Goal: Transaction & Acquisition: Purchase product/service

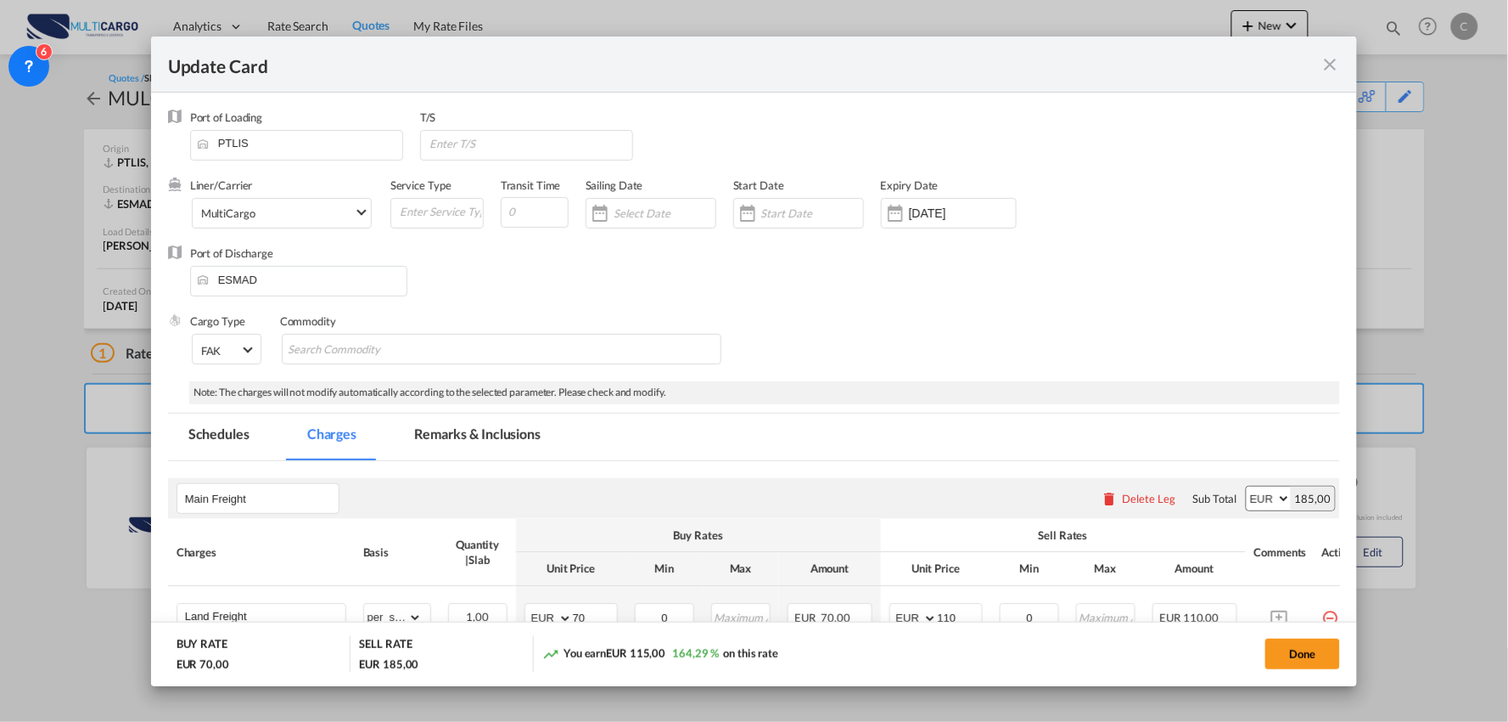
scroll to position [201, 0]
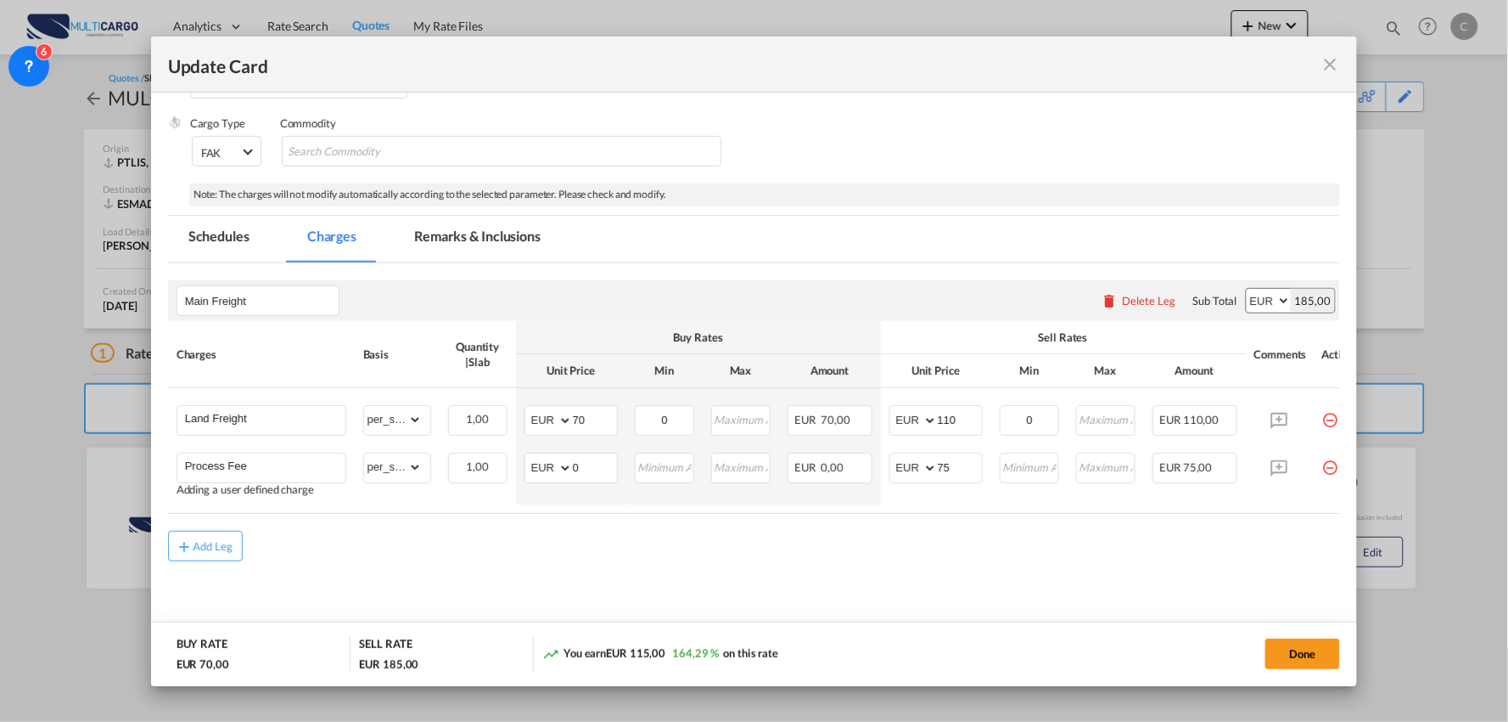
click at [539, 549] on div "Add Leg" at bounding box center [754, 546] width 1173 height 31
click at [960, 576] on md-content "Main Freight Please enter leg name Leg Name Already Exists Delete Leg Sub Total…" at bounding box center [754, 452] width 1173 height 379
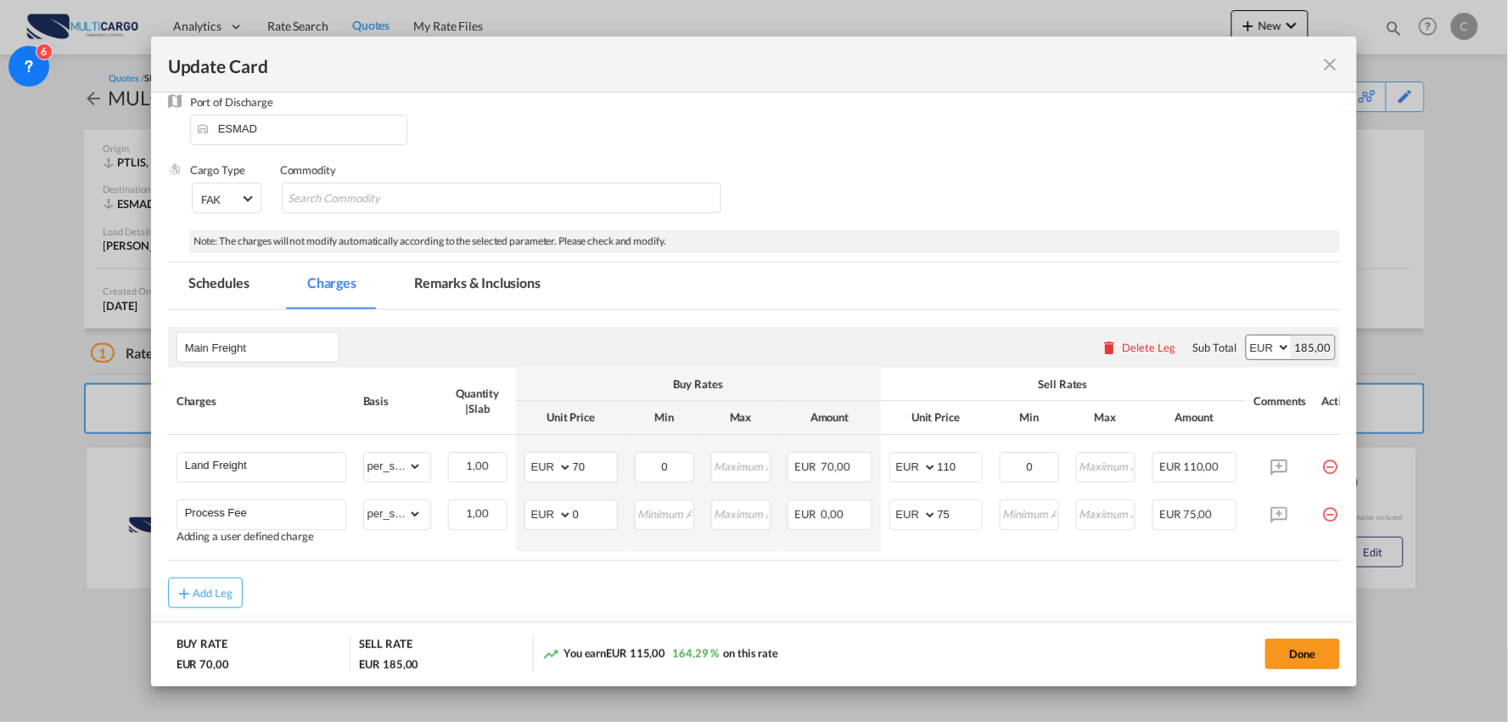
click at [410, 555] on air-lcl-rate-modification "Main Freight Please enter leg name Leg Name Already Exists Delete Leg Sub Total…" at bounding box center [754, 459] width 1173 height 298
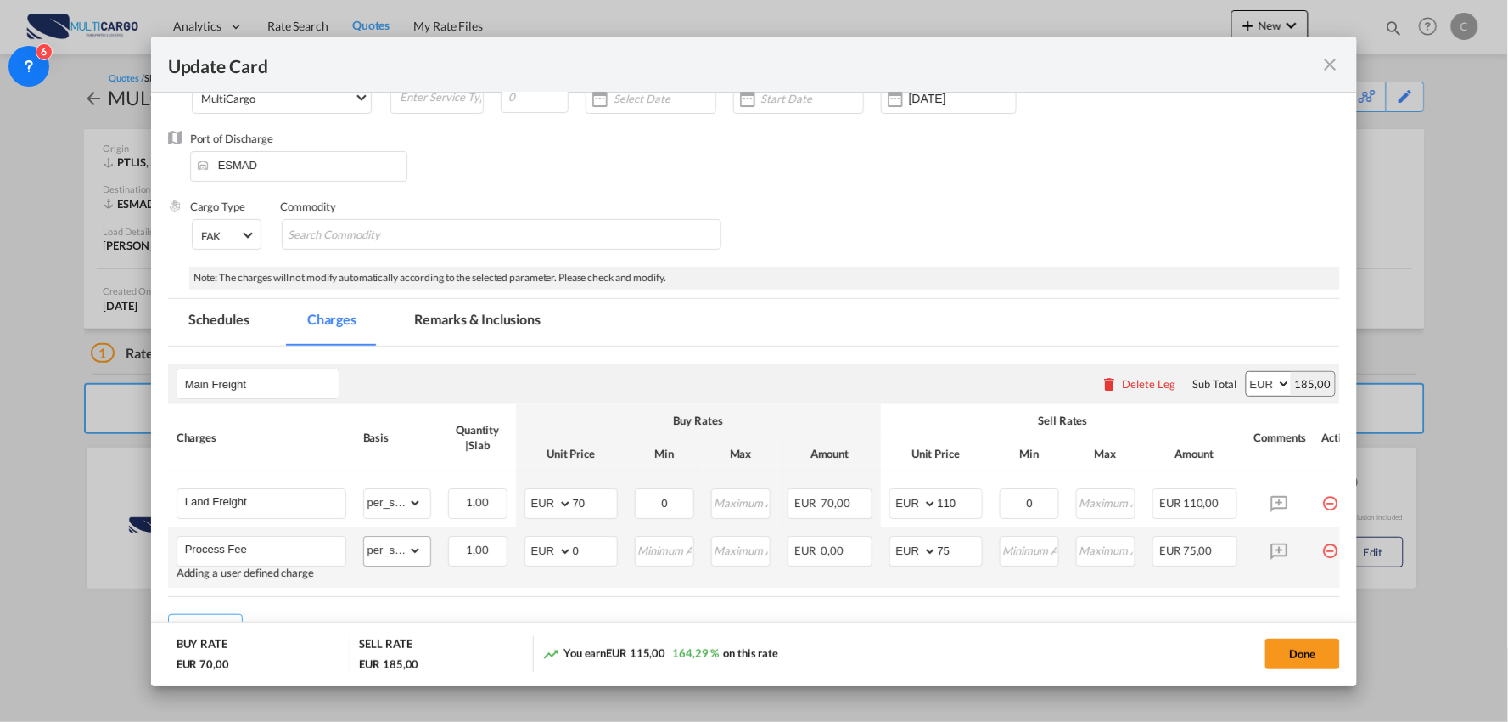
scroll to position [107, 0]
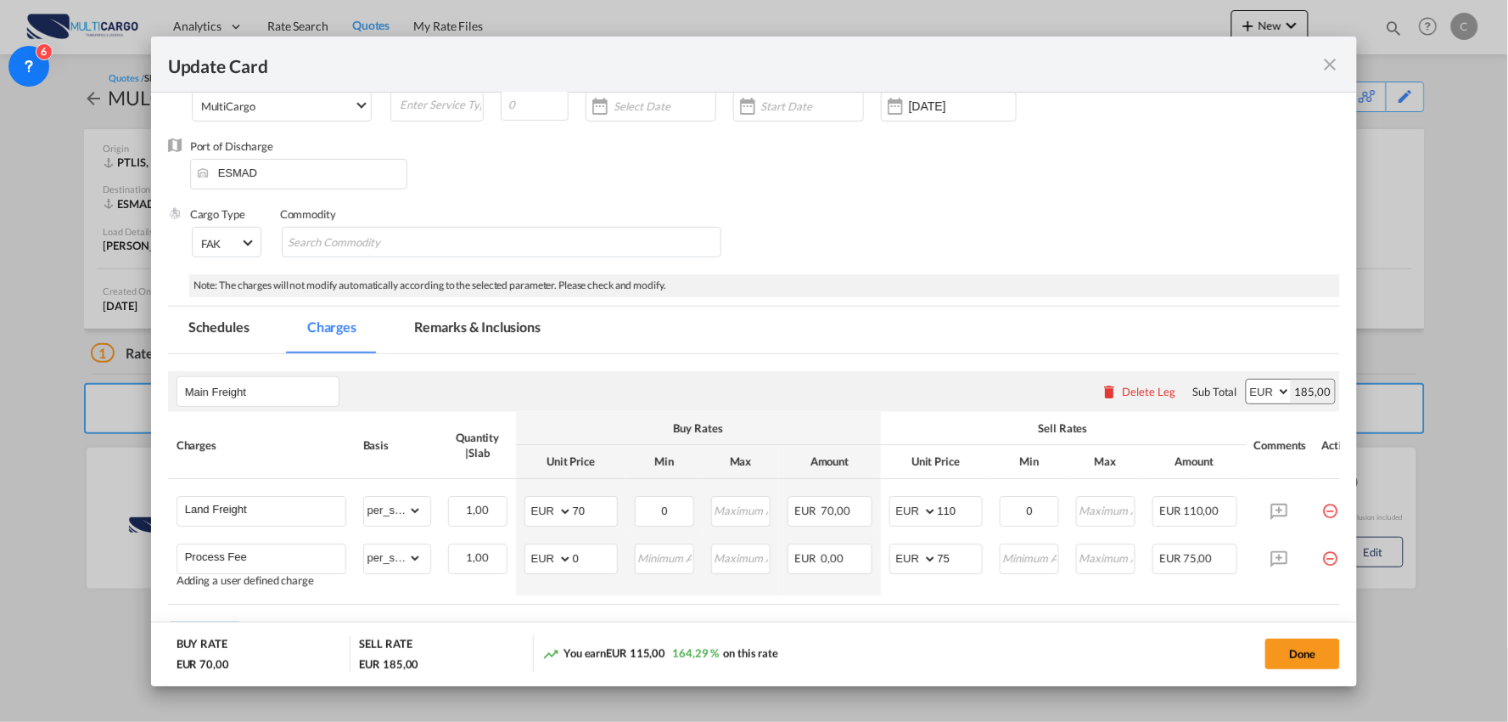
click at [925, 337] on md-tabs-canvas "Schedules Charges Remarks & Inclusions Schedules Charges Remarks & Inclusions" at bounding box center [754, 329] width 1173 height 47
drag, startPoint x: 969, startPoint y: 512, endPoint x: 880, endPoint y: 486, distance: 92.9
click at [853, 512] on tr "Land Freight Please Enter Already Exists gross_weight volumetric_weight per_shi…" at bounding box center [769, 507] width 1203 height 56
type input "435"
drag, startPoint x: 592, startPoint y: 509, endPoint x: 552, endPoint y: 505, distance: 41.0
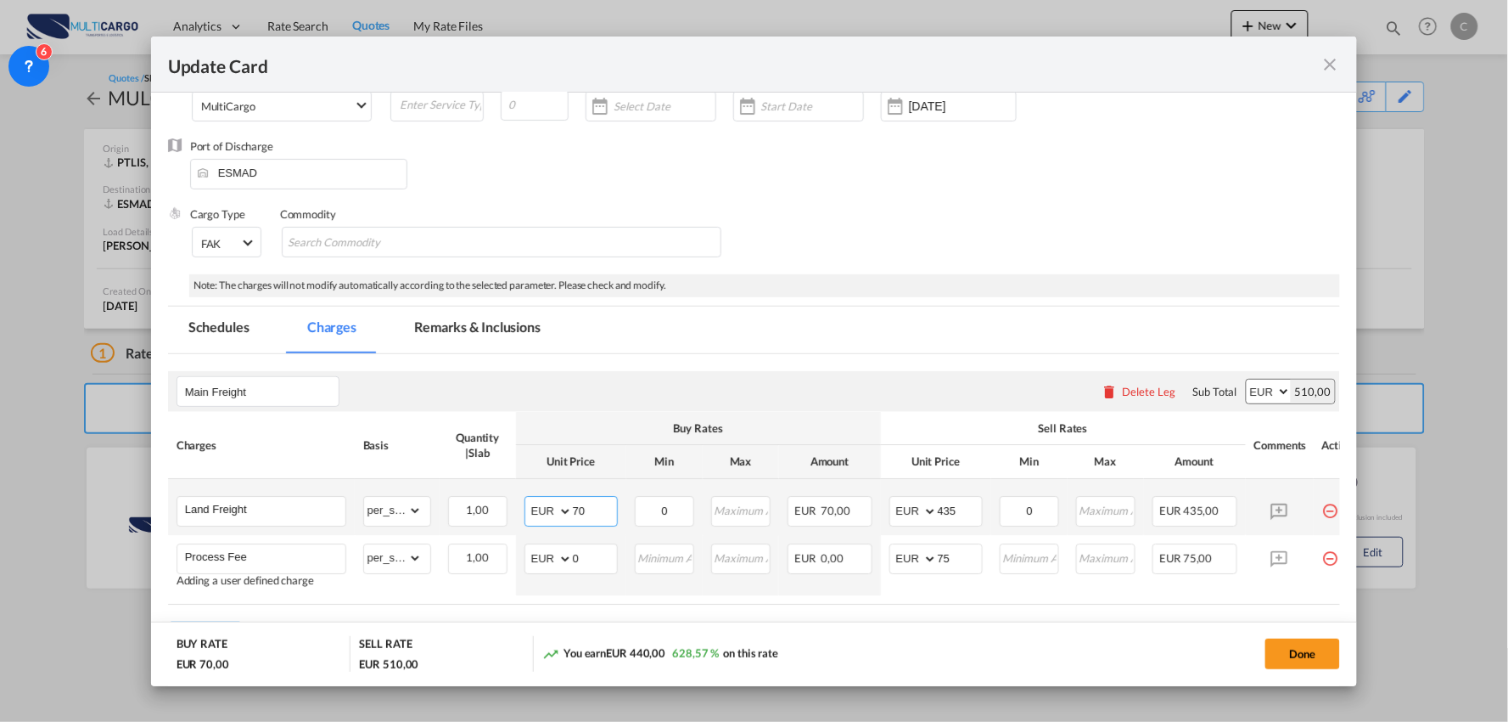
click at [531, 509] on md-input-container "AED AFN ALL AMD ANG AOA ARS AUD AWG AZN BAM BBD BDT BGN BHD BIF BMD BND BOB BRL…" at bounding box center [571, 511] width 93 height 31
type input "245"
click at [781, 368] on air-lcl-rate-modification "Main Freight Please enter leg name Leg Name Already Exists Delete Leg Sub Total…" at bounding box center [754, 503] width 1173 height 298
click at [850, 634] on md-dialog-actions "BUY RATE EUR 245,00 SELL RATE EUR 510,00 You earn EUR 265,00 108,16 % on this r…" at bounding box center [754, 653] width 1207 height 65
drag, startPoint x: 959, startPoint y: 511, endPoint x: 911, endPoint y: 513, distance: 48.4
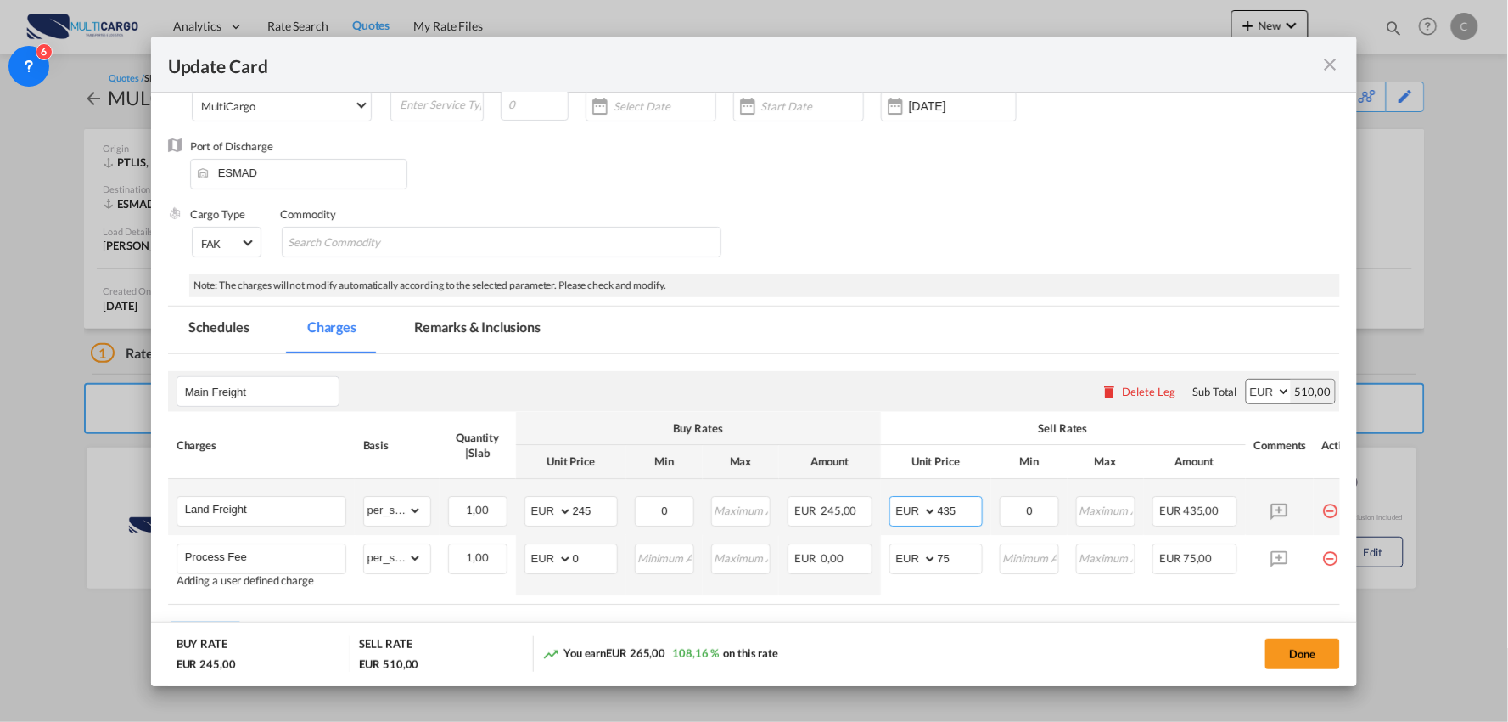
click at [914, 513] on md-input-container "AED AFN ALL AMD ANG AOA ARS AUD AWG AZN BAM BBD BDT BGN BHD BIF BMD BND BOB BRL…" at bounding box center [936, 511] width 93 height 31
type input "425"
click at [1012, 626] on md-dialog-actions "BUY RATE EUR 245,00 SELL RATE EUR 500,00 You earn EUR 255,00 104,08 % on this r…" at bounding box center [754, 653] width 1207 height 65
click at [1311, 649] on button "Done" at bounding box center [1303, 653] width 75 height 31
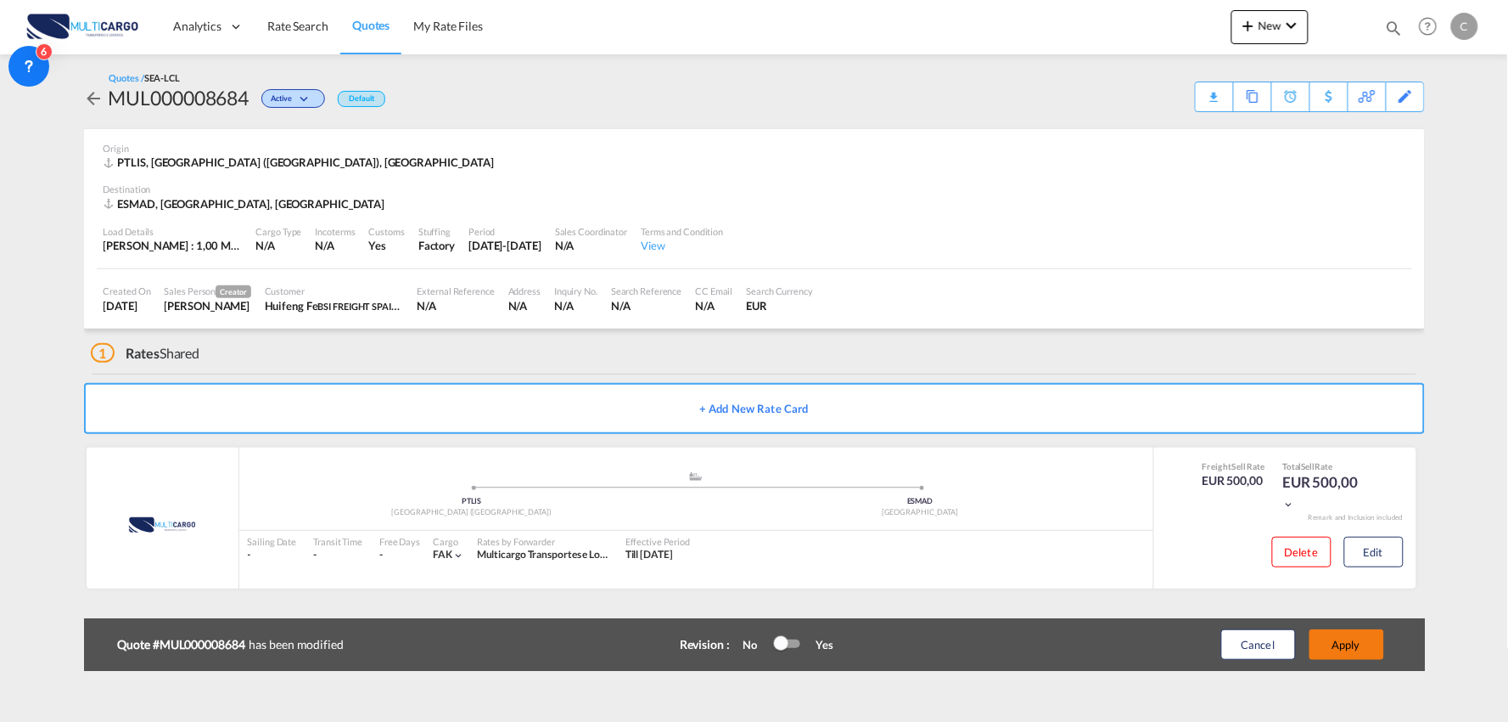
click at [1363, 645] on button "Apply" at bounding box center [1347, 644] width 75 height 31
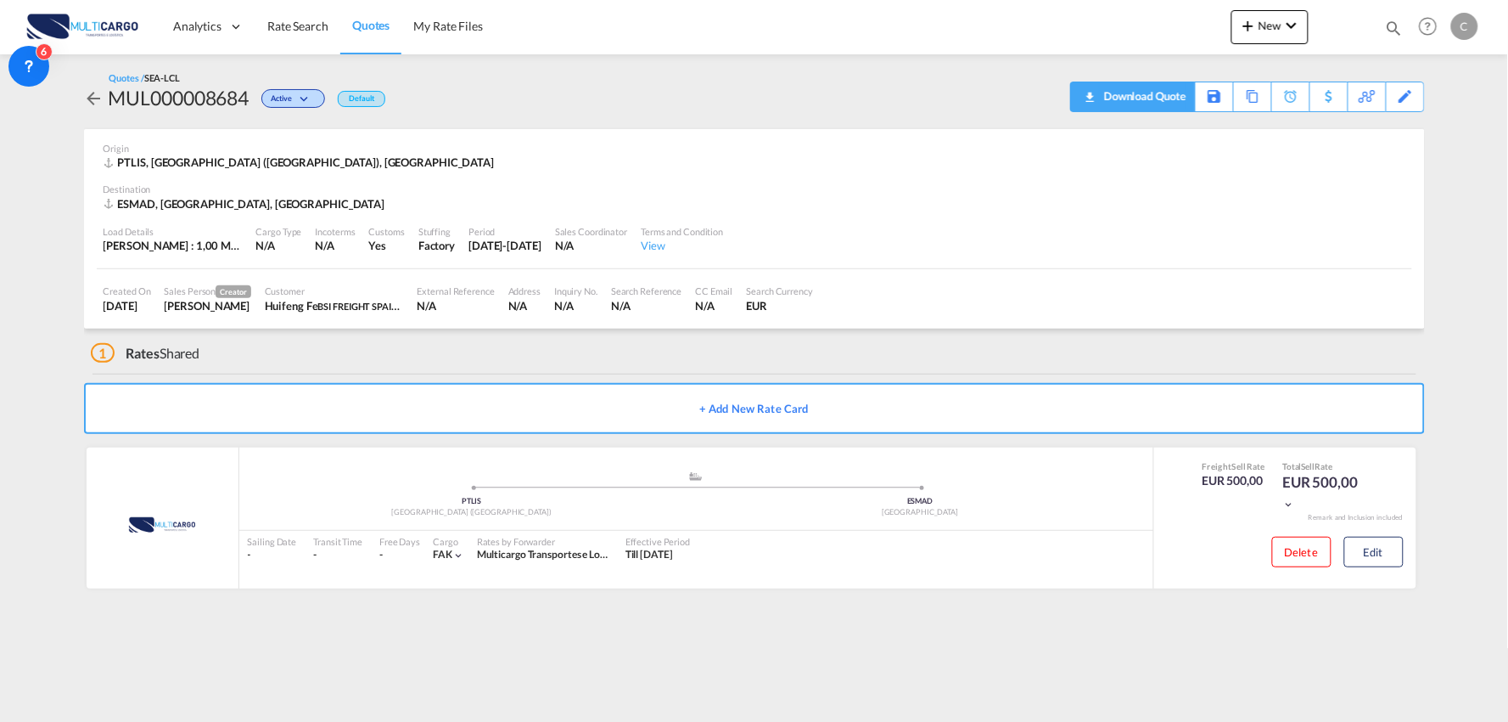
click at [1161, 98] on div "Download Quote" at bounding box center [1143, 95] width 87 height 27
click at [496, 621] on md-content "Analytics Reports Dashboard Rate Search Quotes My Rate Files New Rates Ratecard" at bounding box center [754, 361] width 1508 height 722
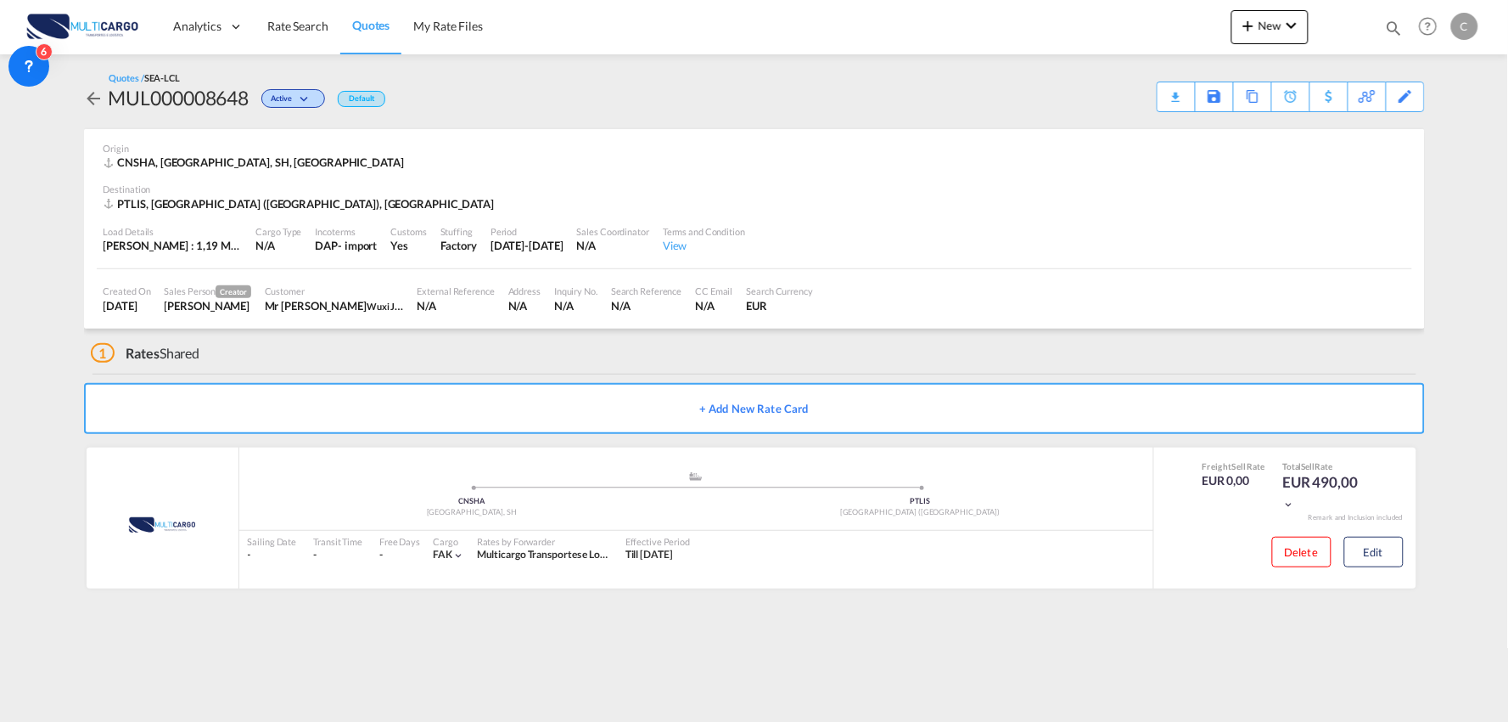
click at [599, 359] on div "1 Rates Shared" at bounding box center [758, 348] width 1334 height 41
click at [1367, 547] on button "Edit" at bounding box center [1374, 551] width 59 height 31
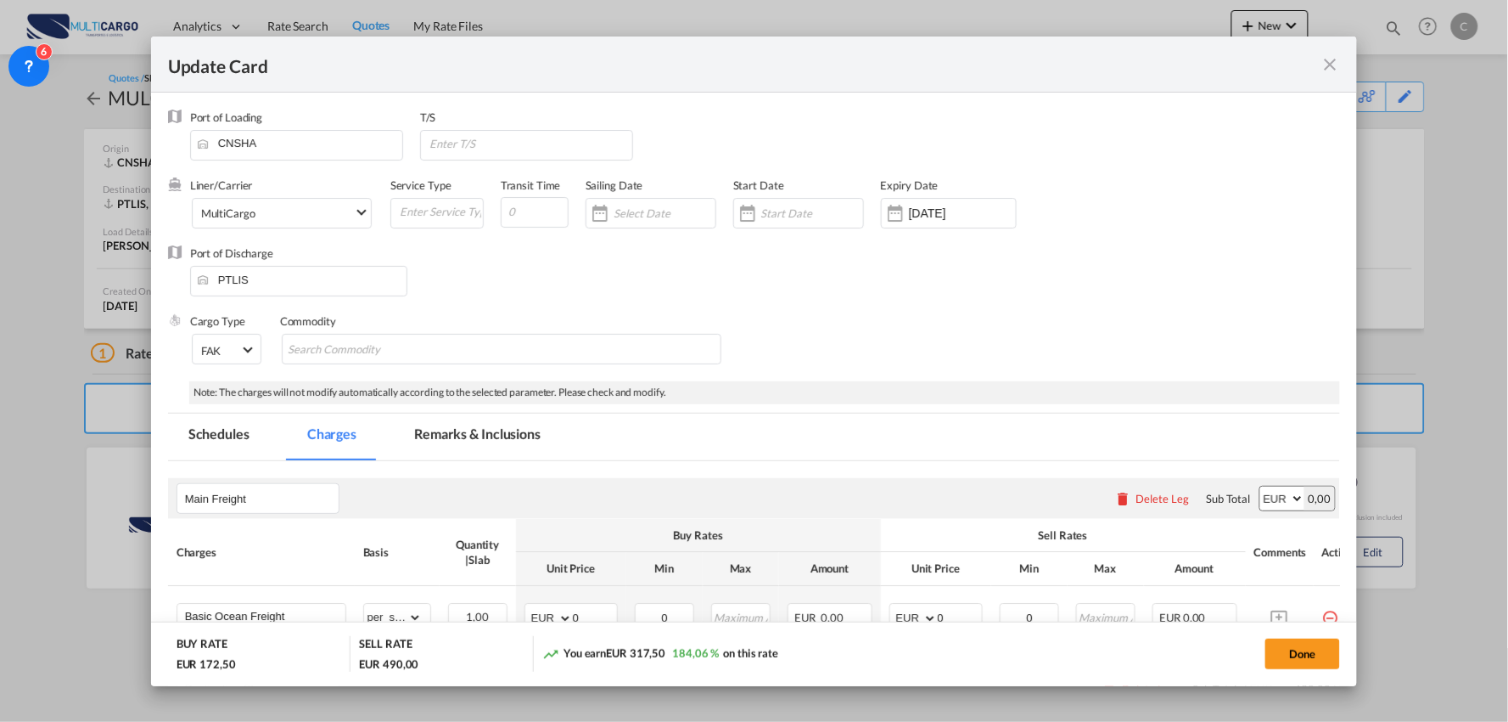
select select "per_shipment"
select select "per_bl"
select select "per_shipment"
select select "per_doc"
select select "per_shipment"
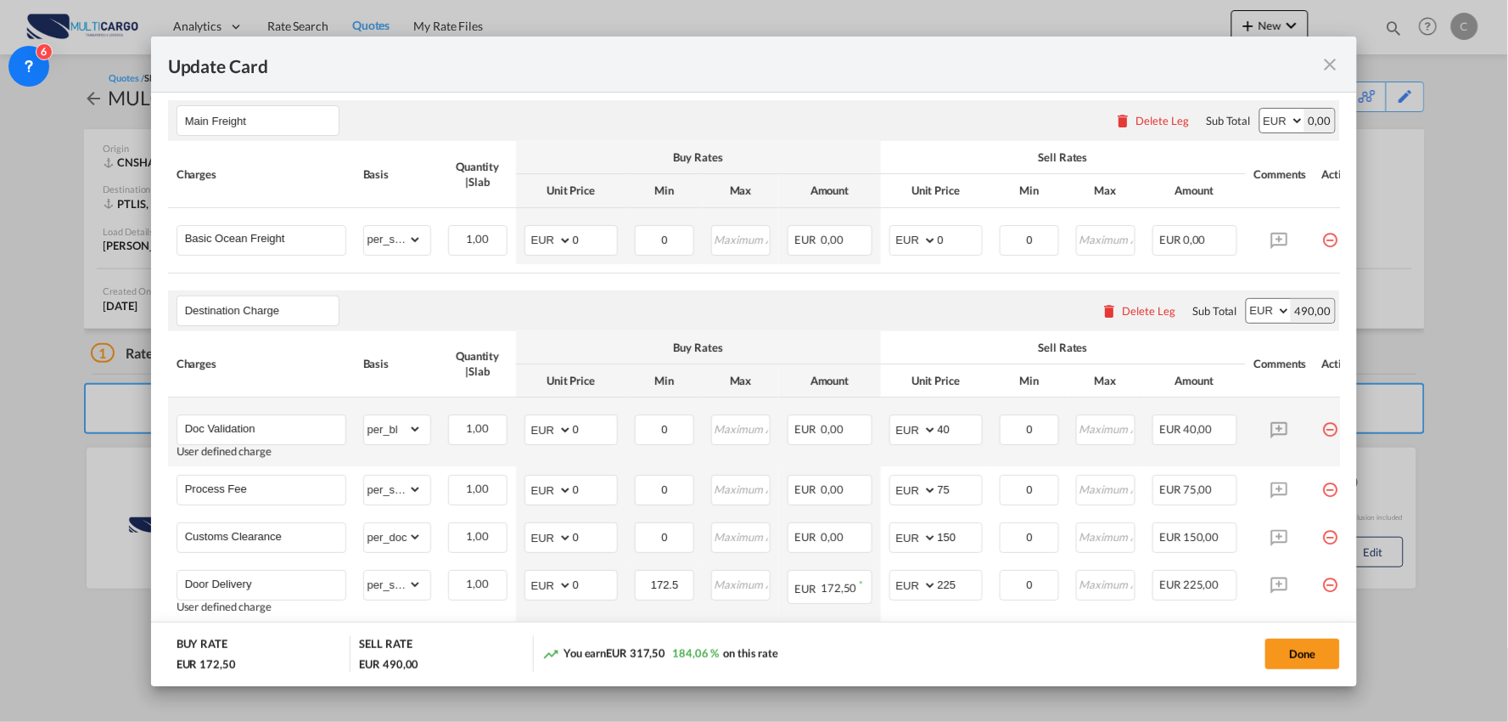
scroll to position [471, 0]
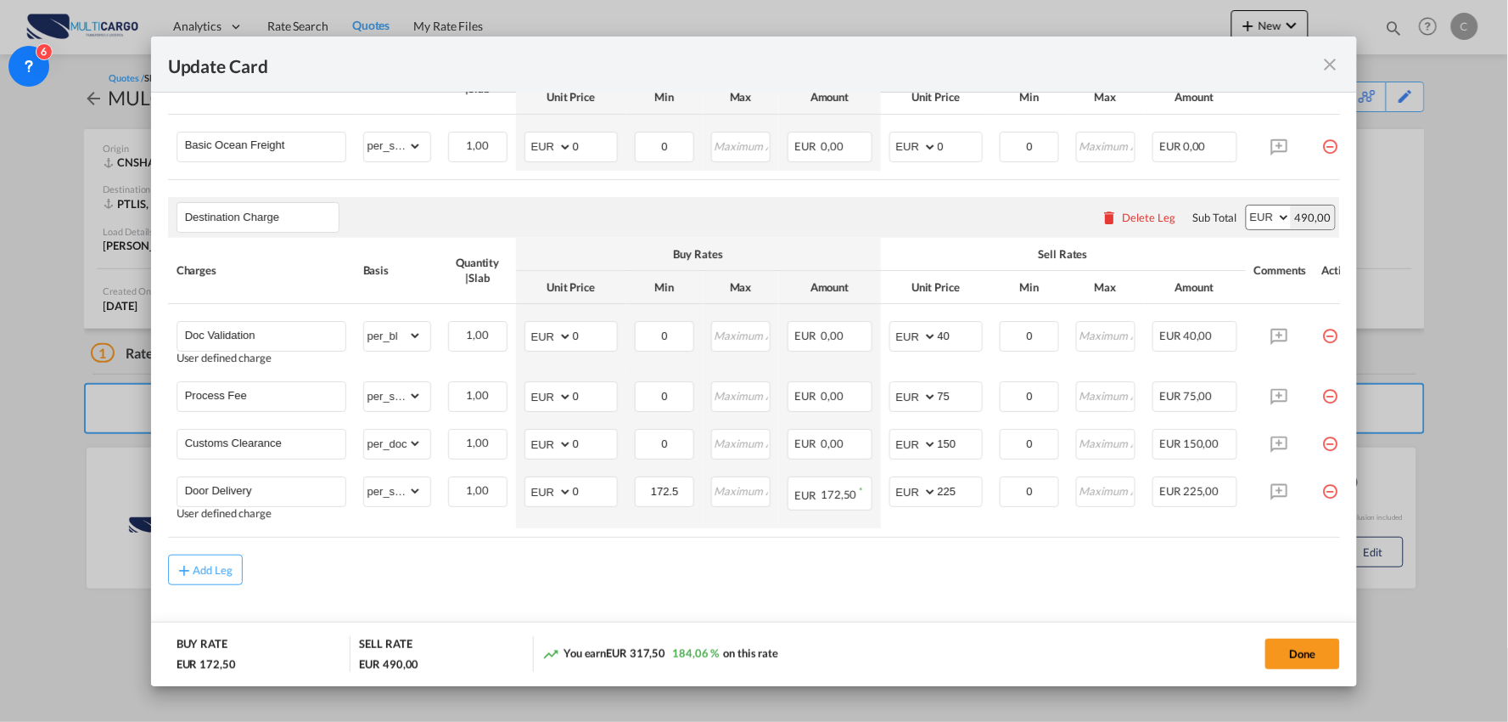
click at [596, 611] on md-content "Main Freight Please enter leg name Leg Name Already Exists Delete Leg Sub Total…" at bounding box center [754, 328] width 1173 height 677
click at [592, 585] on div "Add Leg" at bounding box center [754, 569] width 1173 height 31
click at [1167, 609] on md-content "Main Freight Please enter leg name Leg Name Already Exists Delete Leg Sub Total…" at bounding box center [754, 328] width 1173 height 677
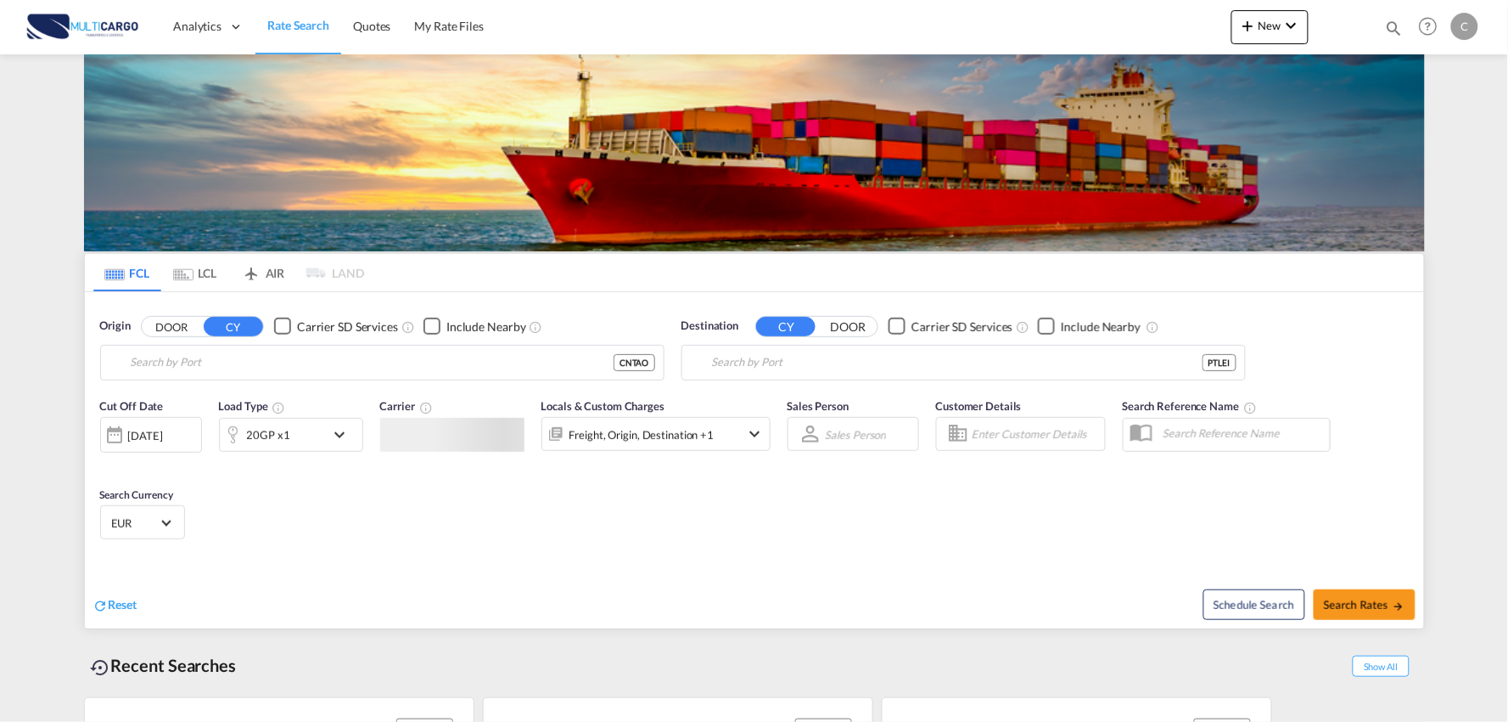
type input "Port of [GEOGRAPHIC_DATA], [GEOGRAPHIC_DATA], [GEOGRAPHIC_DATA]"
type input "Leixoes, Leixoes, PTLEI"
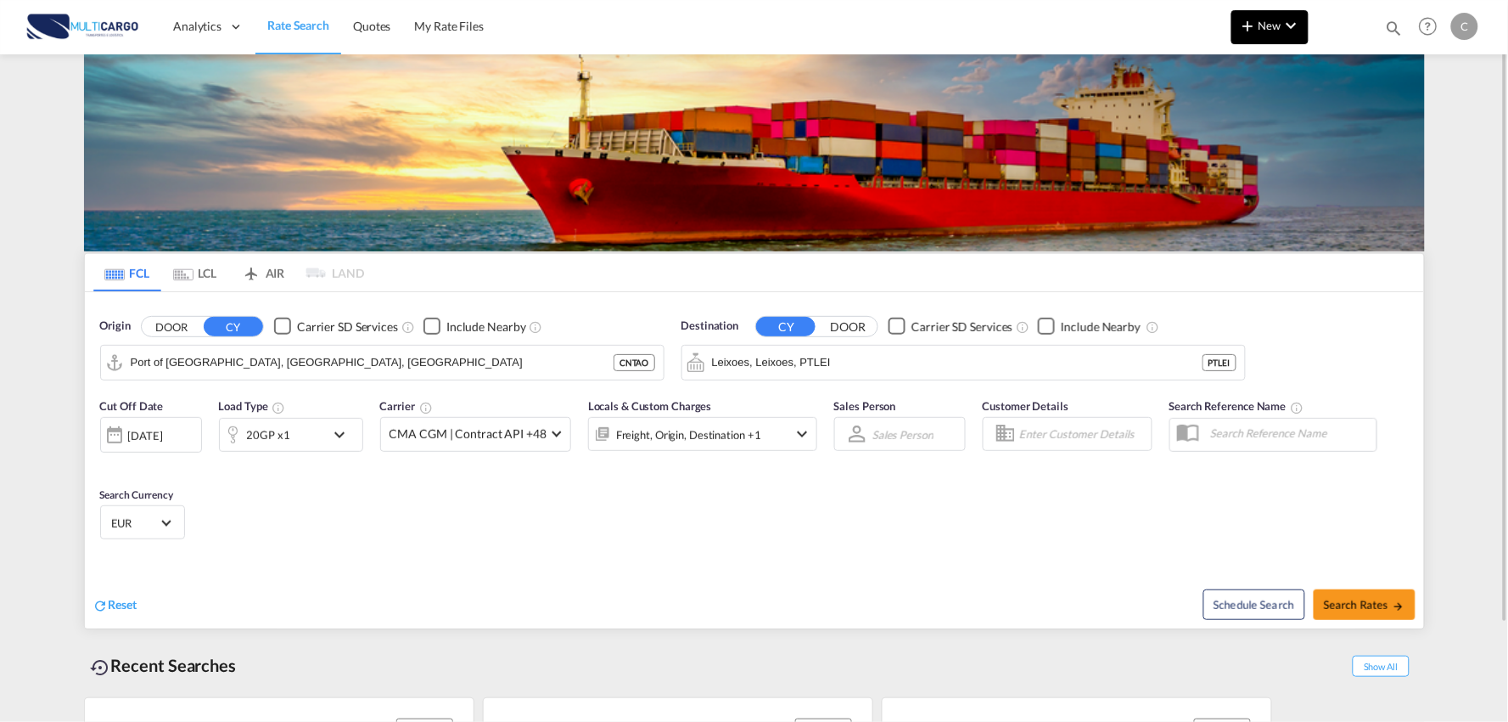
click at [1287, 26] on md-icon "icon-chevron-down" at bounding box center [1292, 25] width 20 height 20
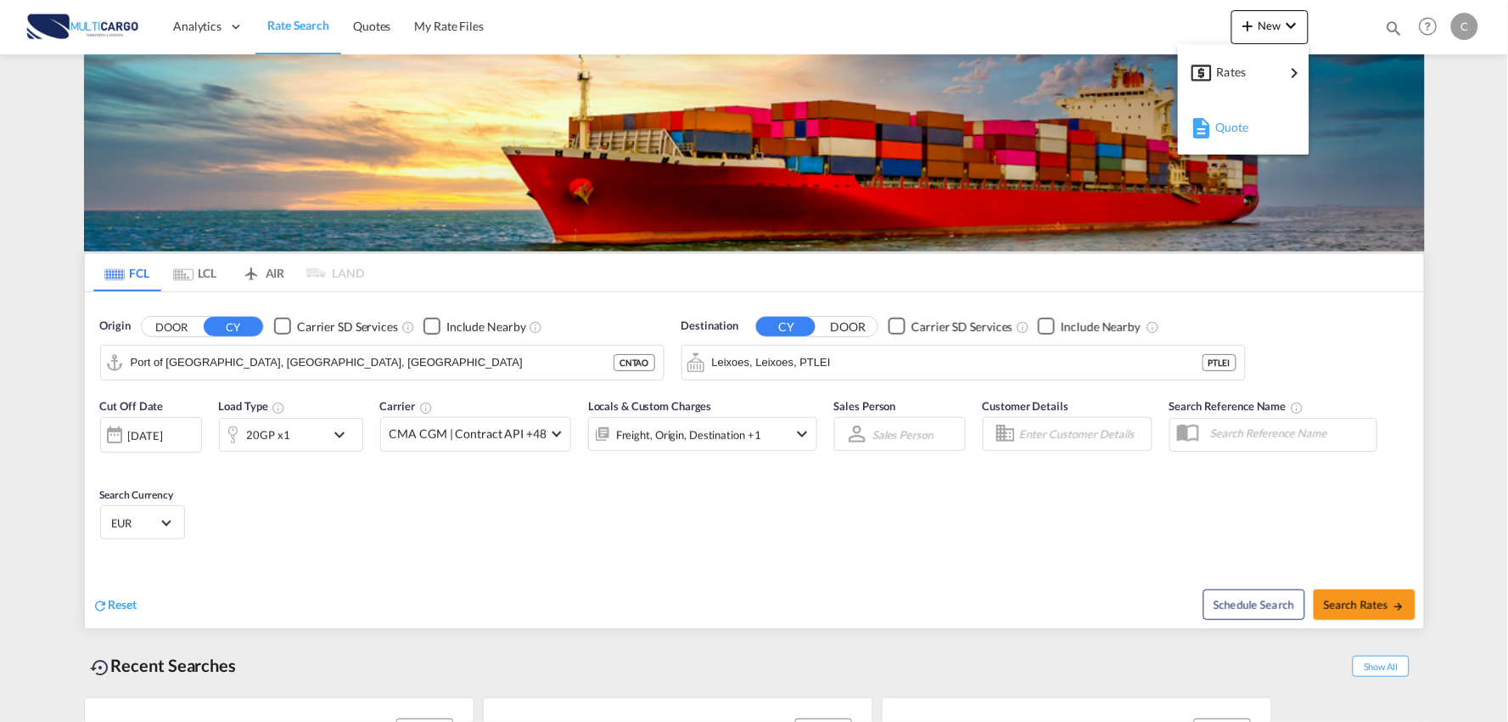
click at [1249, 137] on div "Quote" at bounding box center [1247, 127] width 63 height 42
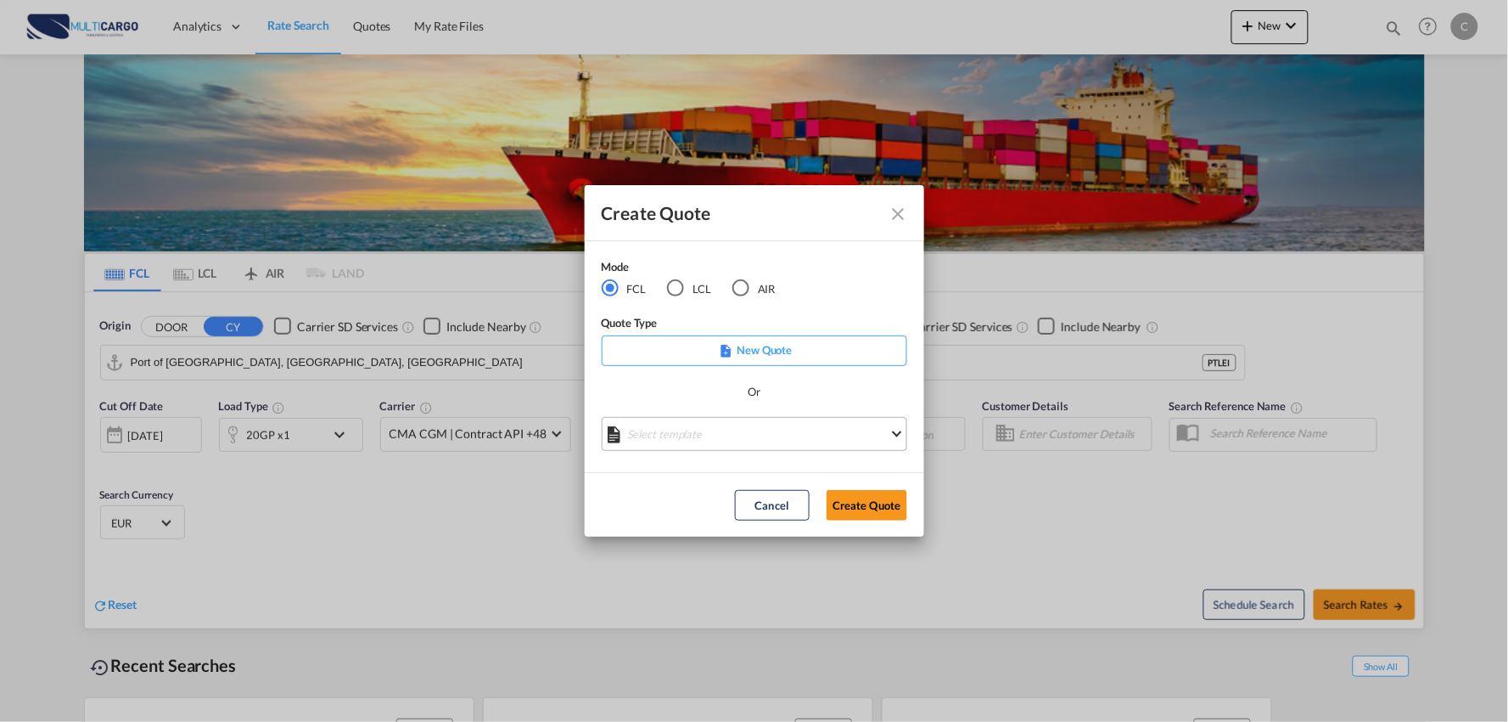
click at [700, 430] on md-select "Select template EXP EXW MERC.Nacional 09/2025 [PERSON_NAME] | [DATE] IMP DAP FC…" at bounding box center [755, 434] width 306 height 34
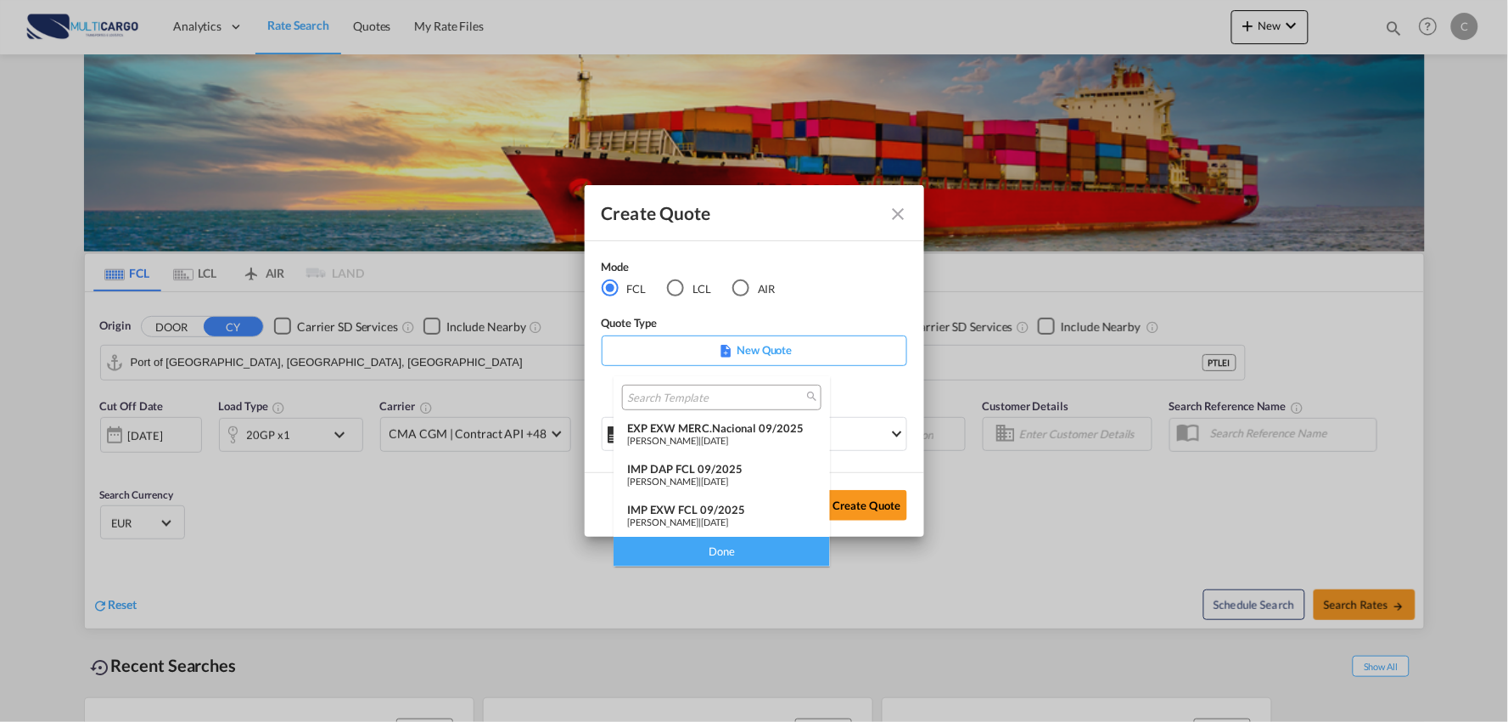
click at [702, 479] on span "[DATE]" at bounding box center [714, 480] width 27 height 11
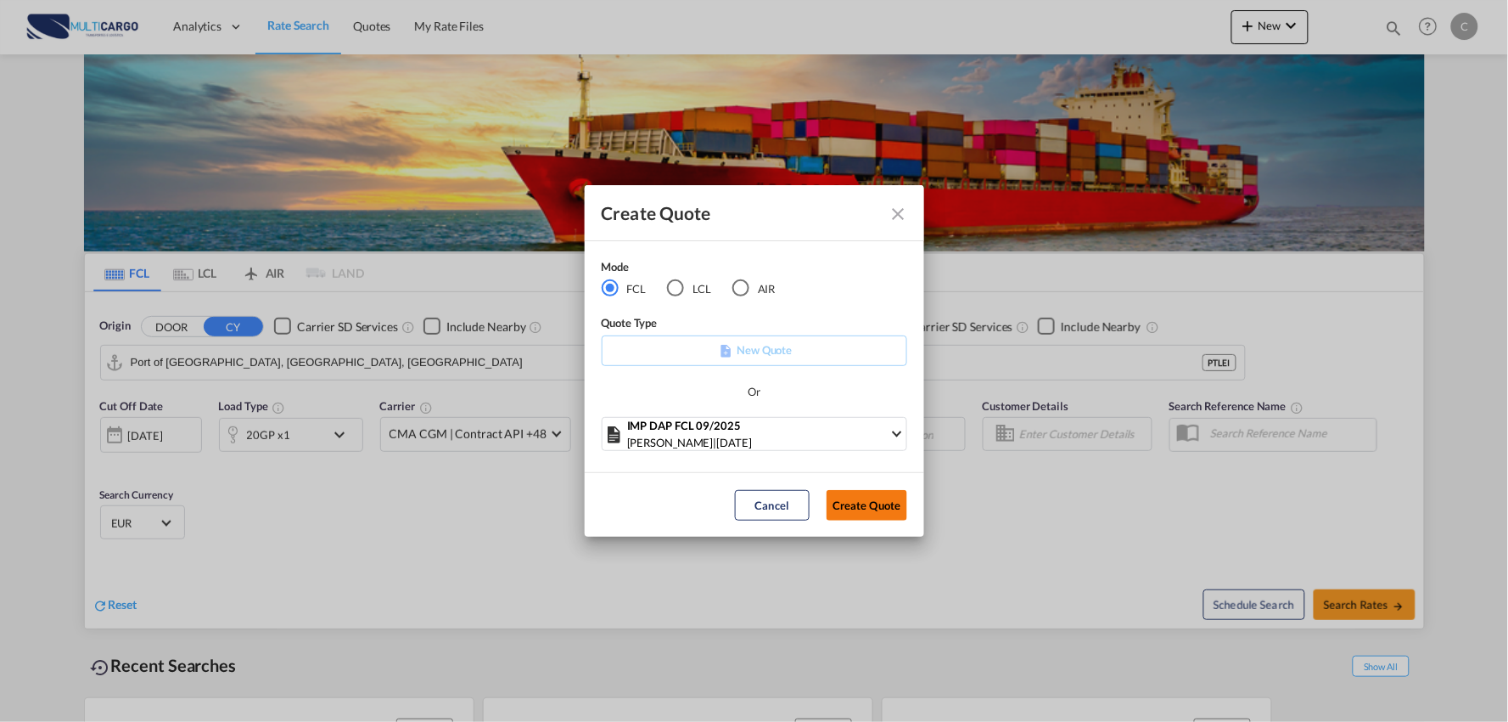
click at [835, 501] on button "Create Quote" at bounding box center [867, 505] width 81 height 31
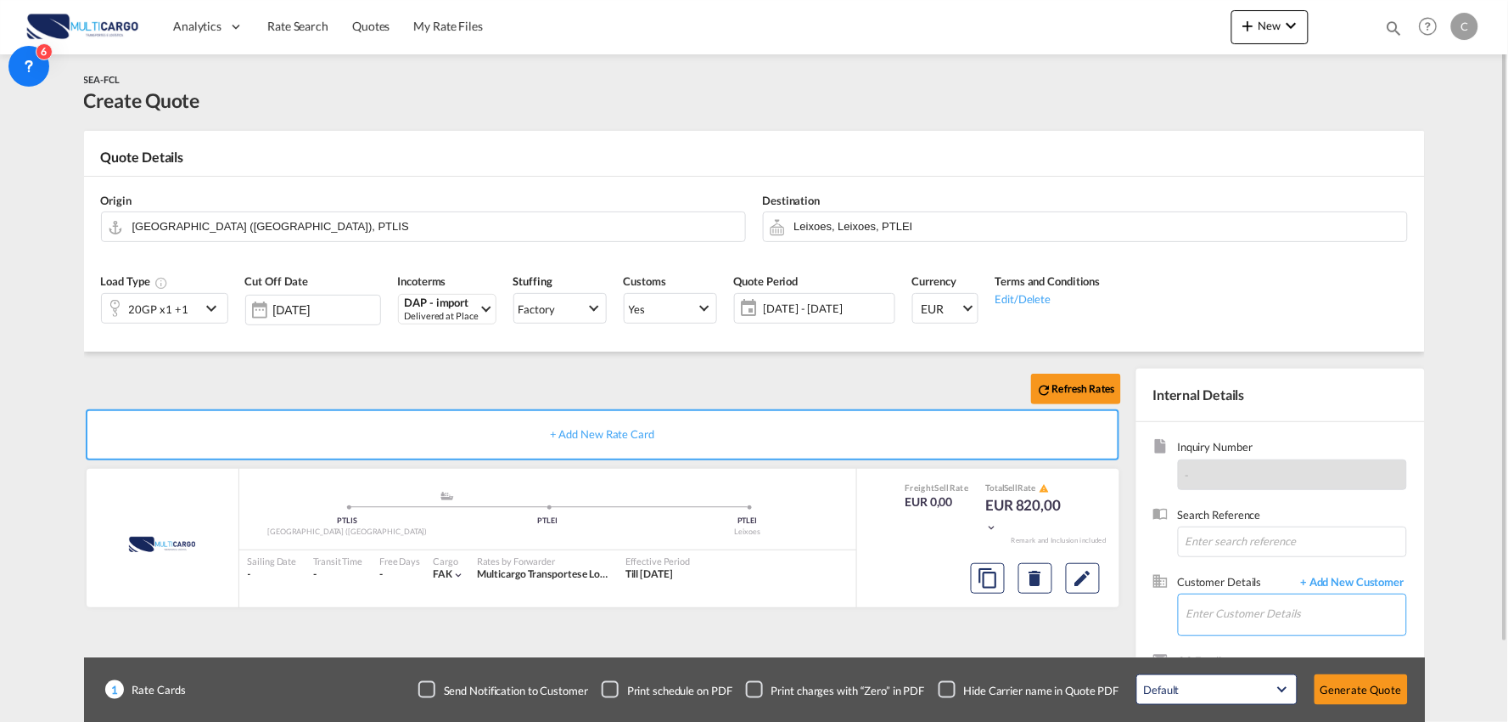
click at [1319, 623] on input "Enter Customer Details" at bounding box center [1297, 613] width 220 height 38
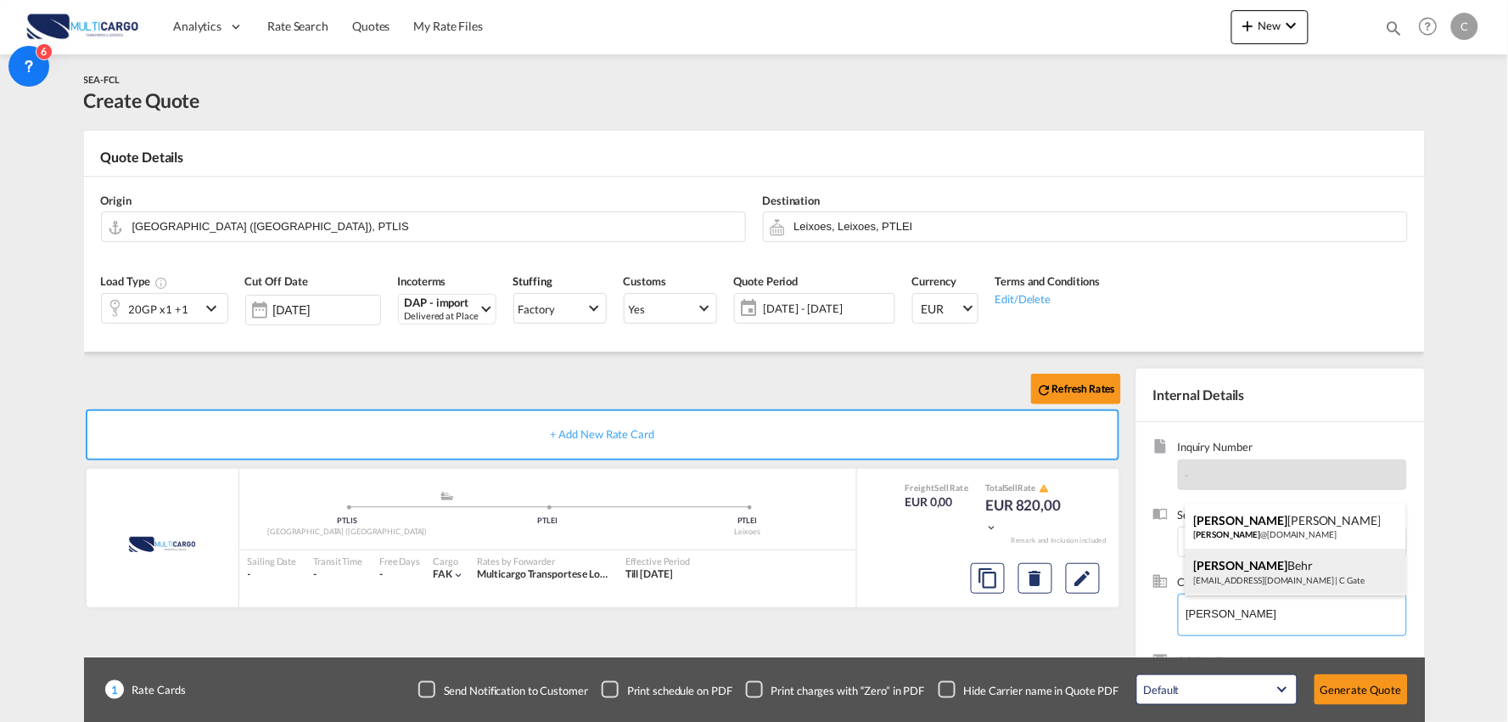
click at [1277, 563] on div "Amanda Behr abe@cgate-logistics.com | C Gate" at bounding box center [1296, 571] width 221 height 46
type input "C Gate, Amanda Behr, abe@cgate-logistics.com"
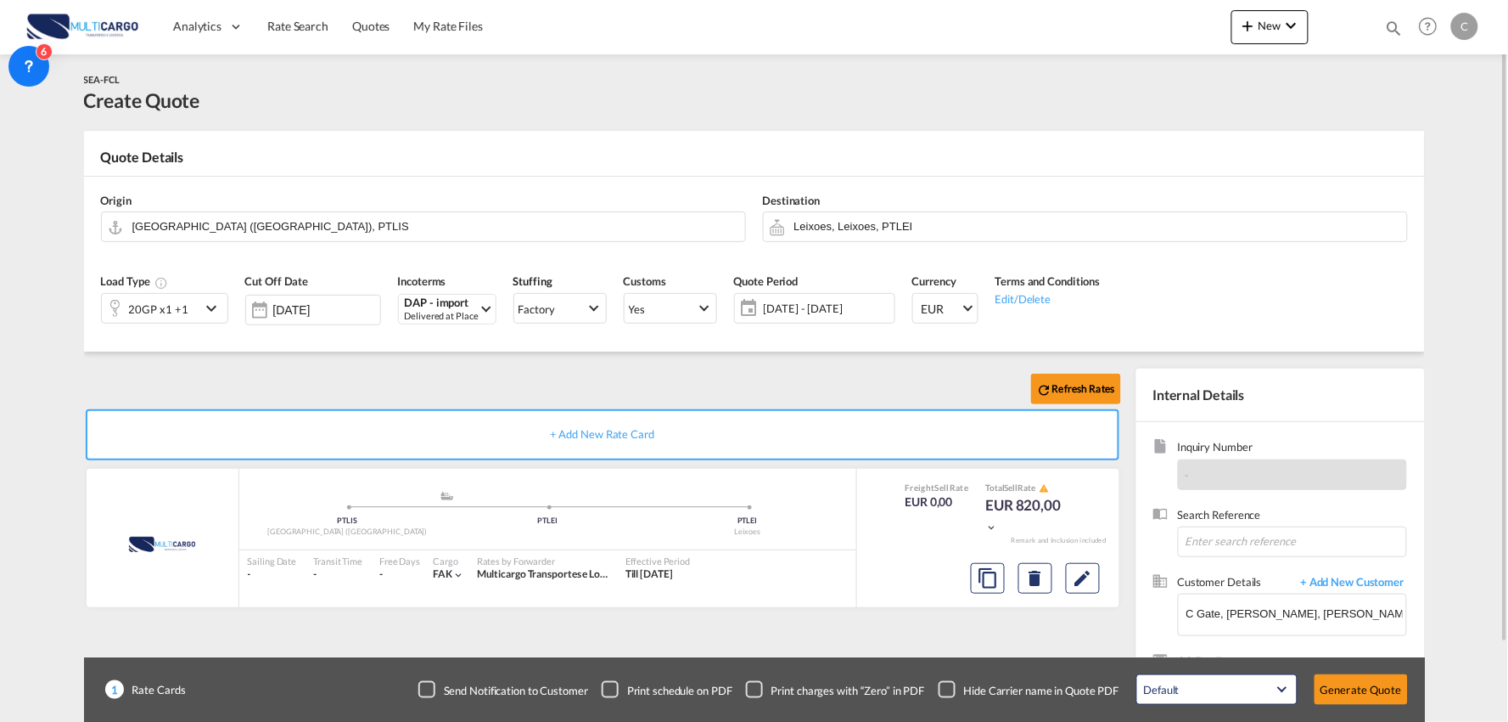
click at [634, 391] on div "Refresh Rates" at bounding box center [606, 388] width 1044 height 41
drag, startPoint x: 323, startPoint y: 226, endPoint x: 123, endPoint y: 255, distance: 202.5
click at [323, 226] on input "Lisbon (Lisboa), PTLIS" at bounding box center [434, 226] width 604 height 30
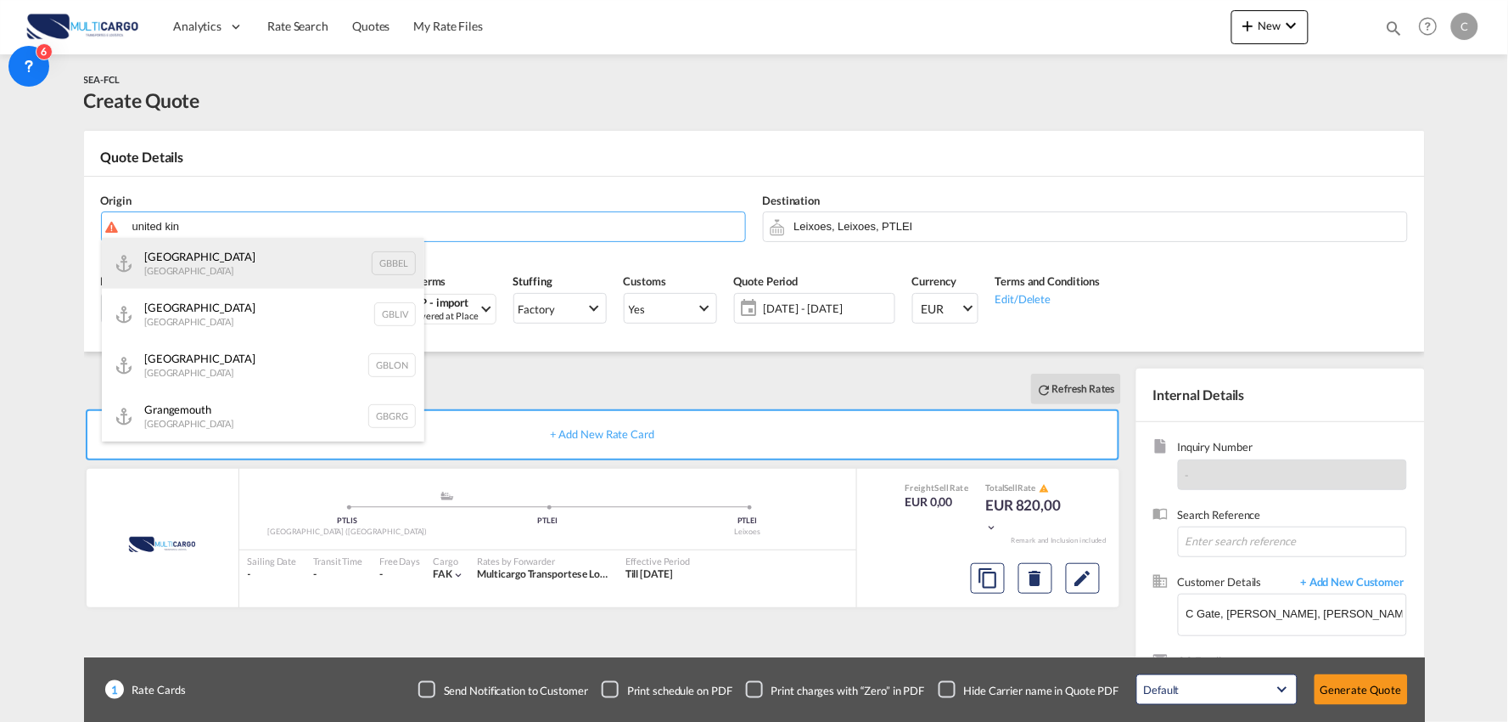
click at [289, 267] on div "Belfast United Kingdom GBBEL" at bounding box center [263, 263] width 323 height 51
type input "Belfast, GBBEL"
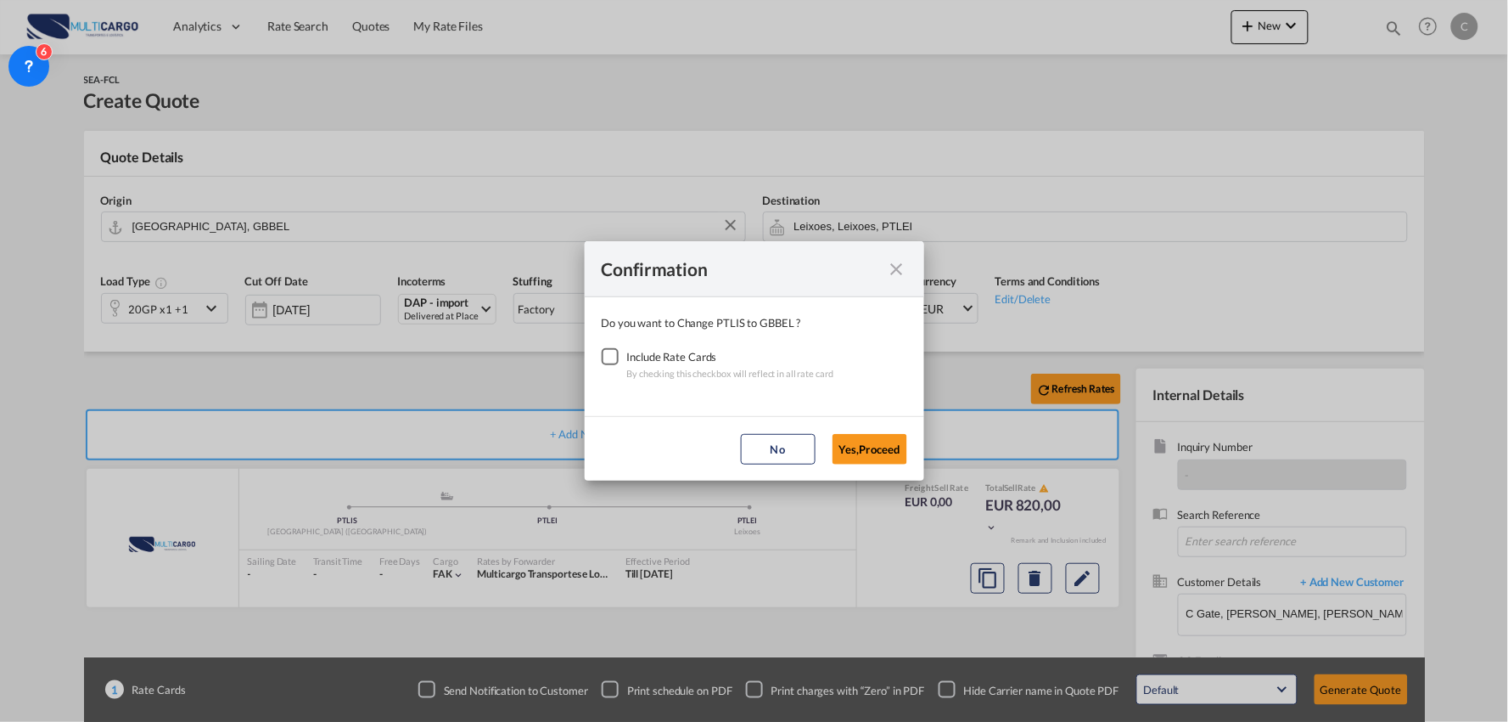
click at [614, 357] on div "Checkbox No Ink" at bounding box center [610, 356] width 17 height 17
click at [889, 445] on button "Yes,Proceed" at bounding box center [870, 449] width 75 height 31
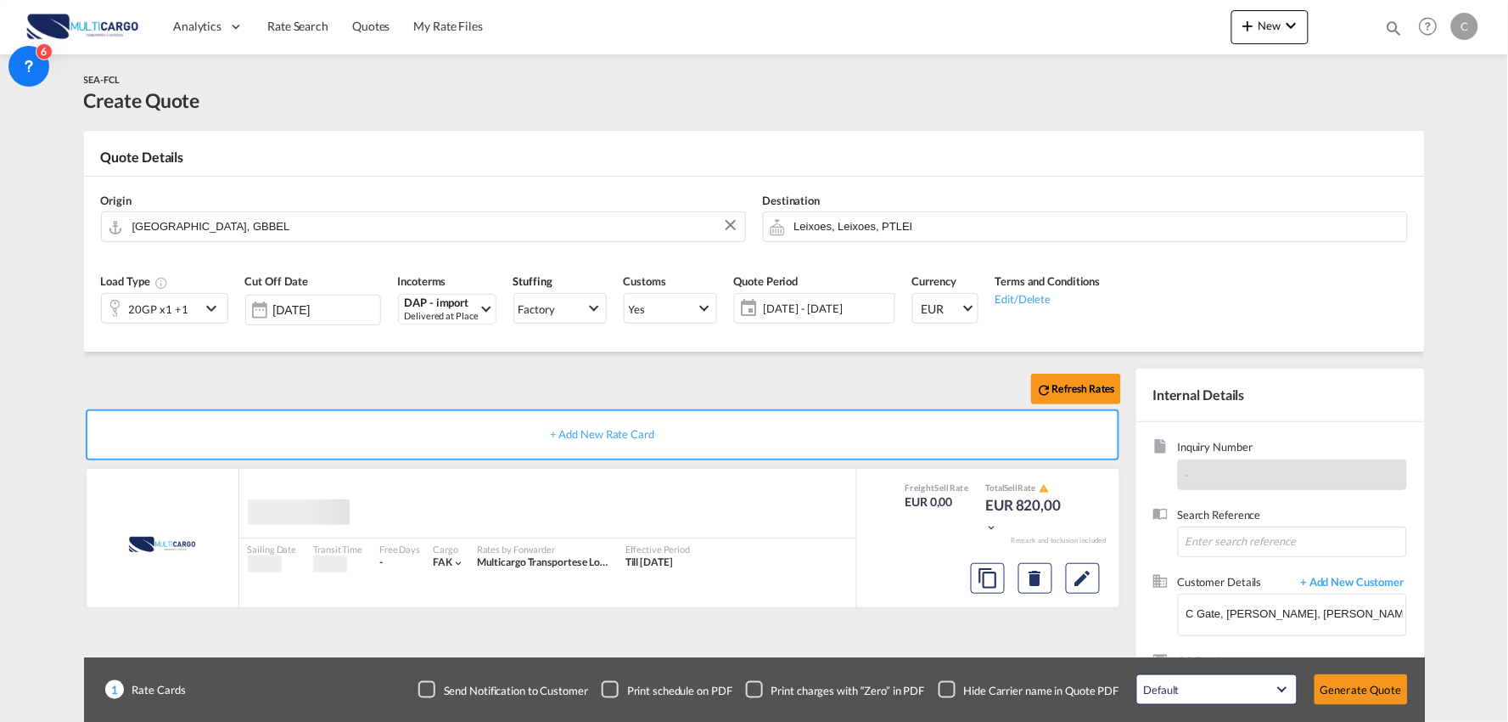
click at [456, 385] on div "Confirmation Do you want to Change PTLIS to GBBEL ? Include Rate Cards By check…" at bounding box center [754, 361] width 1508 height 722
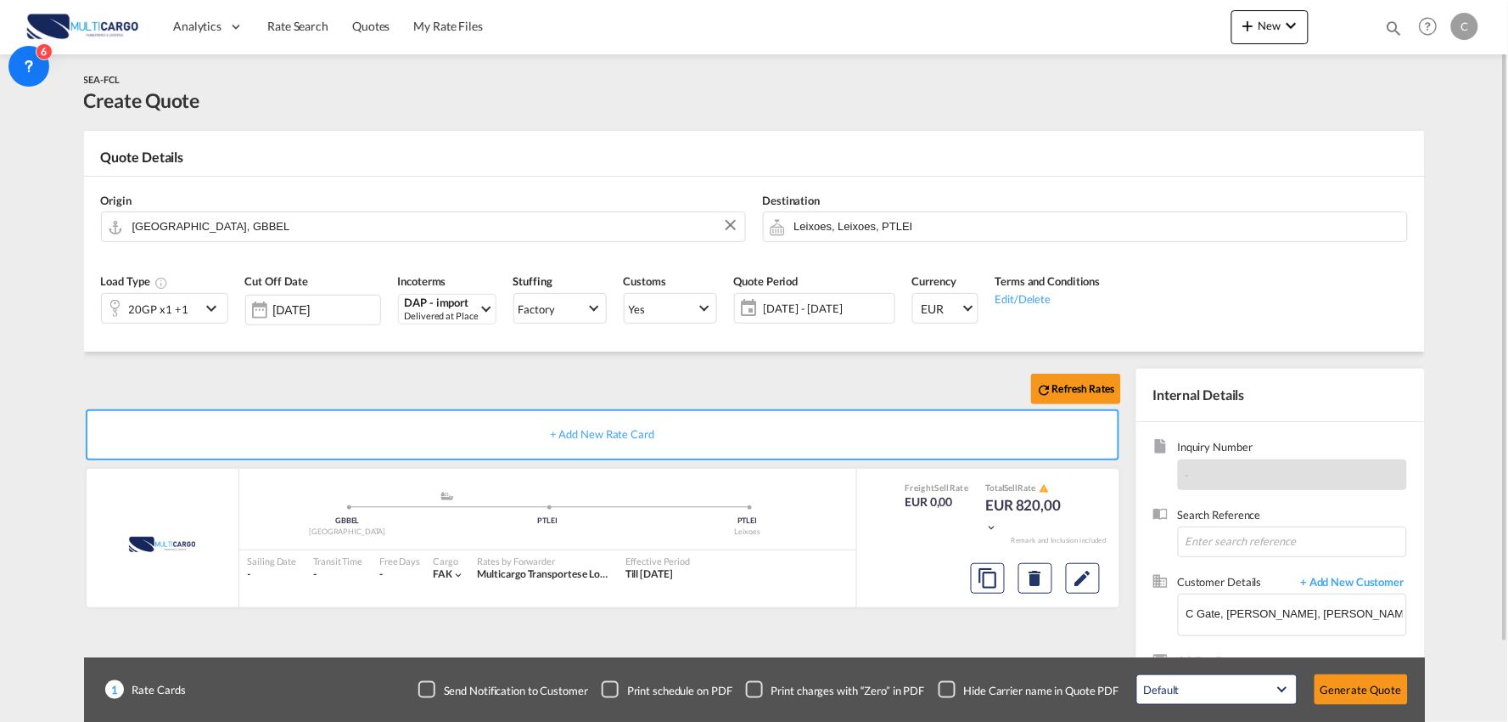
click at [215, 306] on md-icon "icon-chevron-down" at bounding box center [213, 308] width 25 height 20
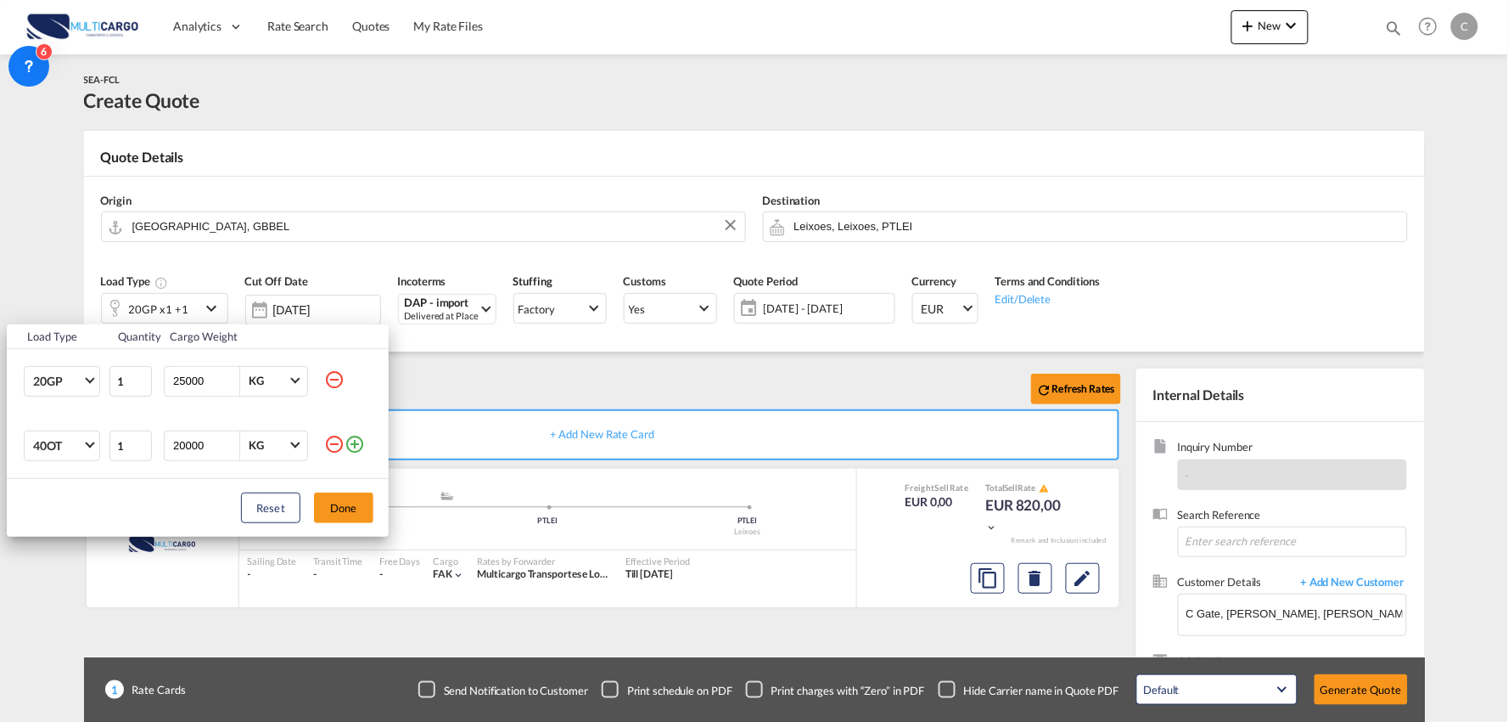
click at [329, 438] on md-icon "icon-minus-circle-outline" at bounding box center [334, 444] width 20 height 20
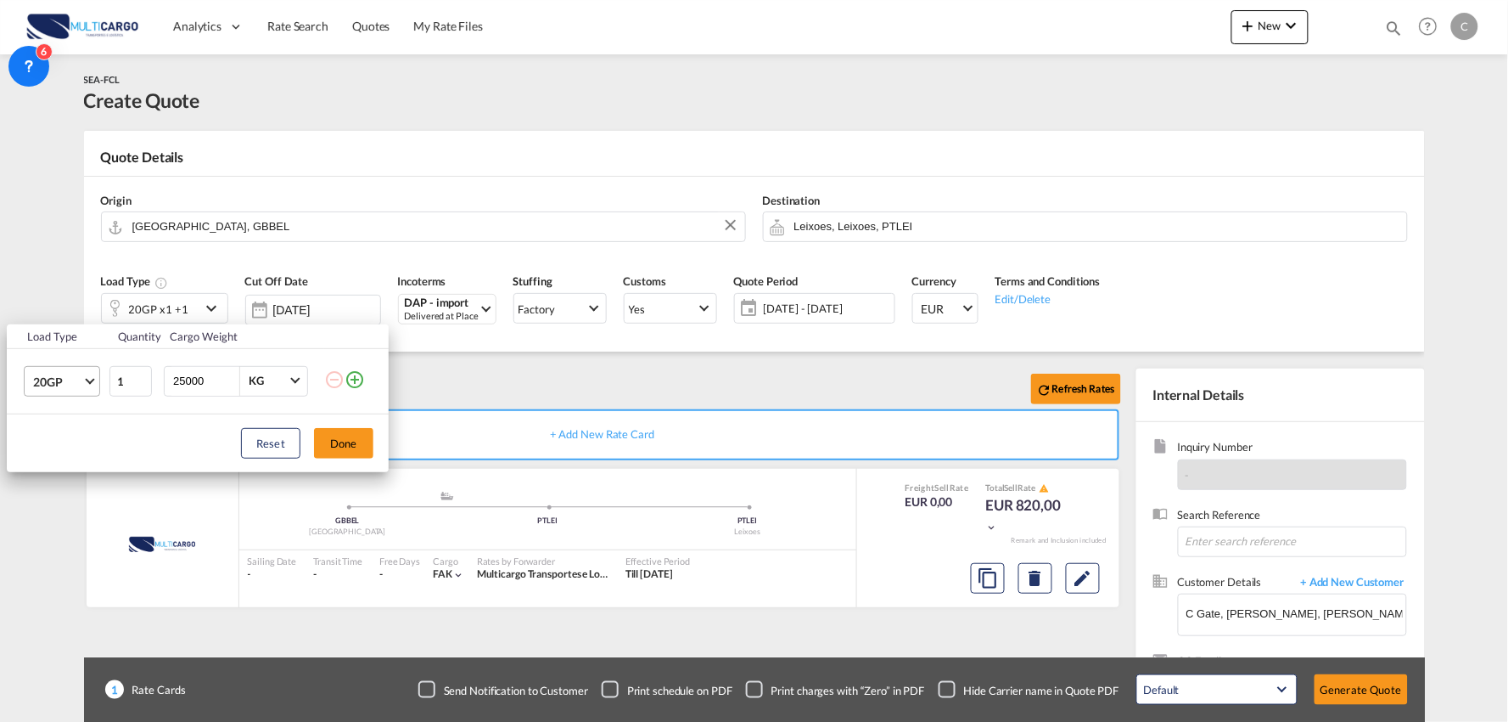
click at [70, 380] on span "20GP" at bounding box center [57, 381] width 49 height 17
click at [64, 418] on md-option "40GP" at bounding box center [77, 421] width 115 height 41
click at [355, 435] on button "Done" at bounding box center [343, 443] width 59 height 31
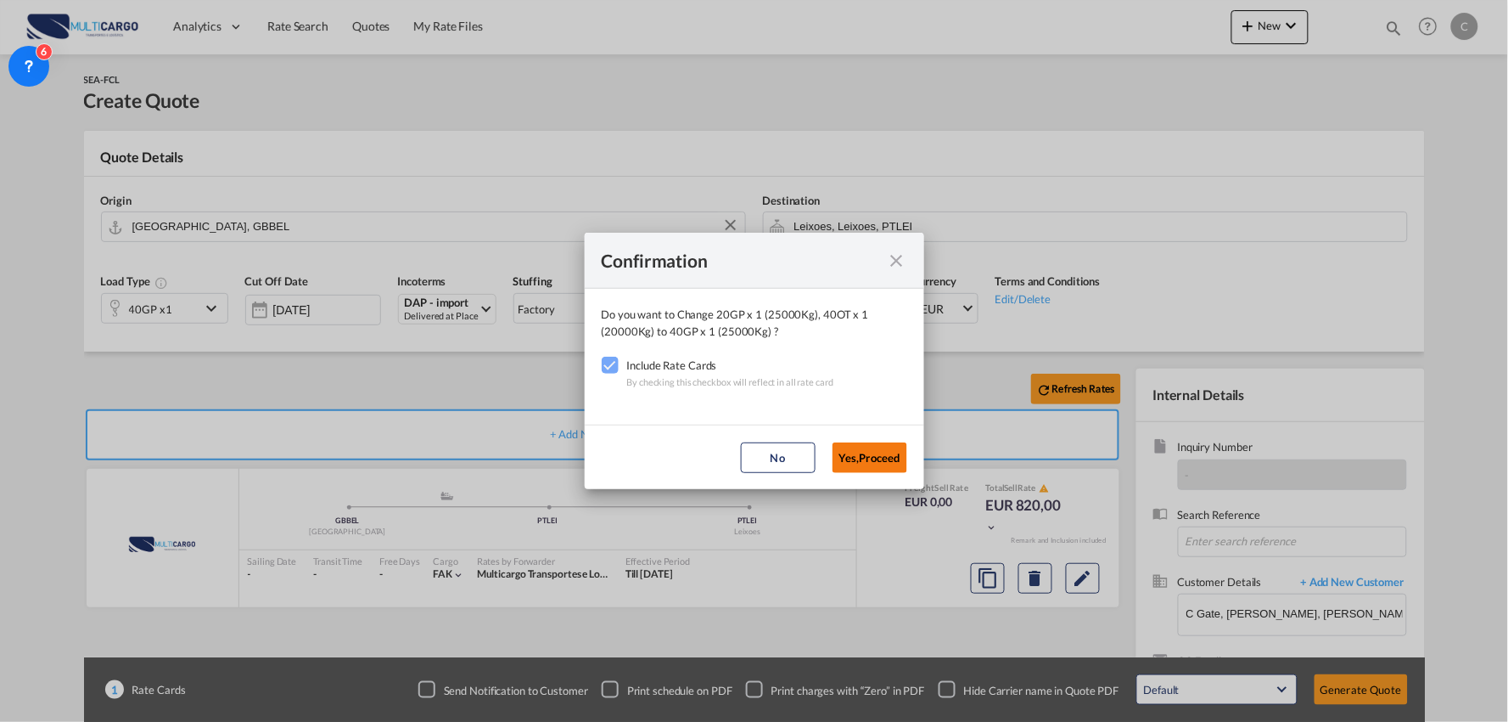
click at [854, 465] on button "Yes,Proceed" at bounding box center [870, 457] width 75 height 31
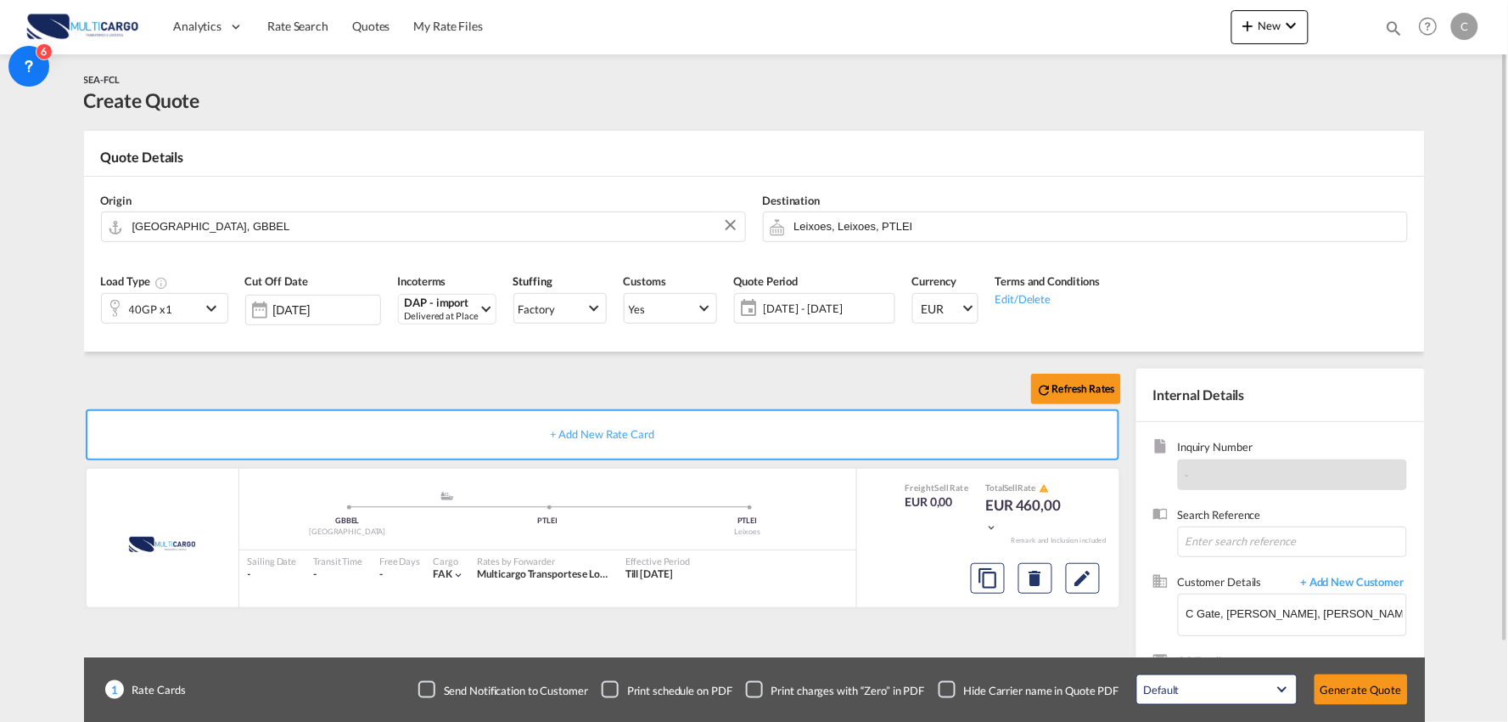
click at [362, 358] on div "Confirmation Do you want to Change 40GP x 1 (25000Kg) to 40GP x 1 (25000Kg) ? I…" at bounding box center [754, 361] width 1508 height 722
click at [1346, 689] on button "Generate Quote" at bounding box center [1361, 689] width 93 height 31
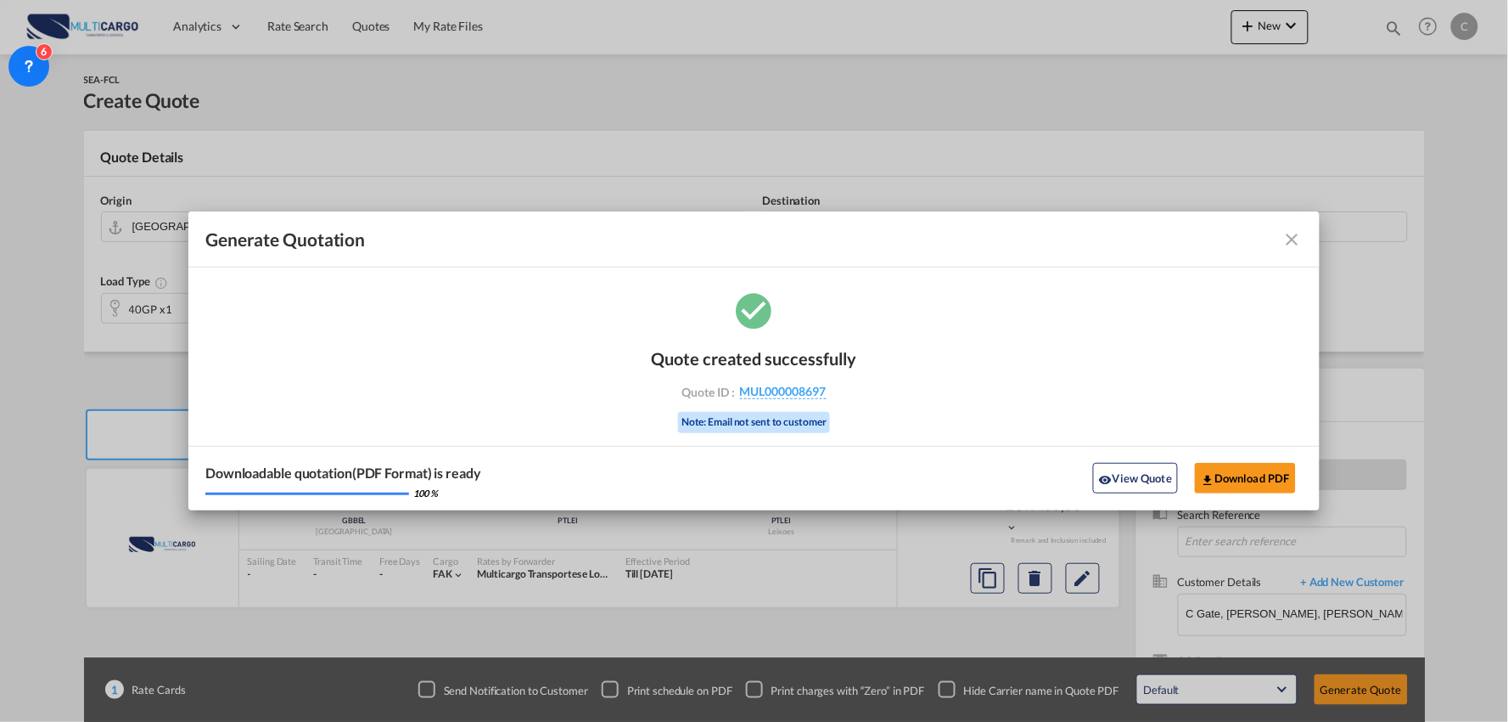
click at [1297, 236] on md-icon "icon-close fg-AAA8AD cursor m-0" at bounding box center [1293, 239] width 20 height 20
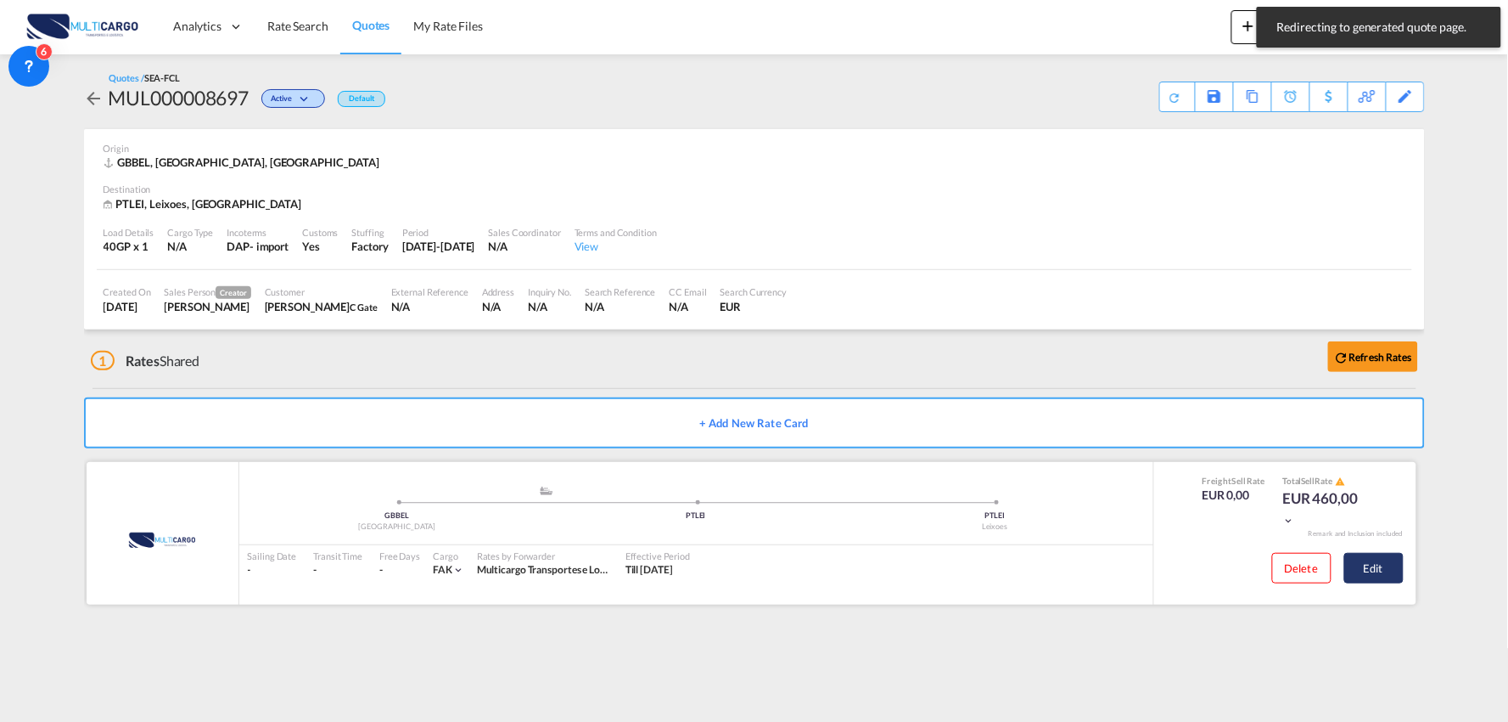
click at [1384, 569] on button "Edit" at bounding box center [1374, 568] width 59 height 31
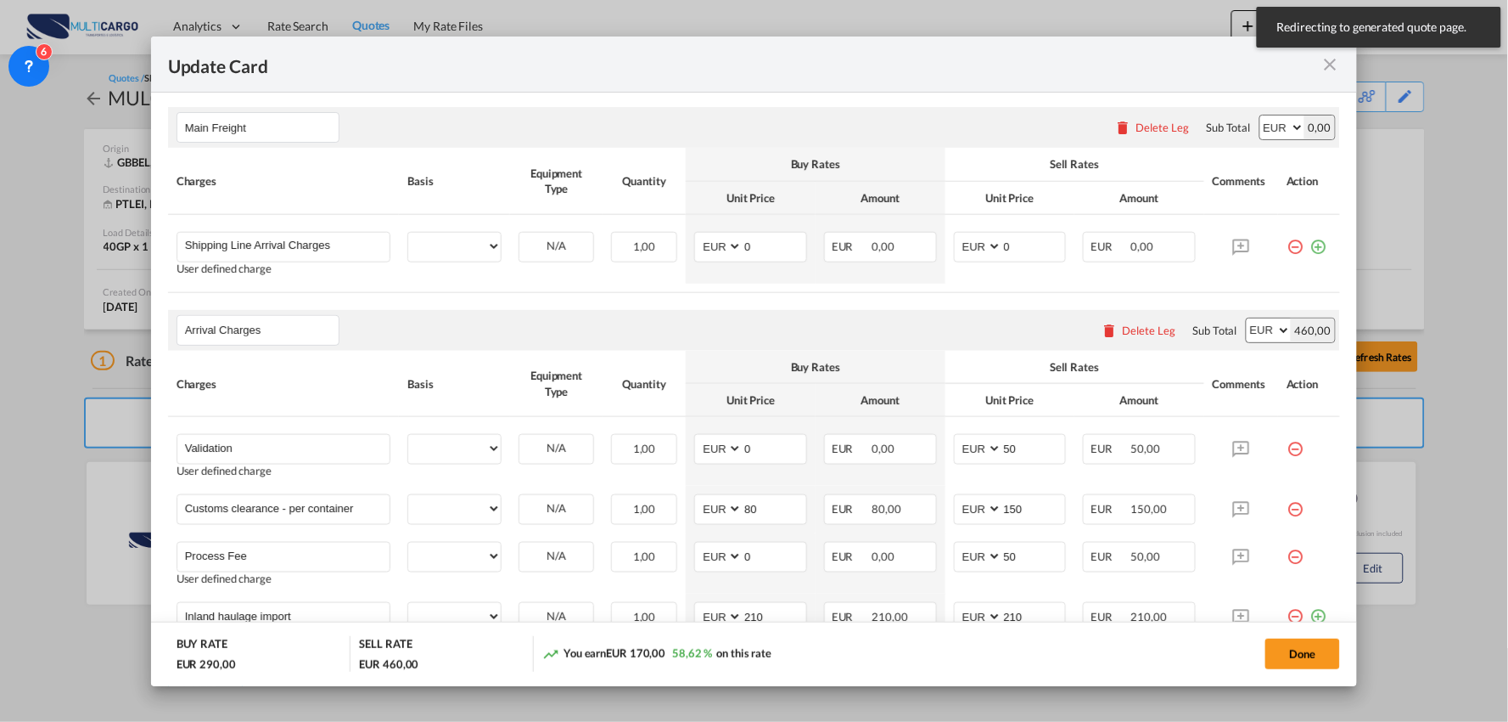
select select "per container"
select select "per B/L"
select select "per container"
select select "per B/L"
select select "per container"
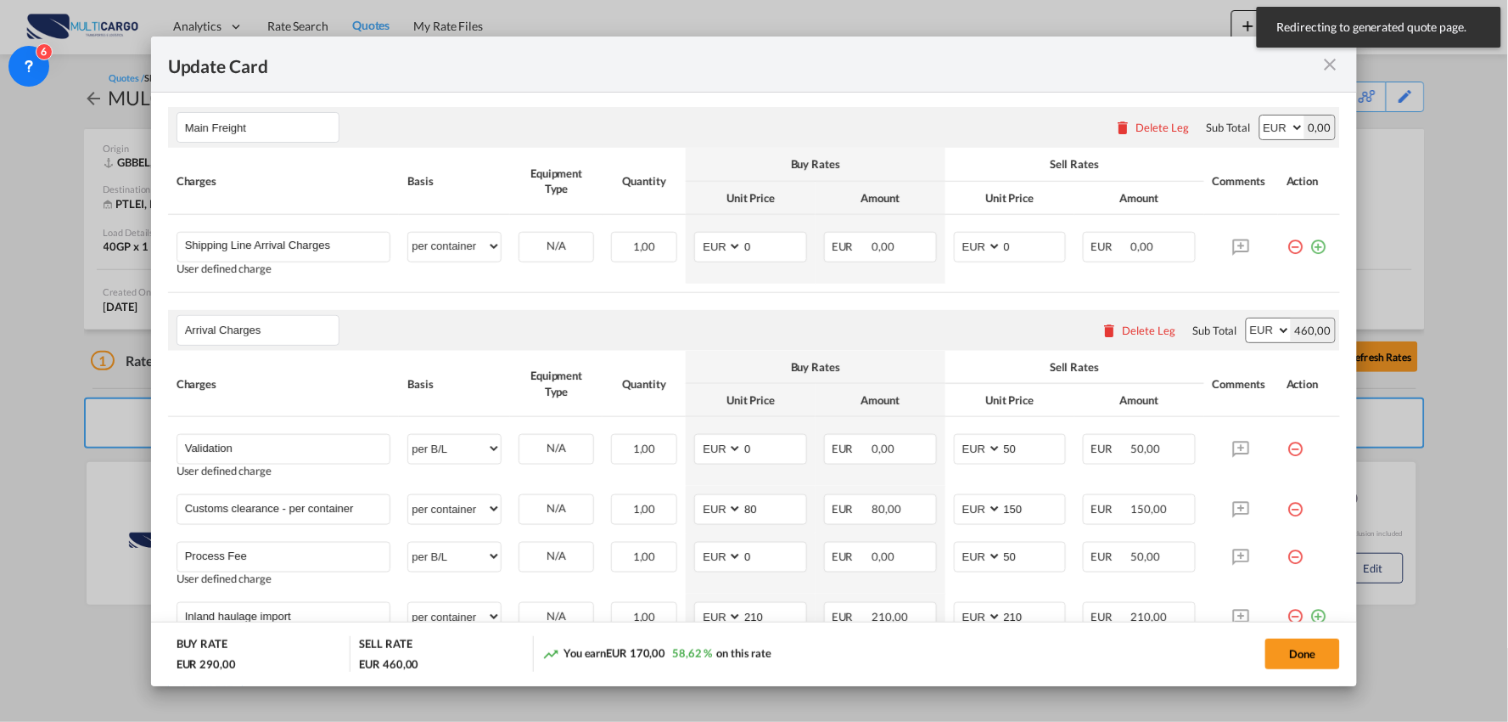
scroll to position [377, 0]
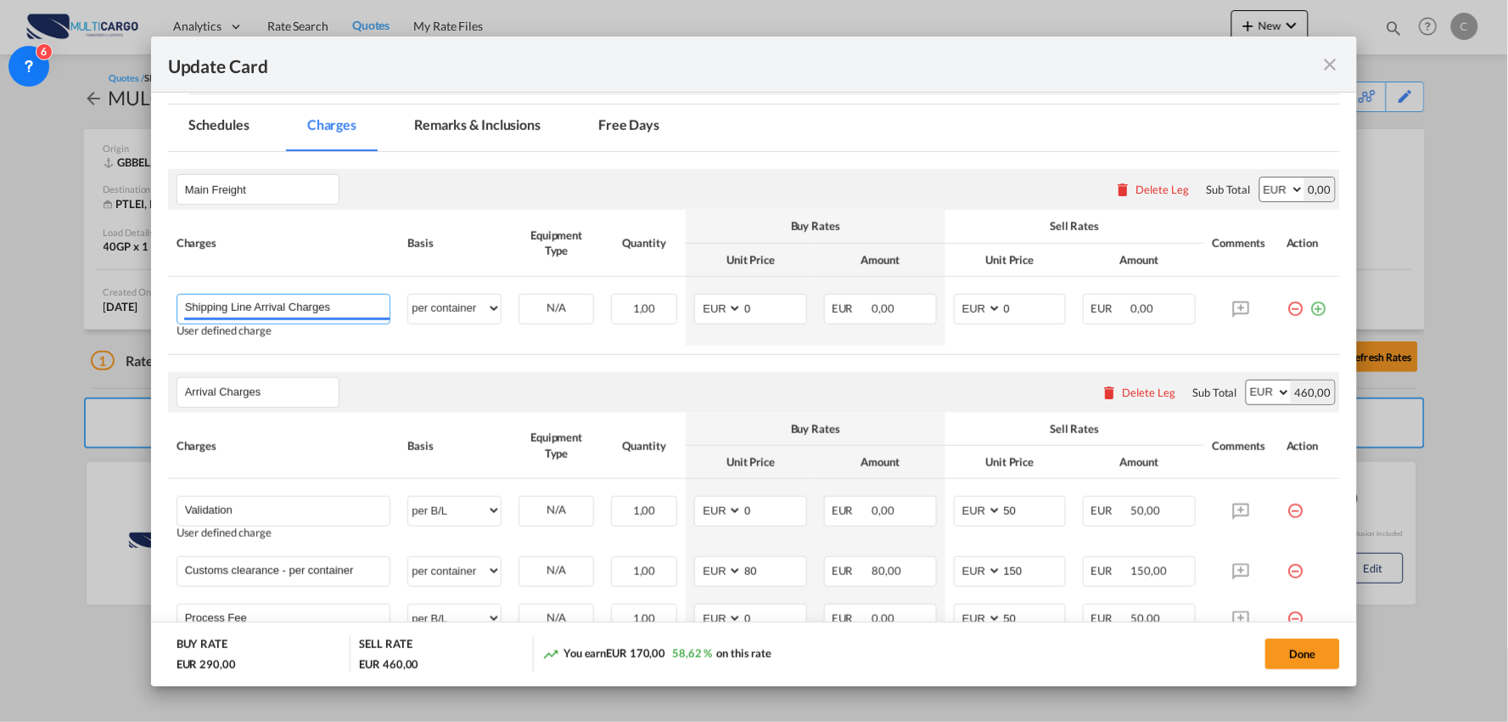
drag, startPoint x: 360, startPoint y: 300, endPoint x: 80, endPoint y: 289, distance: 280.4
click at [66, 295] on div "Update Card Port of Loading GBBEL T/S Liner/Carrier MultiCargo Atlantic Contain…" at bounding box center [754, 361] width 1508 height 722
drag, startPoint x: 275, startPoint y: 301, endPoint x: 143, endPoint y: 282, distance: 133.8
click at [120, 304] on div "Update Card Port of Loading GBBEL T/S Liner/Carrier MultiCargo Atlantic Contain…" at bounding box center [754, 361] width 1508 height 722
click at [316, 340] on span "Shipping Line Charges - Maersk" at bounding box center [278, 340] width 162 height 14
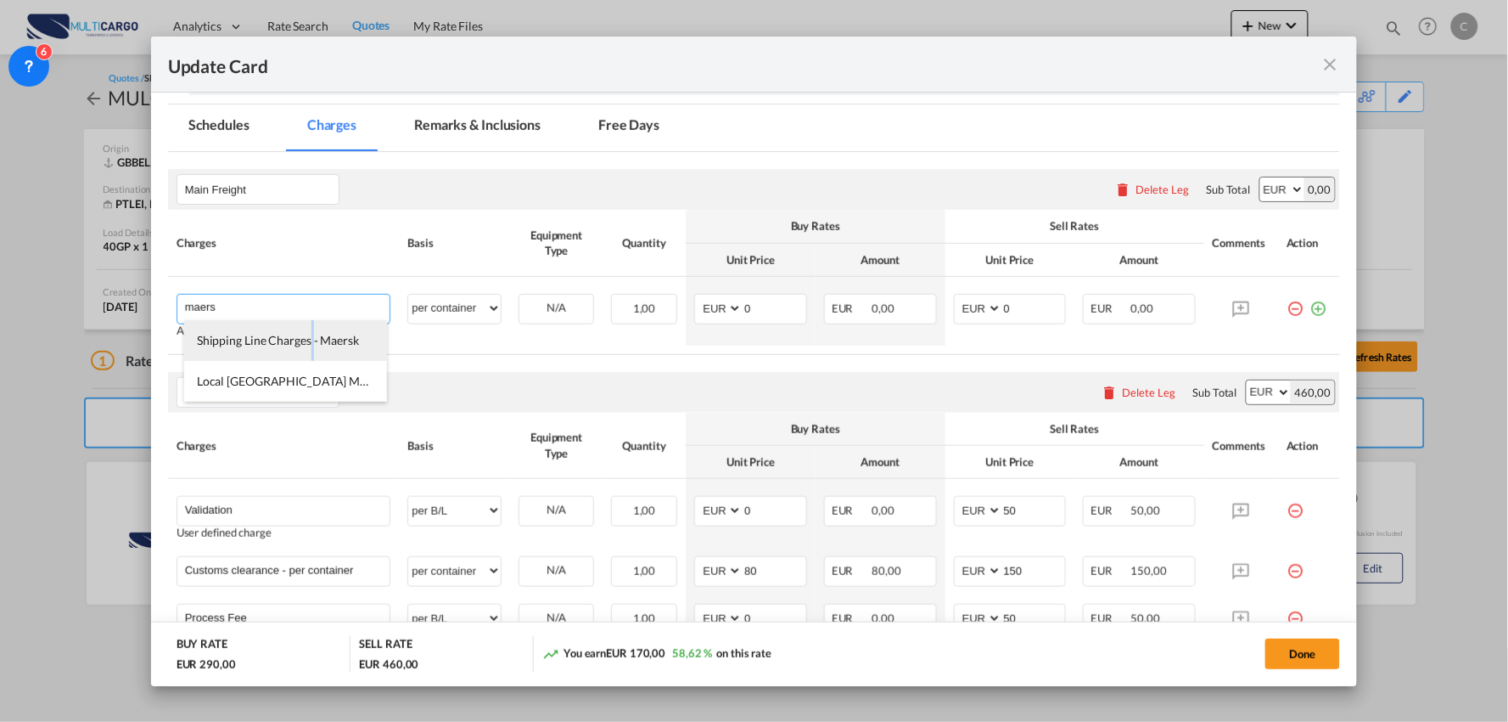
type input "Shipping Line Charges - Maersk"
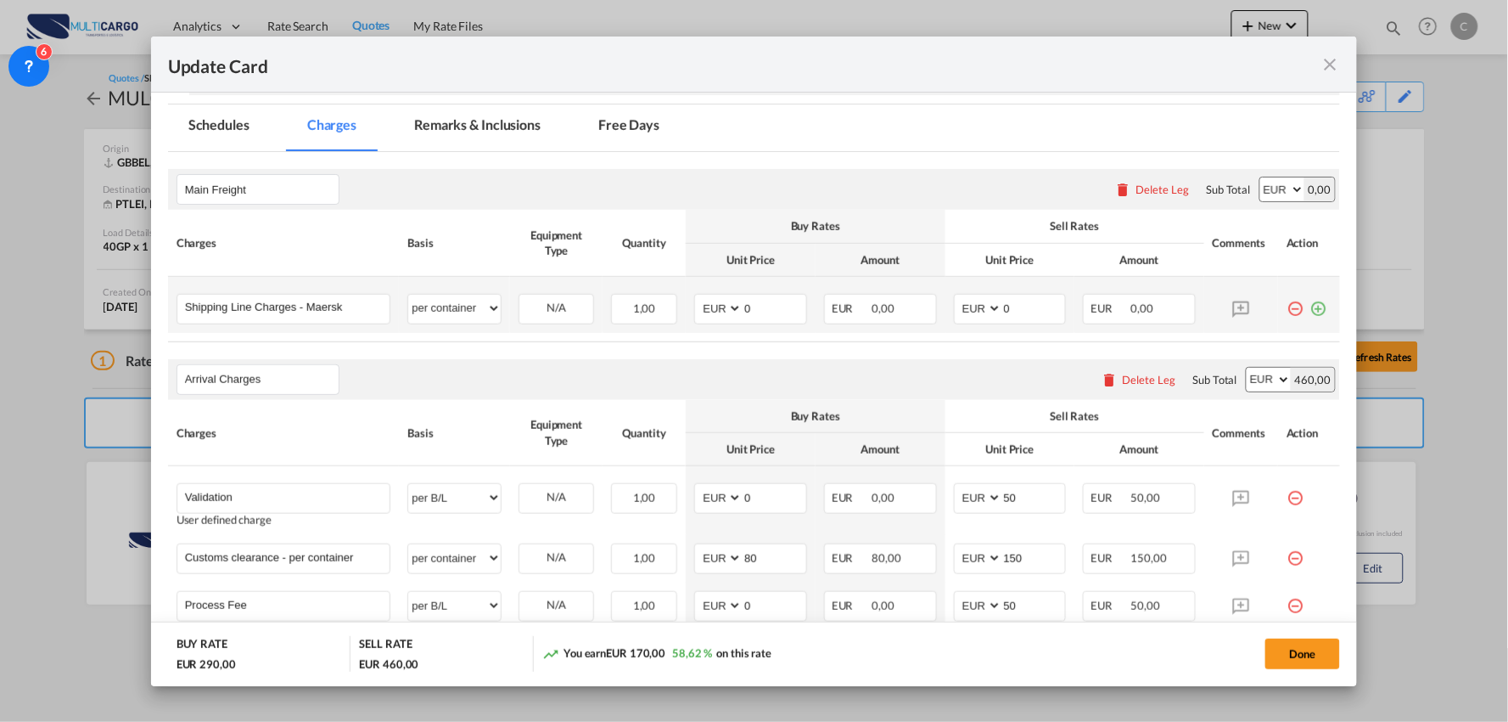
click at [1310, 306] on md-icon "icon-plus-circle-outline green-400-fg" at bounding box center [1318, 302] width 17 height 17
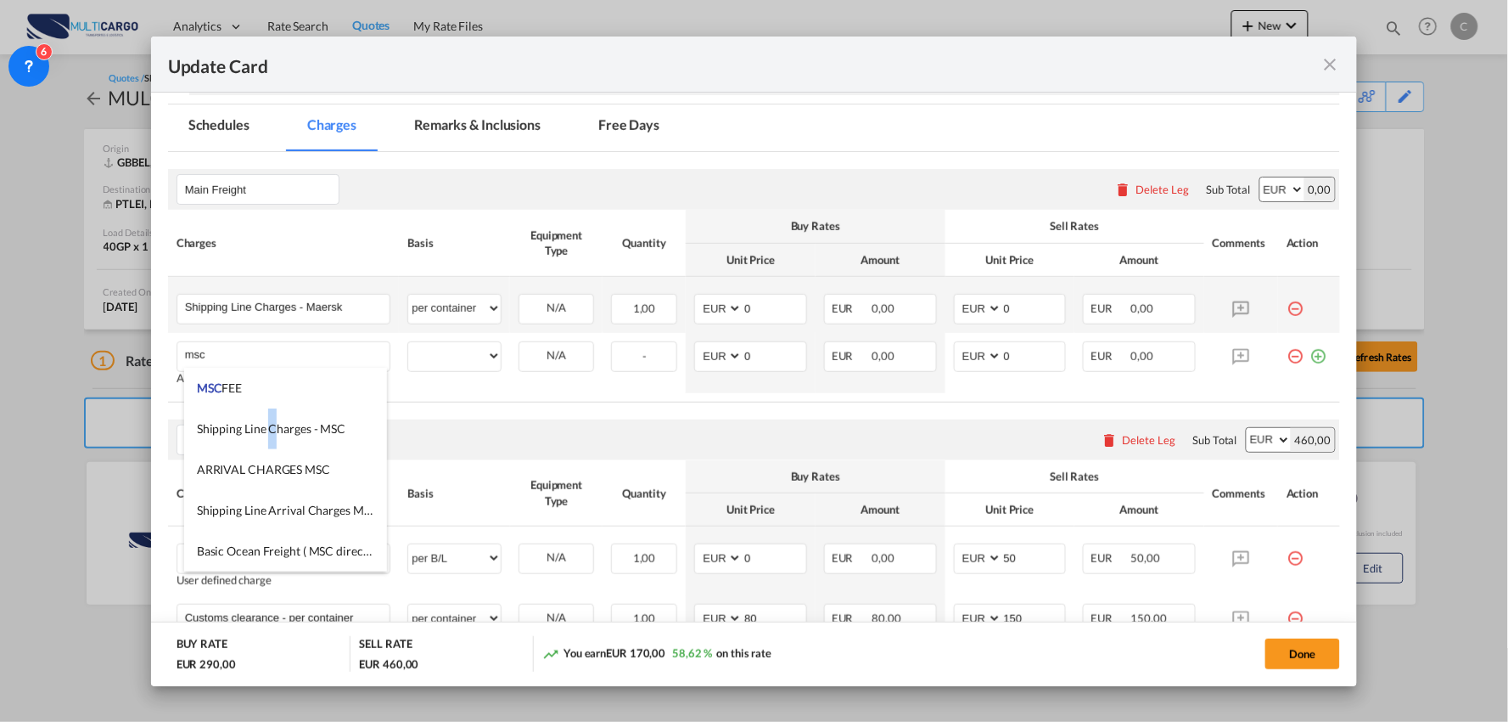
drag, startPoint x: 269, startPoint y: 422, endPoint x: 316, endPoint y: 404, distance: 50.0
click at [274, 427] on span "Shipping Line Charges - MSC" at bounding box center [271, 428] width 149 height 14
type input "Shipping Line Charges - MSC"
select select "per container"
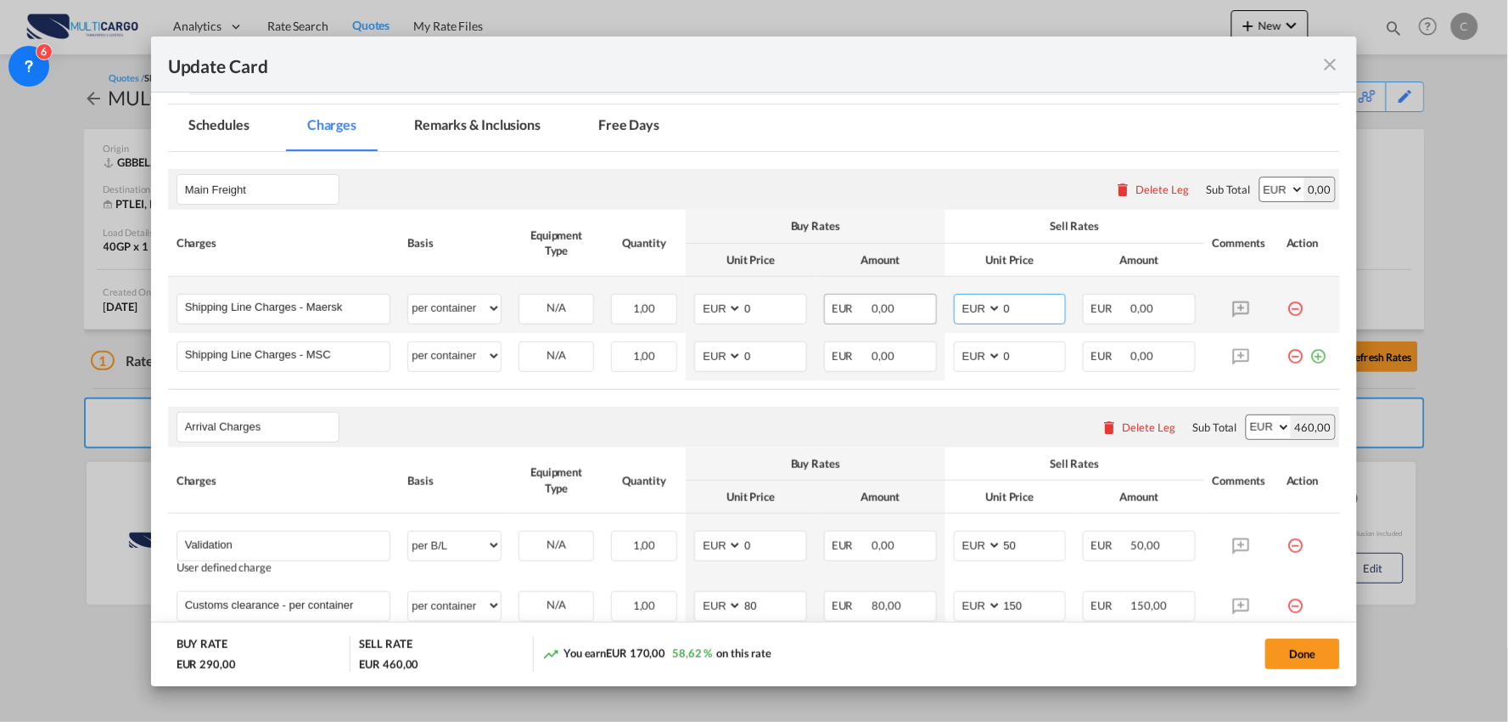
drag, startPoint x: 1021, startPoint y: 306, endPoint x: 881, endPoint y: 306, distance: 140.1
click at [894, 317] on tr "Shipping Line Charges - Maersk Please Enter User Defined Charges Cannot Be Publ…" at bounding box center [754, 305] width 1173 height 56
type input "318"
drag, startPoint x: 769, startPoint y: 308, endPoint x: 620, endPoint y: 309, distance: 149.4
click at [620, 309] on tr "Shipping Line Charges - Maersk Please Enter User Defined Charges Cannot Be Publ…" at bounding box center [754, 305] width 1173 height 56
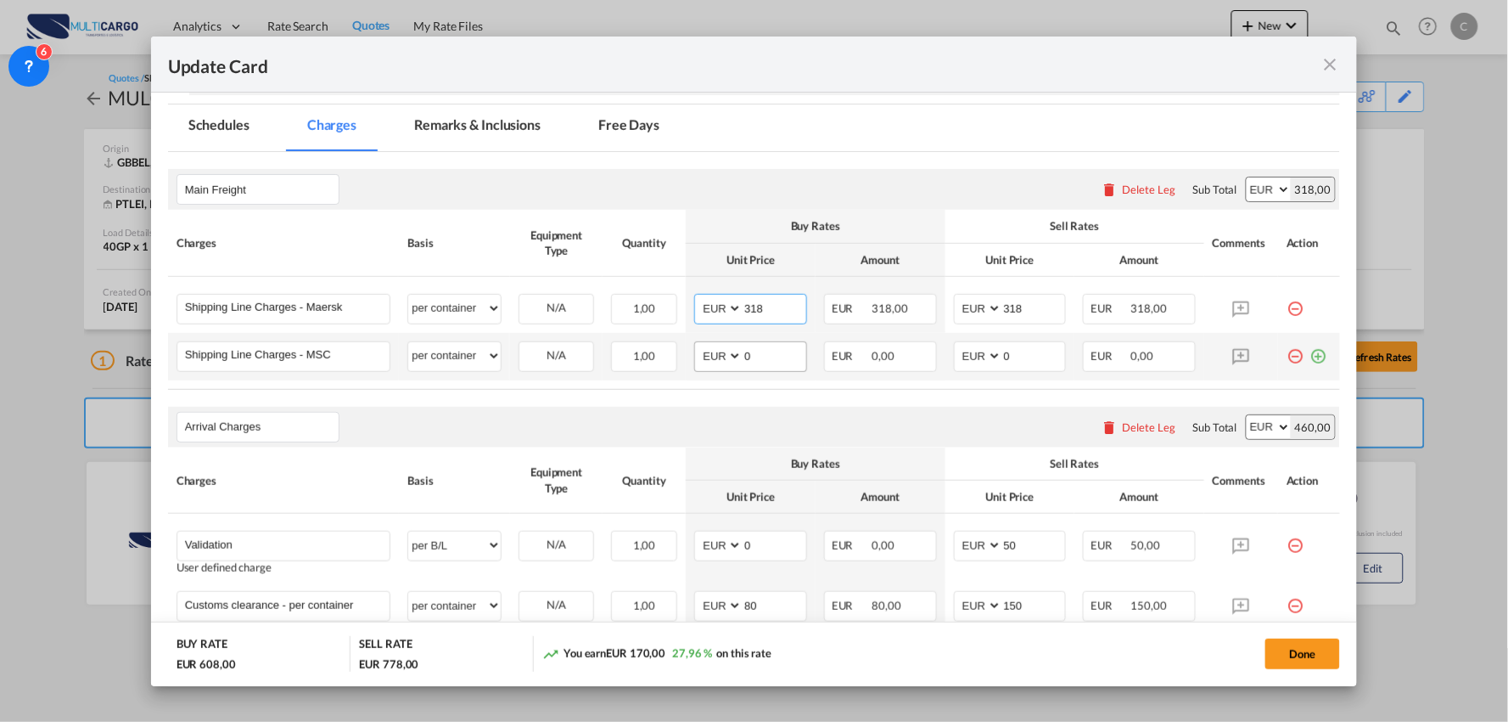
type input "318"
click at [625, 344] on tr "Shipping Line Charges - MSC Please Enter User Defined Charges Cannot Be Publish…" at bounding box center [754, 357] width 1173 height 48
type input "348"
drag, startPoint x: 1019, startPoint y: 357, endPoint x: 921, endPoint y: 354, distance: 97.6
click at [924, 357] on tr "Shipping Line Charges - MSC Please Enter User Defined Charges Cannot Be Publish…" at bounding box center [754, 357] width 1173 height 48
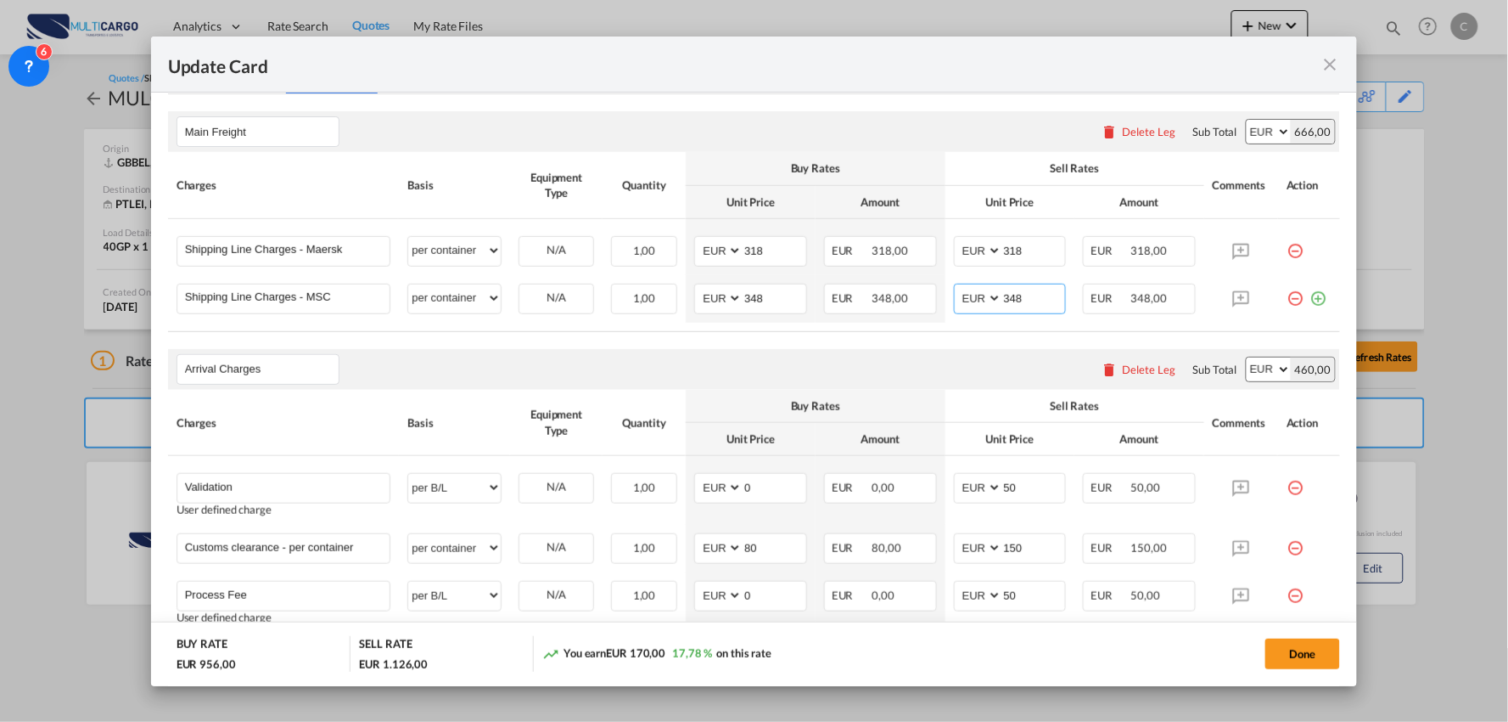
scroll to position [609, 0]
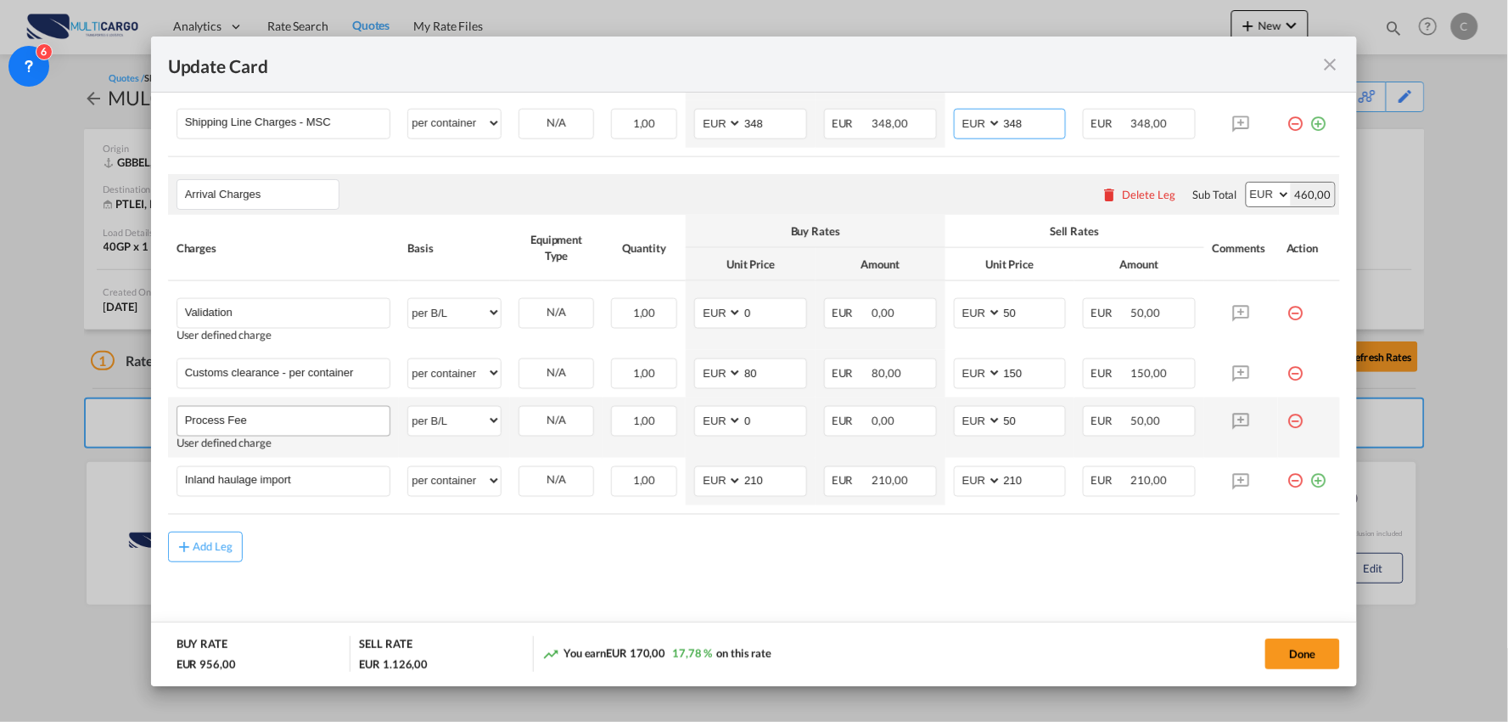
type input "348"
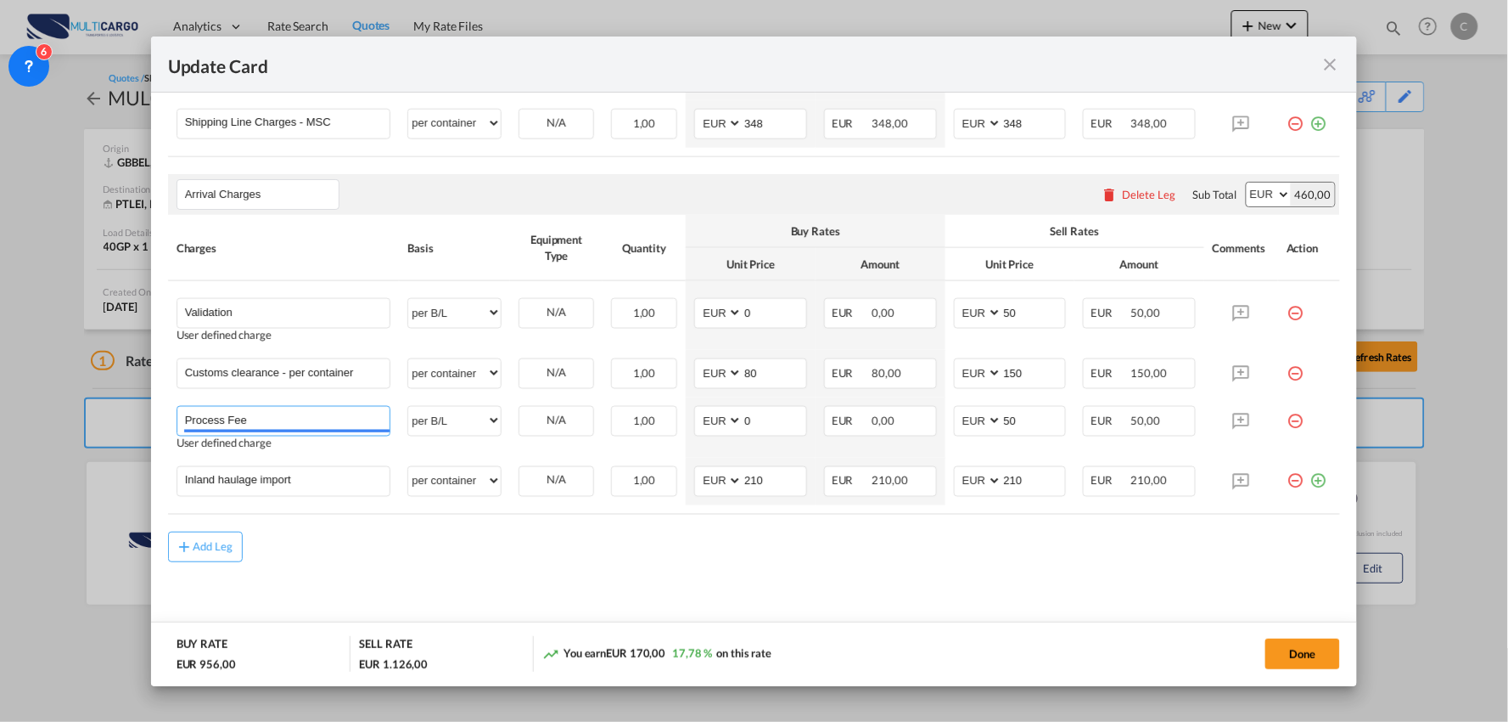
drag, startPoint x: 283, startPoint y: 412, endPoint x: 106, endPoint y: 403, distance: 176.8
click at [104, 407] on div "Update Card Port of Loading GBBEL T/S Liner/Carrier MultiCargo Atlantic Contain…" at bounding box center [754, 361] width 1508 height 722
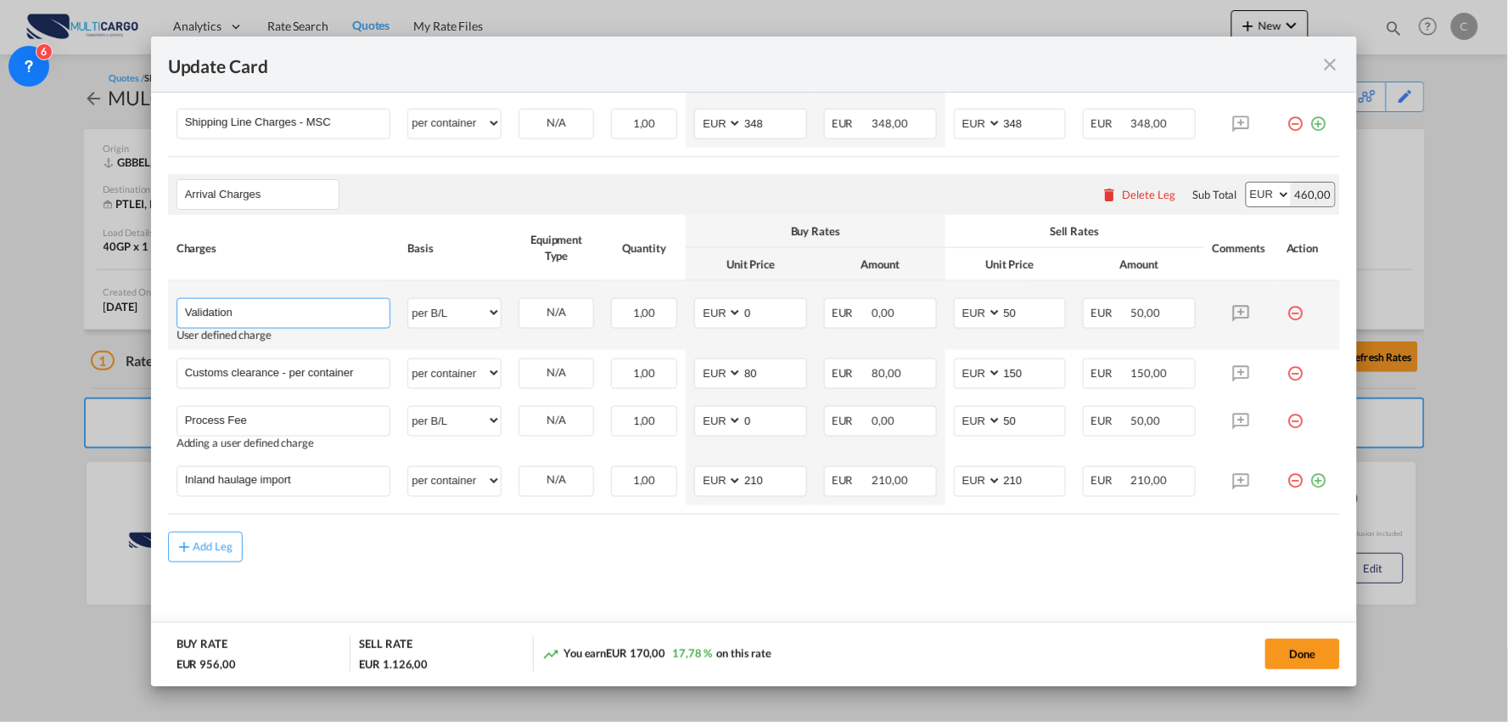
click at [328, 314] on input "Validation" at bounding box center [287, 311] width 205 height 25
paste input "Process Fee"
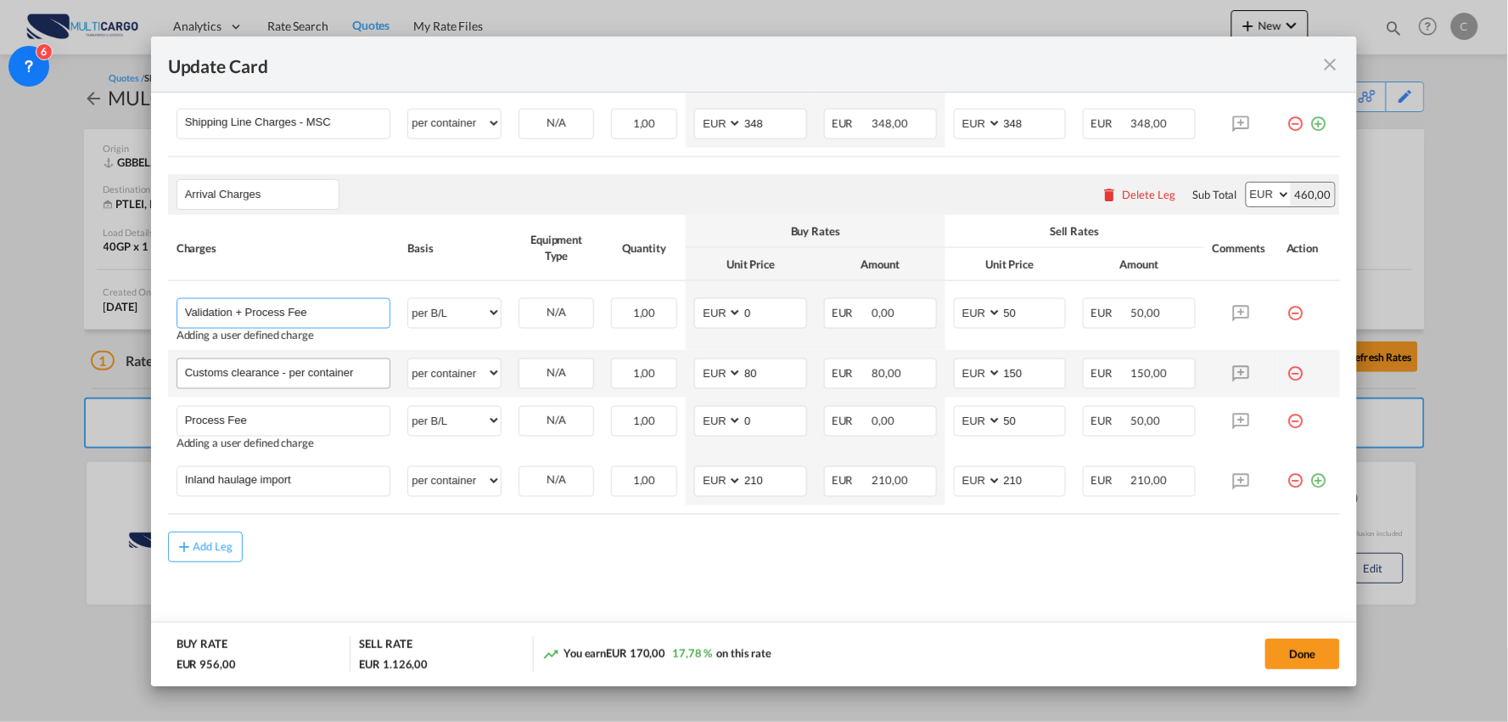
type input "Validation + Process Fee"
click at [307, 369] on input "Customs clearance - per container" at bounding box center [287, 371] width 205 height 25
drag, startPoint x: 278, startPoint y: 375, endPoint x: 654, endPoint y: 389, distance: 377.1
click at [654, 389] on tr "Customs clearance - per container Please Enter User Defined Charges Cannot Be P…" at bounding box center [754, 374] width 1173 height 48
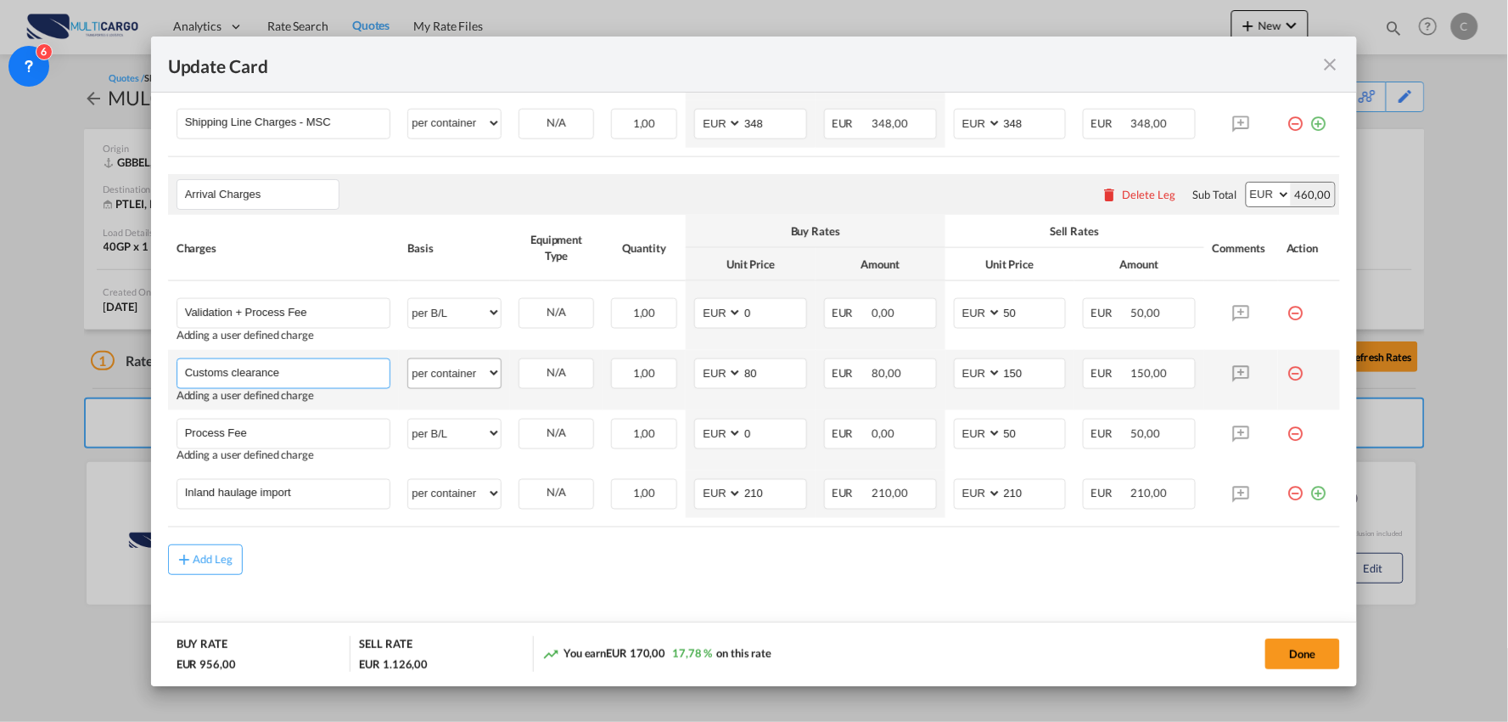
type input "Customs clearance"
click at [463, 371] on select "per equipment per container per B/L per shipping bill per shipment per pallet p…" at bounding box center [454, 372] width 93 height 27
select select "per_document"
click at [408, 359] on select "per equipment per container per B/L per shipping bill per shipment per pallet p…" at bounding box center [454, 372] width 93 height 27
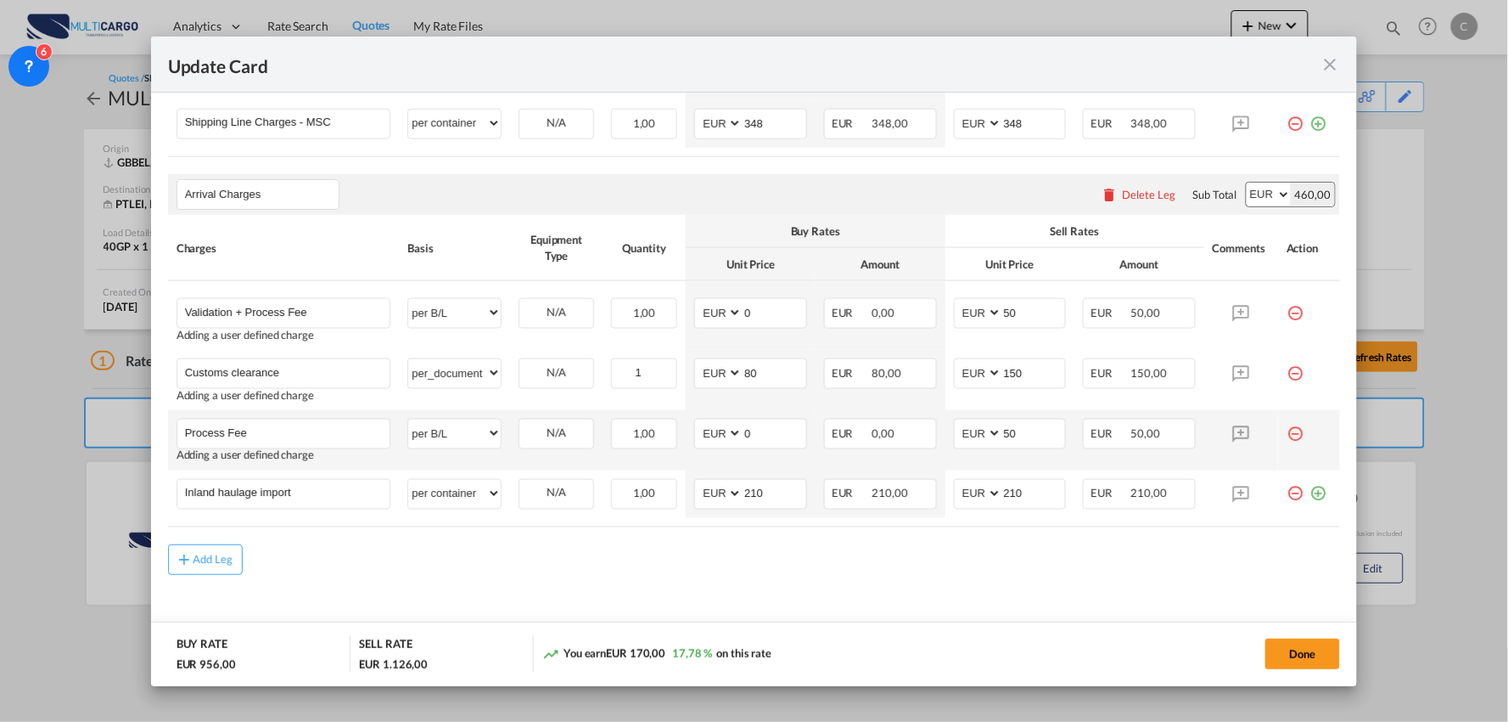
click at [1278, 429] on td "Update CardPort of ..." at bounding box center [1309, 440] width 62 height 60
click at [1287, 429] on md-icon "icon-minus-circle-outline red-400-fg" at bounding box center [1295, 426] width 17 height 17
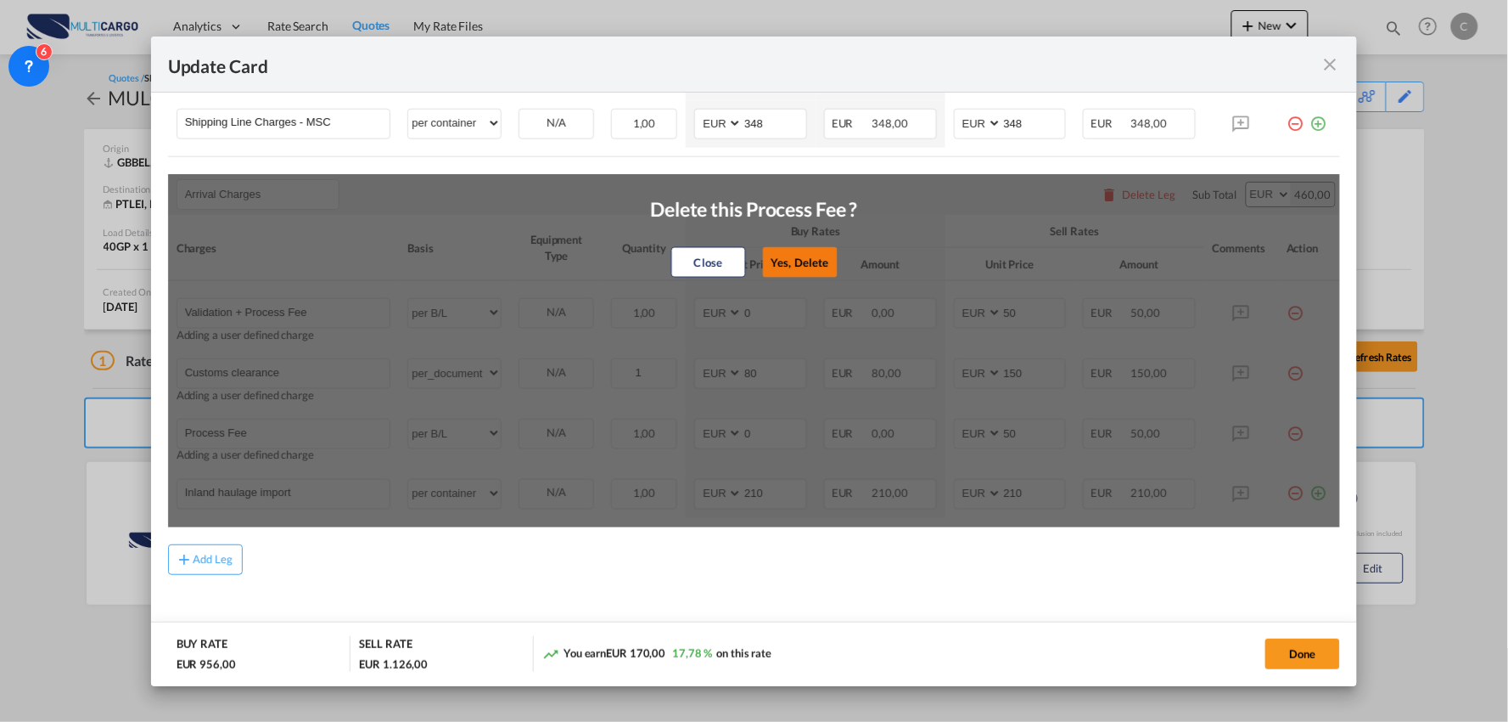
click at [803, 263] on button "Yes, Delete" at bounding box center [799, 262] width 75 height 31
type input "Inland haulage import"
select select "per container"
type input "210"
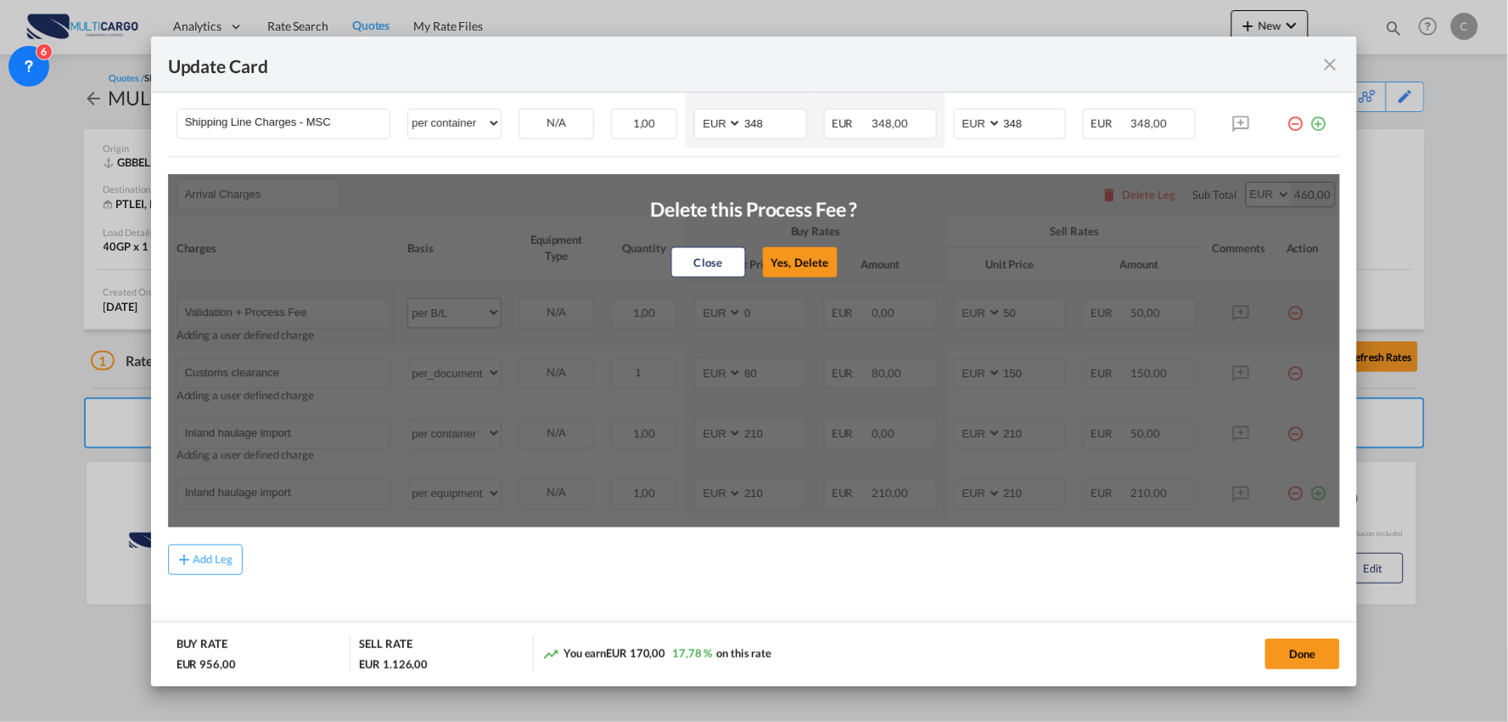
scroll to position [563, 0]
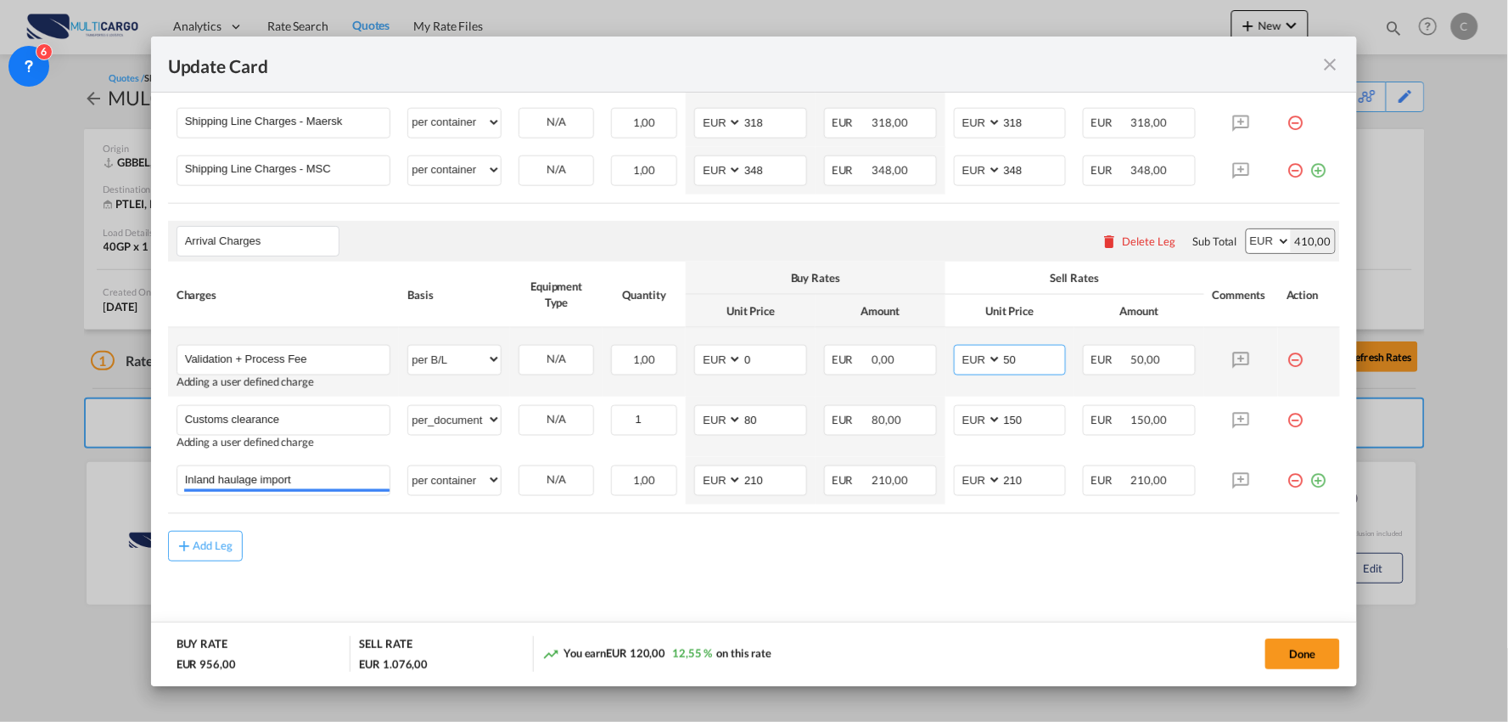
drag, startPoint x: 1021, startPoint y: 358, endPoint x: 801, endPoint y: 368, distance: 220.0
click at [845, 373] on tr "Validation + Process Fee Please Enter User Defined Charges Cannot Be Published …" at bounding box center [754, 362] width 1173 height 69
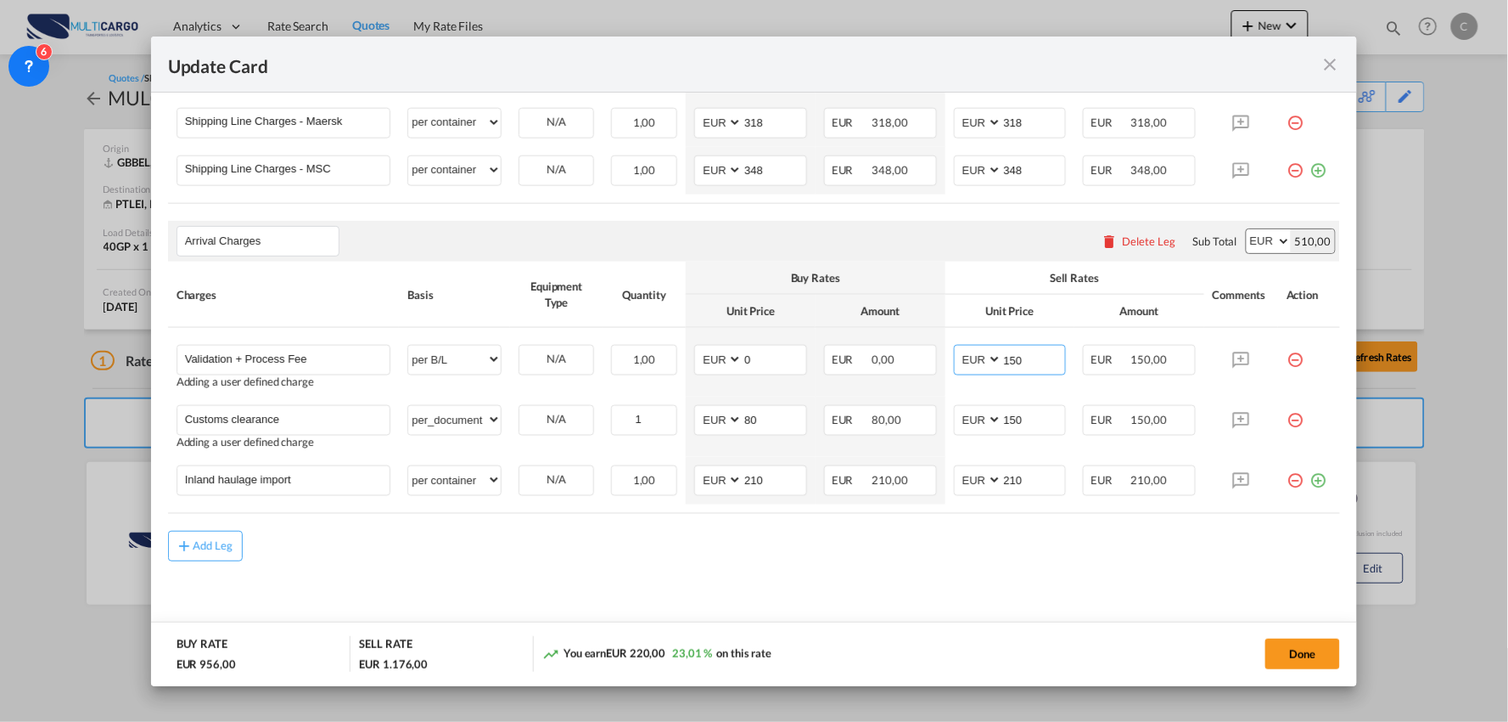
type input "150"
click at [428, 548] on div "Add Leg" at bounding box center [754, 546] width 1173 height 31
drag, startPoint x: 1021, startPoint y: 482, endPoint x: 836, endPoint y: 487, distance: 185.1
click at [836, 487] on tr "Inland haulage import Please Enter User Defined Charges Cannot Be Published per…" at bounding box center [754, 481] width 1173 height 48
type input "295"
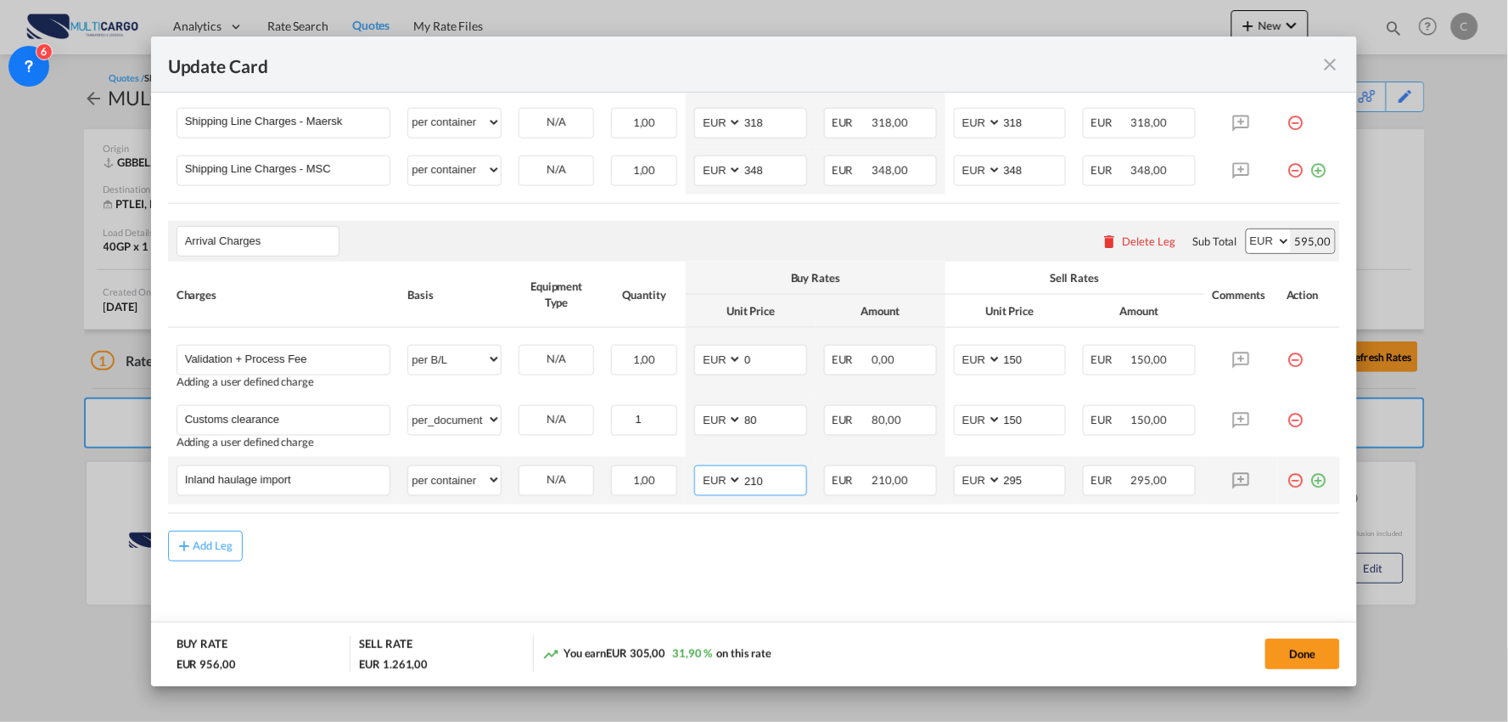
drag, startPoint x: 765, startPoint y: 485, endPoint x: 694, endPoint y: 478, distance: 70.8
click at [698, 480] on md-input-container "AED AFN ALL AMD ANG AOA ARS AUD AWG AZN BAM BBD BDT BGN BHD BIF BMD BND BOB BRL…" at bounding box center [750, 480] width 113 height 31
type input "200"
drag, startPoint x: 591, startPoint y: 575, endPoint x: 554, endPoint y: 561, distance: 38.9
click at [590, 575] on md-content "Main Freight Please enter leg name Leg Name Already Exists Delete Leg Sub Total…" at bounding box center [754, 304] width 1173 height 677
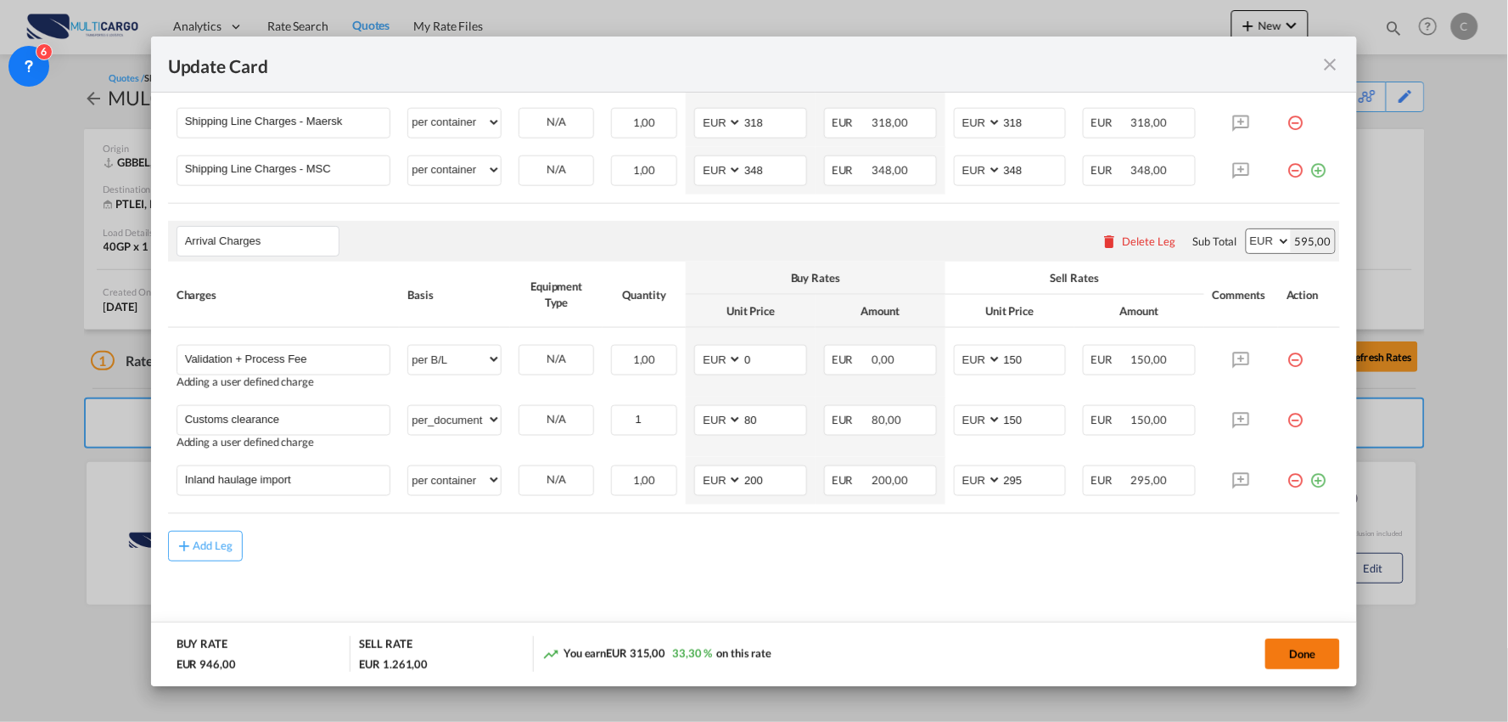
click at [1300, 638] on button "Done" at bounding box center [1303, 653] width 75 height 31
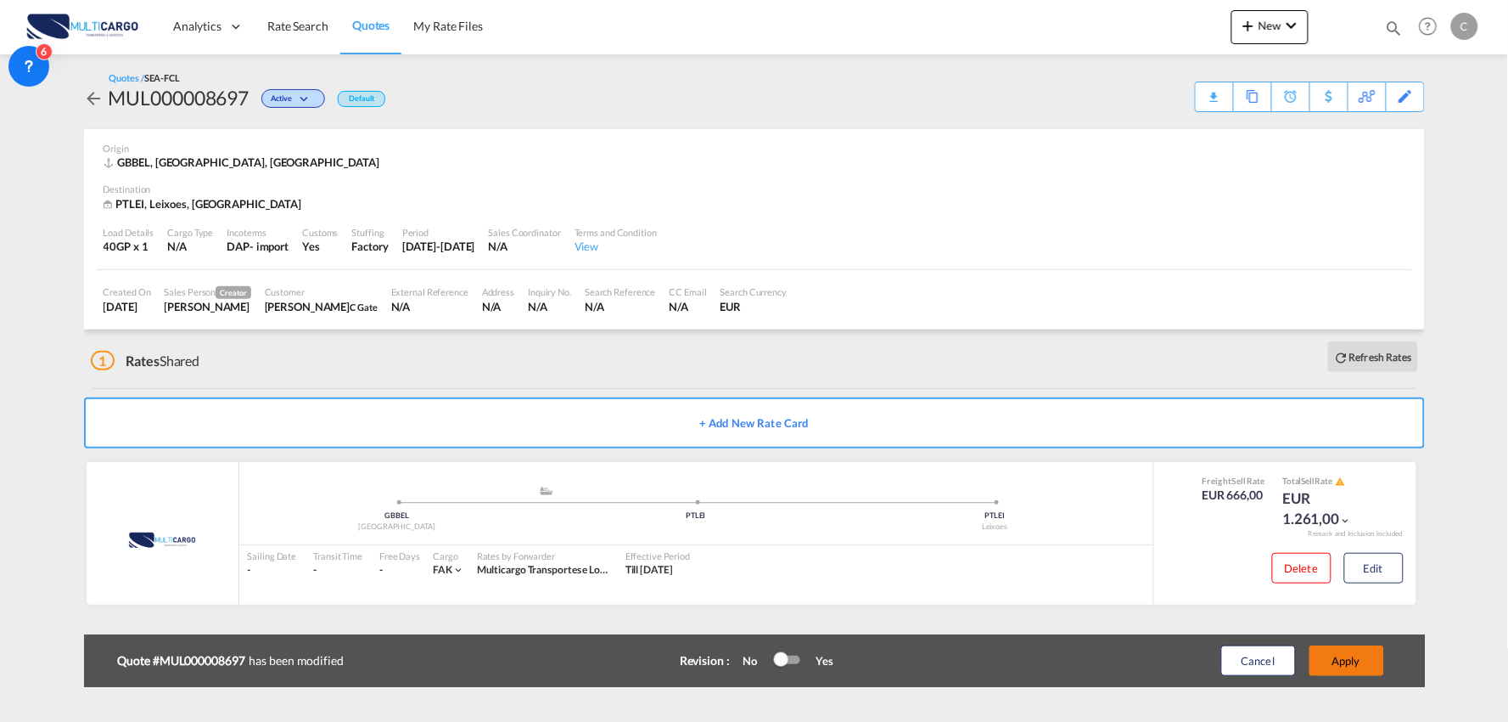
click at [1372, 654] on button "Apply" at bounding box center [1347, 660] width 75 height 31
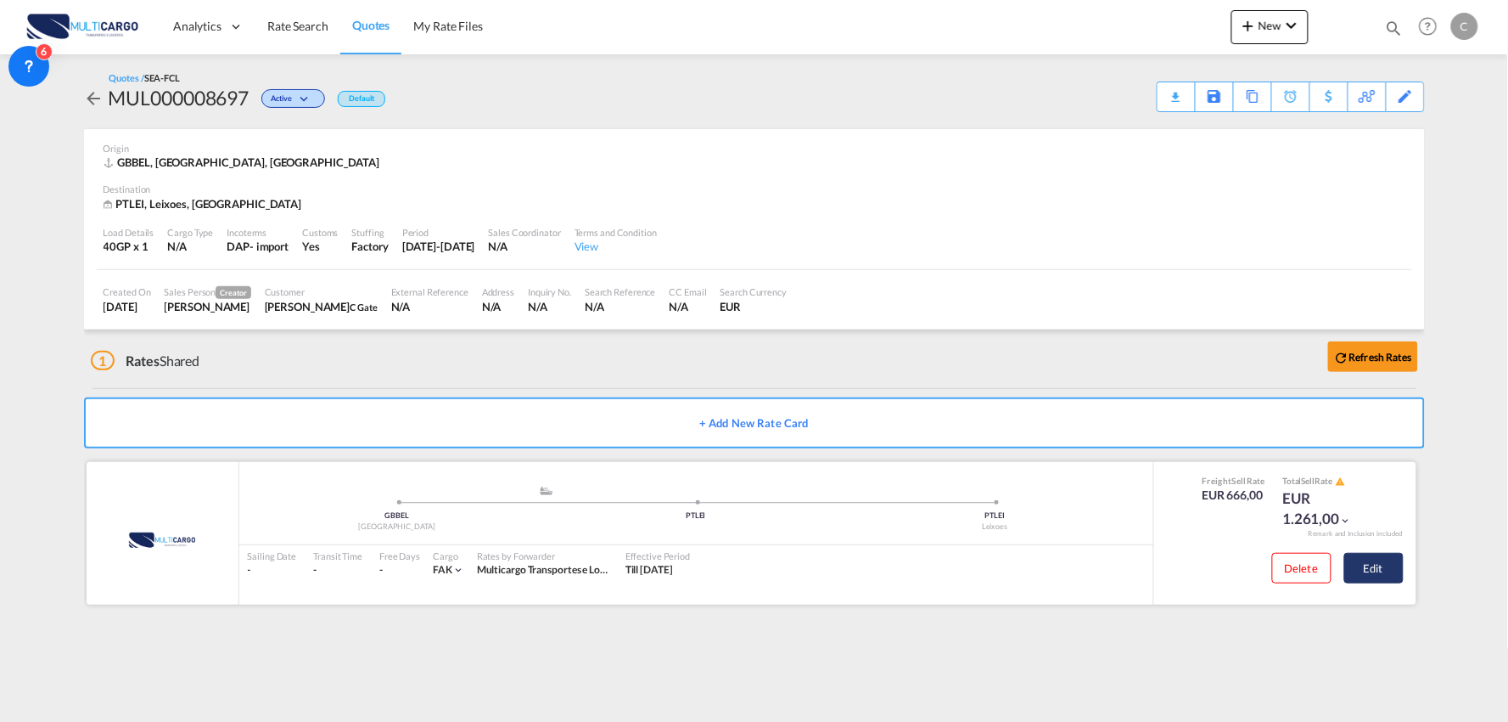
click at [1371, 567] on button "Edit" at bounding box center [1374, 568] width 59 height 31
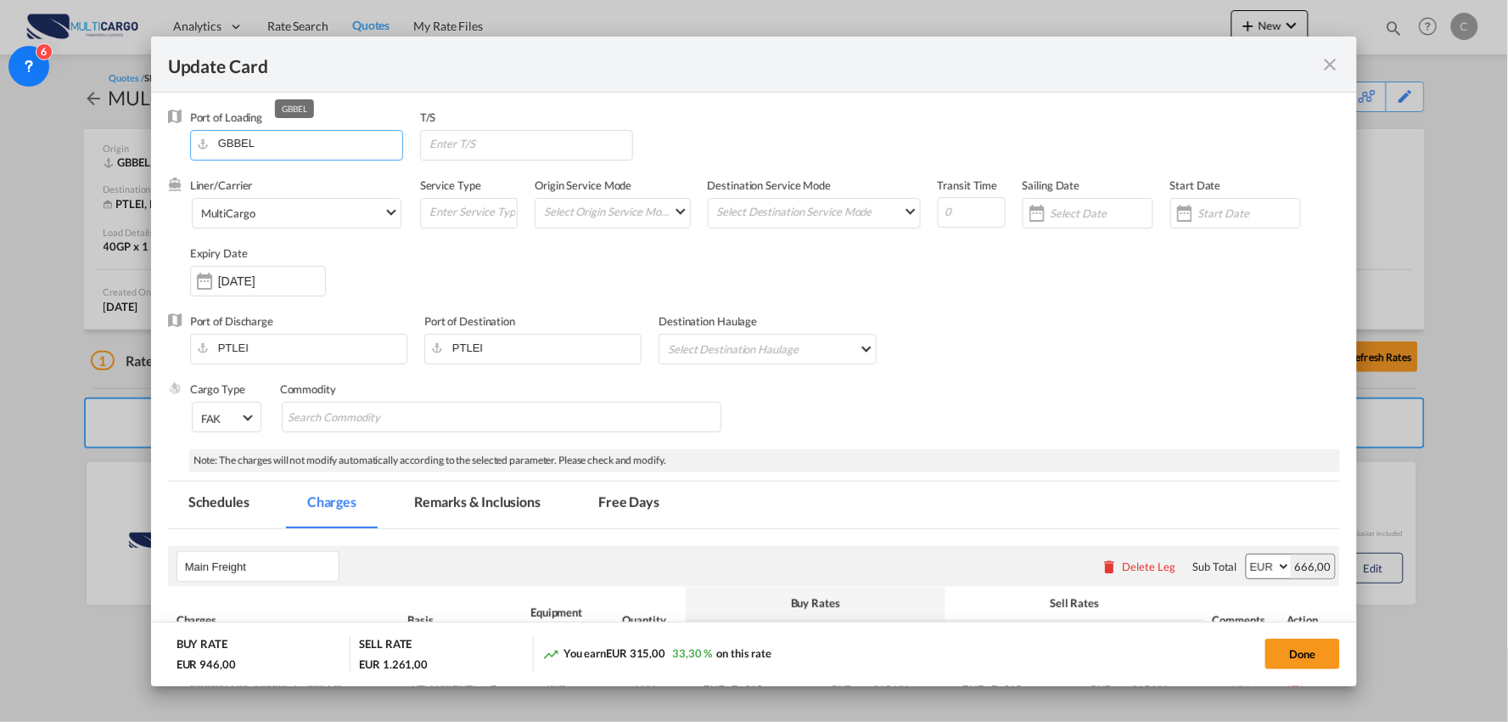
click at [283, 143] on input "GBBEL" at bounding box center [301, 143] width 204 height 25
drag, startPoint x: 283, startPoint y: 143, endPoint x: 155, endPoint y: 122, distance: 128.9
click at [170, 132] on div "Port of Loading GBBEL T/S" at bounding box center [754, 143] width 1173 height 68
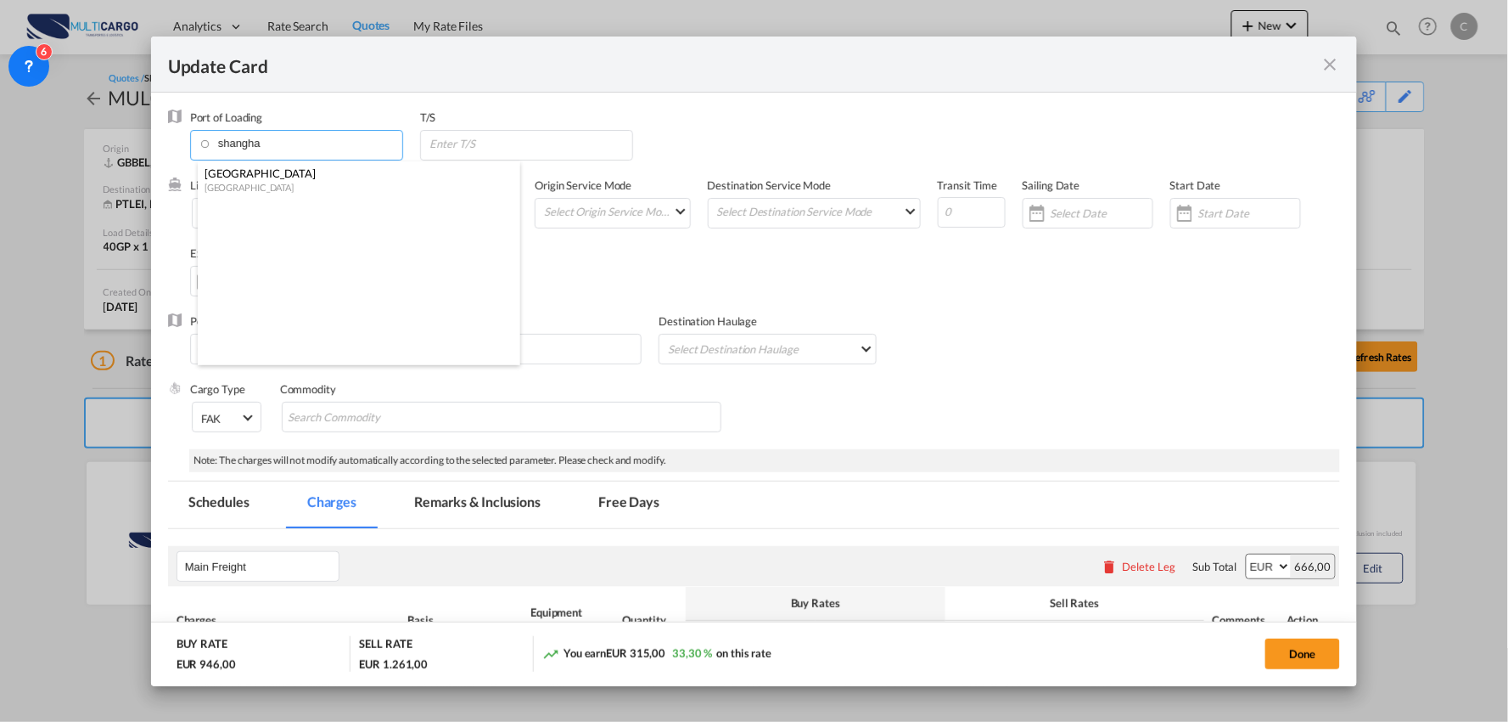
click at [261, 182] on div "China" at bounding box center [354, 187] width 299 height 13
type input "Shanghai, CNSHA"
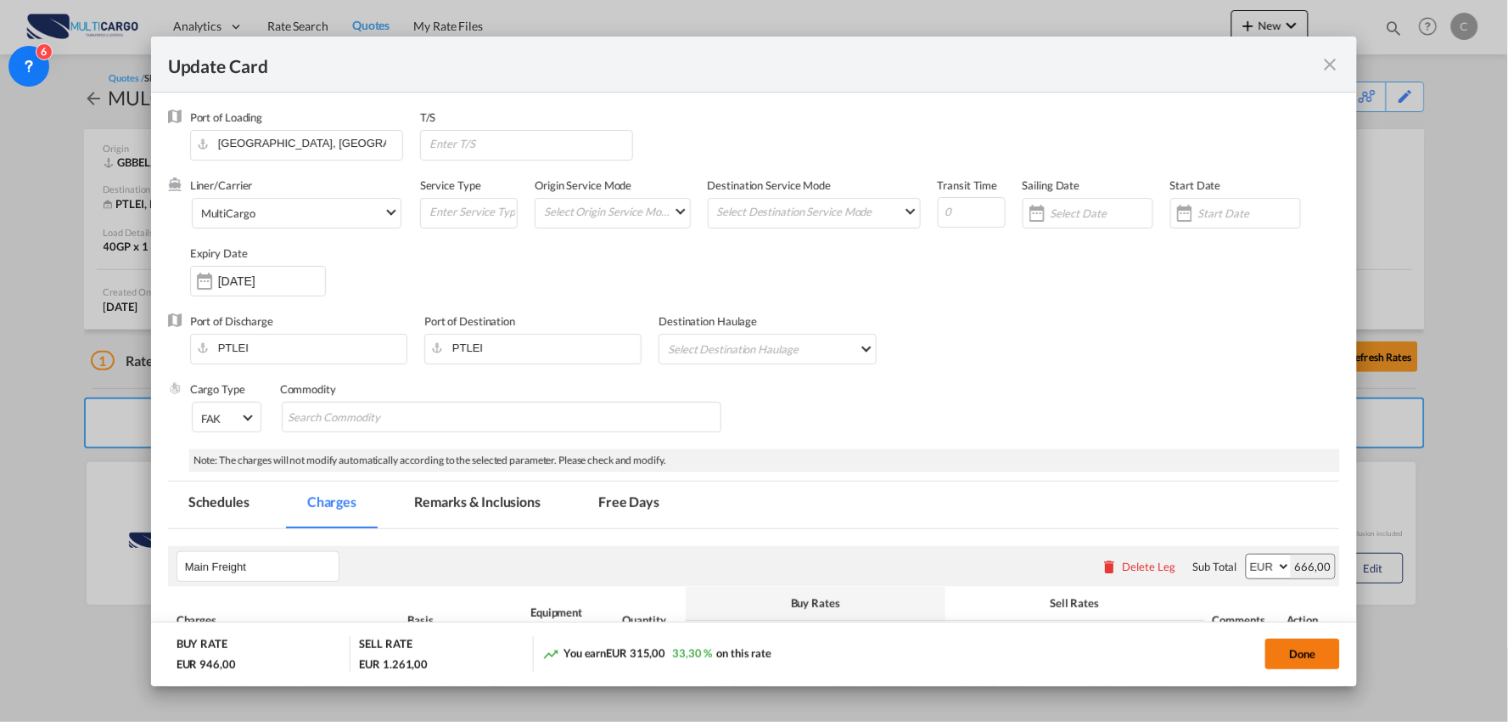
click at [1285, 645] on button "Done" at bounding box center [1303, 653] width 75 height 31
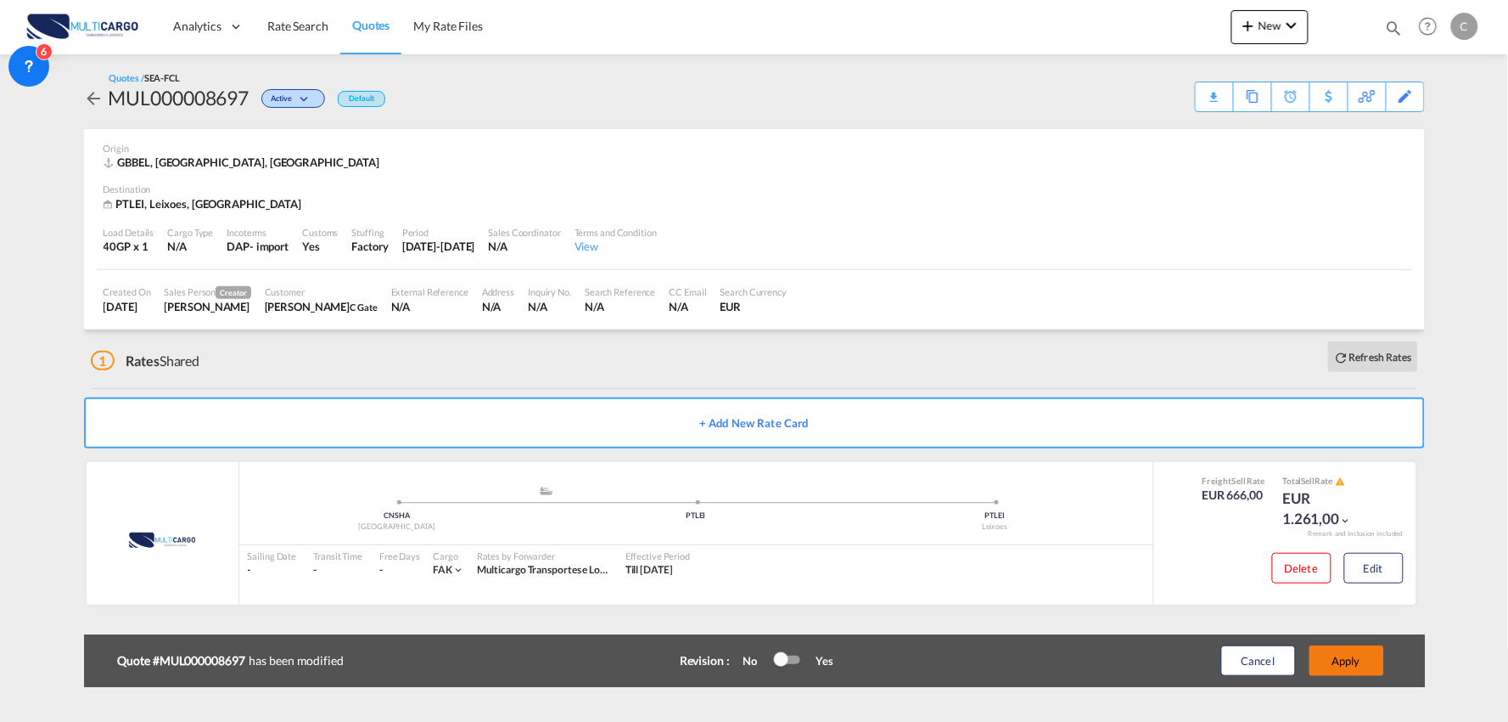
click at [1341, 648] on button "Apply" at bounding box center [1347, 660] width 75 height 31
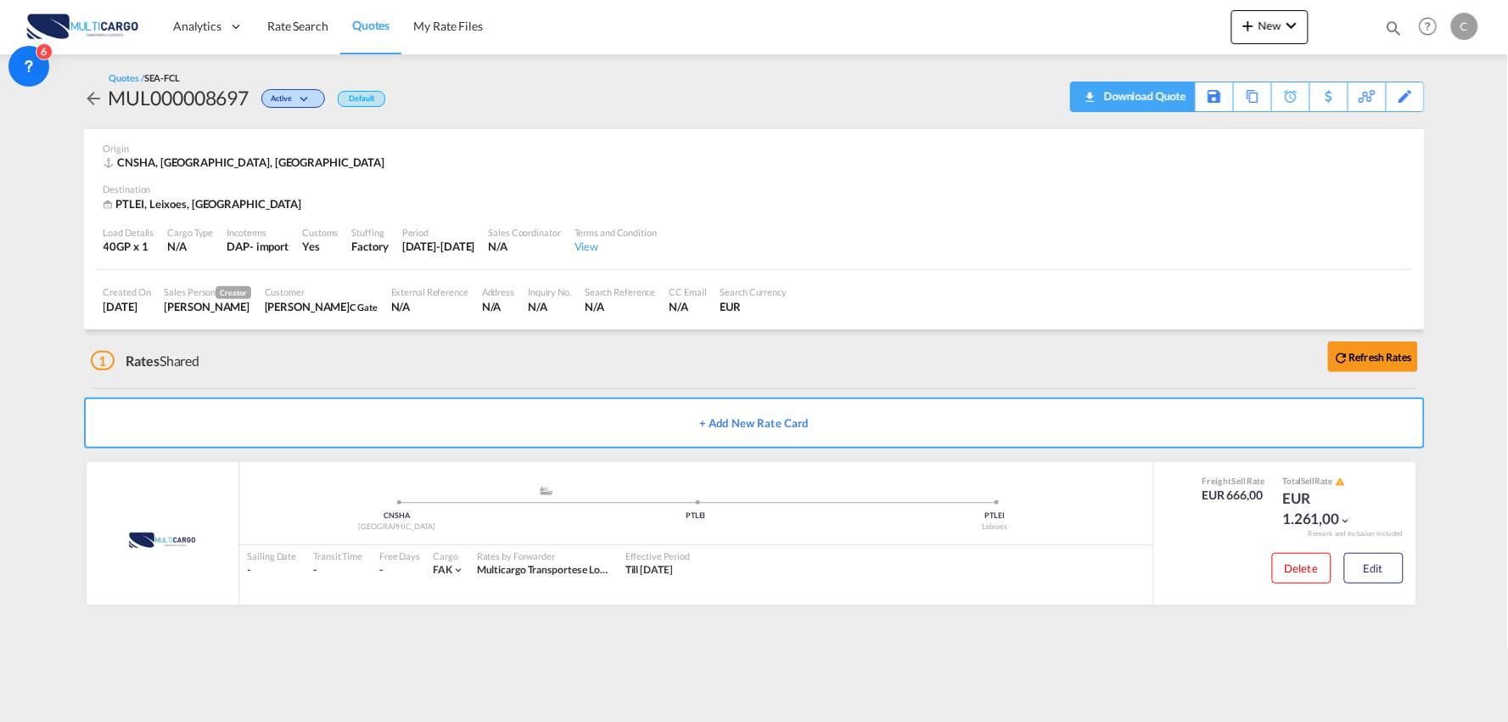
click at [1166, 96] on div "Download Quote" at bounding box center [1143, 95] width 87 height 27
click at [348, 382] on div "1 Rates Shared Refresh Rates" at bounding box center [758, 356] width 1334 height 54
click at [552, 97] on div "Quotes / SEA-FCL MUL000008697 Active Default Download Quote Save As Template Co…" at bounding box center [754, 91] width 1341 height 41
click at [413, 357] on div "1 Rates Shared Refresh Rates" at bounding box center [758, 356] width 1334 height 54
click at [563, 378] on div "1 Rates Shared Refresh Rates" at bounding box center [758, 356] width 1334 height 54
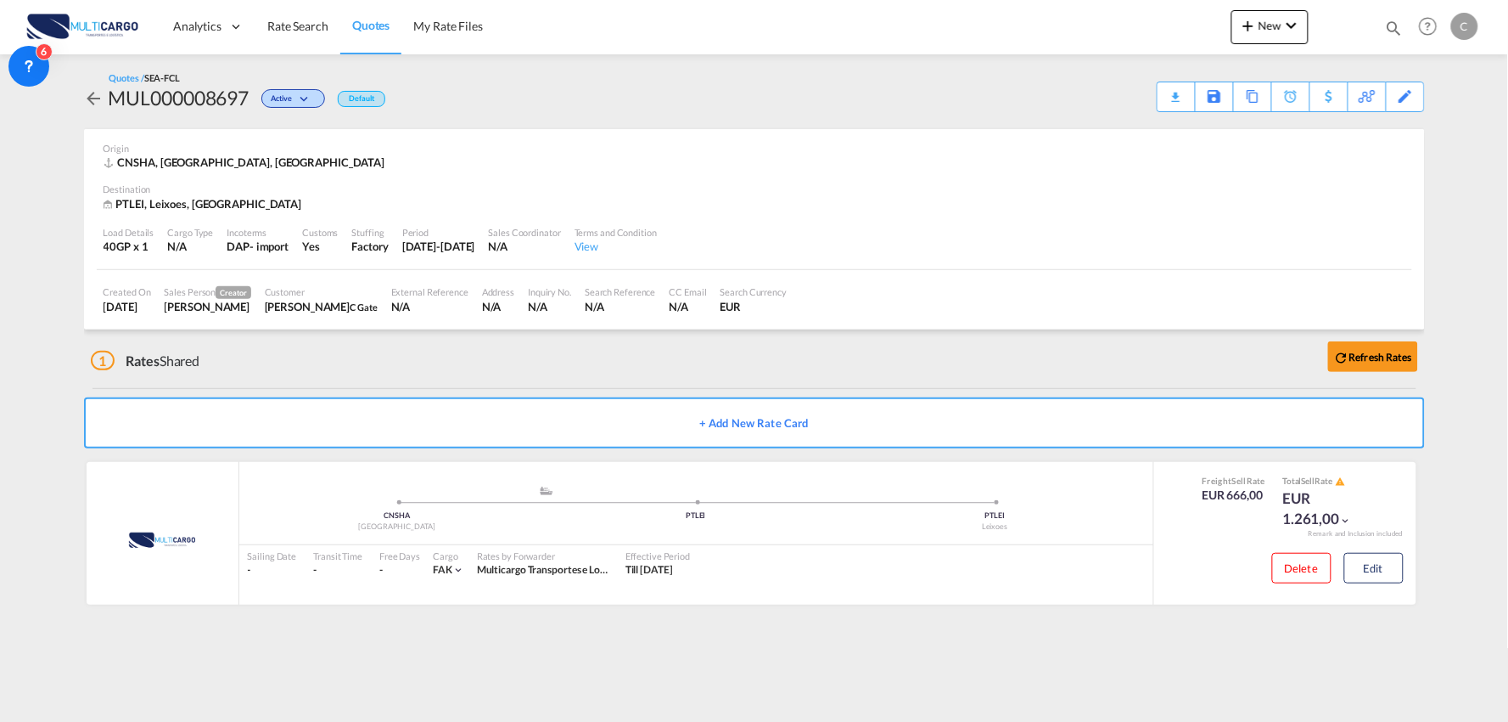
drag, startPoint x: 268, startPoint y: 620, endPoint x: 285, endPoint y: 616, distance: 17.5
click at [269, 621] on div "Quotes / SEA-FCL MUL000008697 Active Default Download Quote Save As Template Co…" at bounding box center [754, 344] width 1341 height 580
click at [1125, 651] on md-content "Analytics Reports Dashboard Rate Search Quotes My Rate Files New Rates Ratecard" at bounding box center [754, 361] width 1508 height 722
click at [477, 366] on div "1 Rates Shared Refresh Rates" at bounding box center [758, 356] width 1334 height 54
click at [1286, 24] on md-icon "icon-chevron-down" at bounding box center [1292, 25] width 20 height 20
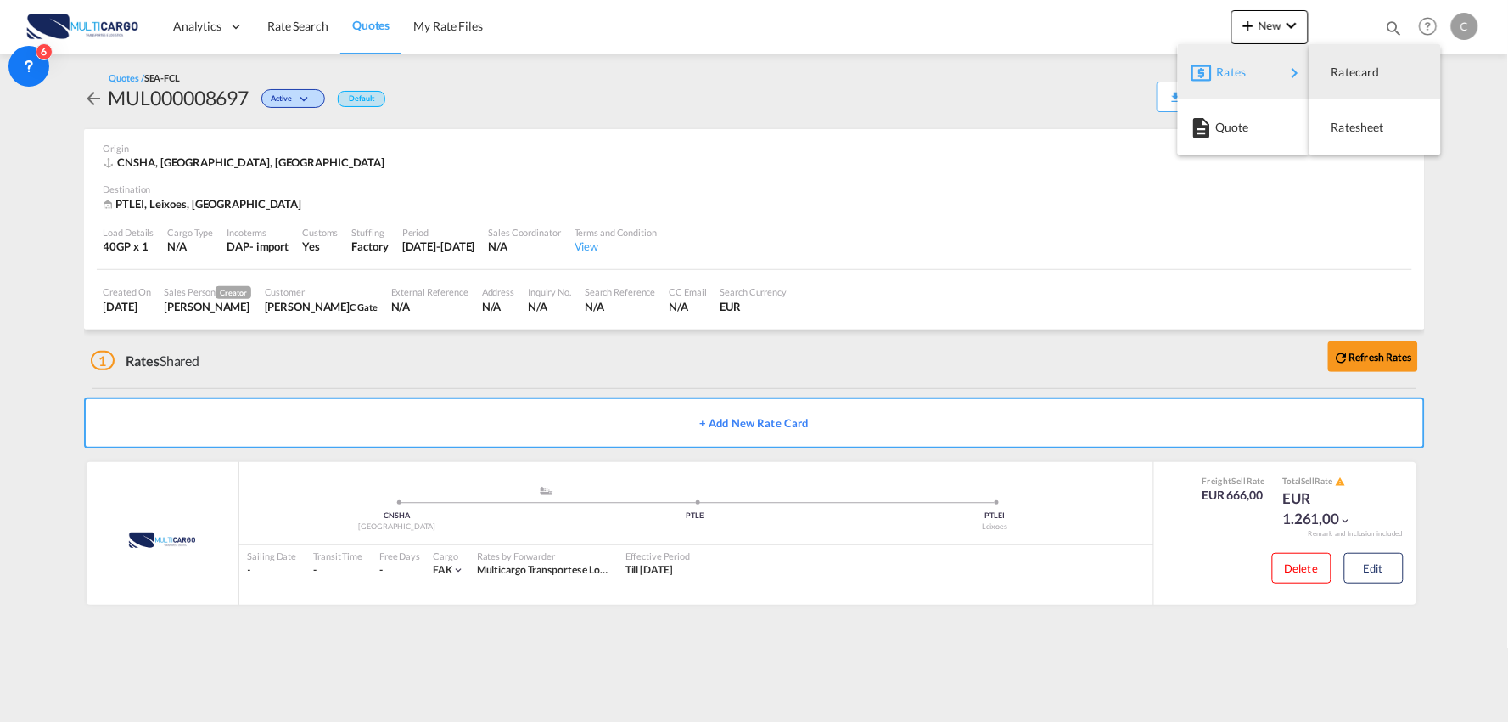
click at [1235, 66] on span "Rates" at bounding box center [1227, 72] width 20 height 34
click at [1350, 124] on span "Ratesheet" at bounding box center [1341, 127] width 19 height 34
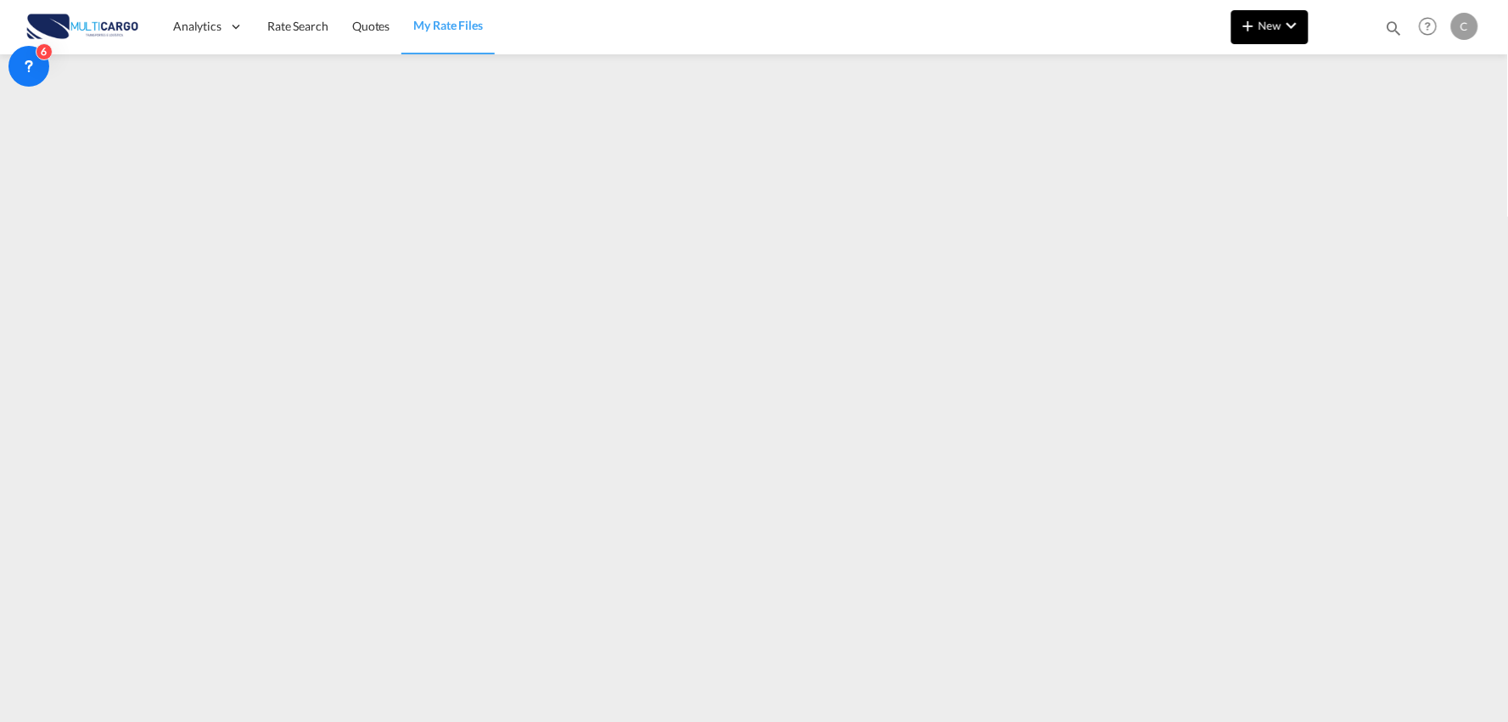
click at [1266, 35] on button "New" at bounding box center [1270, 27] width 77 height 34
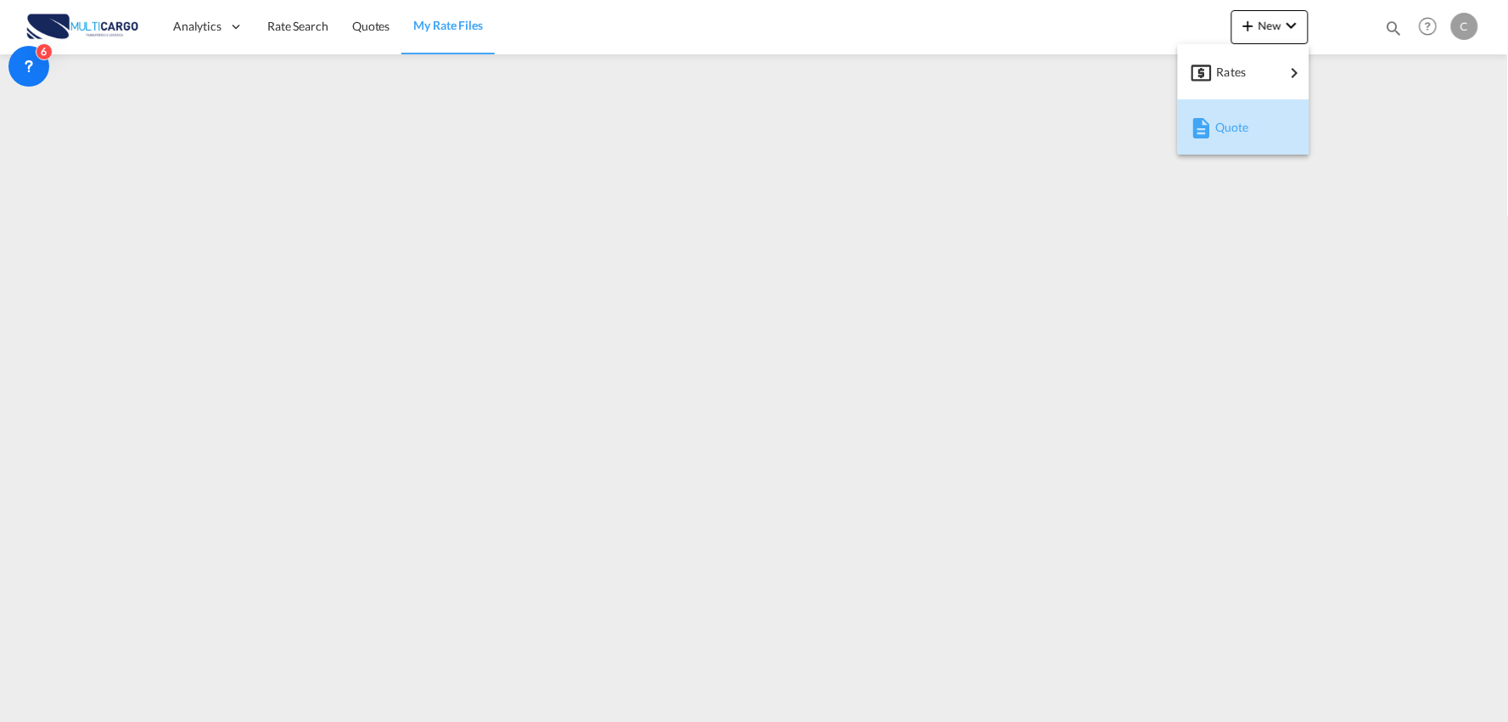
click at [1234, 131] on span "Quote" at bounding box center [1225, 127] width 19 height 34
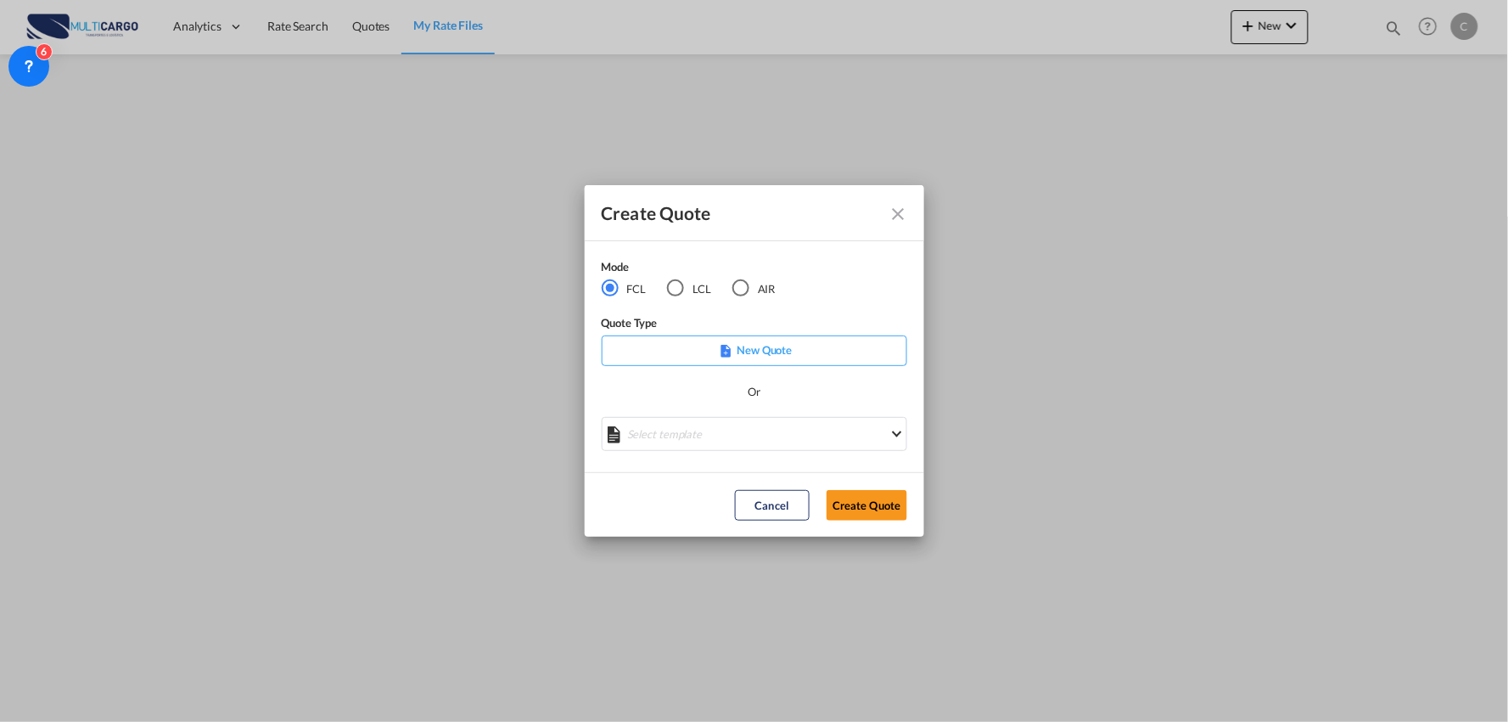
click at [901, 210] on md-icon "Close dialog" at bounding box center [899, 214] width 20 height 20
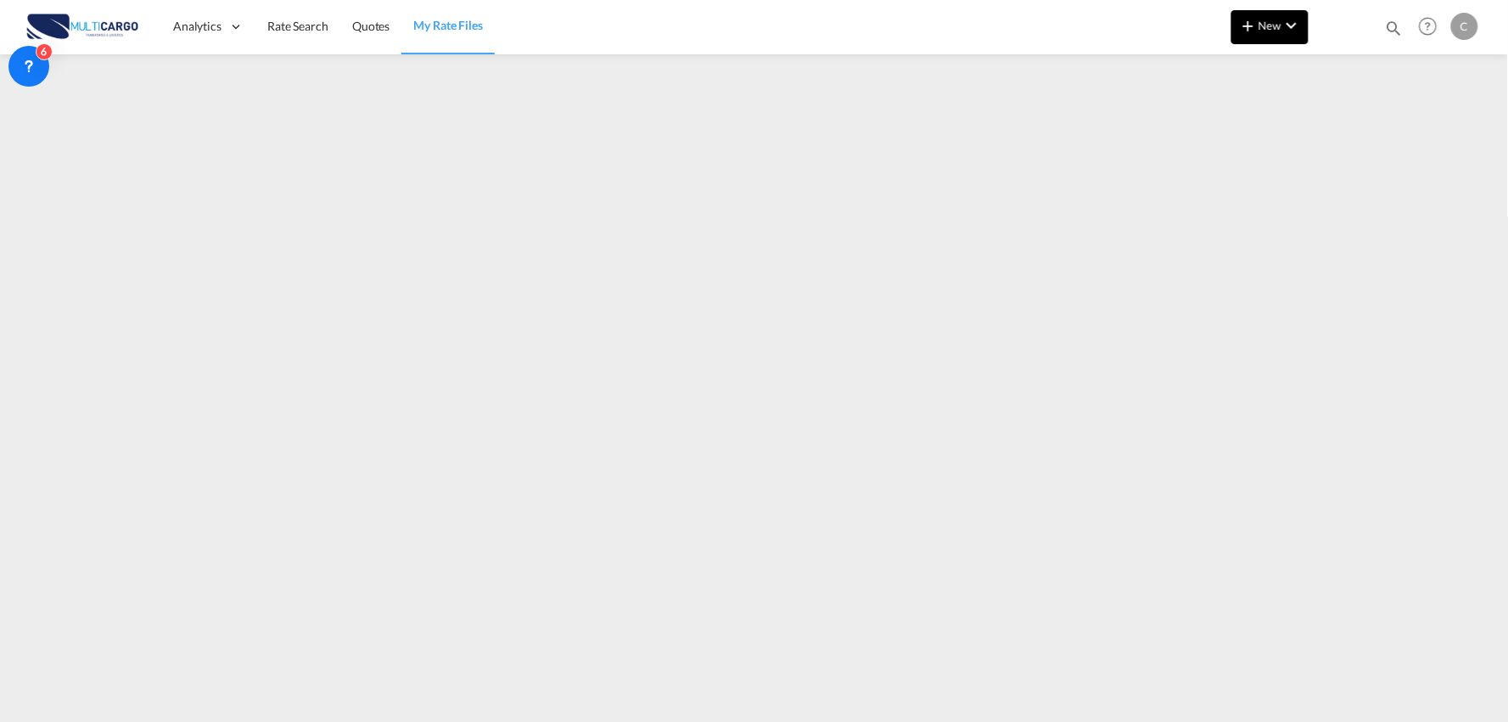
click at [1268, 20] on span "New" at bounding box center [1270, 26] width 64 height 14
click at [1228, 125] on span "Quote" at bounding box center [1225, 127] width 19 height 34
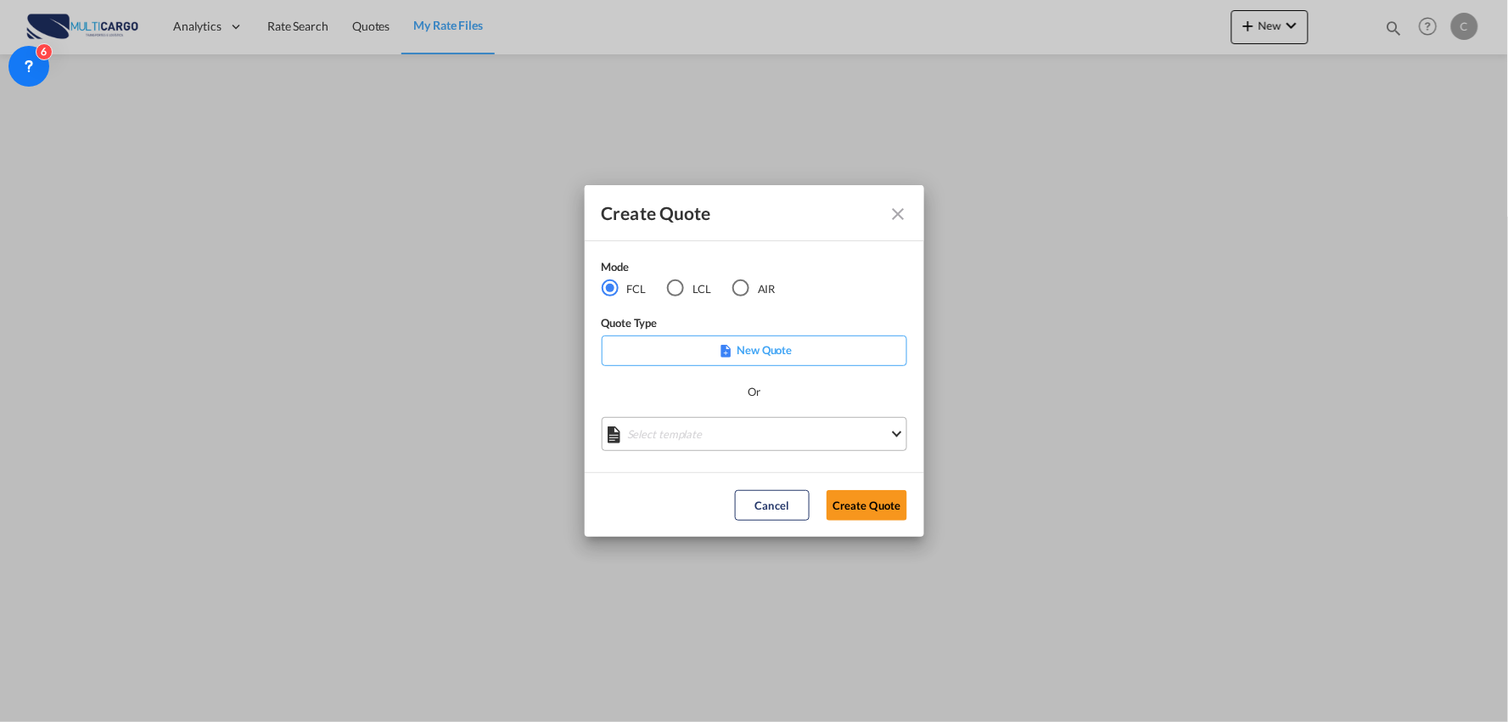
click at [784, 438] on md-select "Select template EXP EXW MERC.Nacional 09/2025 Patricia Barroso | 12 Sep 2025 IM…" at bounding box center [755, 434] width 306 height 34
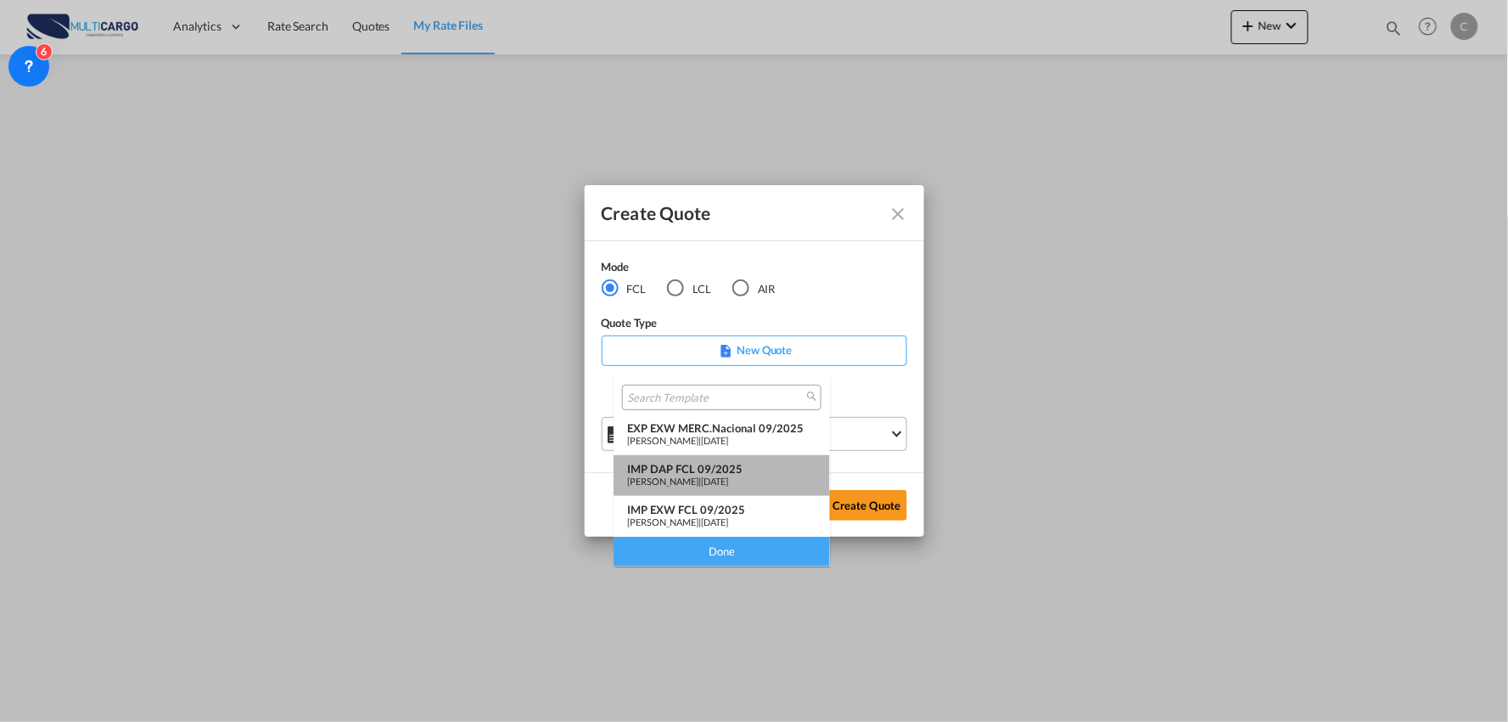
click at [710, 471] on div "IMP DAP FCL 09/2025" at bounding box center [721, 469] width 189 height 14
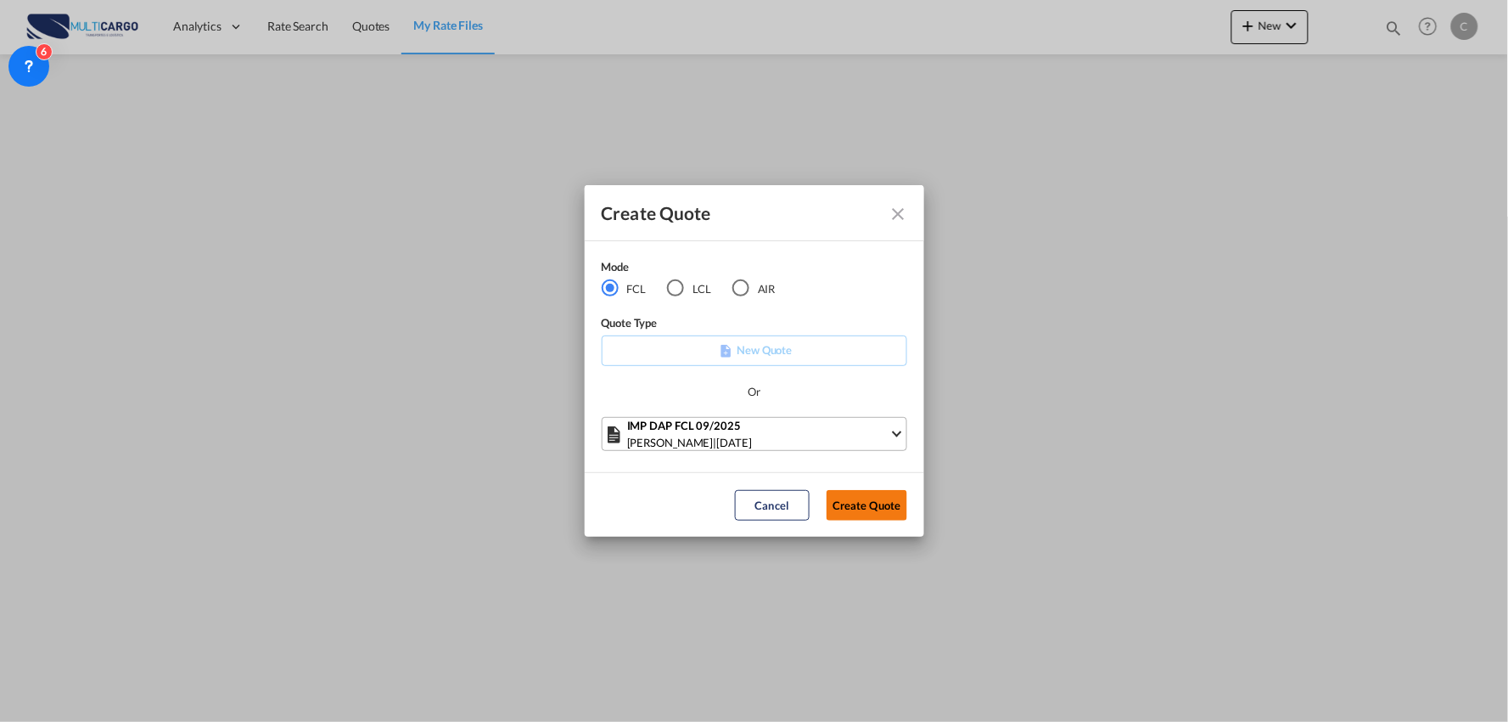
click at [880, 504] on button "Create Quote" at bounding box center [867, 505] width 81 height 31
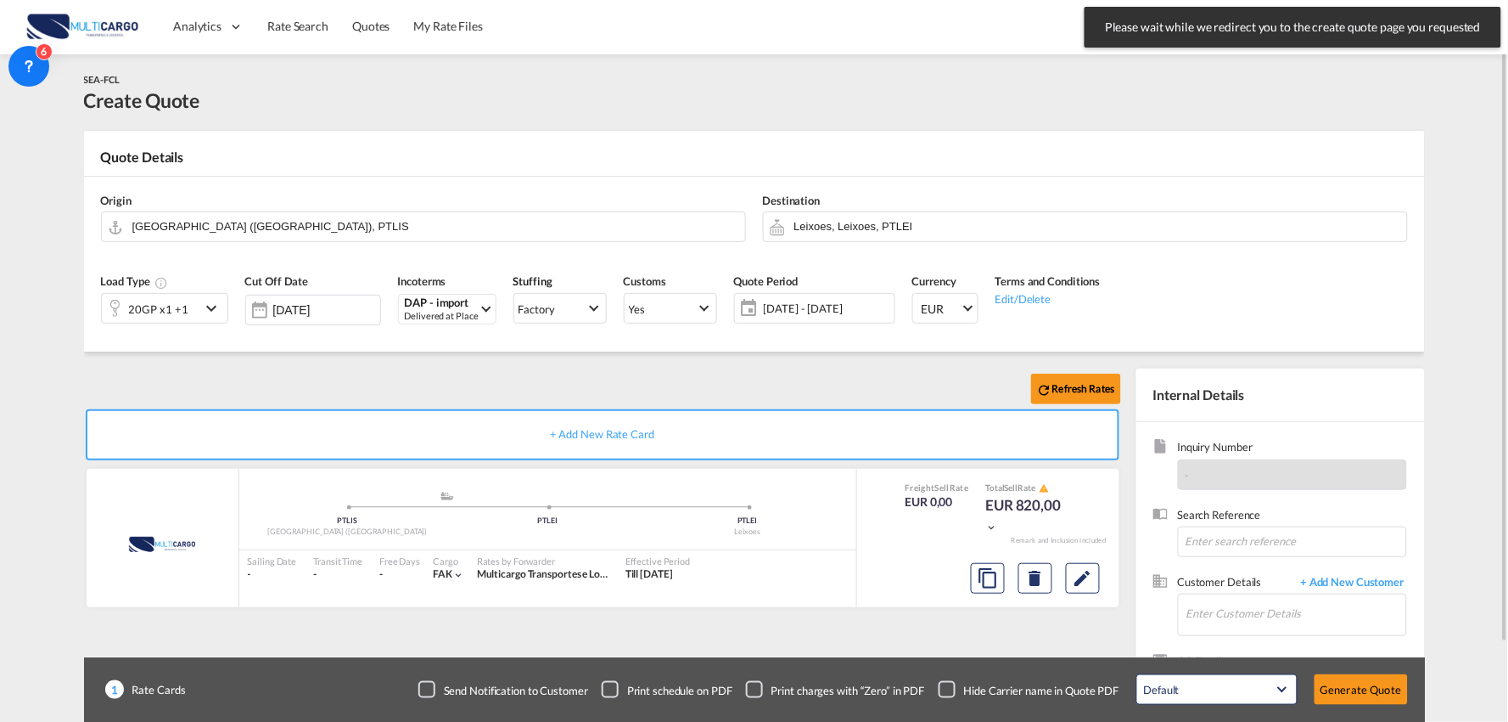
click at [696, 363] on div "Refresh Rates + Add New Rate Card MultiCargo added by you .a{fill:#aaa8ad;} .a{…" at bounding box center [754, 541] width 1341 height 380
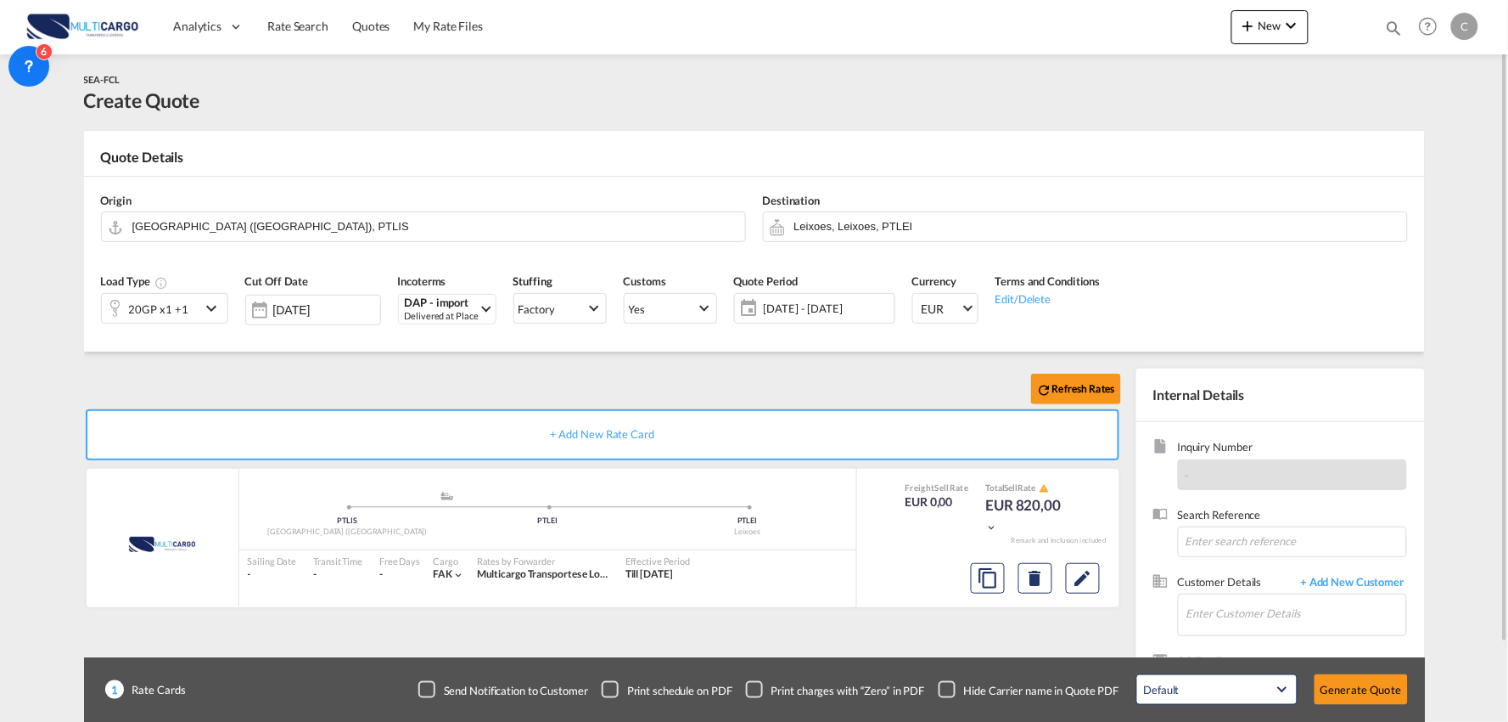
click at [554, 443] on div "+ Add New Rate Card" at bounding box center [603, 434] width 1034 height 51
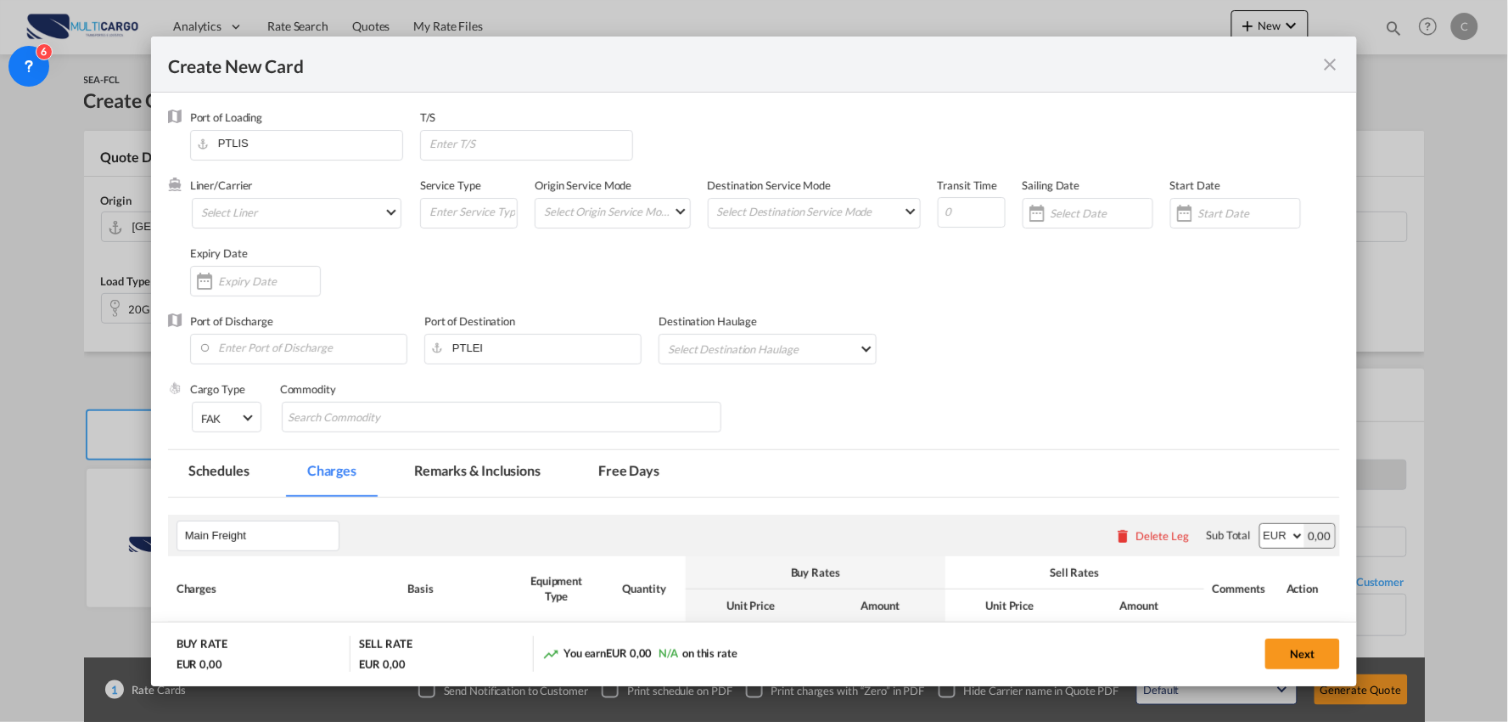
type input "Basic Ocean Freight"
select select "per equipment"
click at [1336, 60] on md-icon "icon-close fg-AAA8AD m-0 pointer" at bounding box center [1330, 64] width 20 height 20
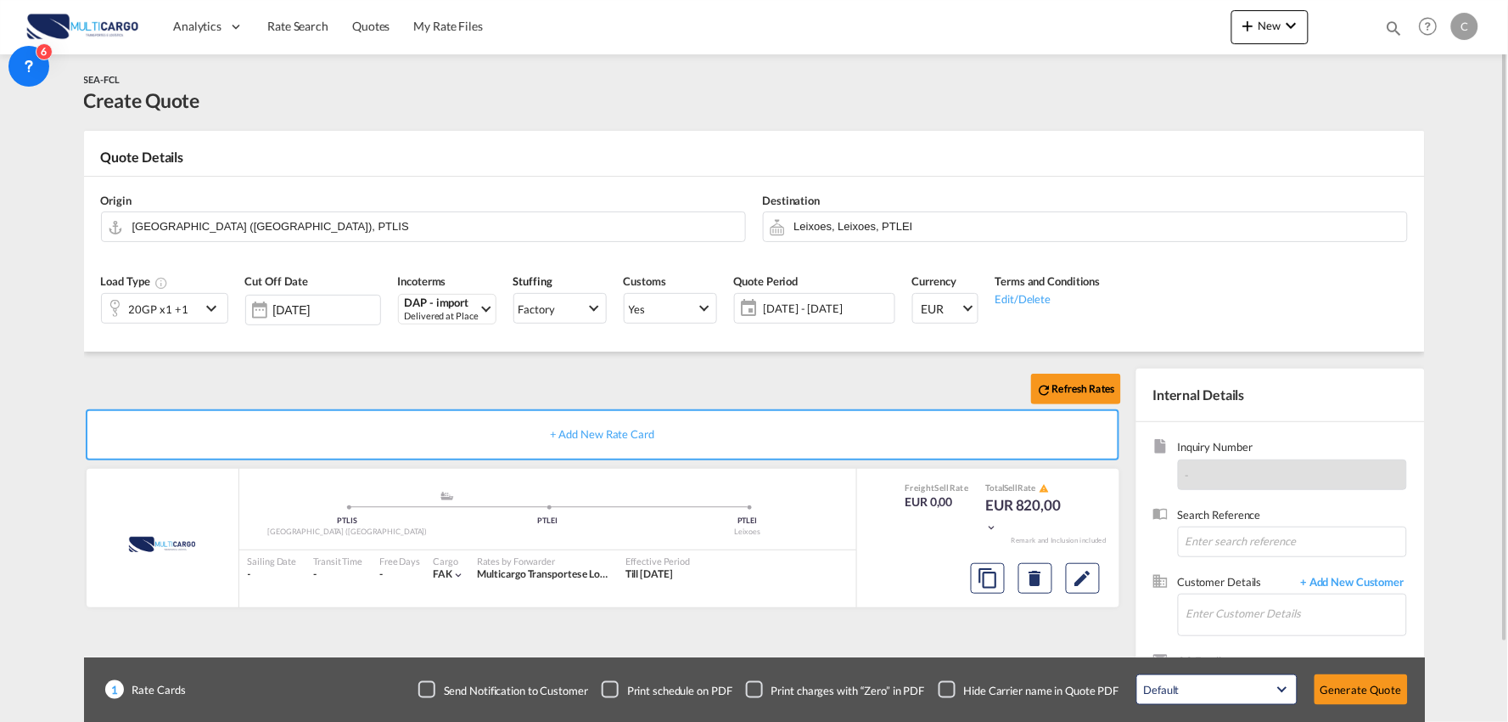
click at [702, 385] on div "Refresh Rates" at bounding box center [606, 388] width 1044 height 41
click at [948, 690] on div "Checkbox No Ink" at bounding box center [947, 689] width 17 height 17
click at [923, 643] on div "Refresh Rates + Add New Rate Card MultiCargo added by you .a{fill:#aaa8ad;} .a{…" at bounding box center [606, 545] width 1044 height 355
click at [643, 92] on div "SEA-FCL Create Quote" at bounding box center [754, 92] width 1341 height 42
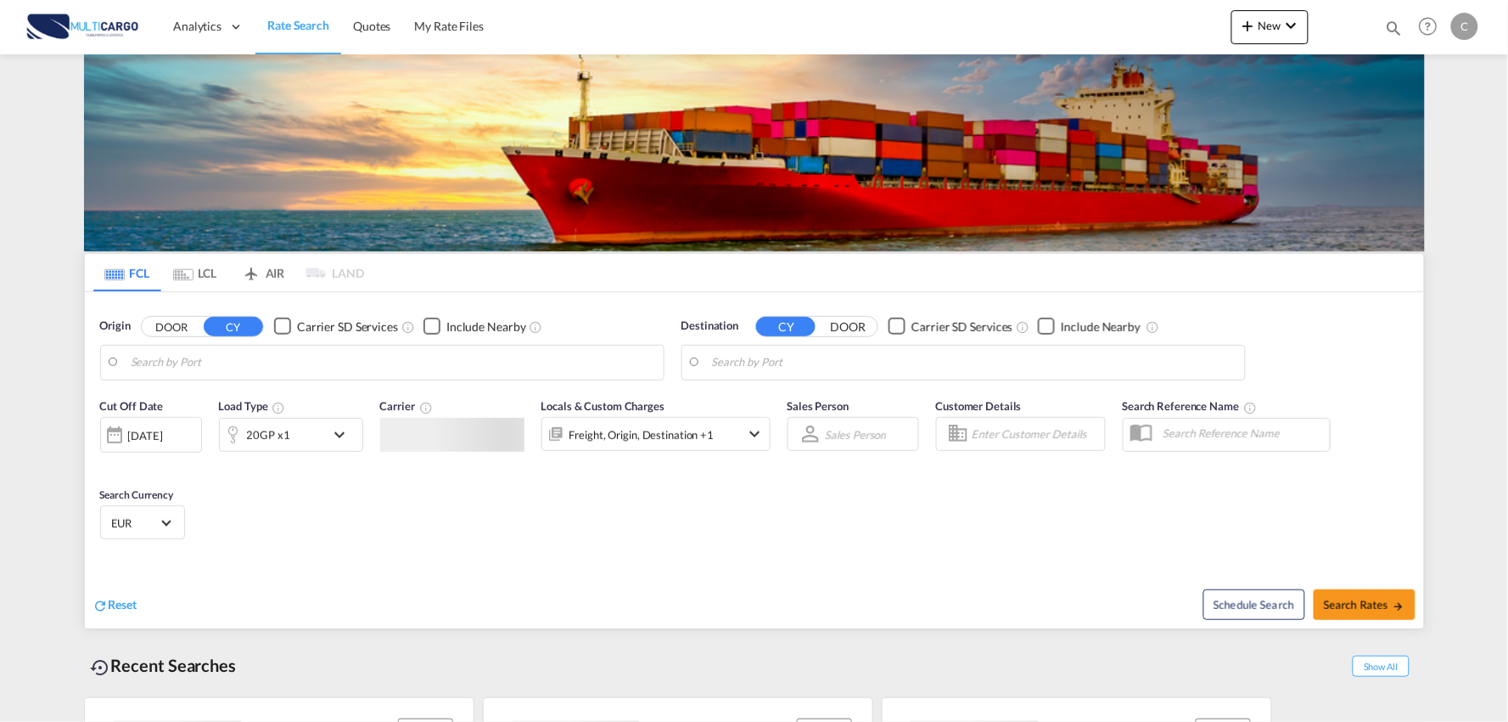
type input "Port of [GEOGRAPHIC_DATA], [GEOGRAPHIC_DATA], [GEOGRAPHIC_DATA]"
type input "Leixoes, Leixoes, PTLEI"
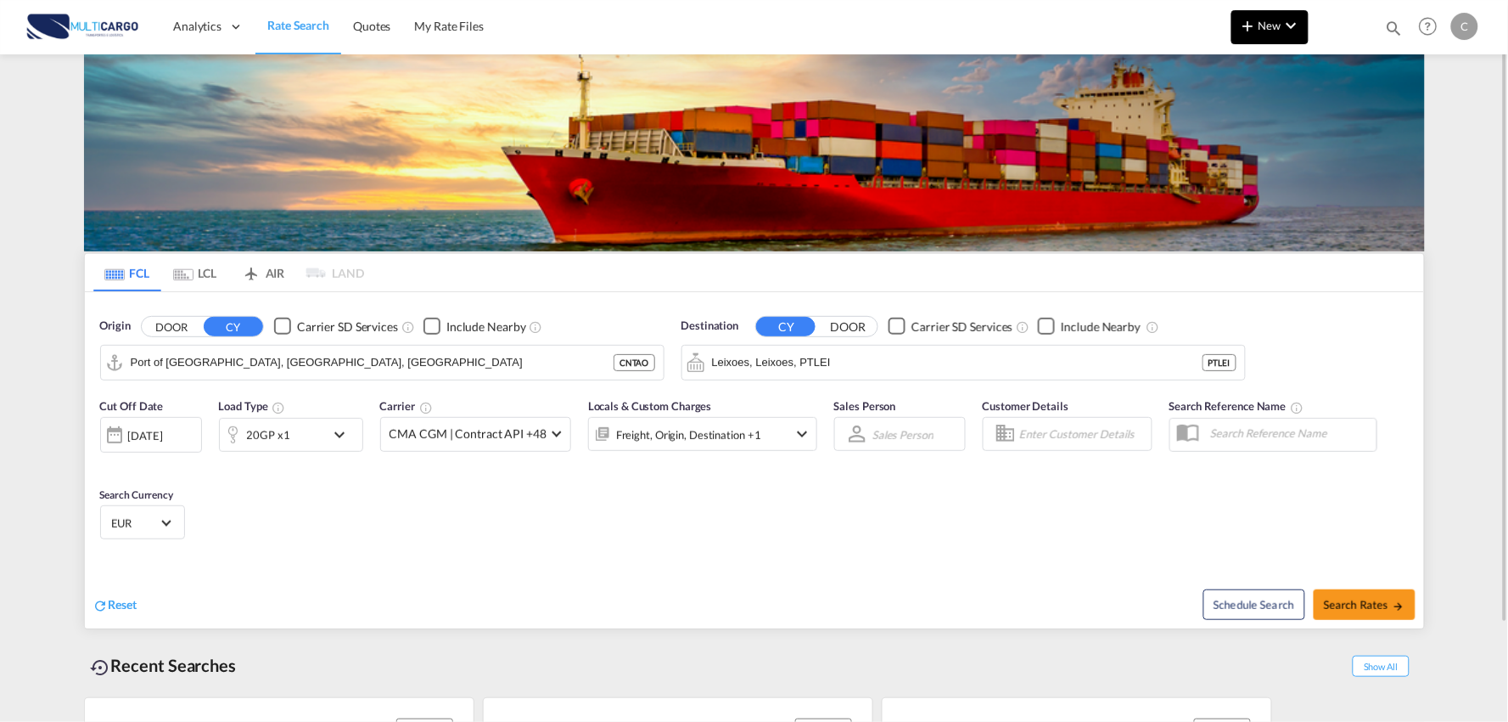
click at [1262, 28] on span "New" at bounding box center [1270, 26] width 64 height 14
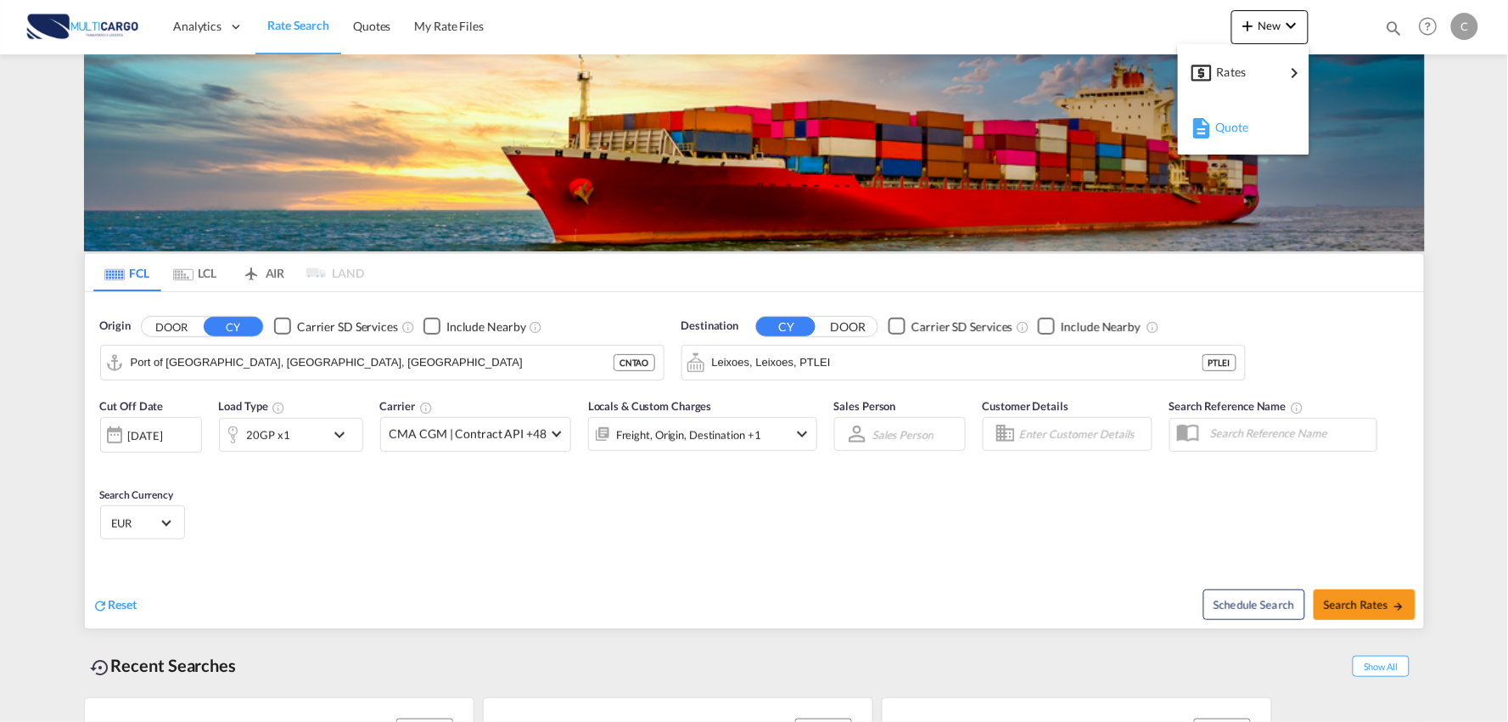
click at [1249, 128] on div "Quote" at bounding box center [1247, 127] width 63 height 42
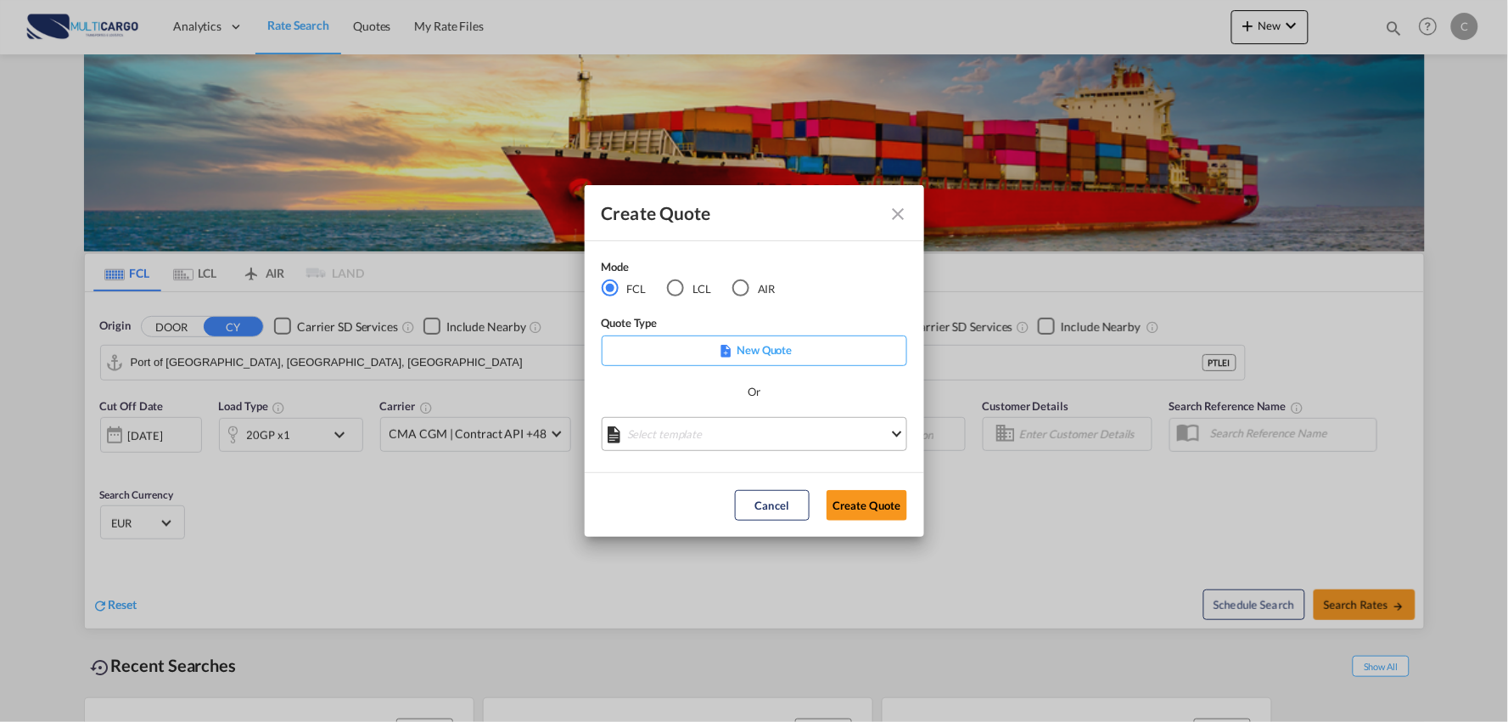
click at [724, 451] on md-select "Select template EXP EXW MERC.Nacional 09/2025 [PERSON_NAME] | [DATE] IMP DAP FC…" at bounding box center [755, 434] width 306 height 34
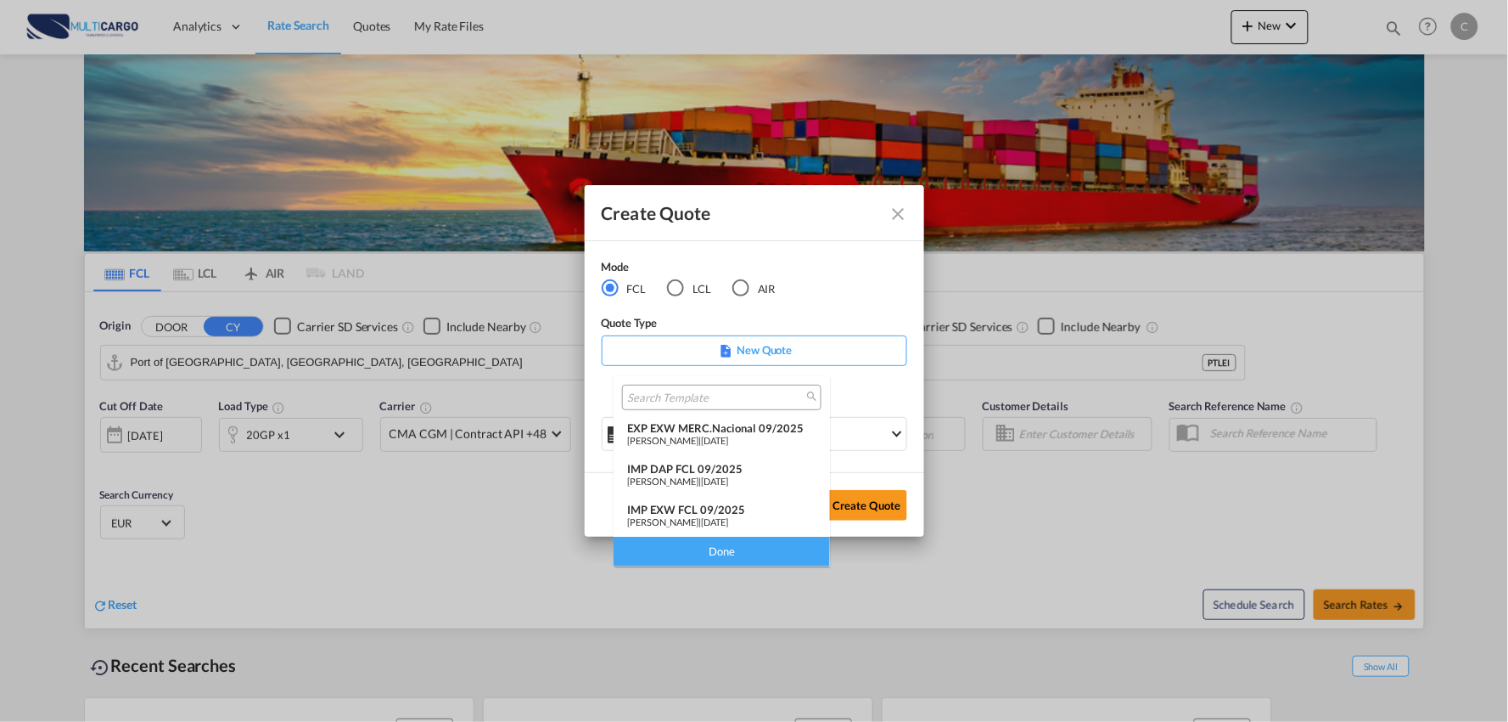
click at [705, 469] on div "IMP DAP FCL 09/2025" at bounding box center [721, 469] width 189 height 14
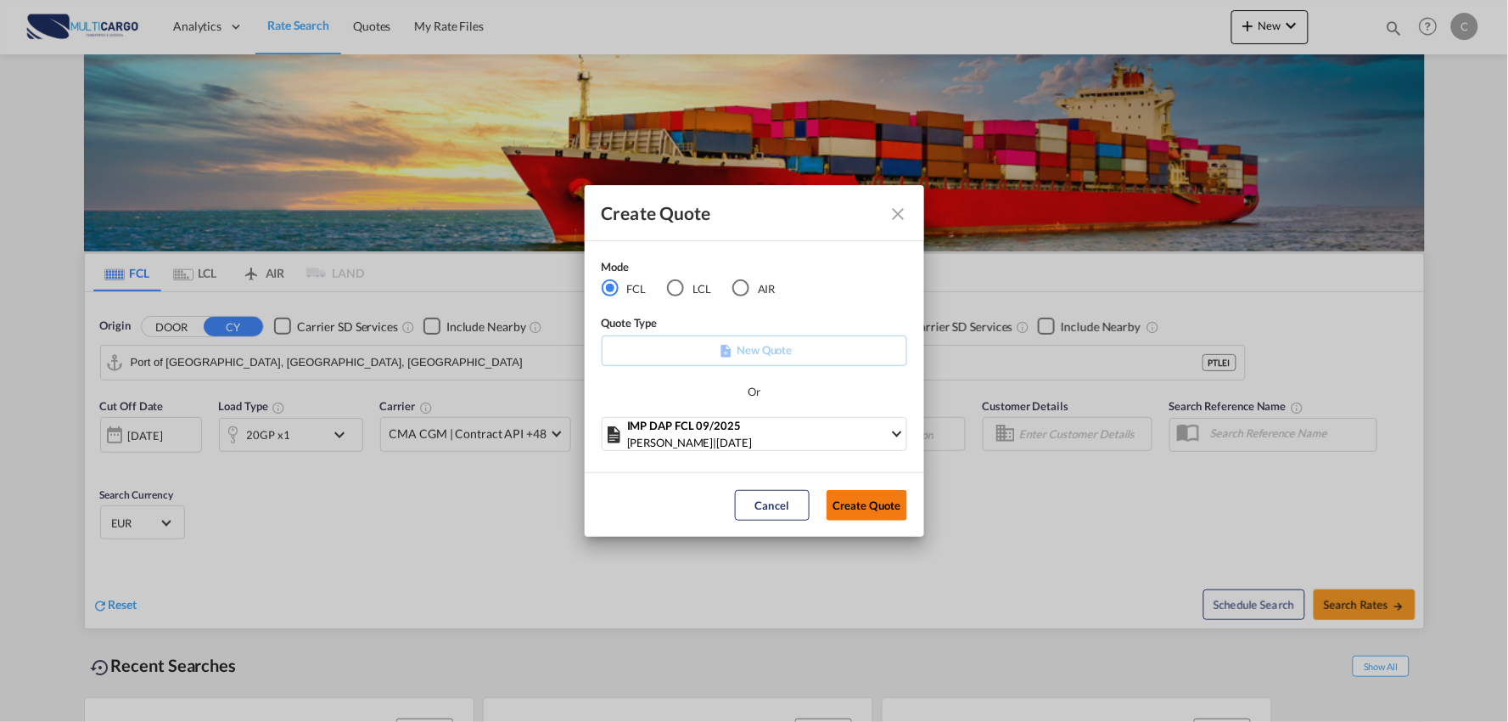
click at [867, 497] on button "Create Quote" at bounding box center [867, 505] width 81 height 31
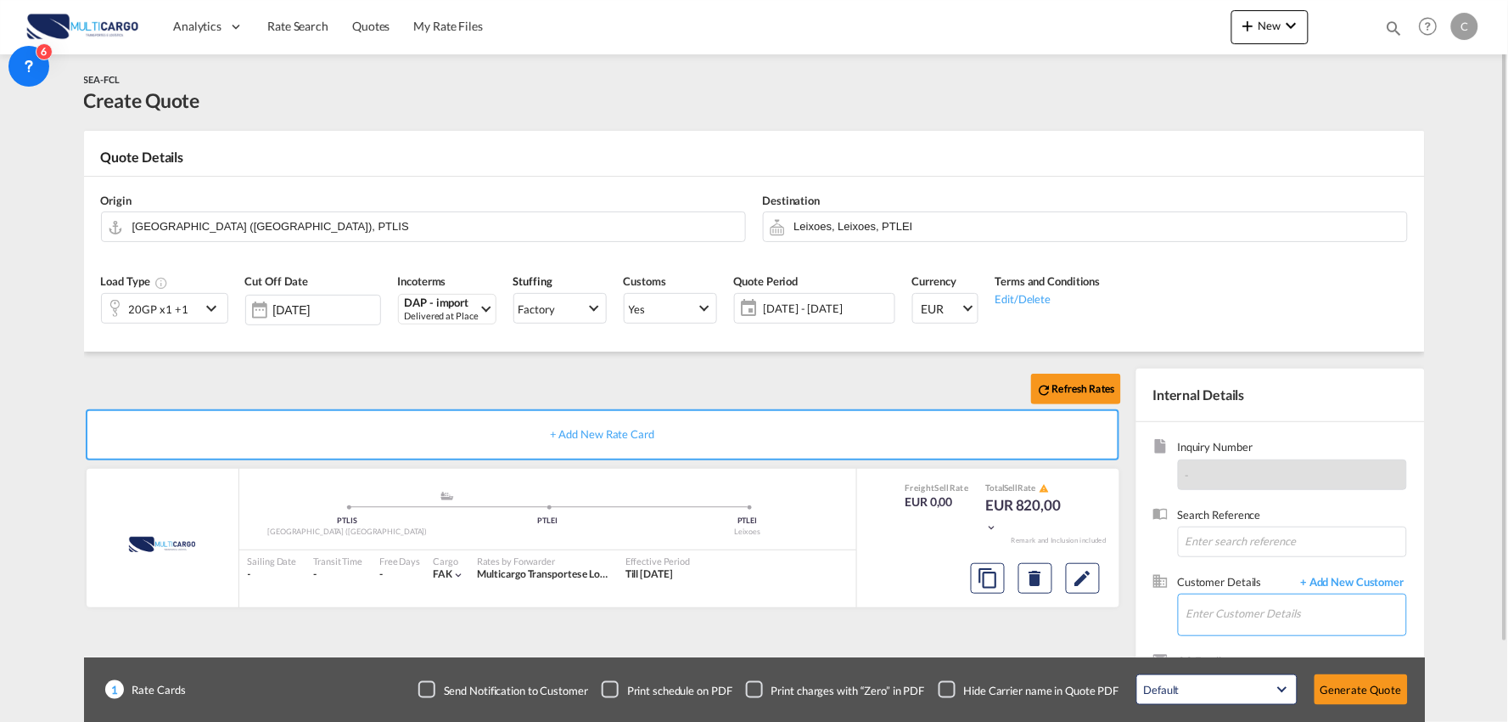
click at [1289, 605] on input "Enter Customer Details" at bounding box center [1297, 613] width 220 height 38
click at [1382, 587] on span "+ Add New Customer" at bounding box center [1350, 584] width 115 height 20
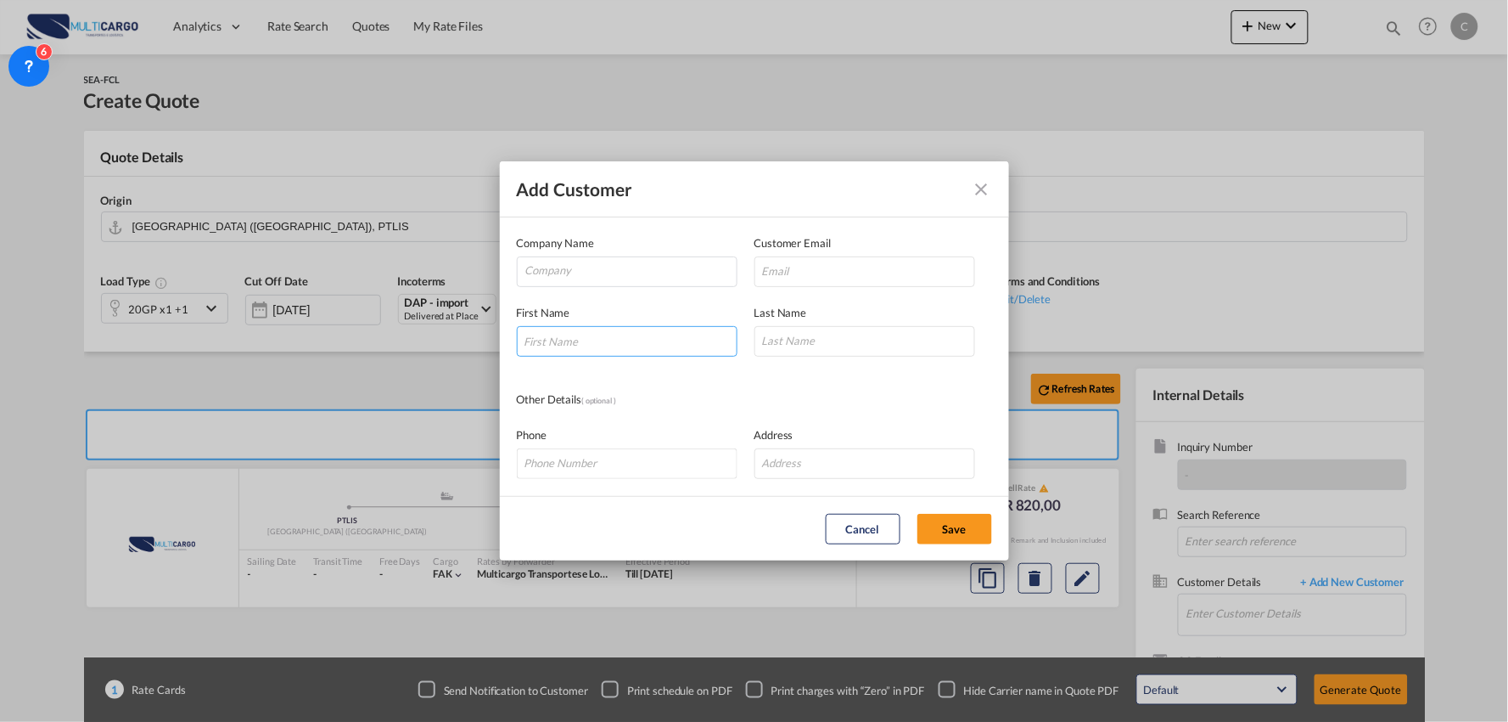
click at [583, 349] on input "Add Customer Company ..." at bounding box center [627, 341] width 221 height 31
type input "Carla"
type input "Cruz"
type input "Carla Cruz <ccruz@dfx.com.br>"
click at [649, 306] on div "First Name Carla" at bounding box center [636, 330] width 238 height 53
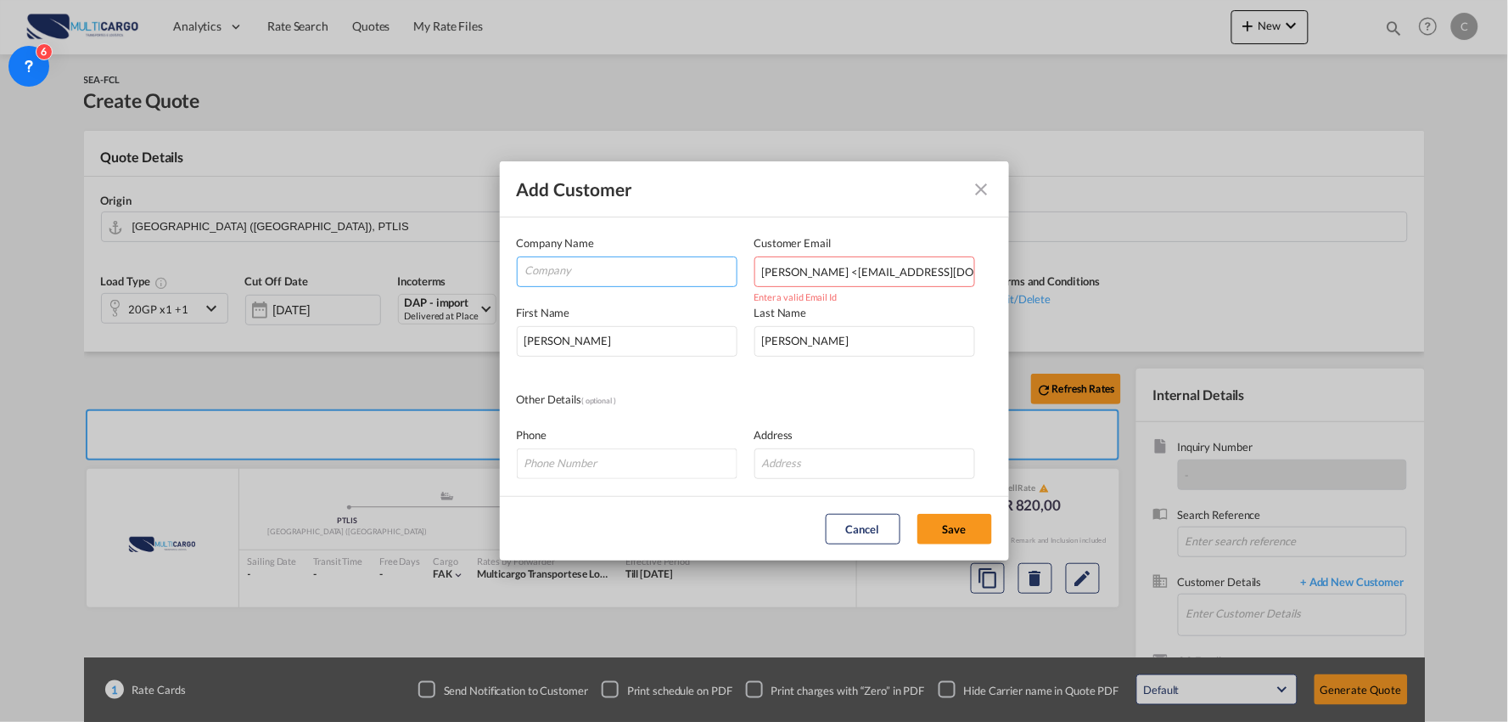
click at [592, 257] on input "Company" at bounding box center [630, 269] width 211 height 25
type input "DFX"
drag, startPoint x: 961, startPoint y: 258, endPoint x: 953, endPoint y: 273, distance: 17.1
click at [960, 260] on input "Carla Cruz <ccruz@dfx.com.br>" at bounding box center [865, 271] width 221 height 31
drag, startPoint x: 819, startPoint y: 269, endPoint x: 413, endPoint y: 273, distance: 406.6
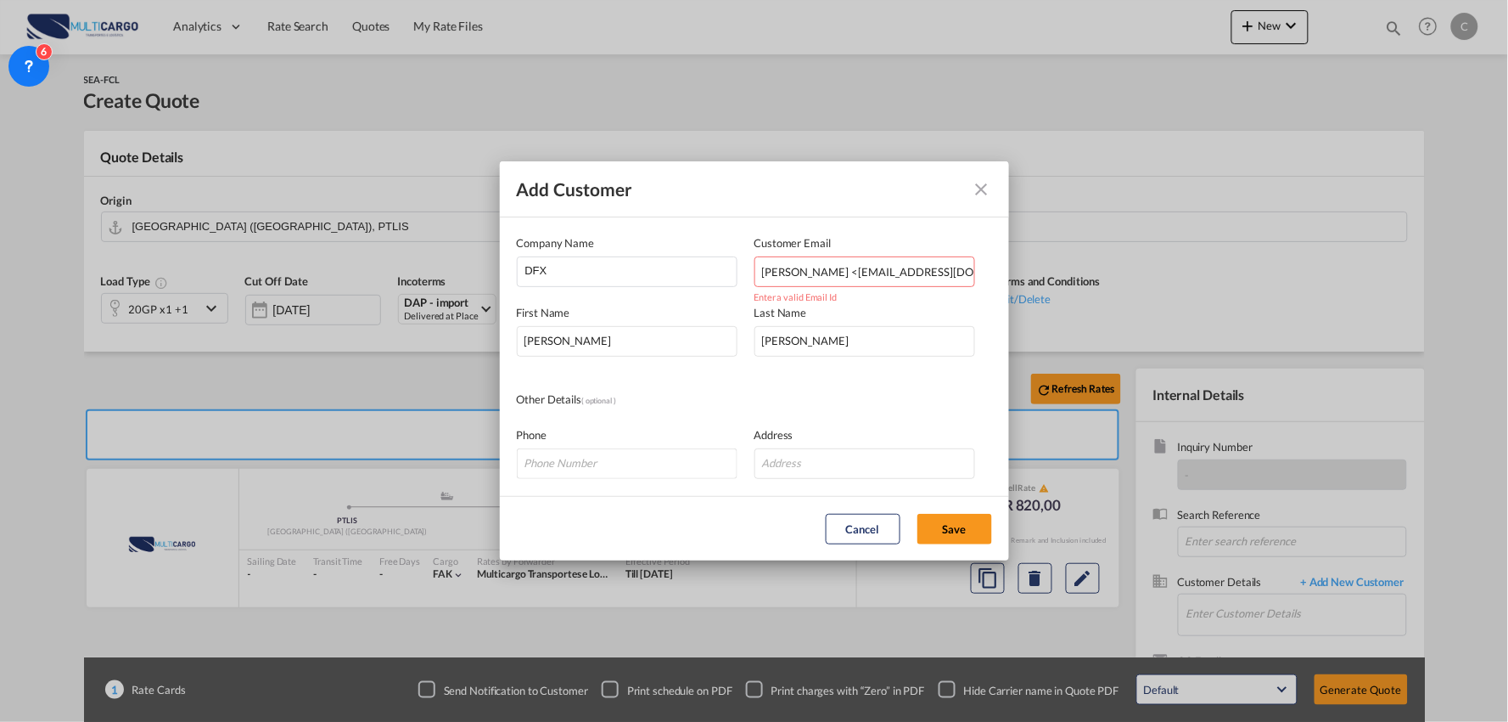
click at [413, 273] on div "Add Customer Company Name DFX Customer Email Carla Cruz <ccruz@dfx.com.br Enter…" at bounding box center [754, 361] width 1508 height 722
type input "ccruz@dfx.com.br"
click at [621, 266] on input "DFX" at bounding box center [630, 269] width 211 height 25
click at [840, 414] on div "Phone Address" at bounding box center [754, 444] width 475 height 70
click at [868, 394] on div "Other Details ( optional )" at bounding box center [754, 399] width 475 height 19
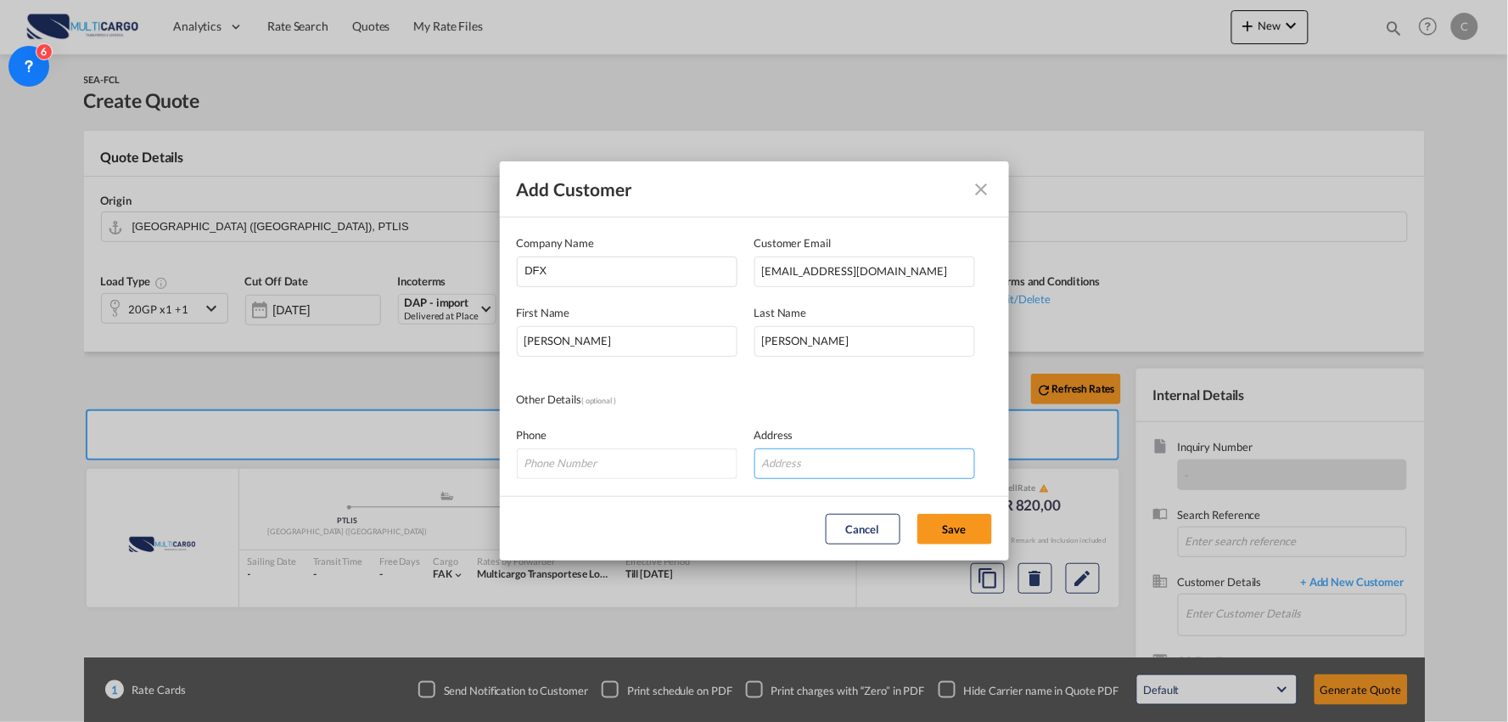
click at [786, 469] on input "Add Customer Company ..." at bounding box center [865, 463] width 221 height 31
type input "SANTOS / BRAZIL"
click at [945, 524] on button "Save" at bounding box center [955, 529] width 75 height 31
type input "DFX, Carla Cruz, ccruz@dfx.com.br"
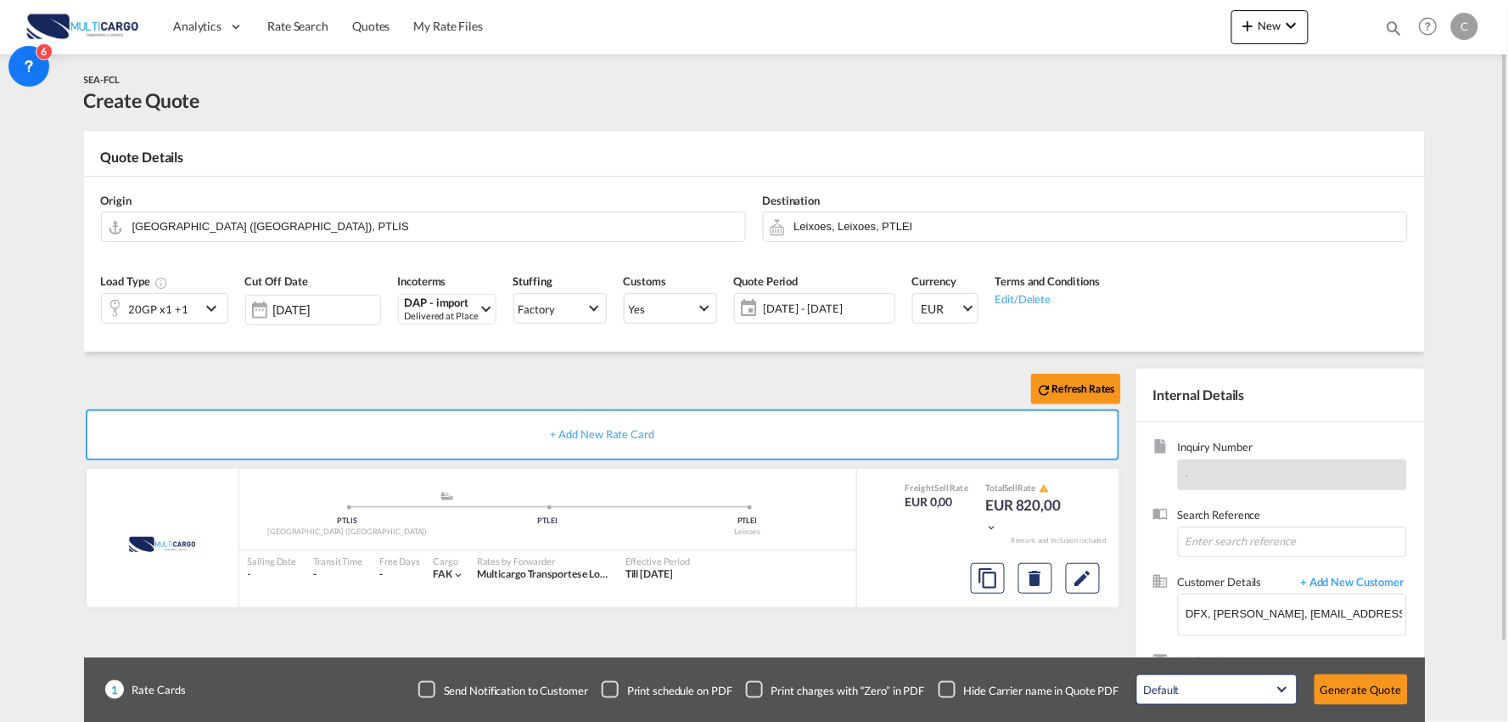
click at [284, 382] on div "Refresh Rates" at bounding box center [606, 388] width 1044 height 41
click at [382, 374] on div "Refresh Rates" at bounding box center [606, 388] width 1044 height 41
click at [177, 300] on div "20GP x1 +1" at bounding box center [158, 309] width 59 height 24
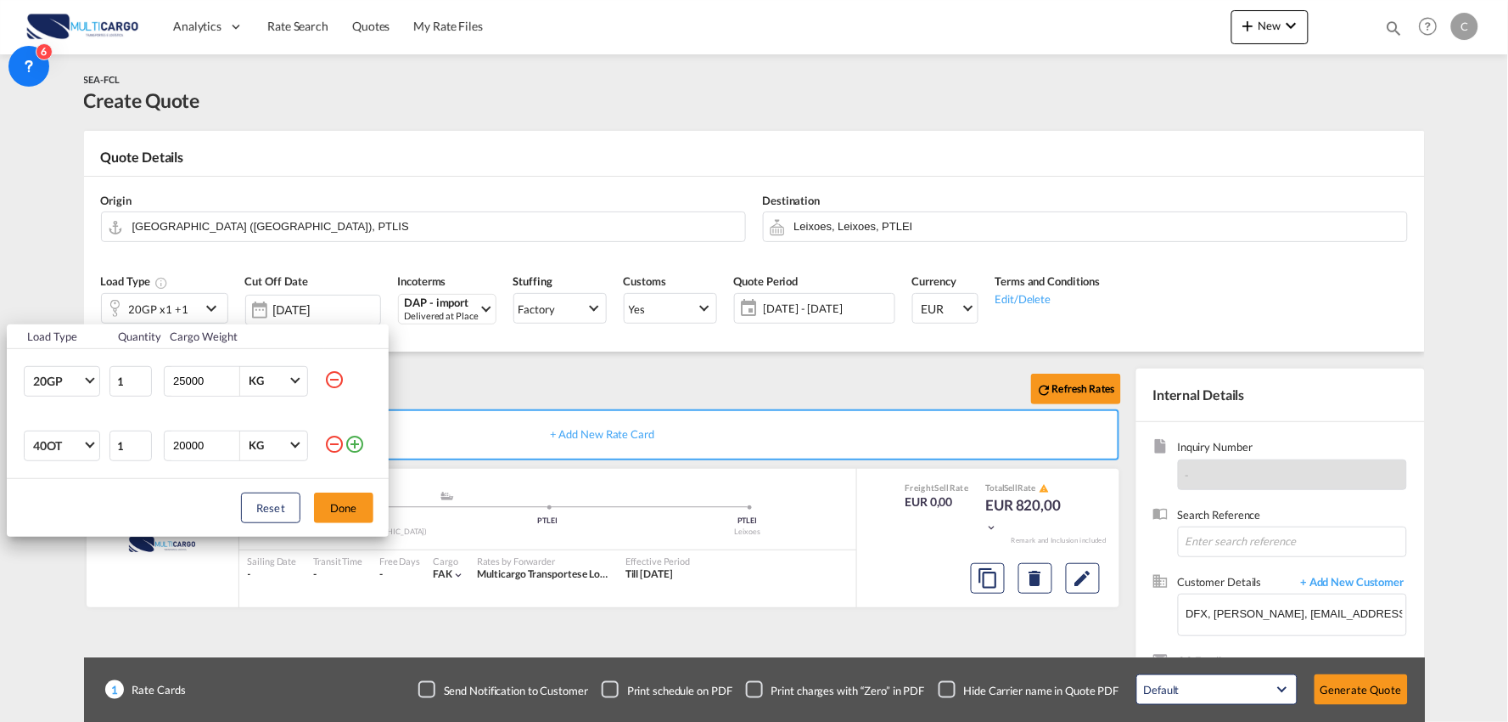
click at [336, 443] on md-icon "icon-minus-circle-outline" at bounding box center [334, 444] width 20 height 20
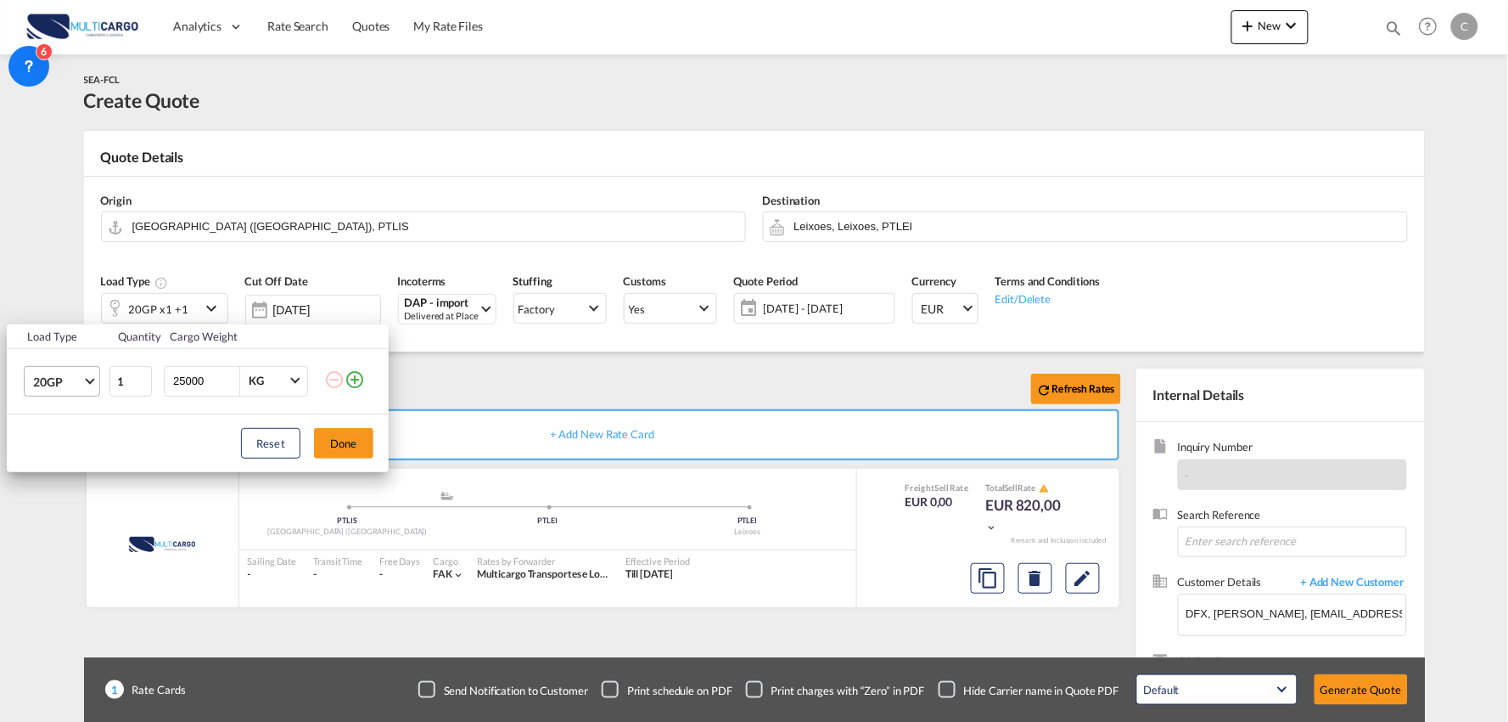
click at [88, 383] on span "Choose: \a20GP" at bounding box center [89, 378] width 9 height 9
click at [60, 412] on md-option "40GP" at bounding box center [77, 421] width 115 height 41
click at [336, 451] on button "Done" at bounding box center [343, 443] width 59 height 31
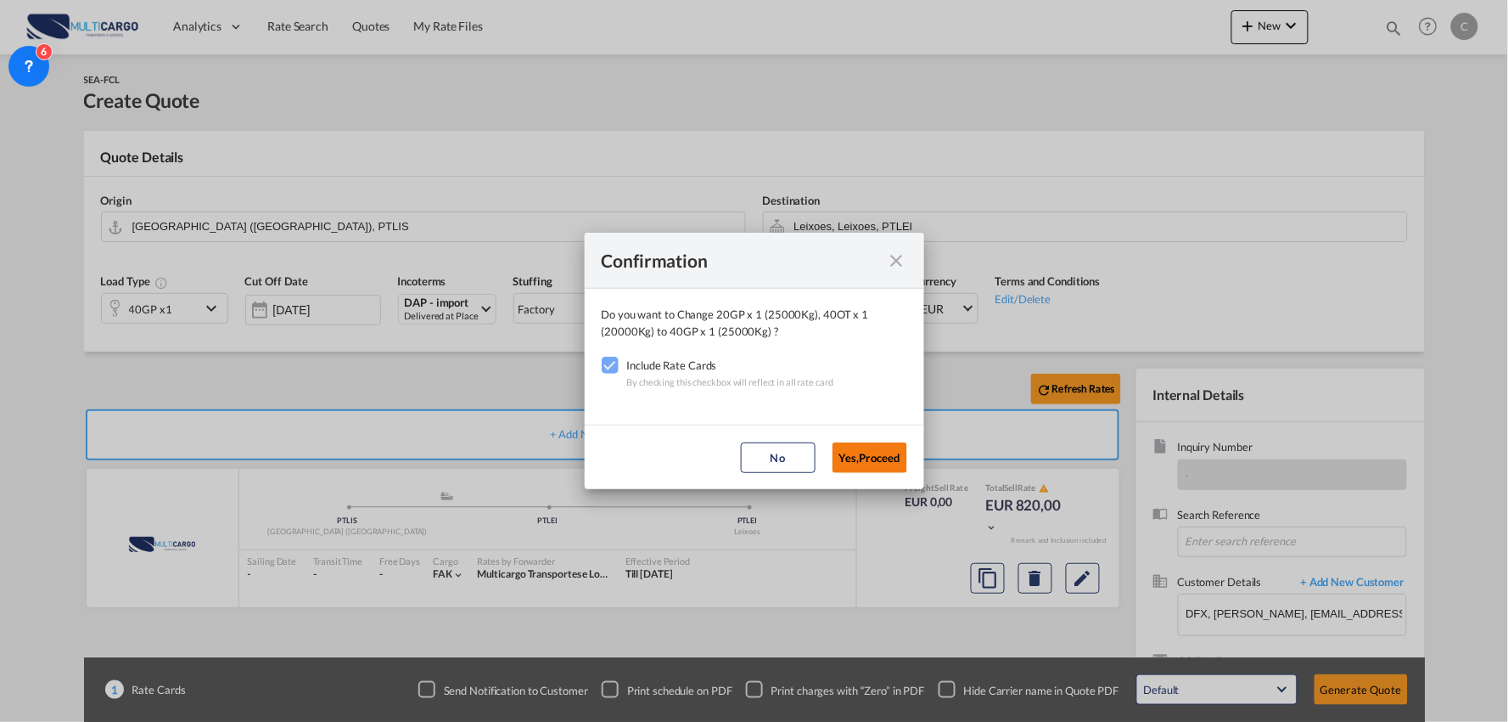
click at [875, 460] on button "Yes,Proceed" at bounding box center [870, 457] width 75 height 31
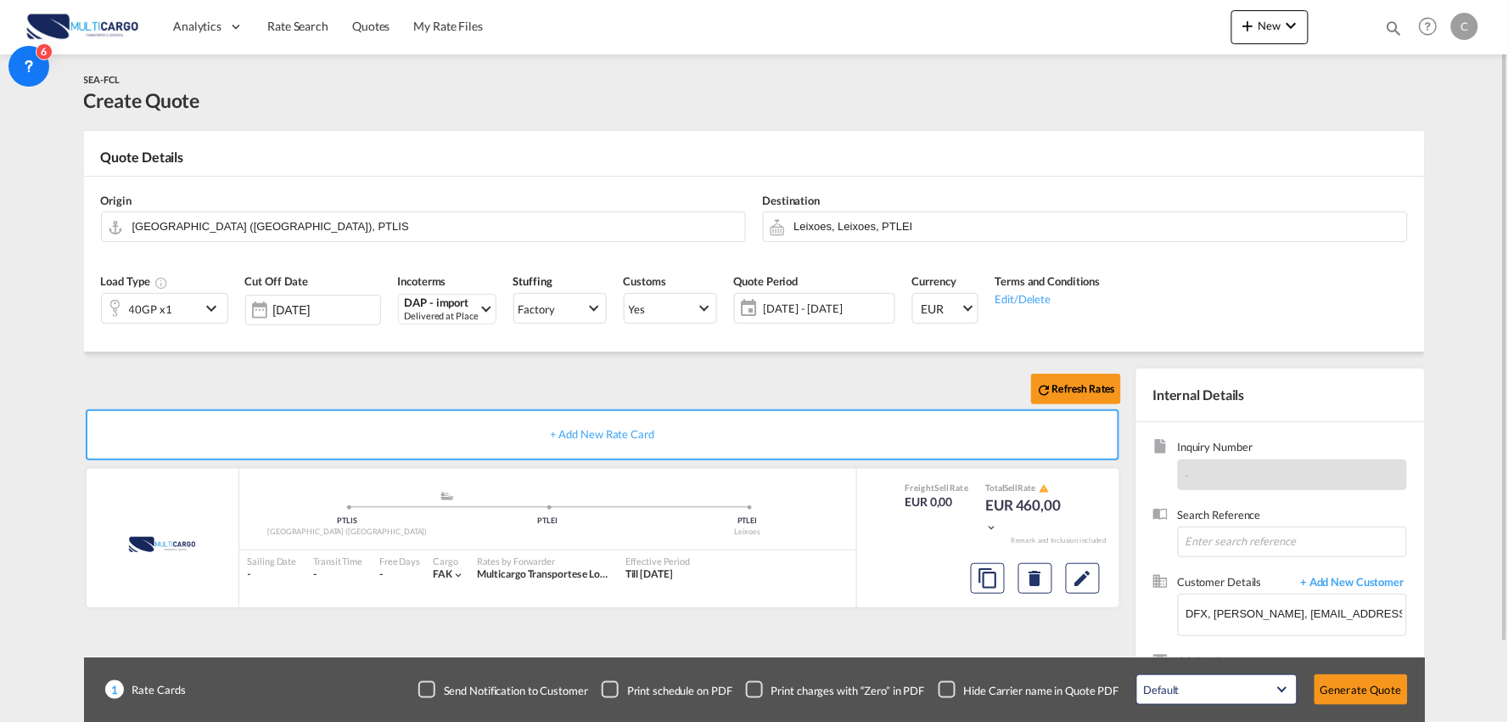
click at [603, 399] on div "Refresh Rates" at bounding box center [606, 388] width 1044 height 41
click at [963, 227] on input "Leixoes, Leixoes, PTLEI" at bounding box center [1097, 226] width 604 height 30
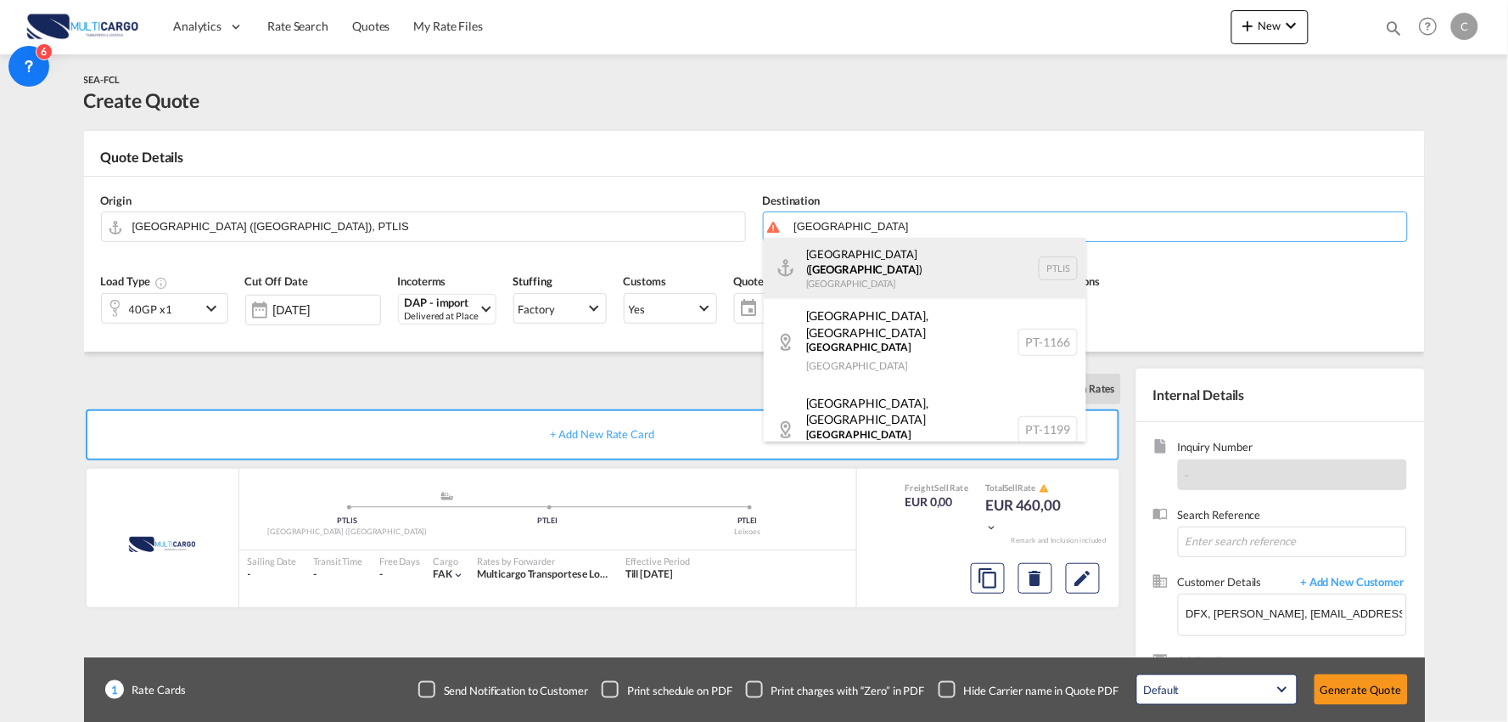
click at [846, 256] on div "Lisbon ( Lisboa ) Portugal PTLIS" at bounding box center [925, 268] width 323 height 61
type input "Lisbon (Lisboa), PTLIS"
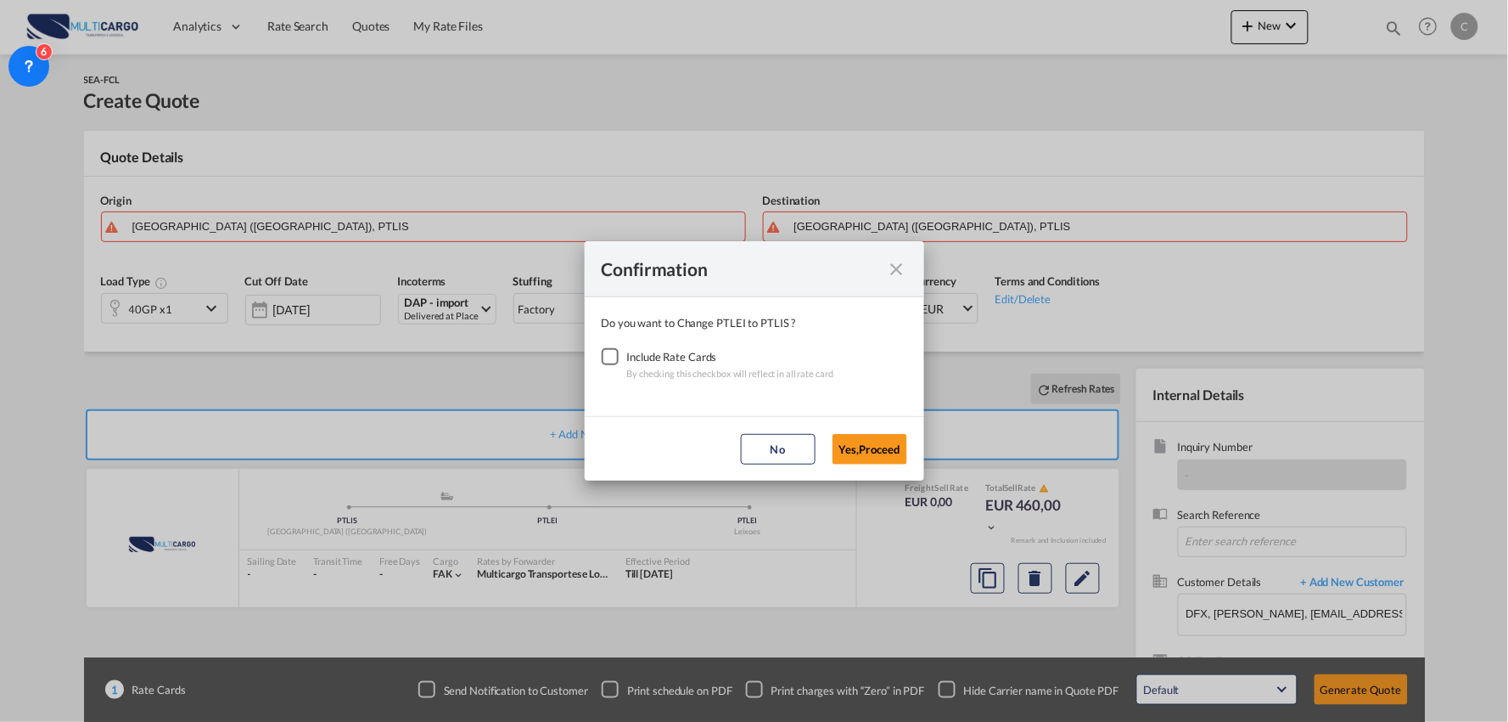
click at [862, 444] on button "Yes,Proceed" at bounding box center [870, 449] width 75 height 31
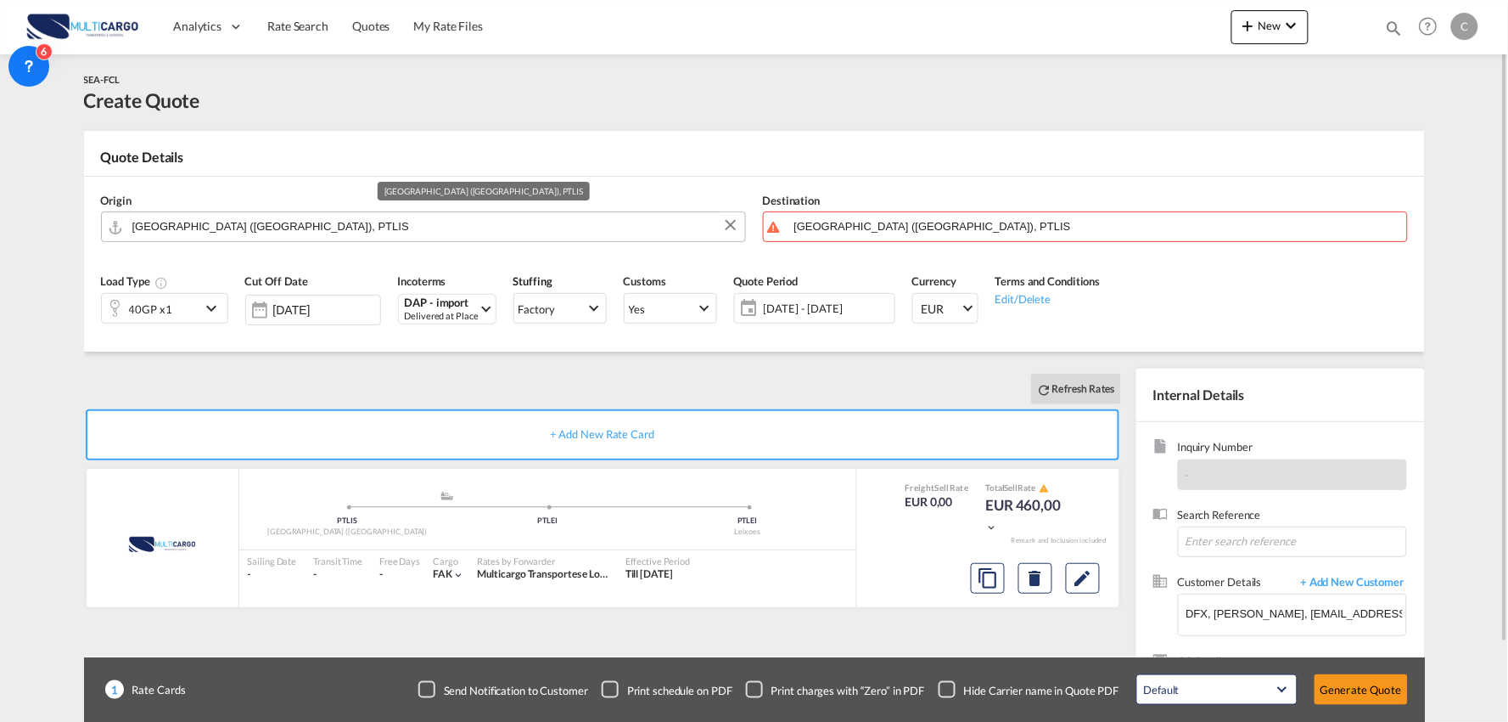
click at [235, 215] on input "Lisbon (Lisboa), PTLIS" at bounding box center [434, 226] width 604 height 30
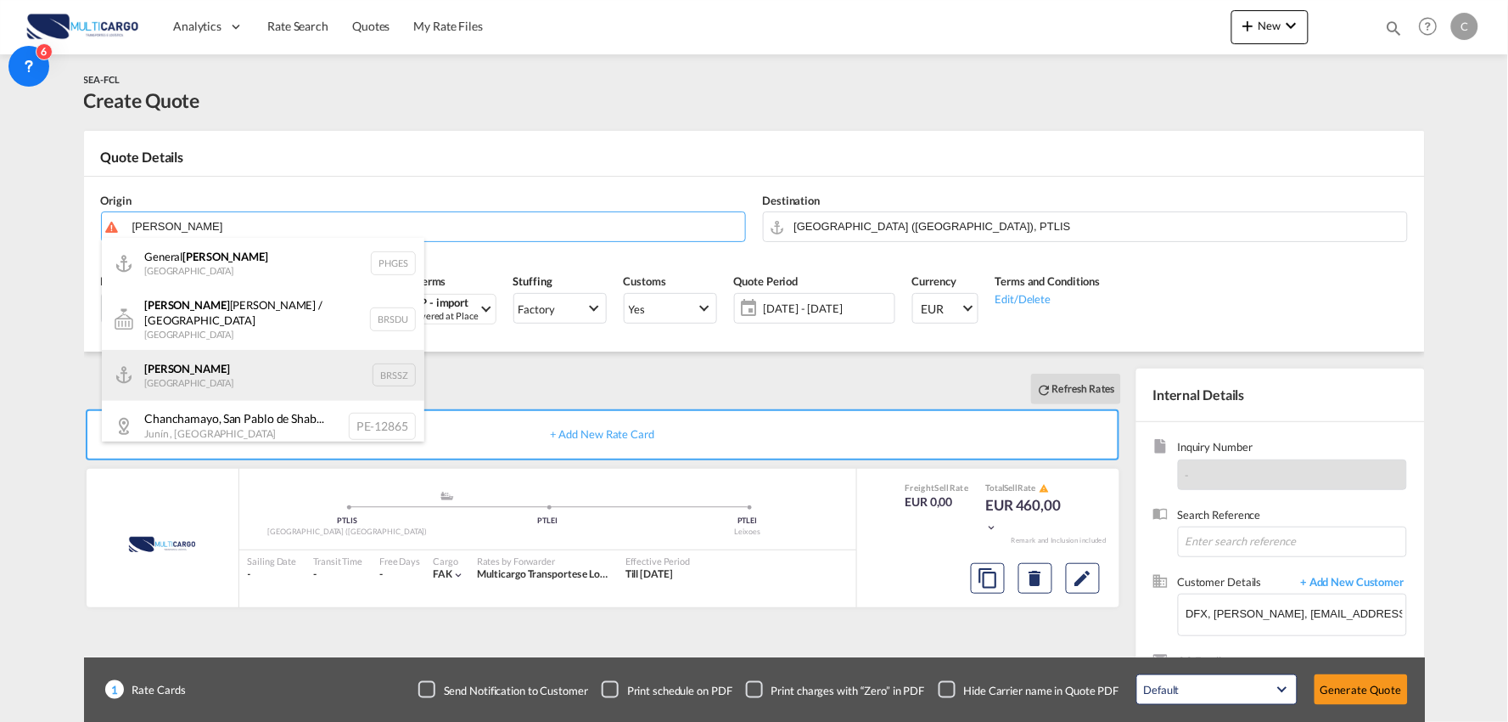
click at [231, 367] on div "Santos Brazil BRSSZ" at bounding box center [263, 375] width 323 height 51
type input "Santos, BRSSZ"
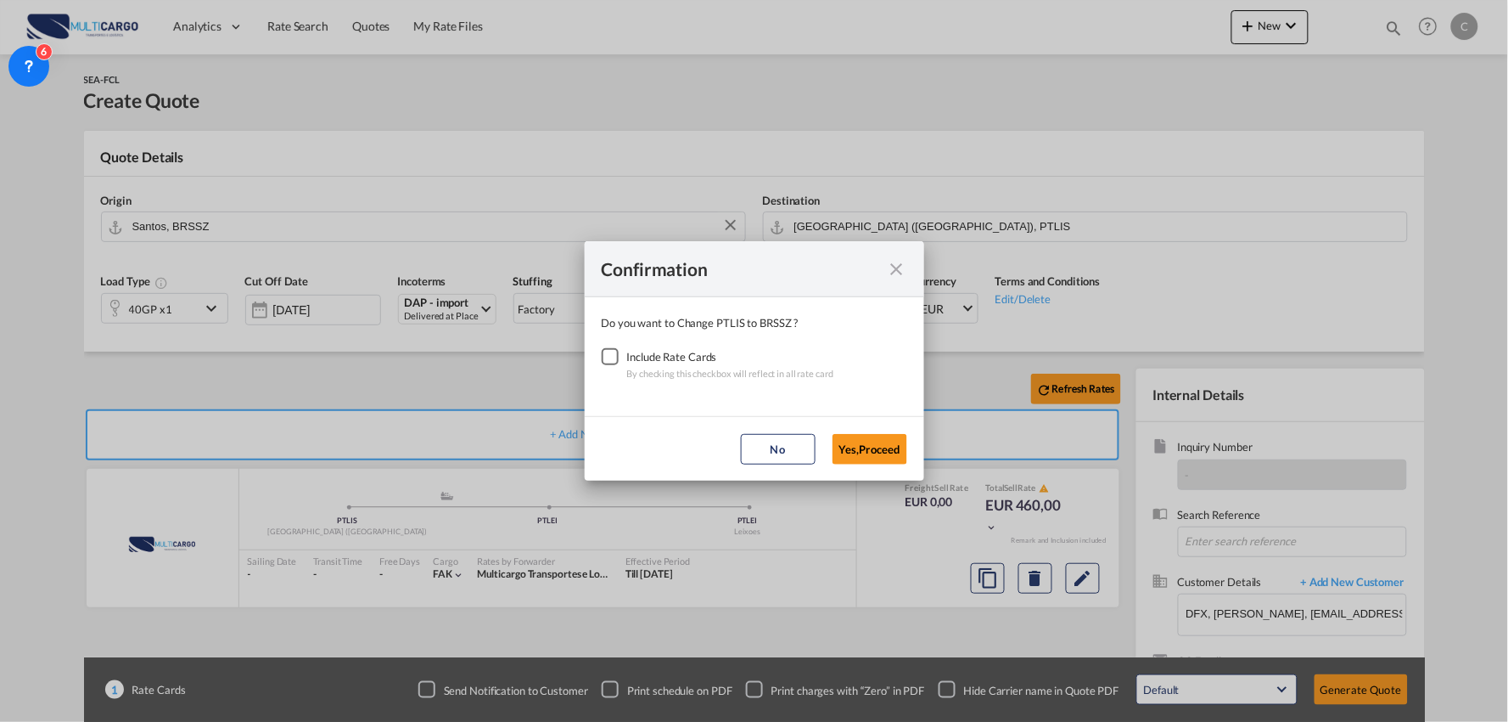
drag, startPoint x: 611, startPoint y: 357, endPoint x: 788, endPoint y: 401, distance: 182.0
click at [609, 358] on div "Checkbox No Ink" at bounding box center [610, 356] width 17 height 17
click at [868, 448] on button "Yes,Proceed" at bounding box center [870, 449] width 75 height 31
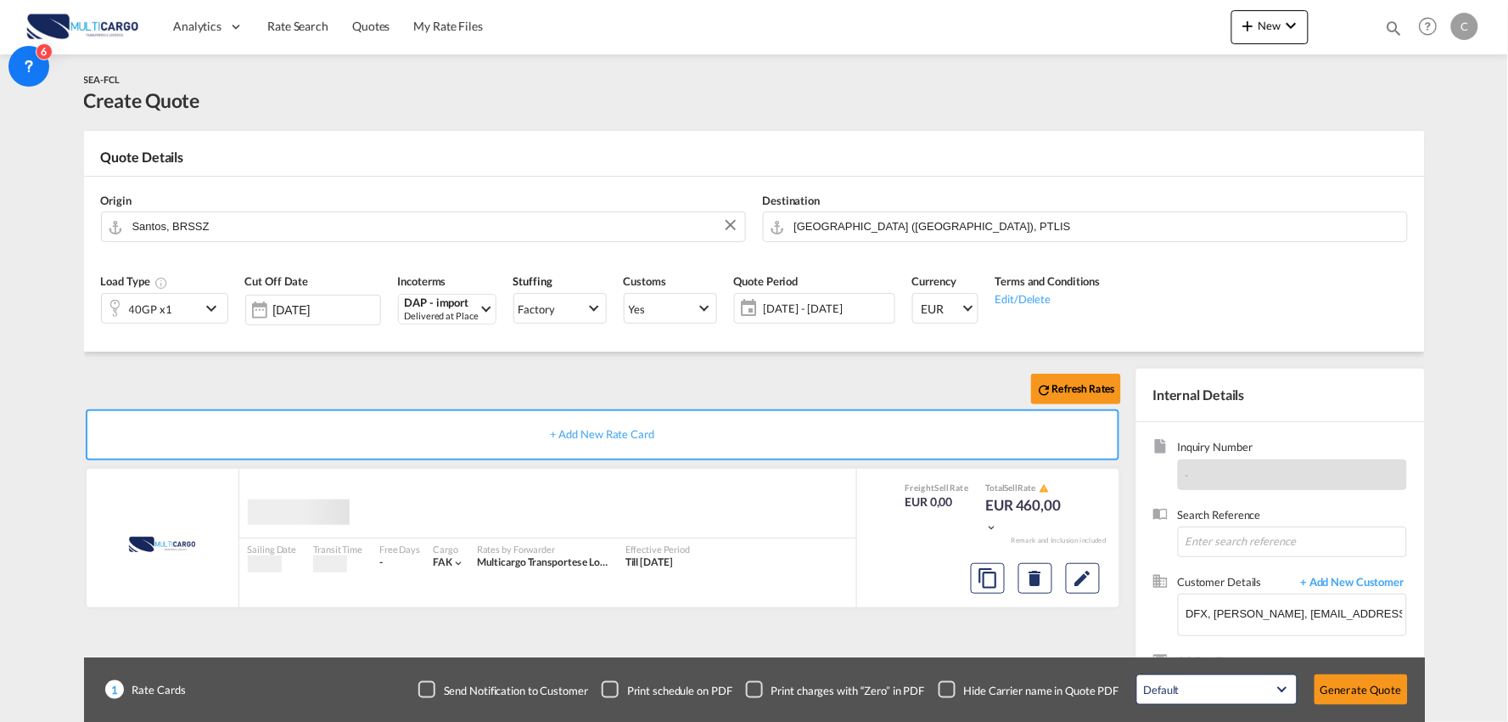
drag, startPoint x: 421, startPoint y: 355, endPoint x: 285, endPoint y: 349, distance: 135.9
click at [420, 355] on div "Confirmation Do you want to Change PTLIS to BRSSZ ? Include Rate Cards By check…" at bounding box center [754, 361] width 1508 height 722
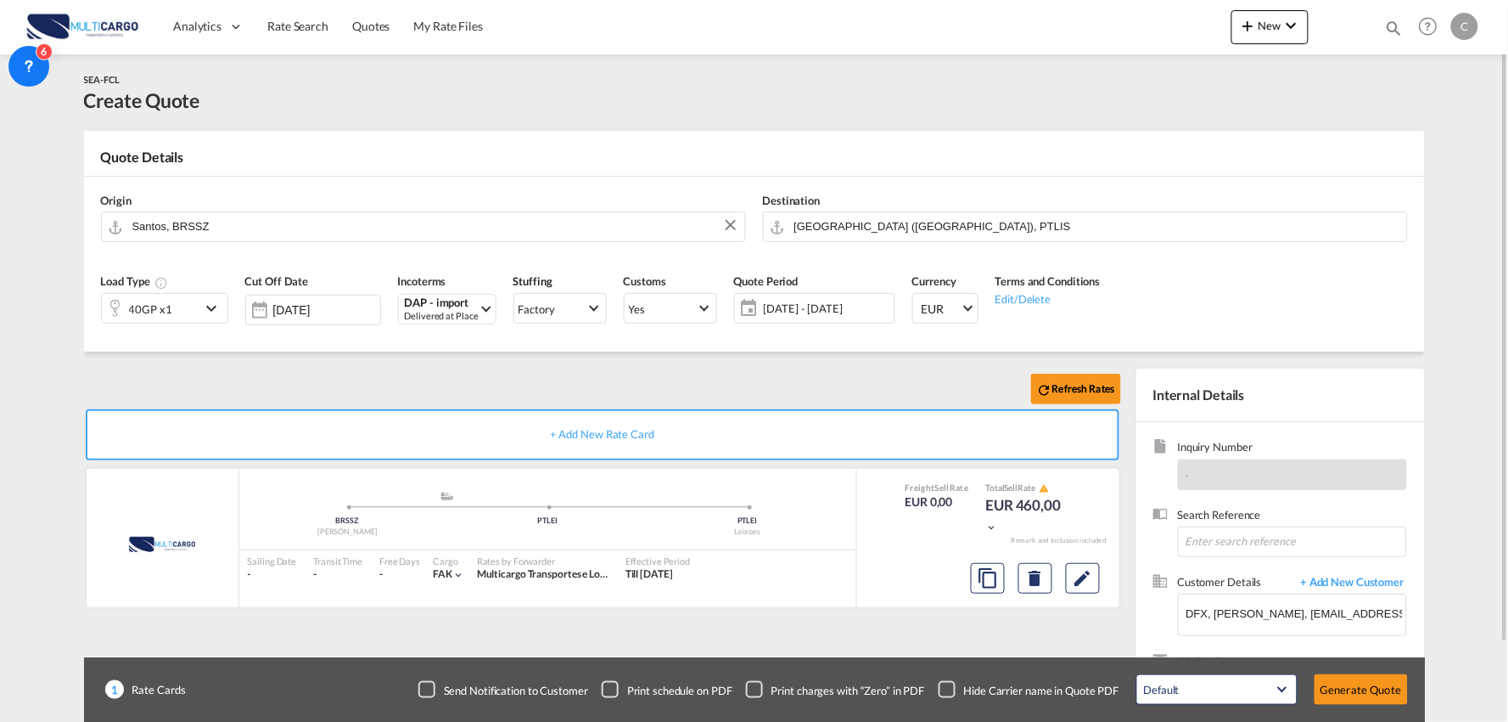
click at [946, 693] on div "Checkbox No Ink" at bounding box center [947, 689] width 17 height 17
click at [611, 385] on div "Refresh Rates" at bounding box center [606, 388] width 1044 height 41
click at [1392, 693] on button "Generate Quote" at bounding box center [1361, 689] width 93 height 31
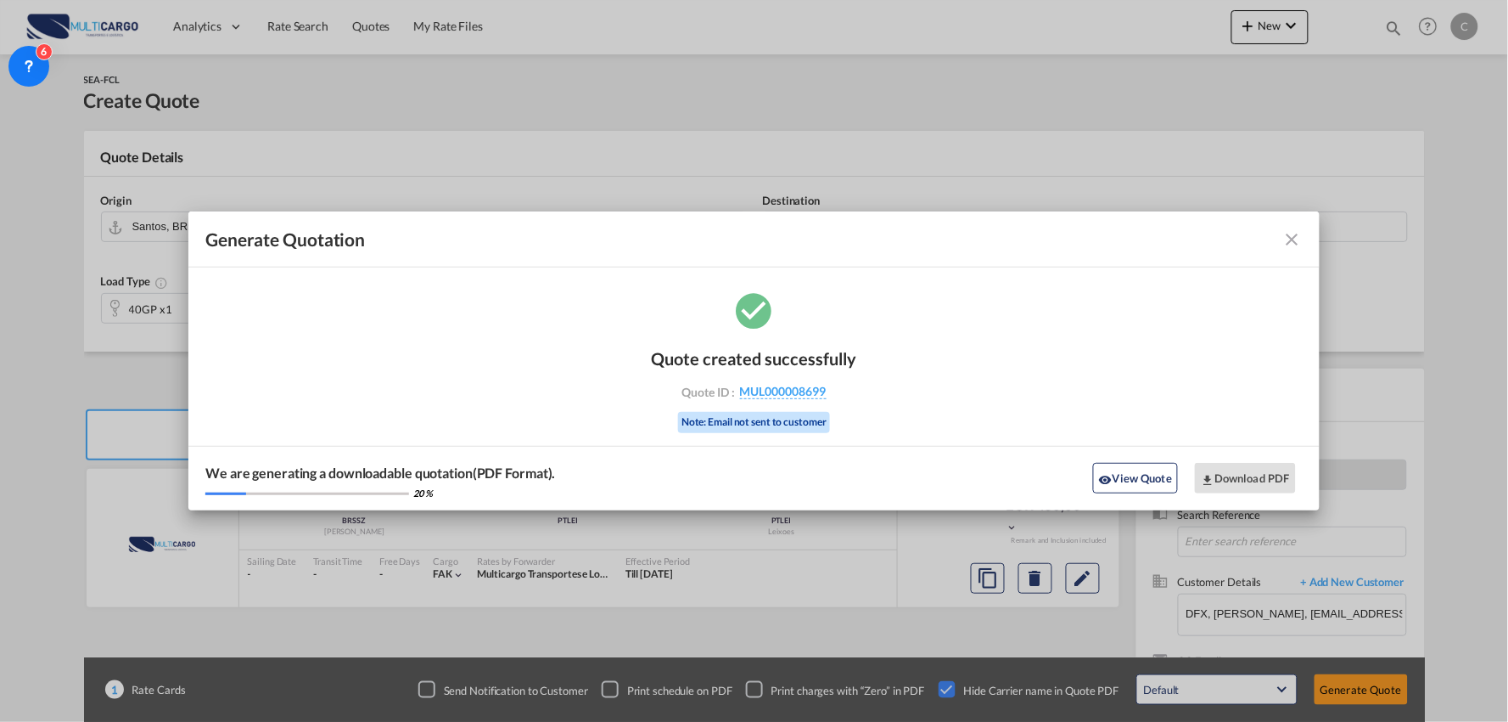
drag, startPoint x: 1114, startPoint y: 467, endPoint x: 1106, endPoint y: 463, distance: 8.7
click at [1115, 467] on button "View Quote" at bounding box center [1135, 478] width 85 height 31
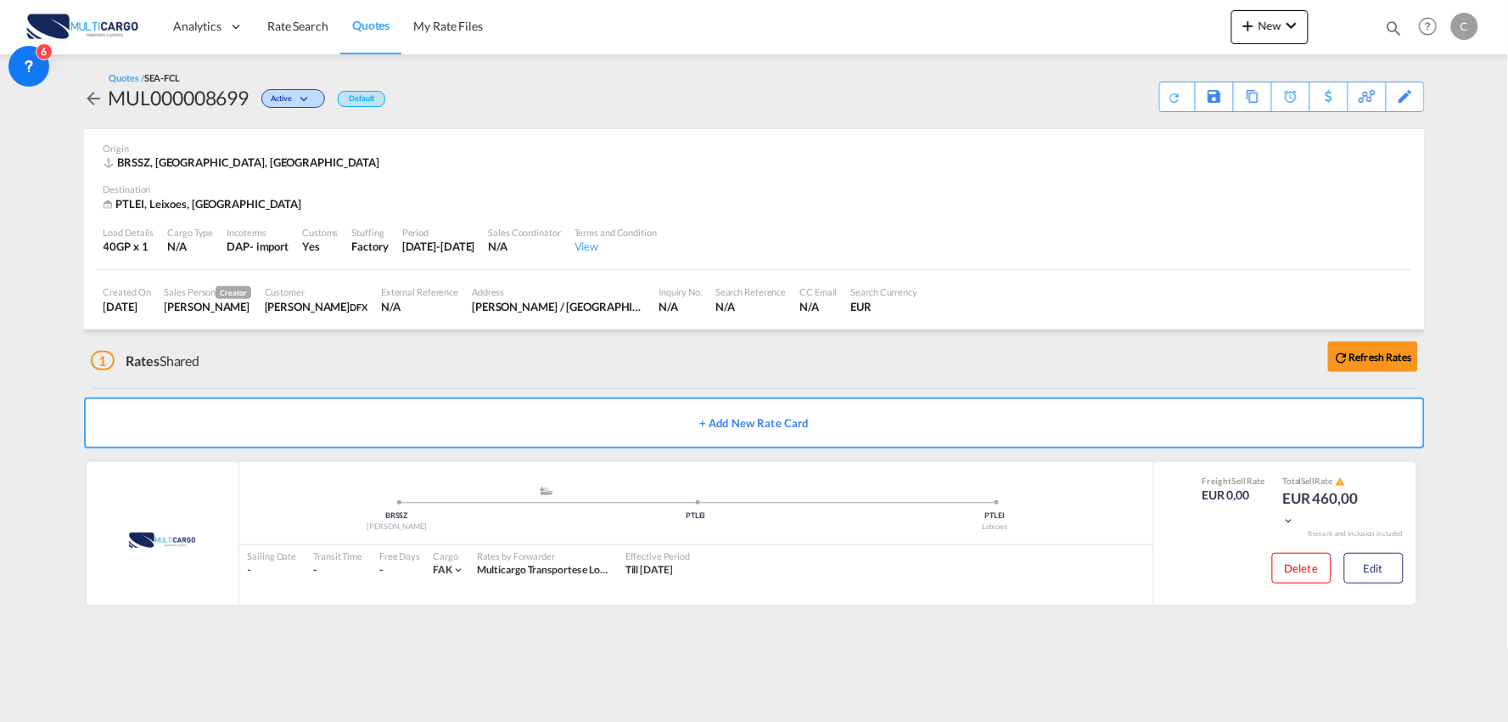
click at [1411, 665] on md-content "Analytics Reports Dashboard Rate Search Quotes My Rate Files New Quotes" at bounding box center [754, 361] width 1508 height 722
click at [1385, 573] on button "Edit" at bounding box center [1374, 568] width 59 height 31
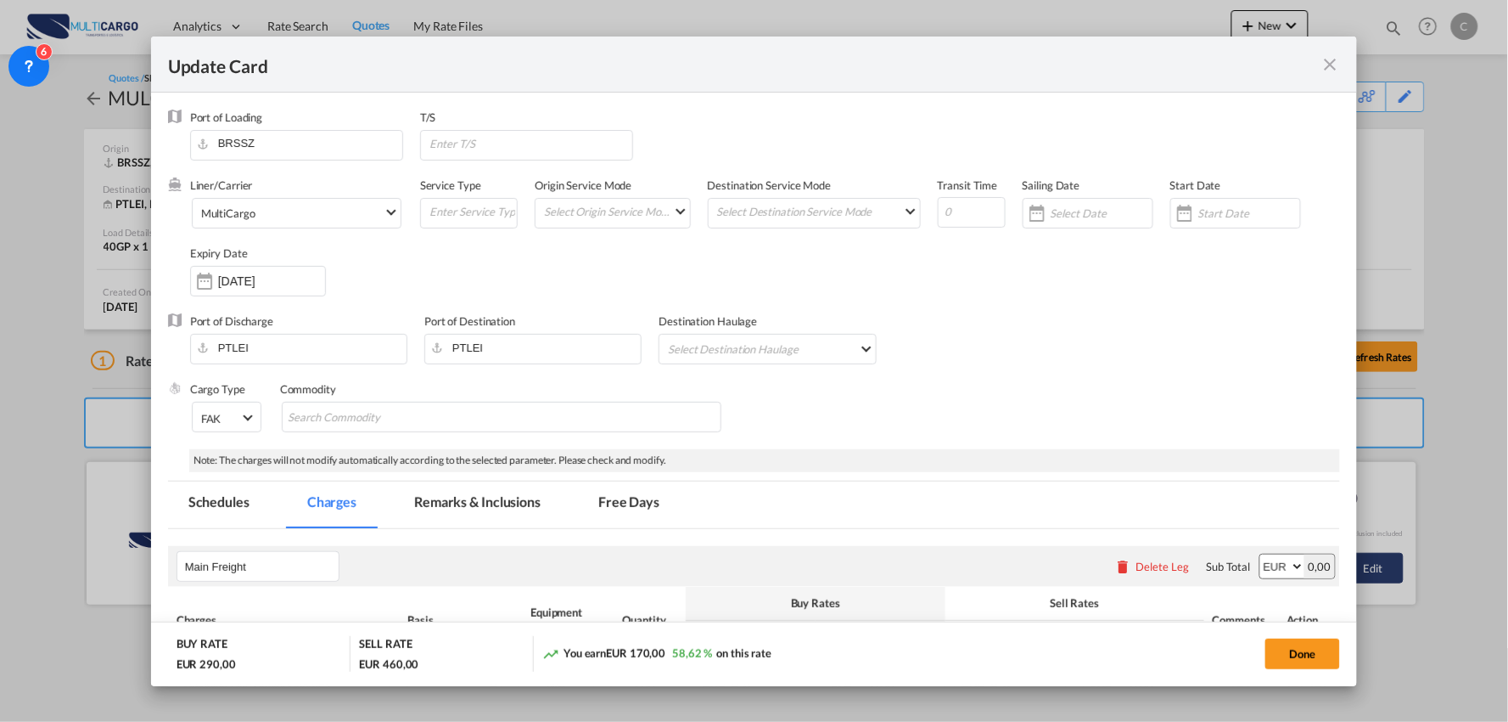
select select "per container"
select select "per B/L"
select select "per container"
select select "per B/L"
select select "per container"
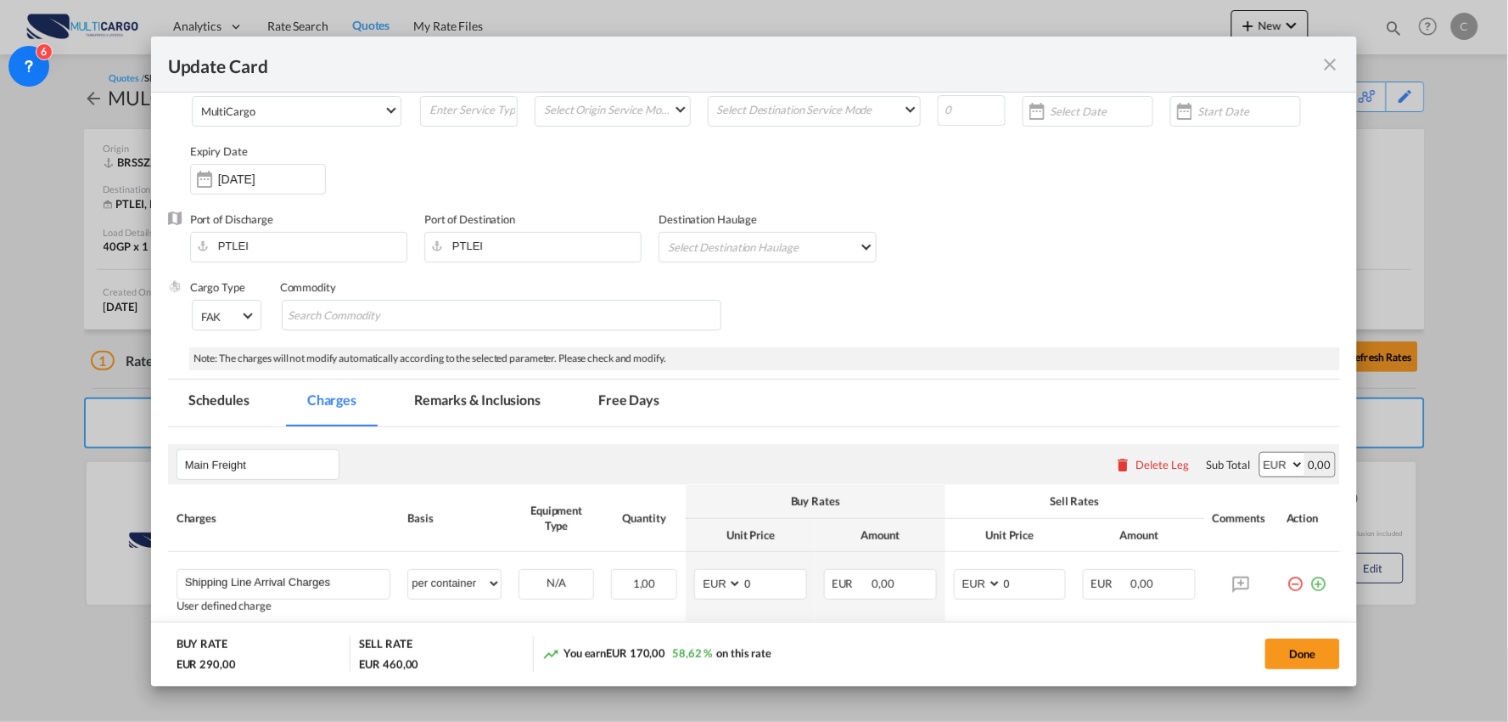
scroll to position [471, 0]
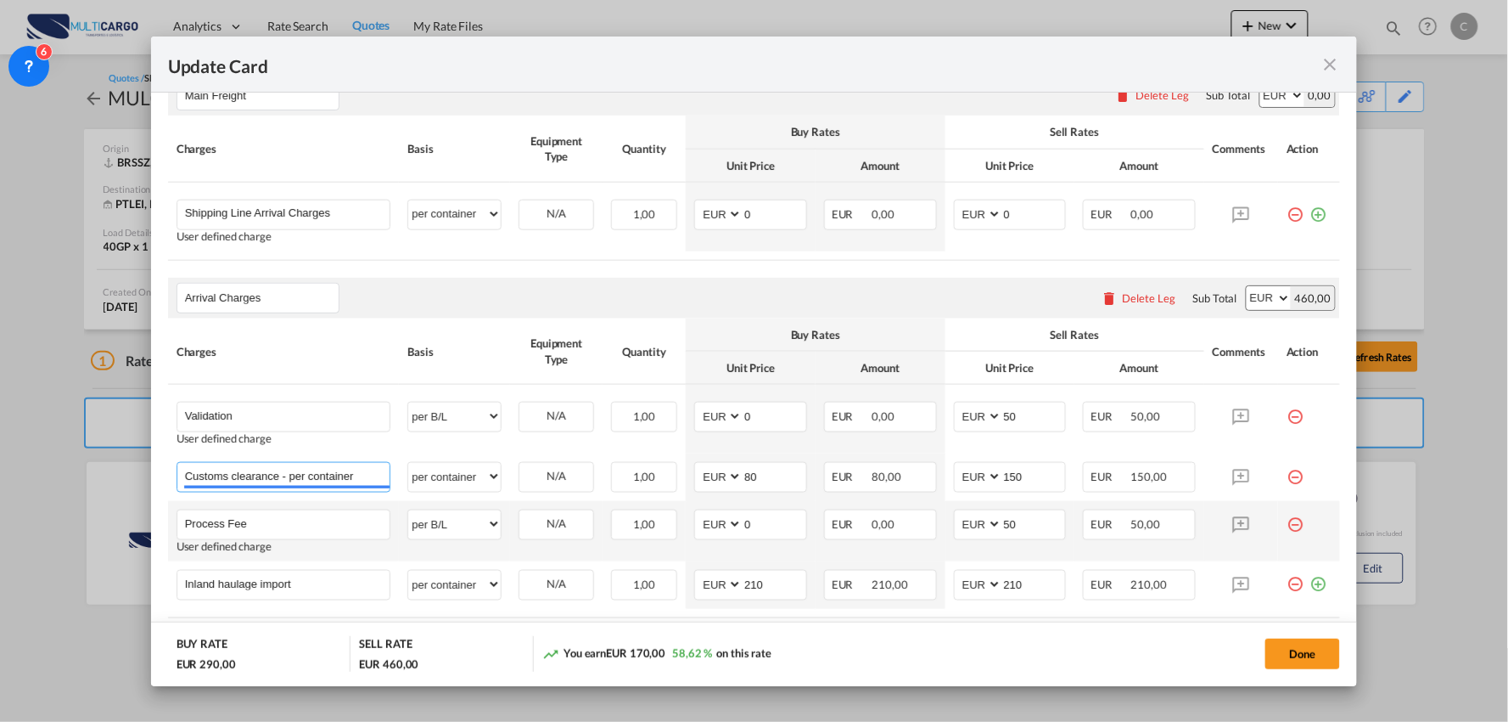
drag, startPoint x: 282, startPoint y: 476, endPoint x: 637, endPoint y: 504, distance: 355.9
click at [637, 504] on tbody "Validation Please Enter User Defined Charges Cannot Be Published User defined c…" at bounding box center [754, 497] width 1173 height 224
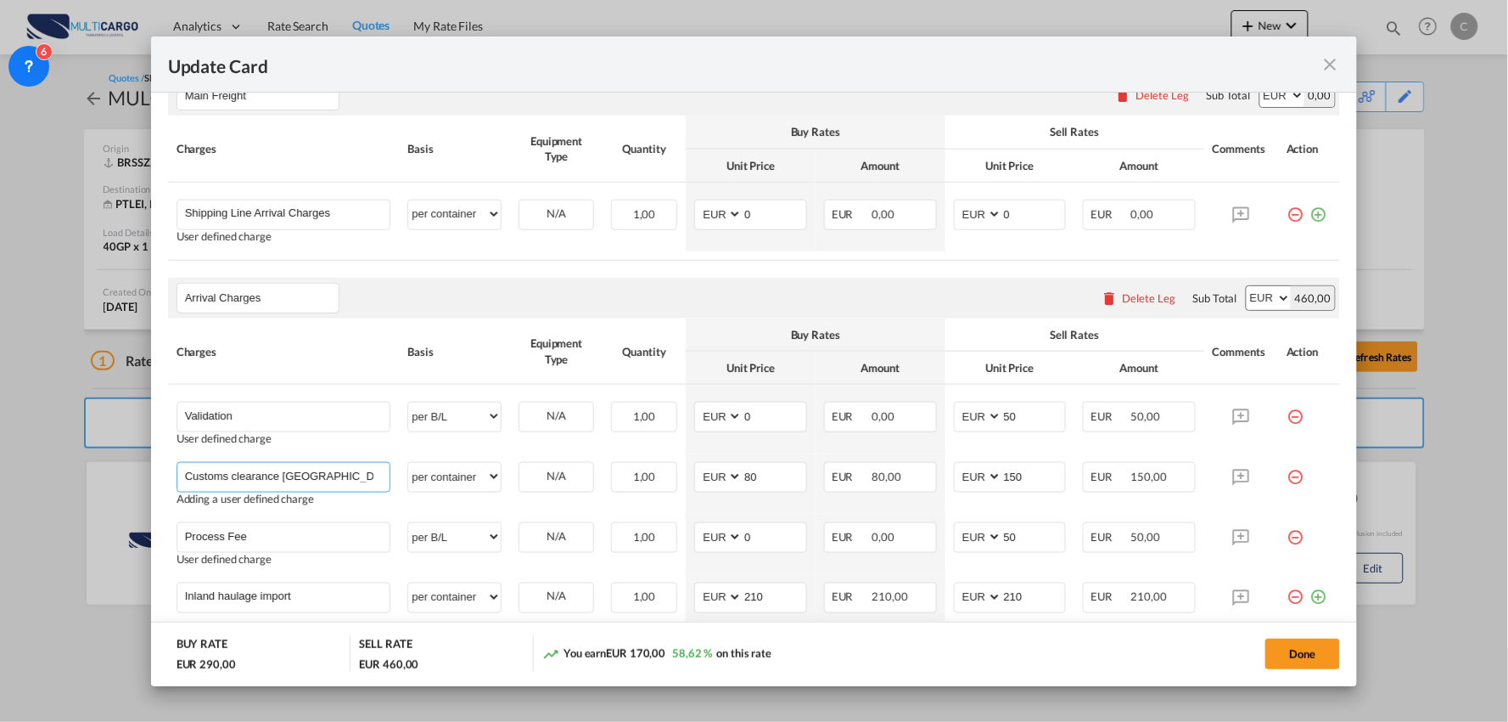
type input "Customs clearance Rotterdam"
drag, startPoint x: 1025, startPoint y: 482, endPoint x: 889, endPoint y: 482, distance: 135.8
click at [902, 482] on tr "Customs clearance Rotterdam Please Enter User Defined Charges Cannot Be Publish…" at bounding box center [754, 483] width 1173 height 60
type input "250"
click at [658, 487] on tr "Customs clearance Rotterdam Please Enter User Defined Charges Cannot Be Publish…" at bounding box center [754, 483] width 1173 height 60
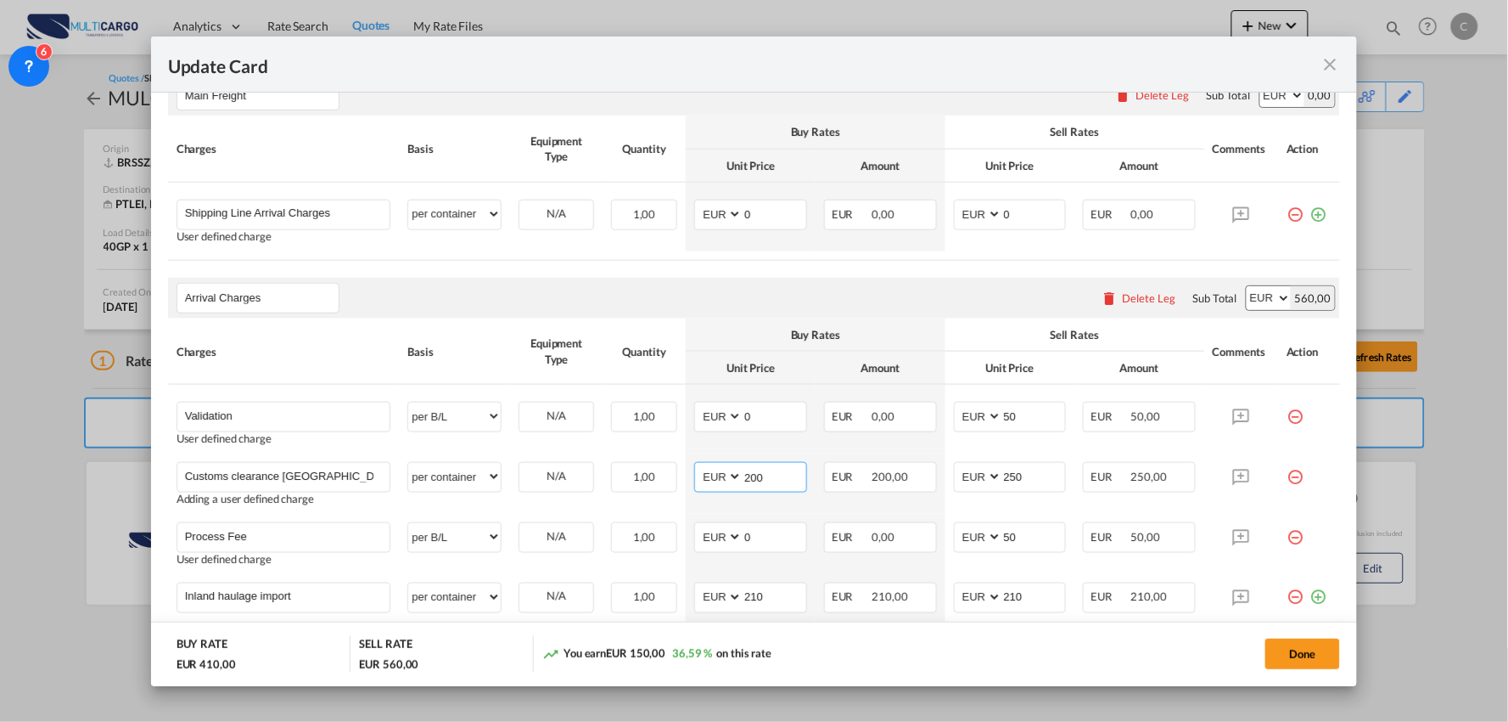
type input "200"
click at [470, 293] on div "Arrival Charges Please enter leg name Leg Name Already Exists Delete Leg Sub To…" at bounding box center [754, 298] width 1173 height 41
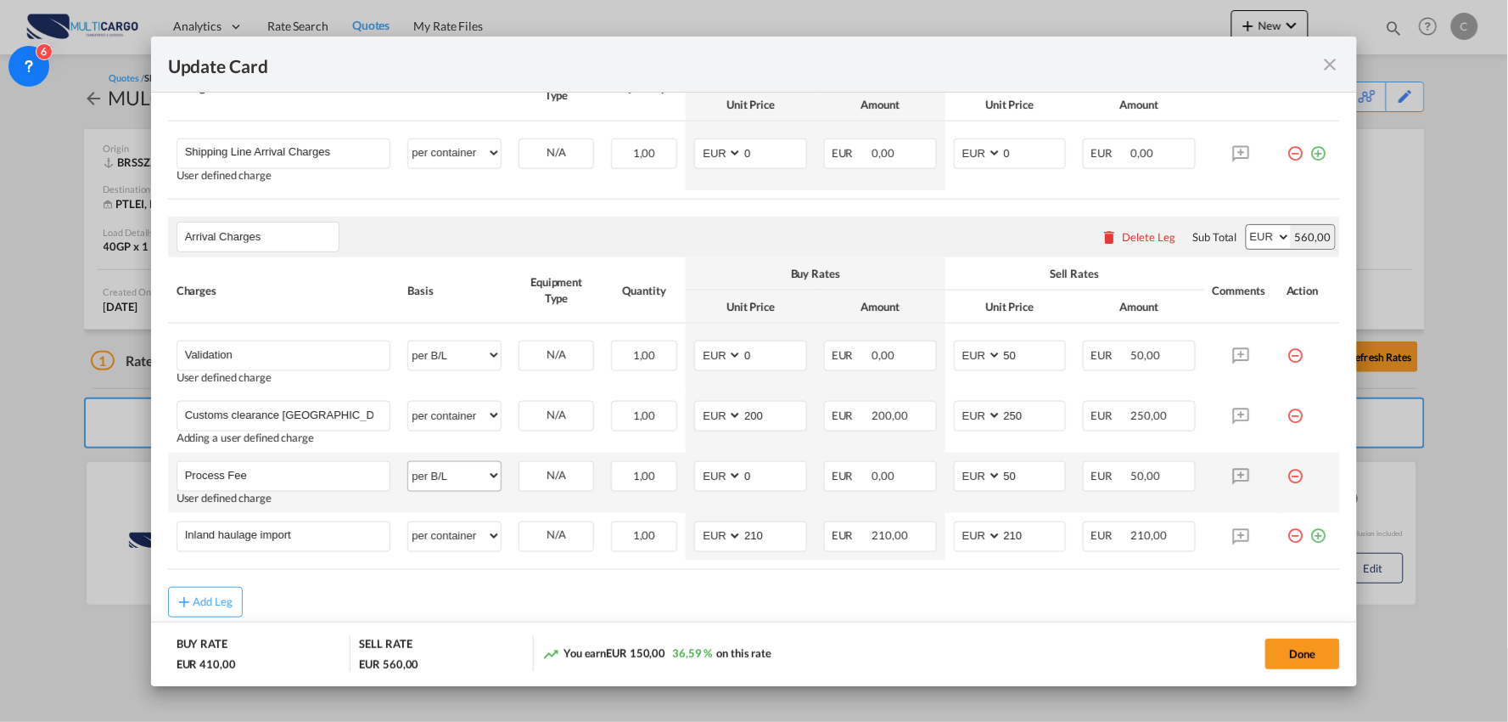
scroll to position [565, 0]
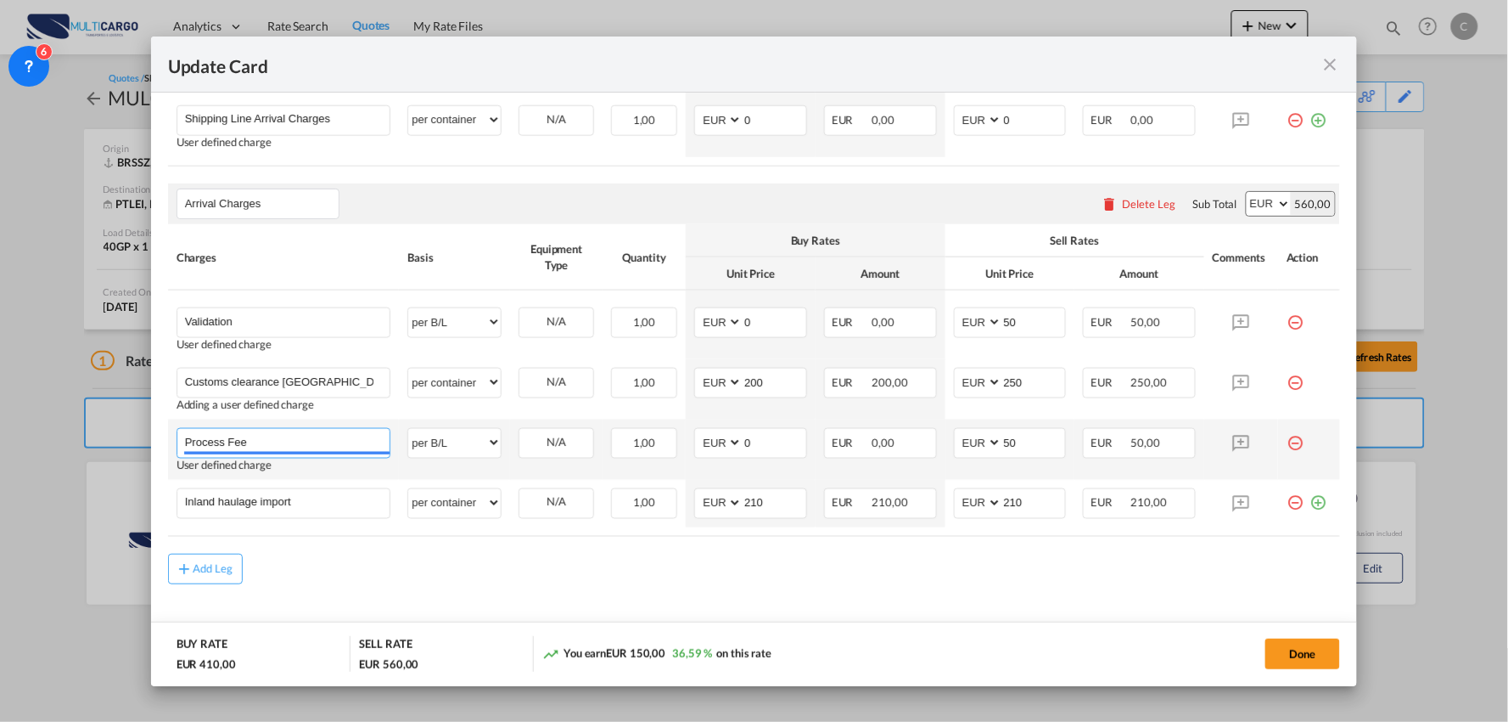
click at [277, 442] on input "Process Fee" at bounding box center [287, 441] width 205 height 25
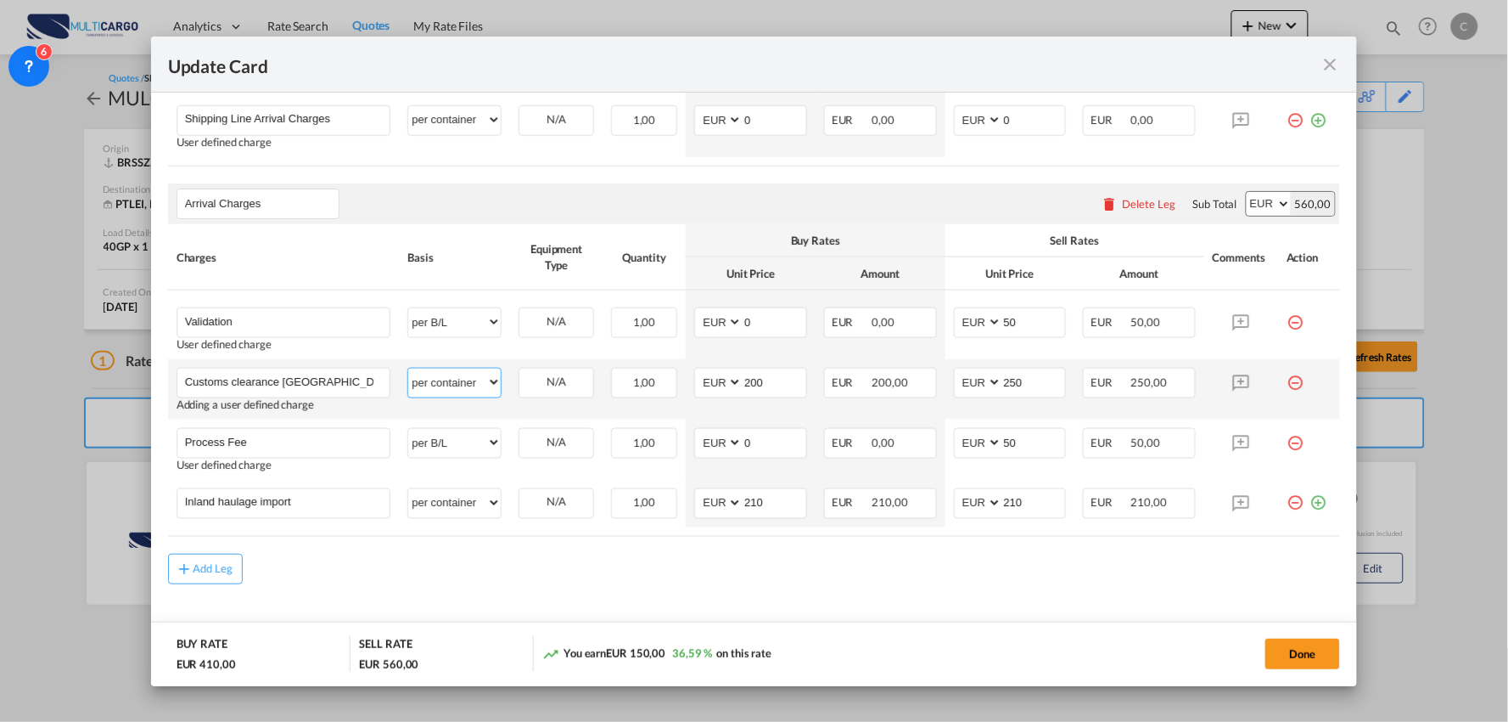
drag, startPoint x: 458, startPoint y: 391, endPoint x: 462, endPoint y: 402, distance: 11.5
click at [458, 391] on select "per equipment per container per B/L per shipping bill per shipment per pallet p…" at bounding box center [454, 381] width 93 height 27
select select "per_document"
click at [408, 368] on select "per equipment per container per B/L per shipping bill per shipment per pallet p…" at bounding box center [454, 381] width 93 height 27
click at [376, 578] on div "Add Leg" at bounding box center [754, 568] width 1173 height 31
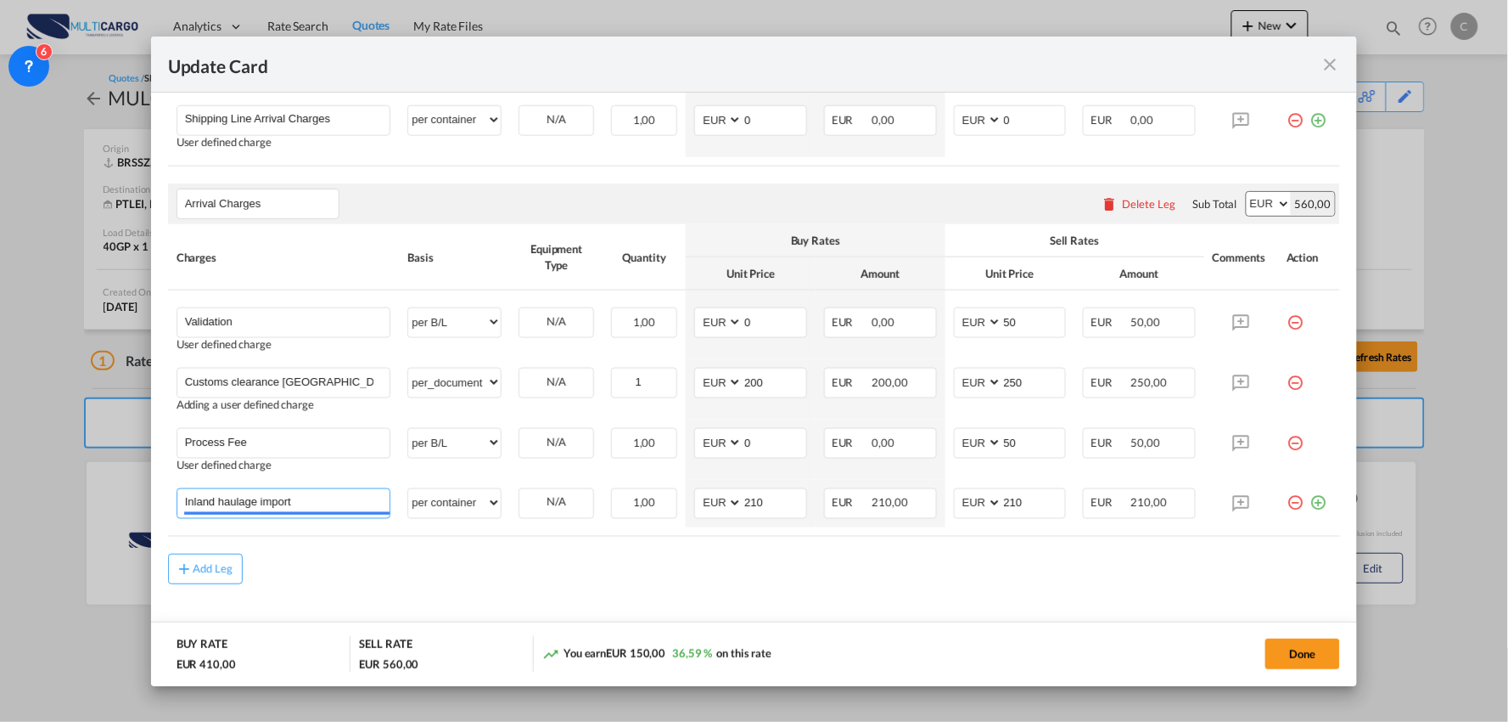
drag, startPoint x: 329, startPoint y: 498, endPoint x: -115, endPoint y: 497, distance: 444.8
click at [0, 497] on html "Analytics Reports Dashboard Rate Search Quotes My Rate Files" at bounding box center [754, 361] width 1508 height 722
click at [445, 564] on rate-modification "Main Freight Please enter leg name Leg Name Already Exists Delete Leg Sub Total…" at bounding box center [754, 280] width 1173 height 633
click at [260, 499] on input "Truck delivery from RTM TO LISBOA" at bounding box center [287, 501] width 205 height 25
type input "Truck delivery From RTM TO LISBOA"
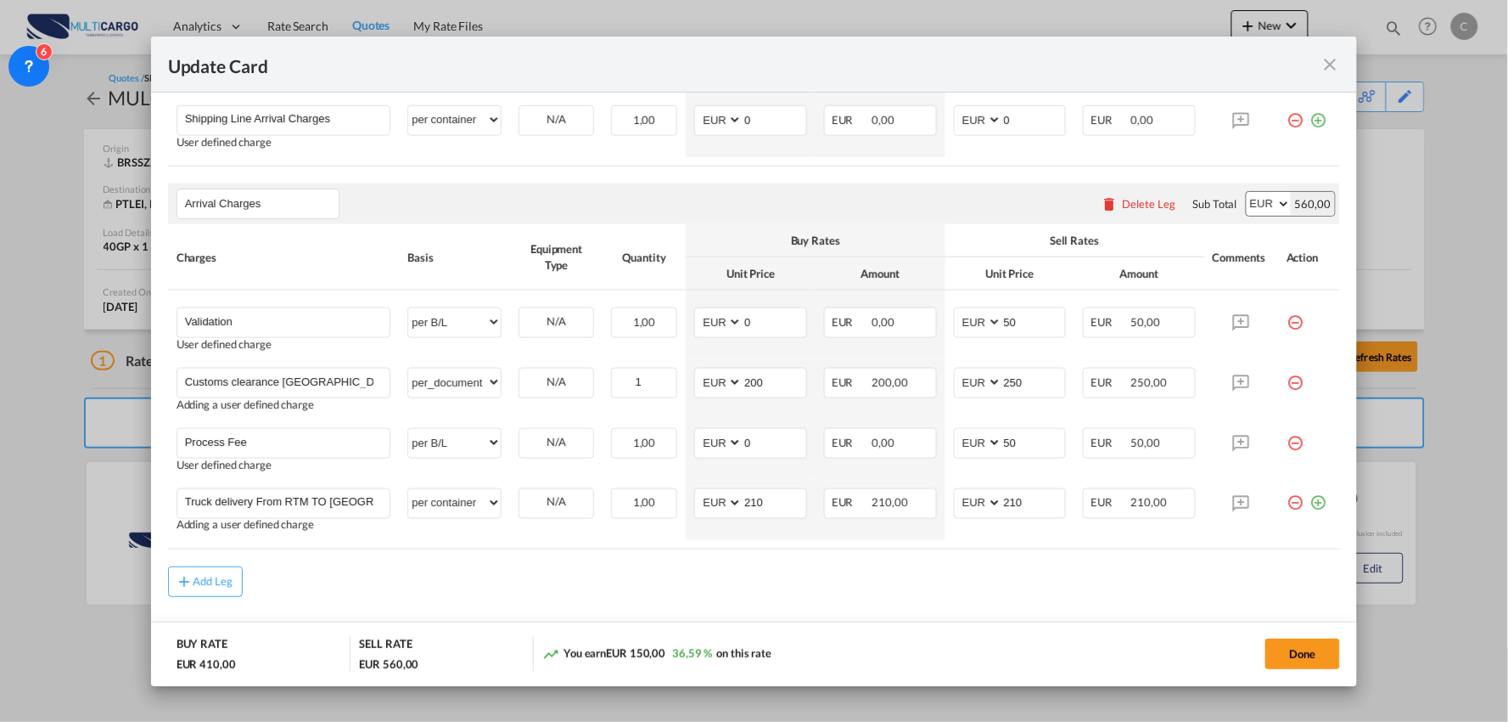
click at [378, 566] on div "Add Leg" at bounding box center [754, 581] width 1173 height 31
click at [413, 567] on div "Add Leg" at bounding box center [754, 581] width 1173 height 31
drag, startPoint x: 1025, startPoint y: 459, endPoint x: 1008, endPoint y: 441, distance: 24.0
click at [946, 459] on td "AED AFN ALL AMD ANG AOA ARS AUD AWG AZN BAM BBD BDT BGN BHD BIF BMD BND BOB BRL…" at bounding box center [1011, 449] width 130 height 60
drag, startPoint x: 1015, startPoint y: 439, endPoint x: 972, endPoint y: 446, distance: 44.0
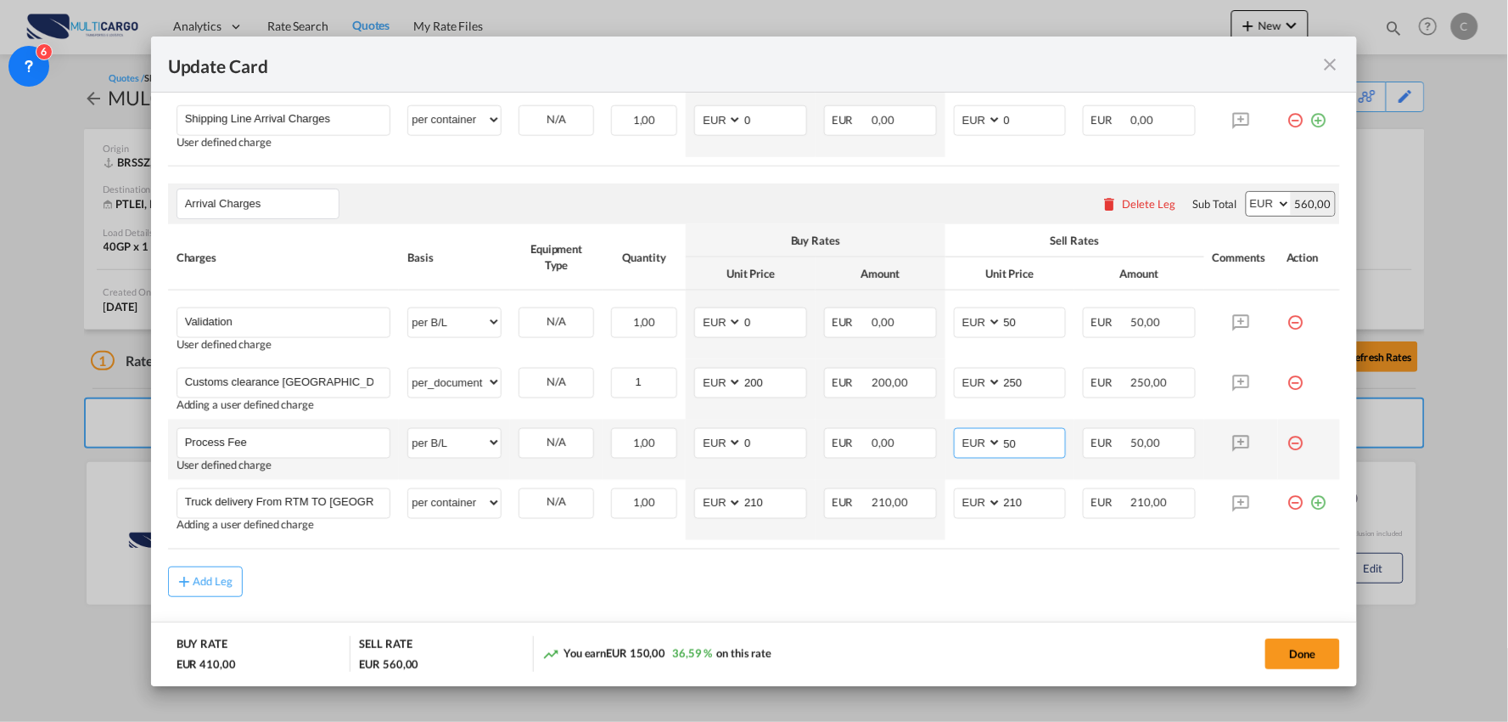
click at [973, 446] on md-input-container "AED AFN ALL AMD ANG AOA ARS AUD AWG AZN BAM BBD BDT BGN BHD BIF BMD BND BOB BRL…" at bounding box center [1010, 443] width 113 height 31
type input "150"
click at [348, 447] on input "Process Fee" at bounding box center [287, 441] width 205 height 25
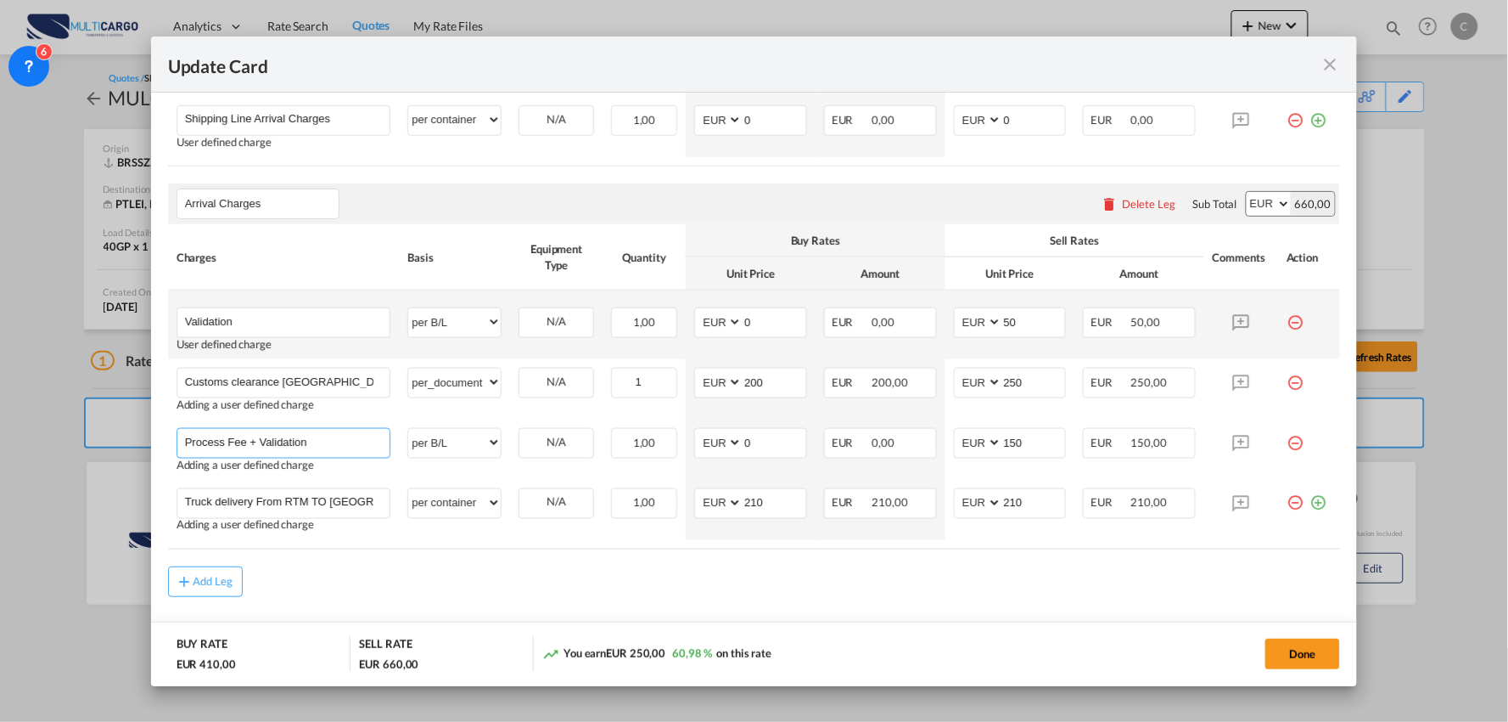
type input "Process Fee + Validation"
click at [1287, 319] on md-icon "icon-minus-circle-outline red-400-fg" at bounding box center [1295, 315] width 17 height 17
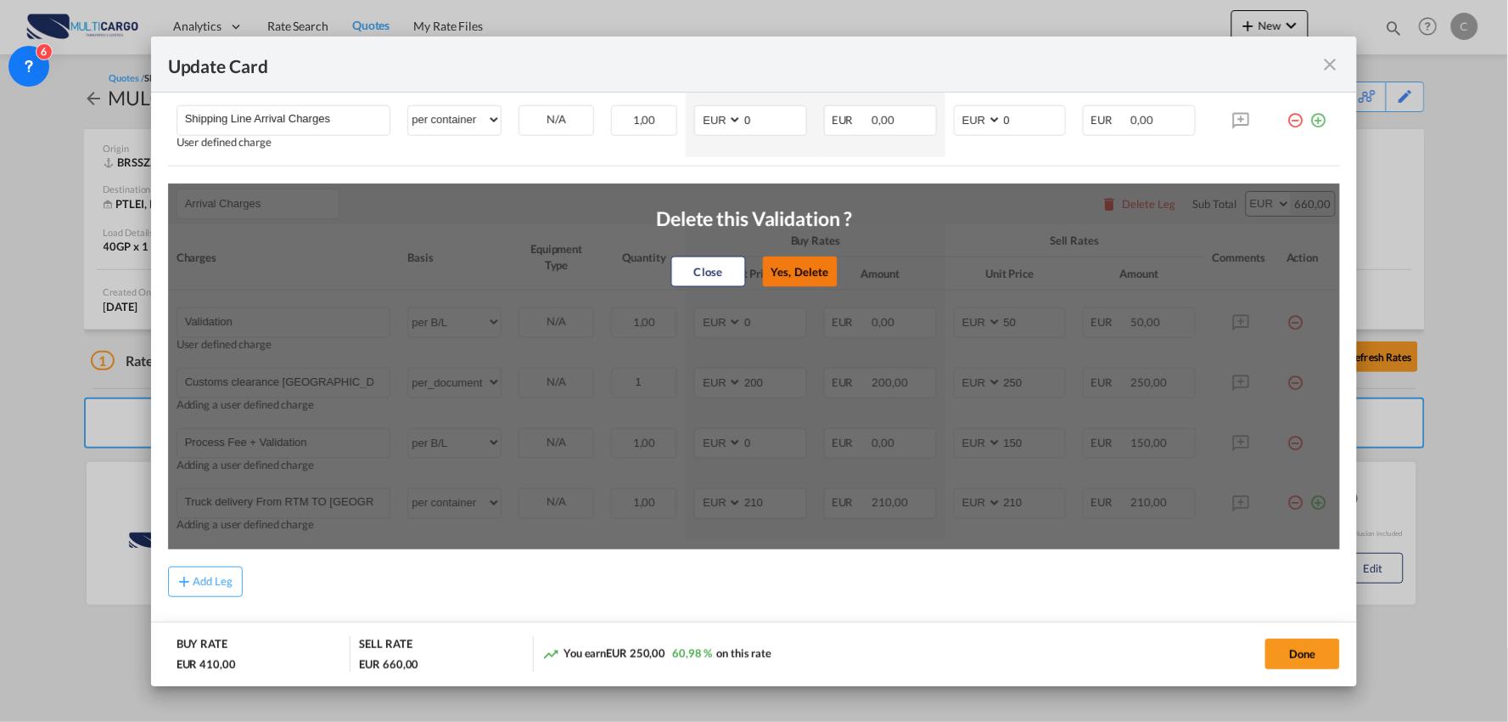
click at [803, 267] on button "Yes, Delete" at bounding box center [799, 271] width 75 height 31
type input "Customs clearance Rotterdam"
select select "per_document"
type input "200"
type input "250"
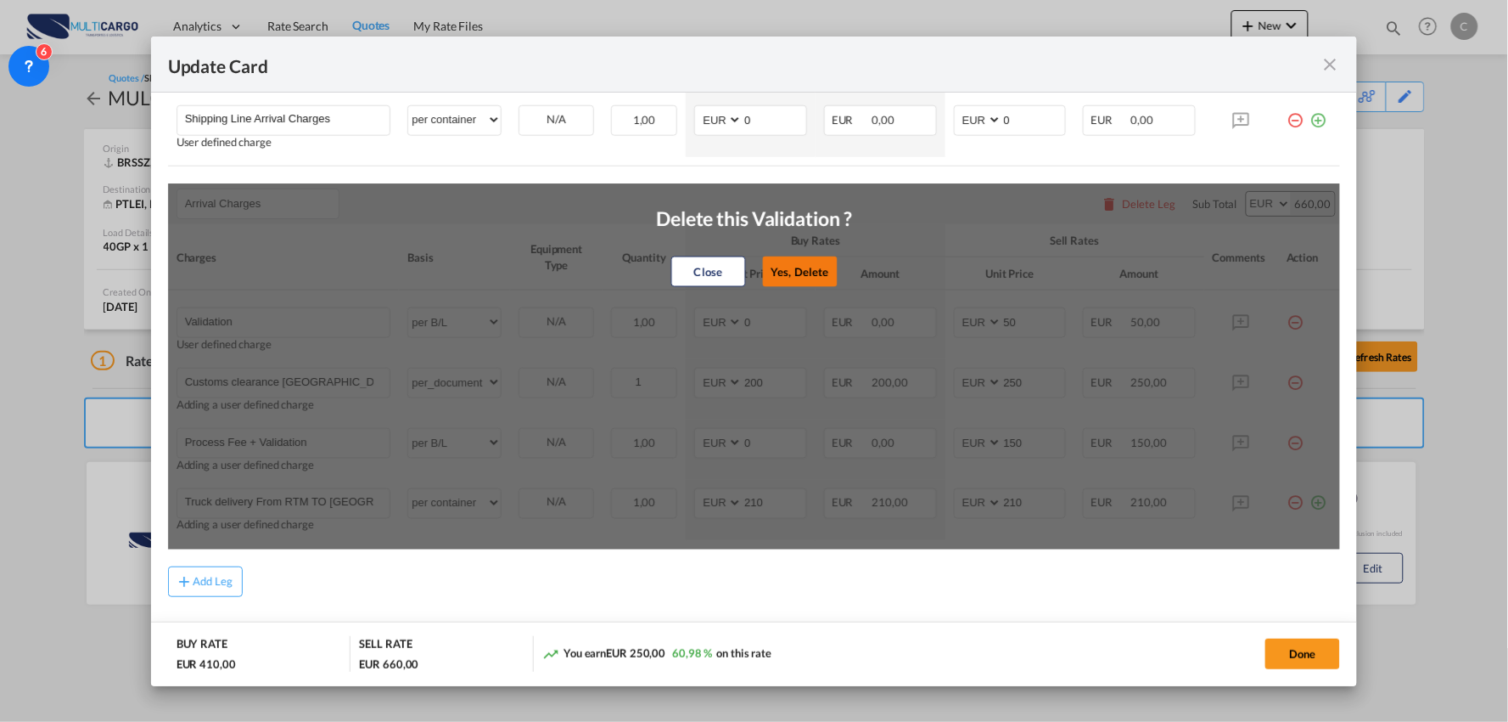
type input "Process Fee + Validation"
select select "per B/L"
type input "0"
type input "150"
type input "Truck delivery From RTM TO LISBOA"
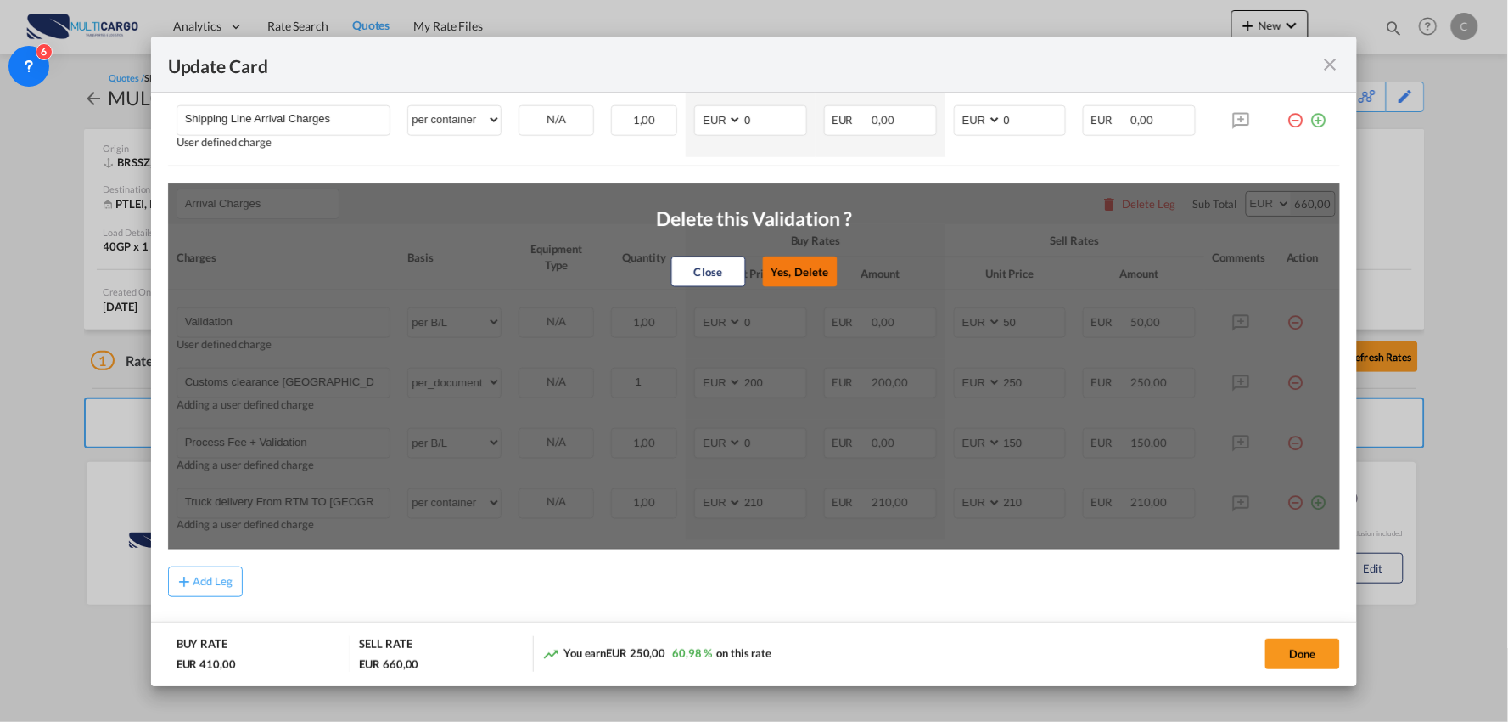
select select "per container"
type input "210"
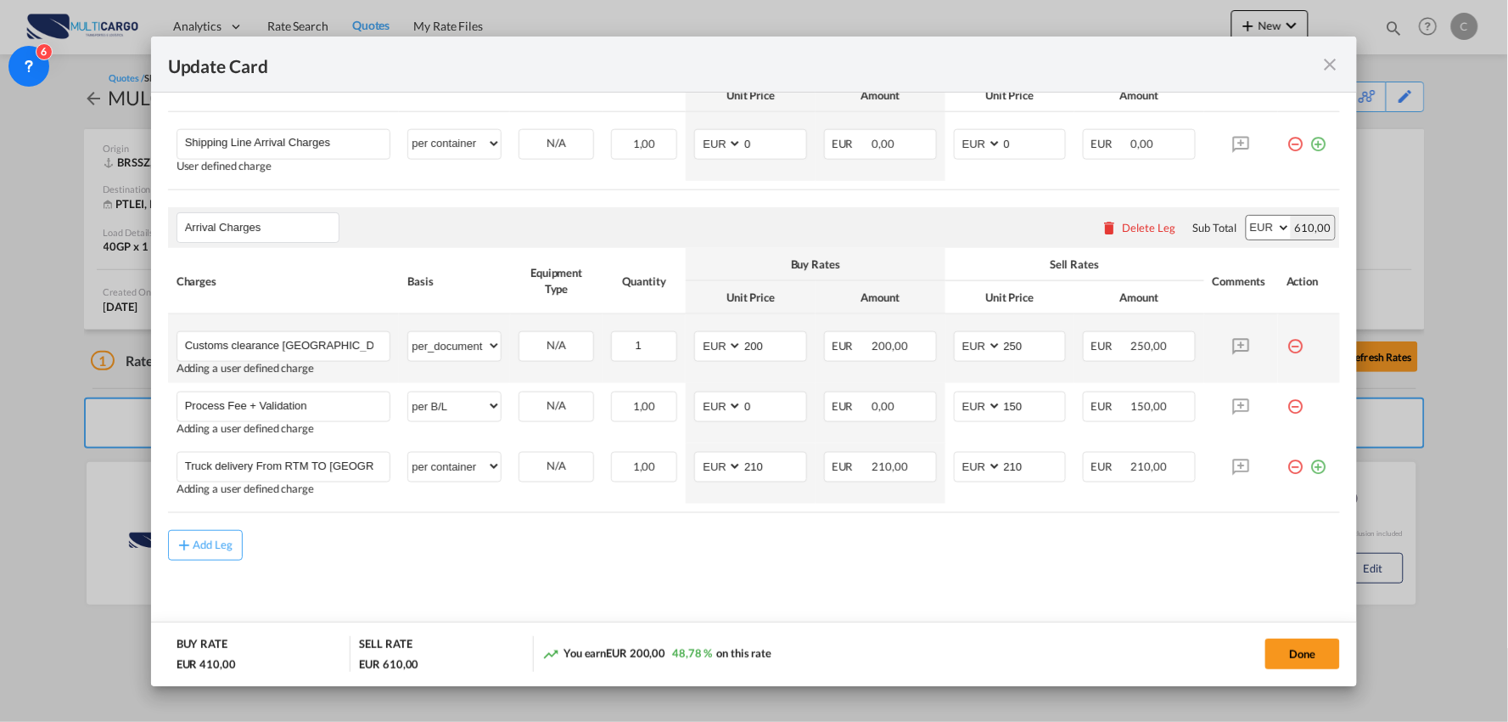
scroll to position [541, 0]
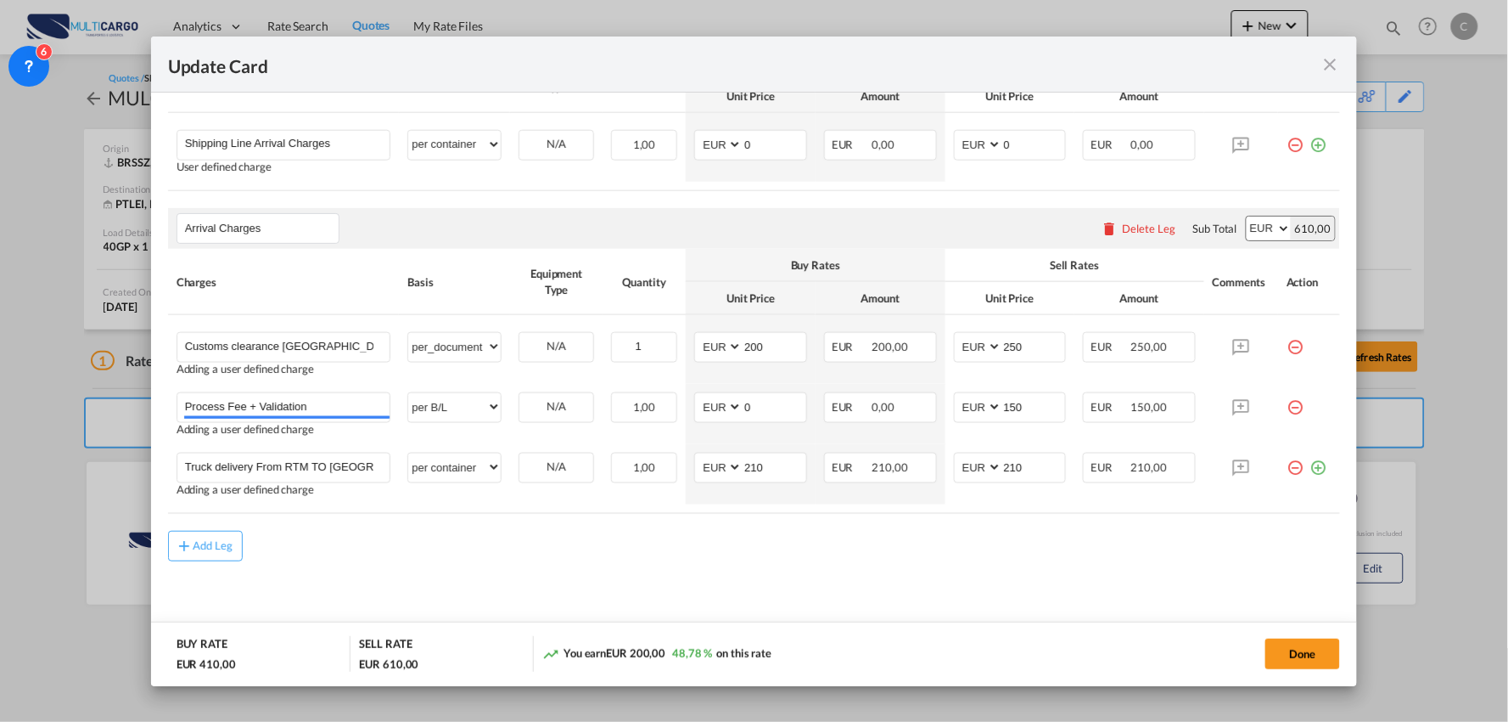
drag, startPoint x: 710, startPoint y: 575, endPoint x: 740, endPoint y: 564, distance: 32.2
click at [713, 574] on md-content "Main Freight Please enter leg name Leg Name Already Exists Delete Leg Sub Total…" at bounding box center [754, 315] width 1173 height 655
click at [817, 576] on md-content "Main Freight Please enter leg name Leg Name Already Exists Delete Leg Sub Total…" at bounding box center [754, 315] width 1173 height 655
click at [455, 567] on md-content "Main Freight Please enter leg name Leg Name Already Exists Delete Leg Sub Total…" at bounding box center [754, 315] width 1173 height 655
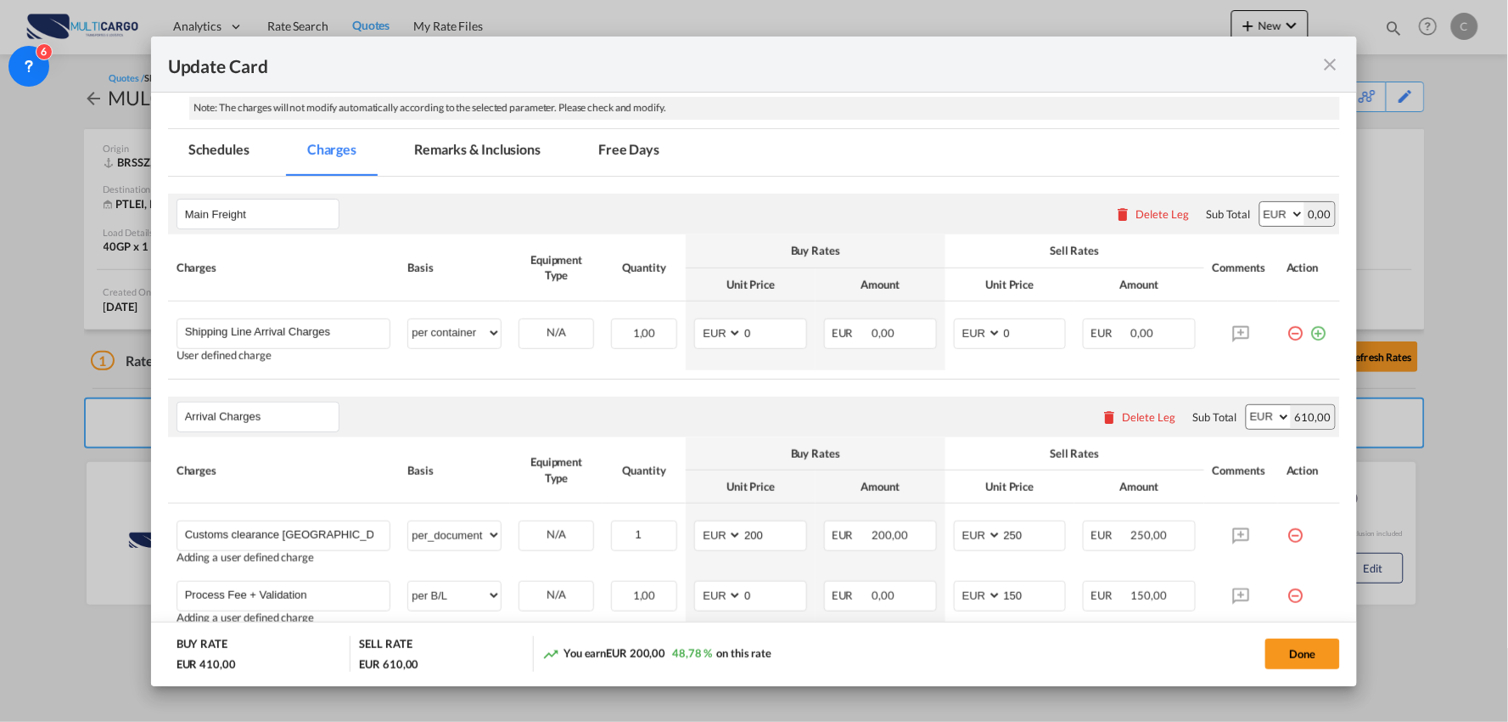
click at [499, 162] on md-tab-item "Remarks & Inclusions" at bounding box center [477, 152] width 167 height 47
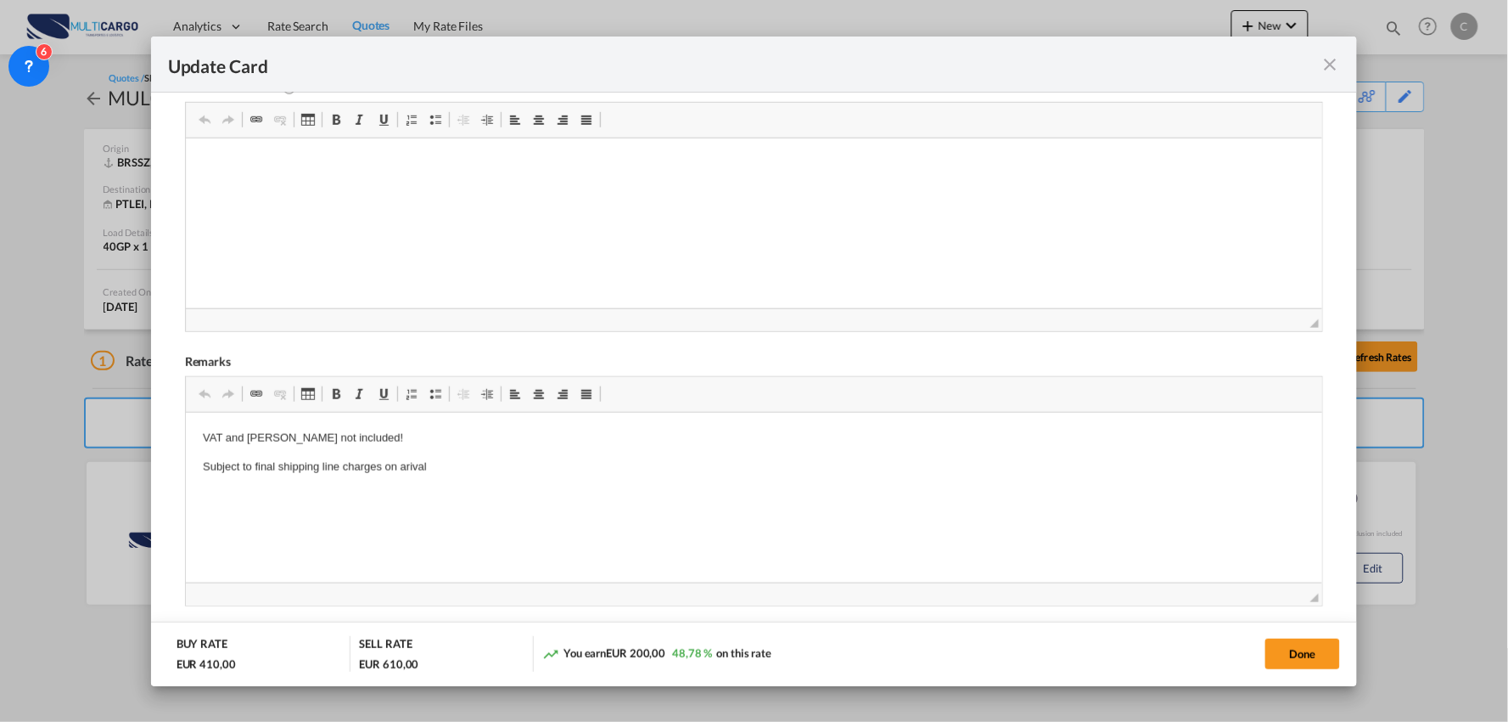
scroll to position [541, 0]
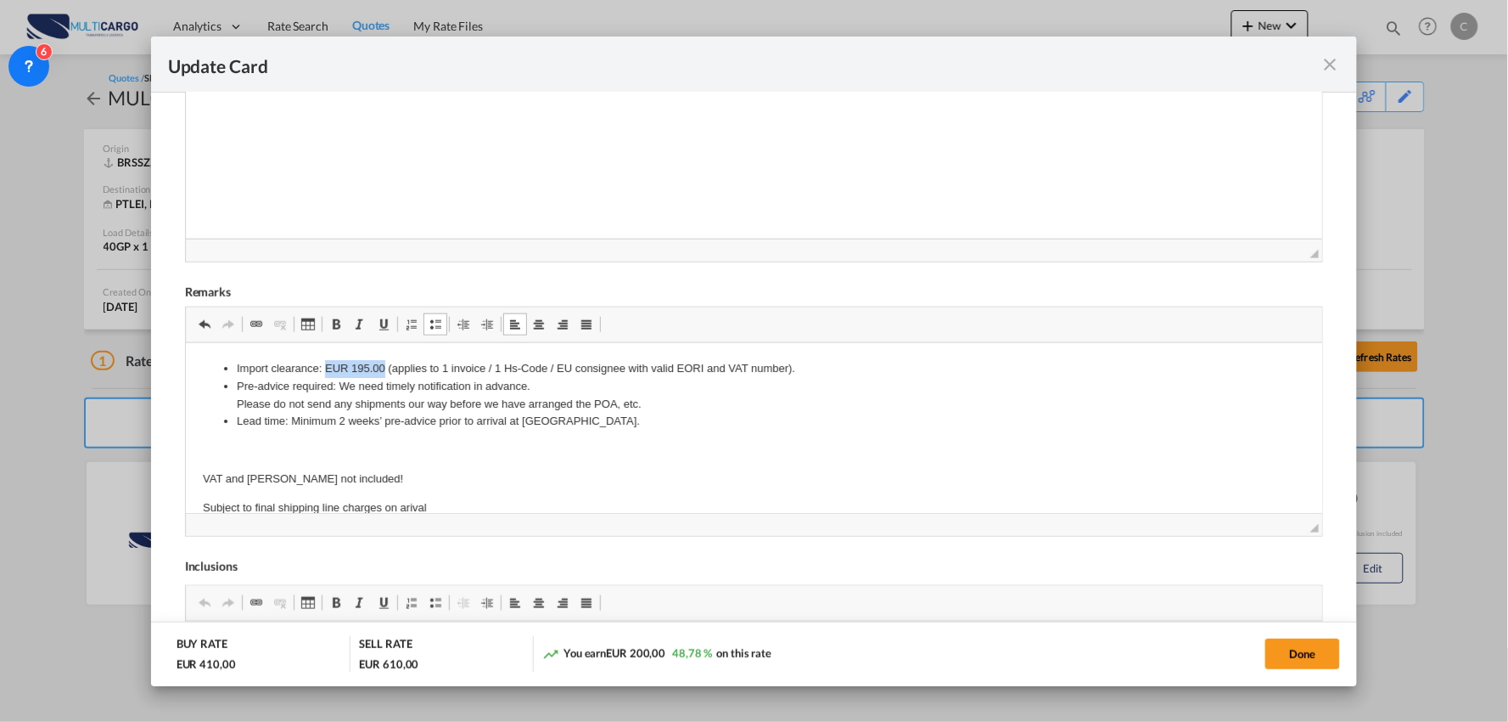
drag, startPoint x: 384, startPoint y: 362, endPoint x: 323, endPoint y: 362, distance: 60.3
click at [323, 362] on li "Import clearance: EUR 195.00 (applies to 1 invoice / 1 Hs-Code / EU consignee w…" at bounding box center [754, 369] width 1036 height 18
click at [743, 374] on li "Import clearance: (applies to 1 invoice / 1 Hs-Code / EU consignee with valid E…" at bounding box center [754, 369] width 1036 height 18
click at [536, 383] on li "Pre-advice required: We need timely notification in advance. Please do not send…" at bounding box center [754, 396] width 1036 height 36
click at [661, 401] on li "Pre-advice required: We need timely notification in advance. Please do not send…" at bounding box center [754, 396] width 1036 height 36
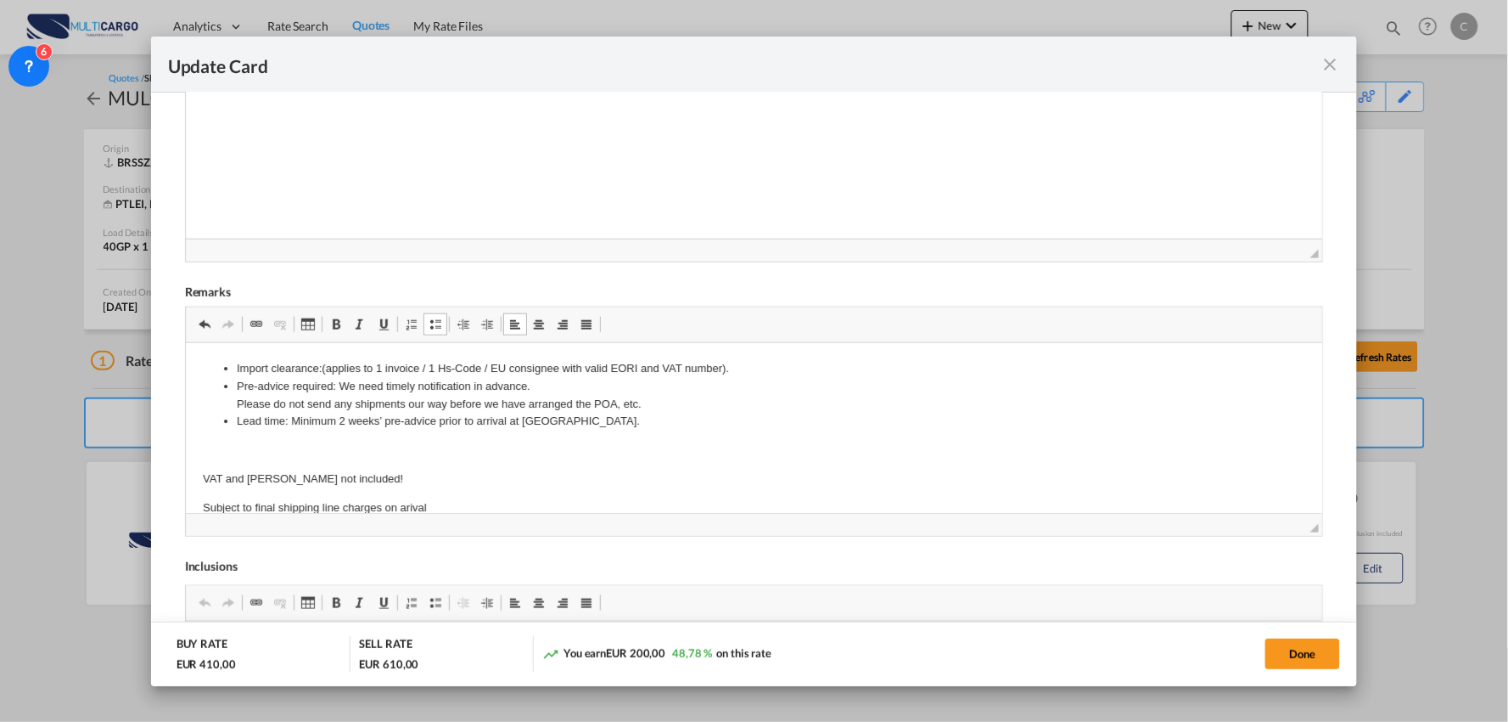
click at [230, 404] on ul "Import clearance: (applies to 1 invoice / 1 Hs-Code / EU consignee with valid E…" at bounding box center [753, 395] width 1103 height 70
click at [425, 323] on link "Marcas" at bounding box center [436, 324] width 24 height 22
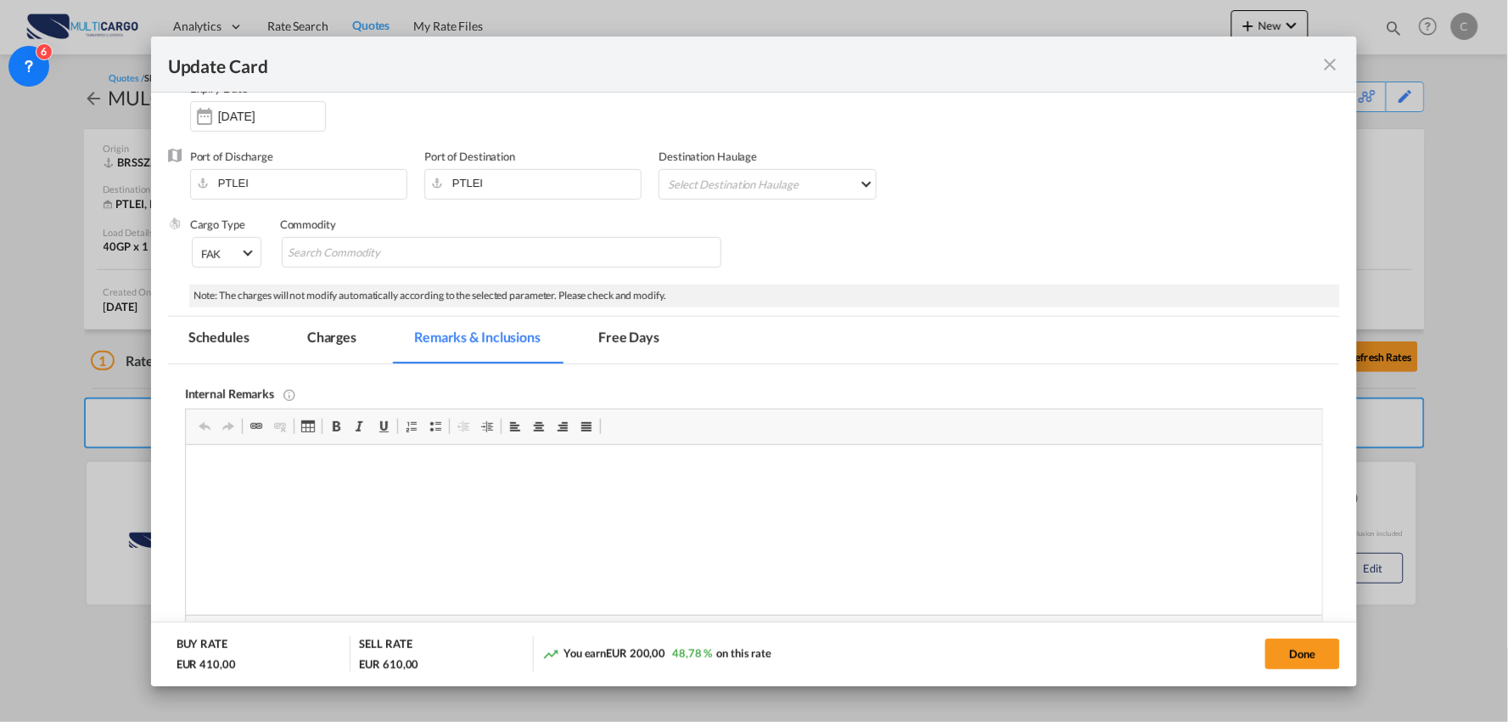
scroll to position [164, 0]
click at [318, 335] on md-tab-item "Charges" at bounding box center [332, 340] width 90 height 47
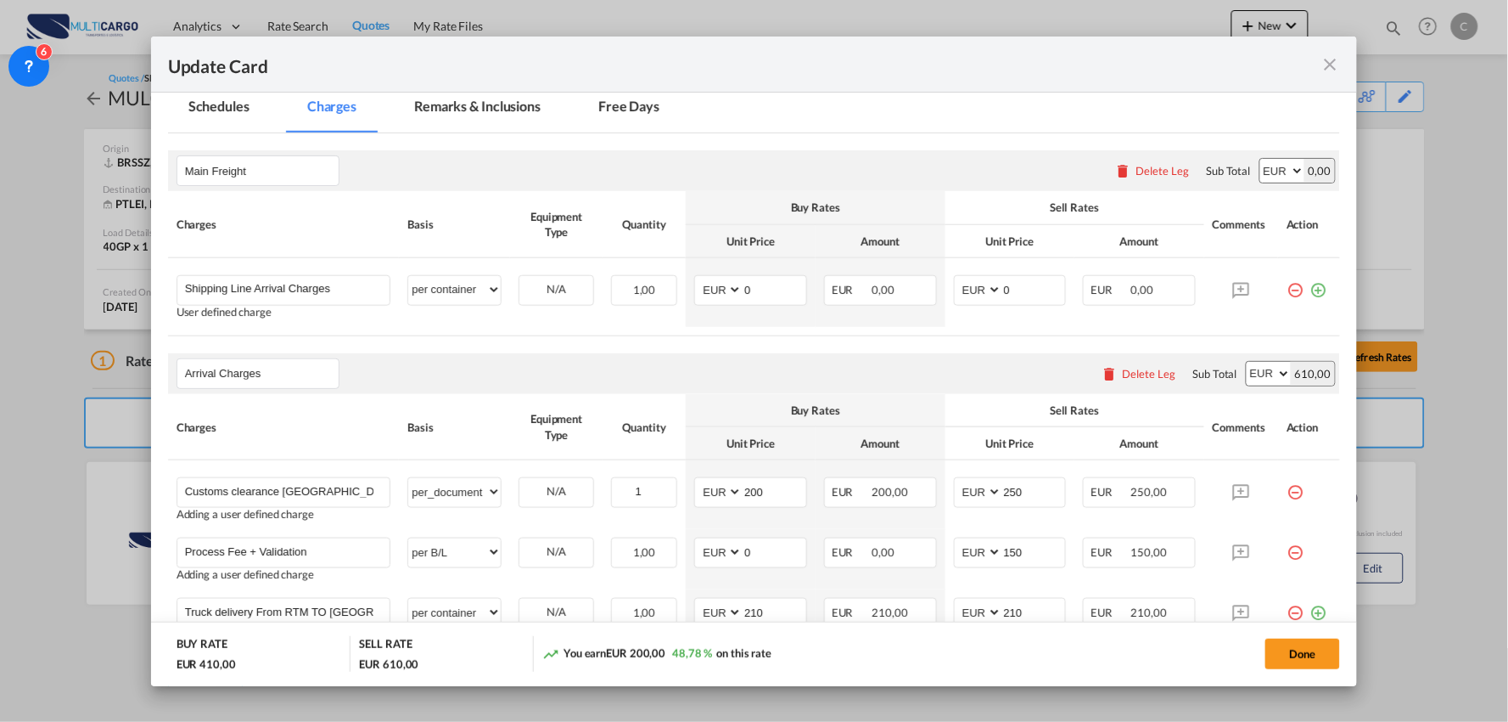
scroll to position [446, 0]
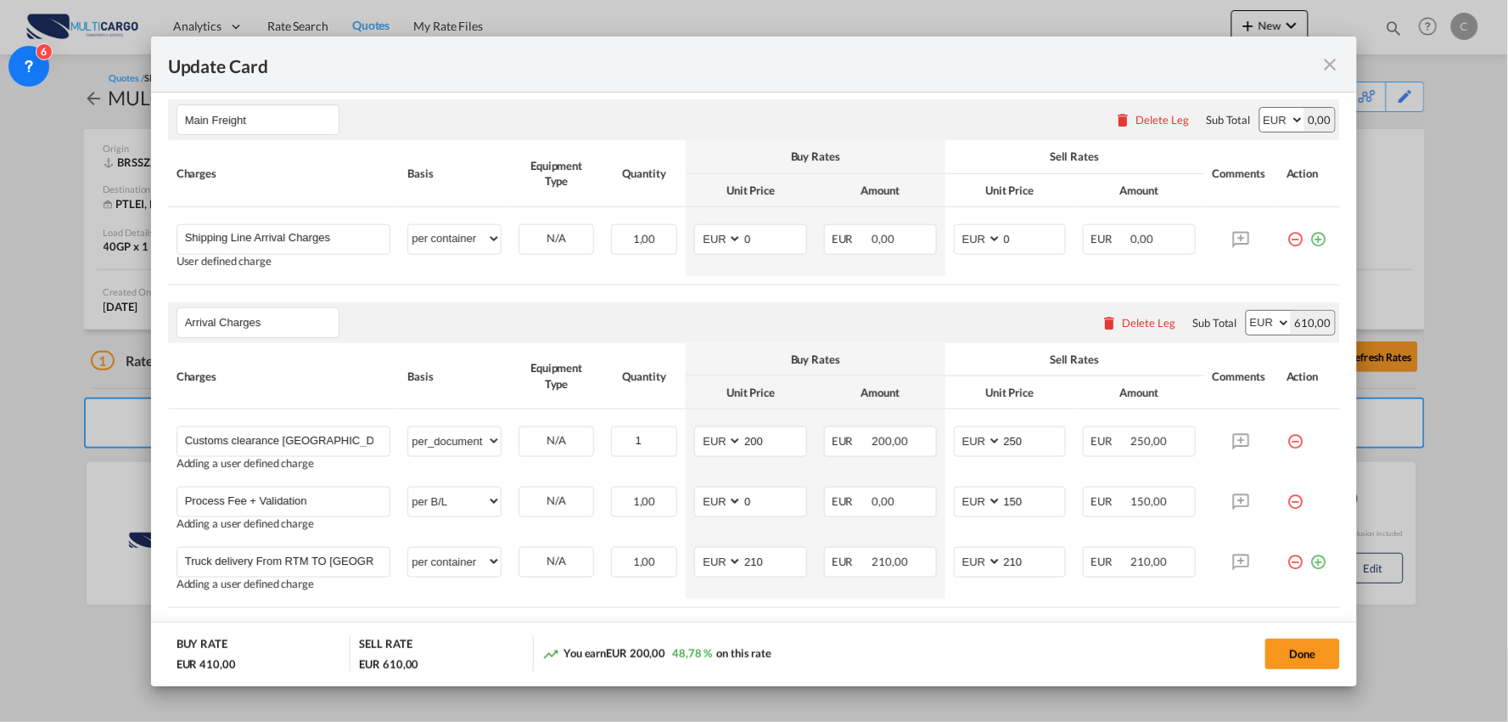
click at [456, 316] on div "Arrival Charges Please enter leg name Leg Name Already Exists Delete Leg Sub To…" at bounding box center [754, 322] width 1173 height 41
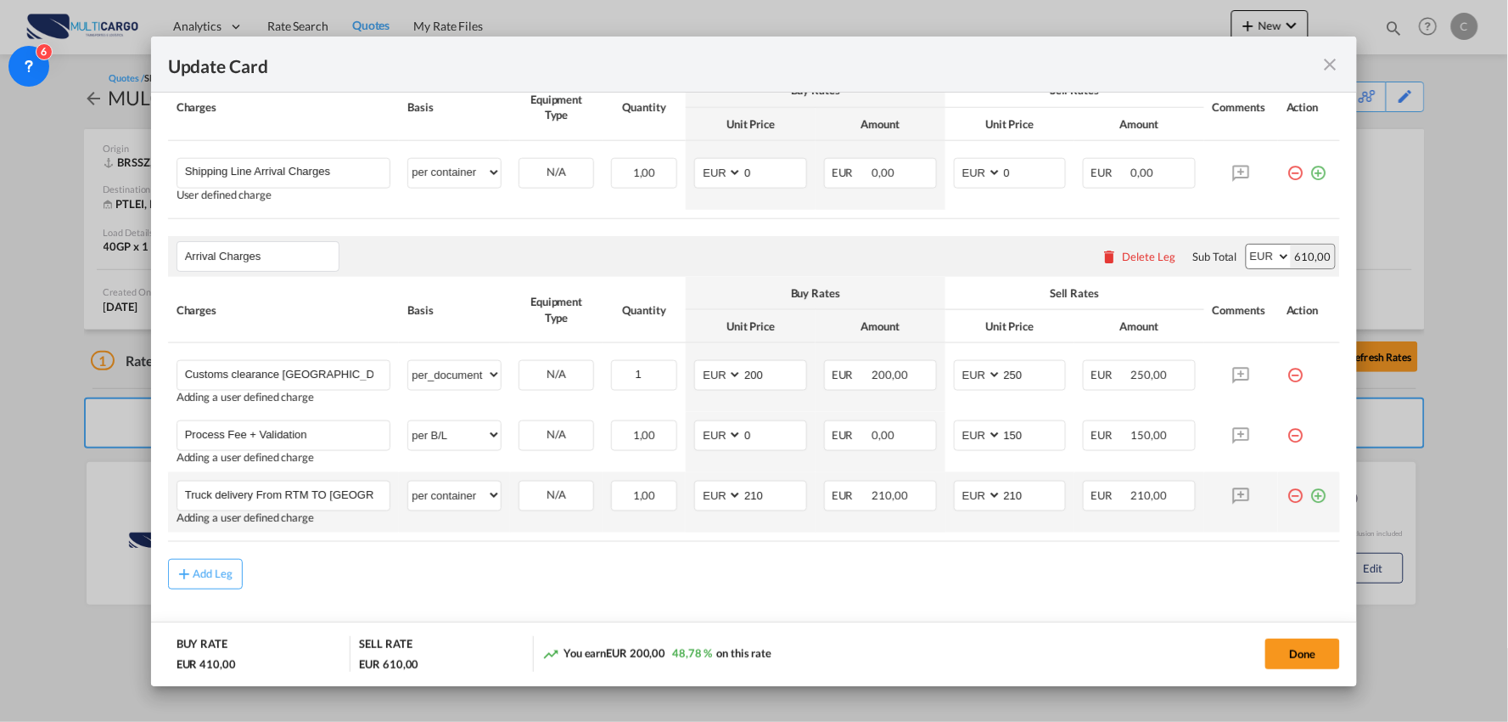
scroll to position [540, 0]
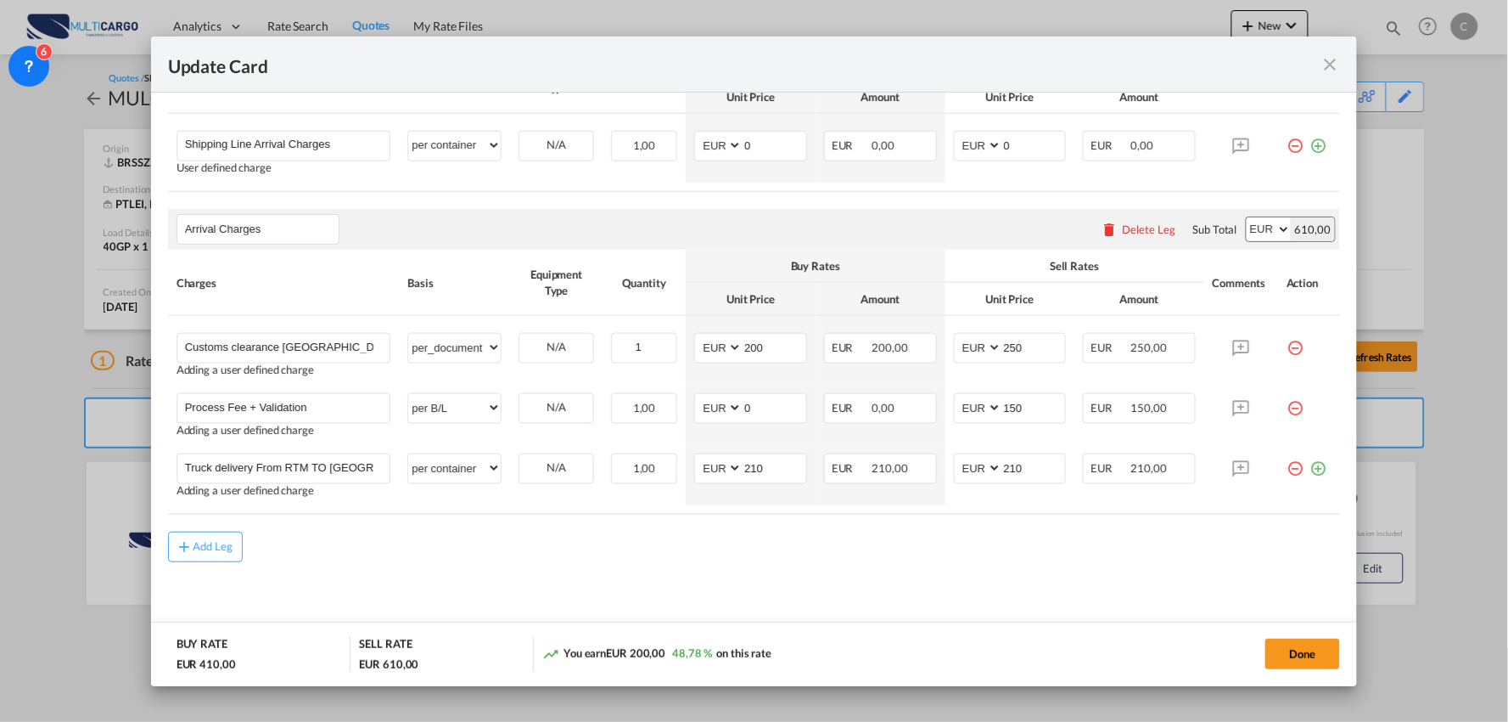
click at [693, 552] on div "Add Leg" at bounding box center [754, 546] width 1173 height 31
drag, startPoint x: 706, startPoint y: 462, endPoint x: 672, endPoint y: 461, distance: 34.0
click at [669, 462] on tr "Truck delivery From RTM TO LISBOA Please Enter User Defined Charges Cannot Be P…" at bounding box center [754, 475] width 1173 height 60
type input "9"
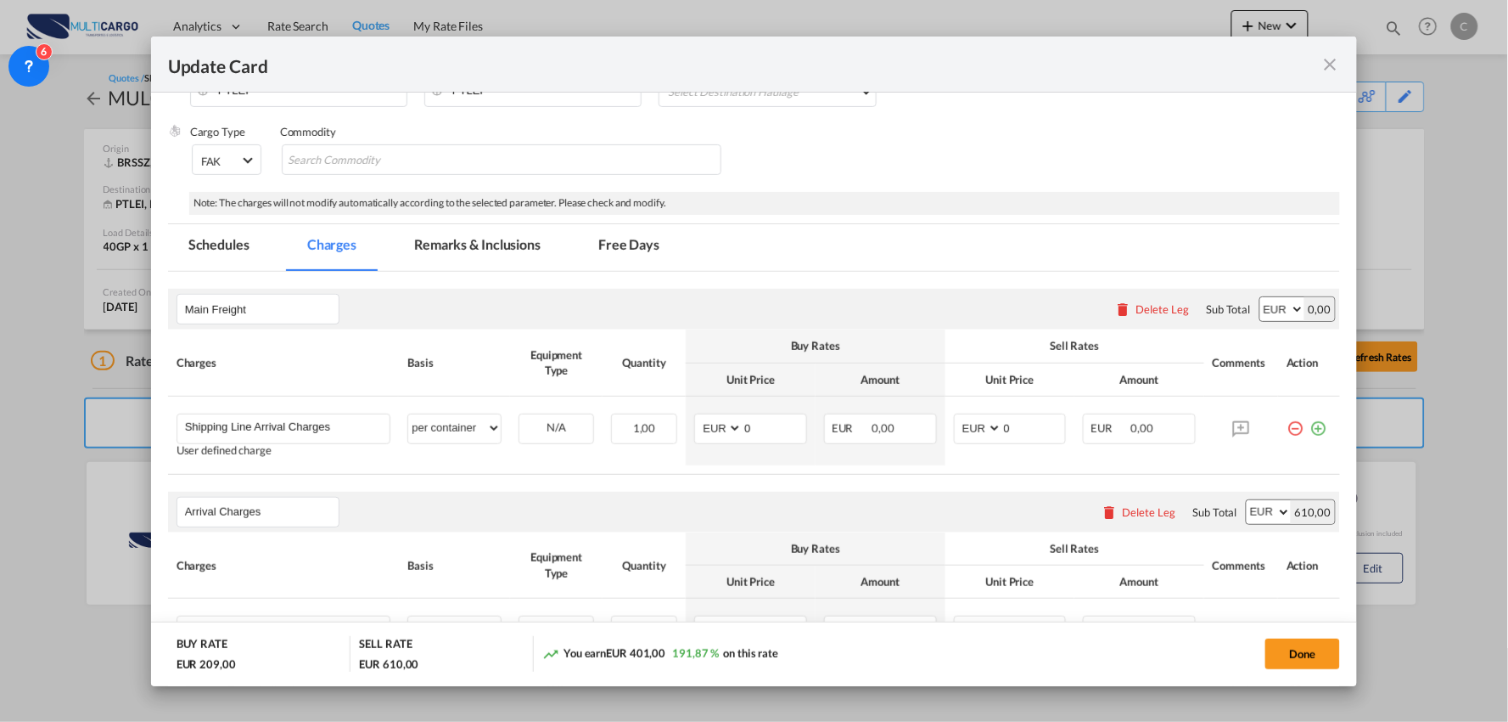
click at [468, 242] on md-tab-item "Remarks & Inclusions" at bounding box center [477, 247] width 167 height 47
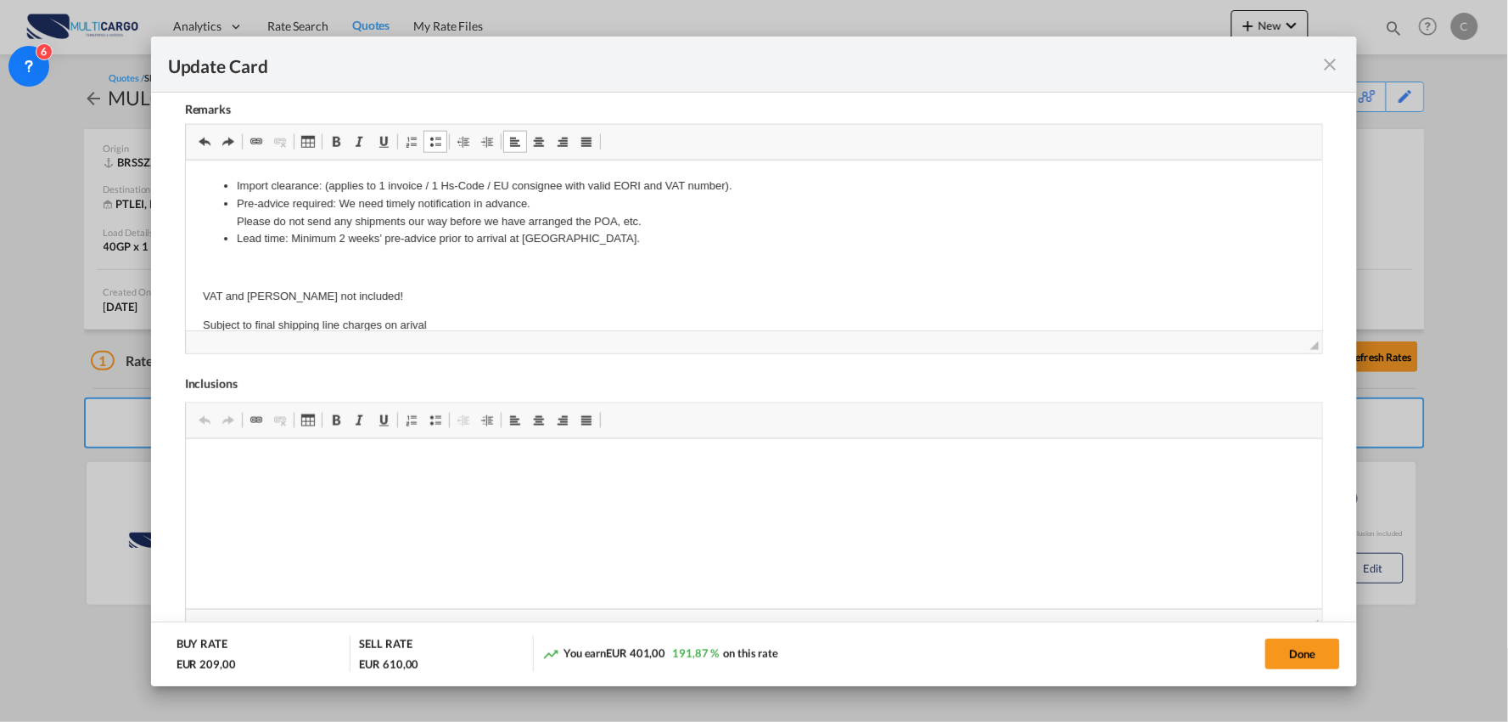
scroll to position [728, 0]
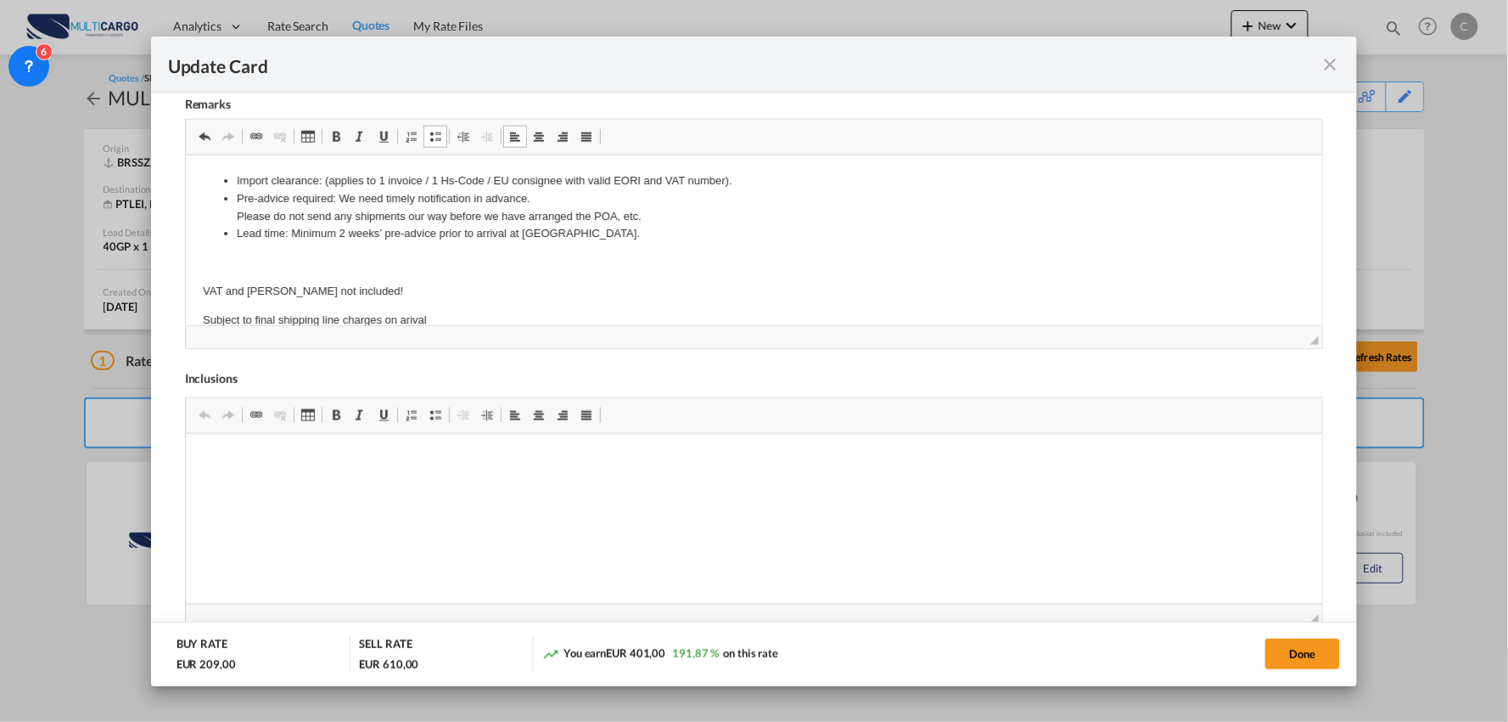
click at [619, 245] on body "Import clearance: (applies to 1 invoice / 1 Hs-Code / EU consignee with valid E…" at bounding box center [753, 250] width 1103 height 157
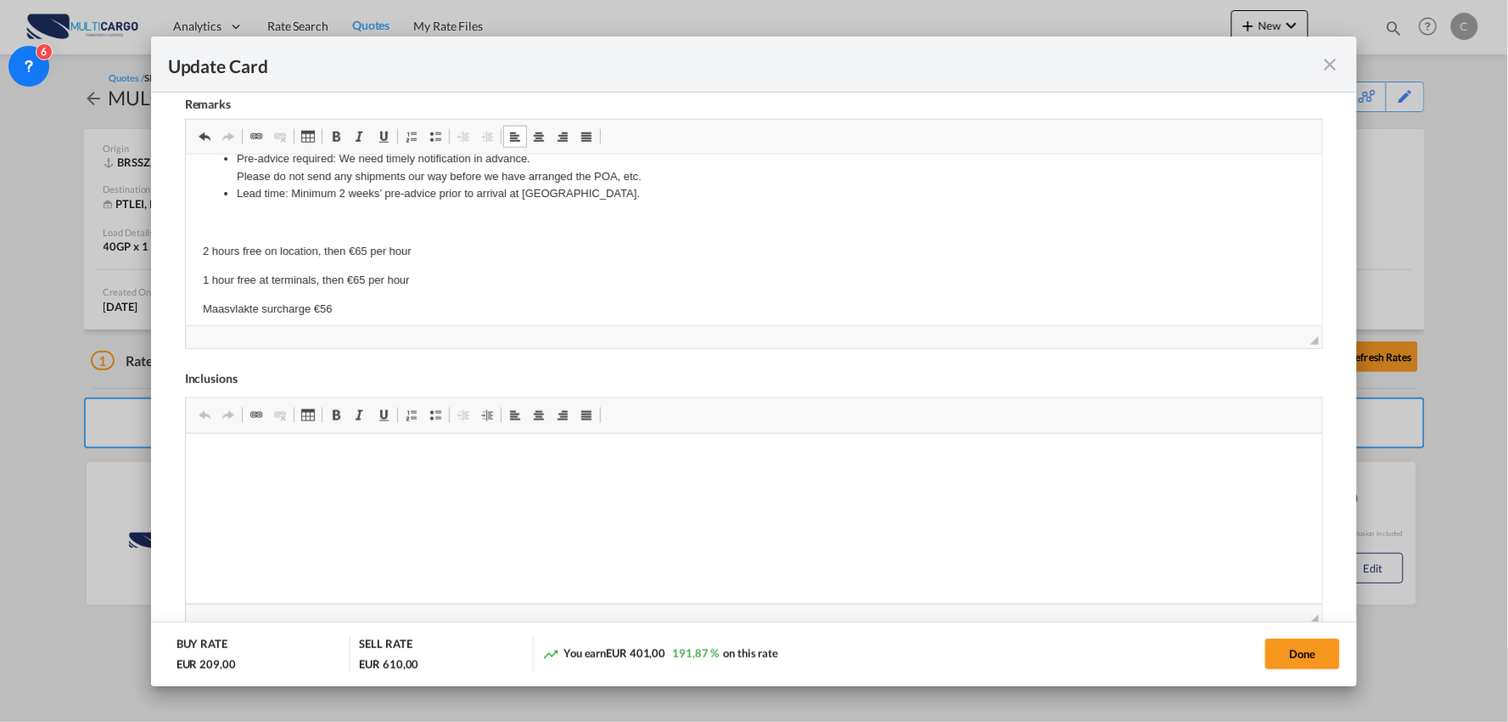
scroll to position [0, 0]
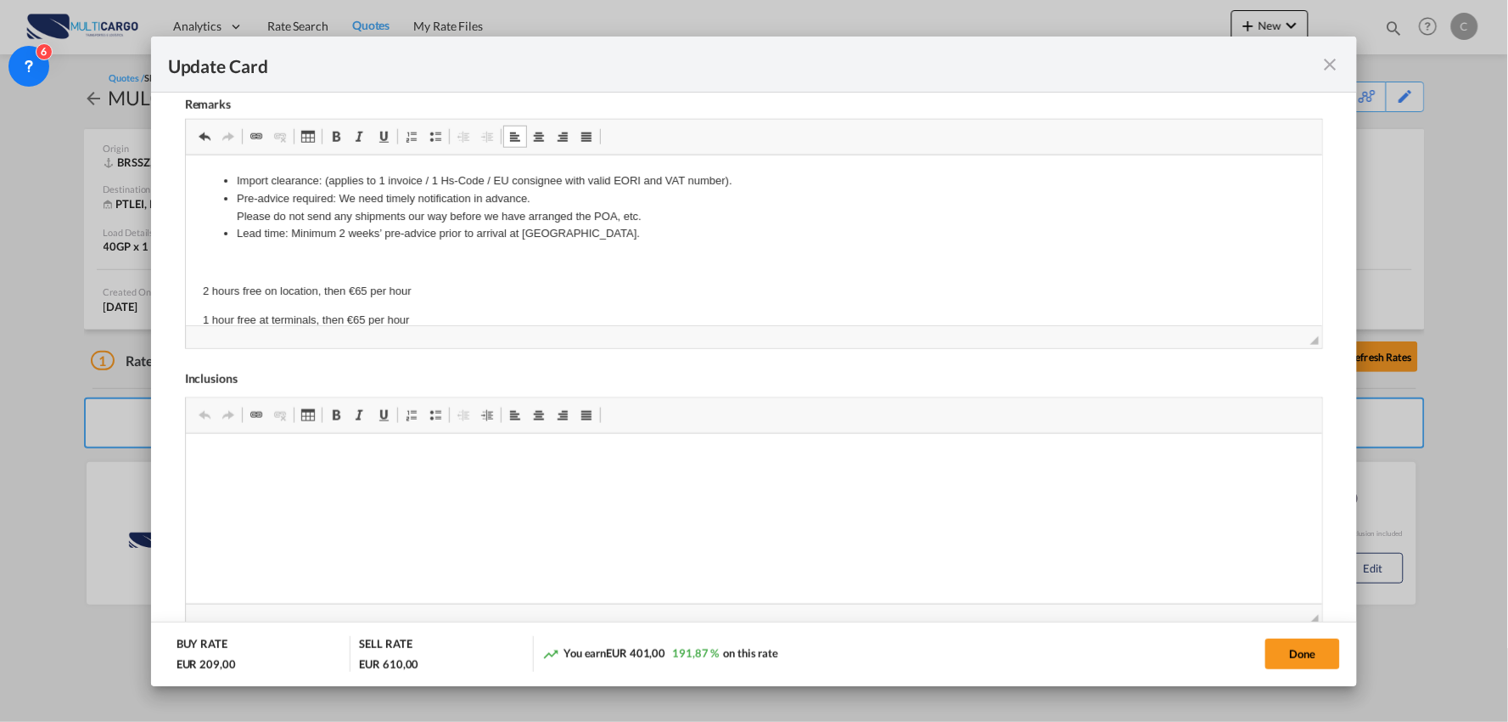
drag, startPoint x: 360, startPoint y: 288, endPoint x: 586, endPoint y: 483, distance: 298.5
click at [360, 288] on p "2 hours free on location, then €65 per hour" at bounding box center [753, 292] width 1103 height 18
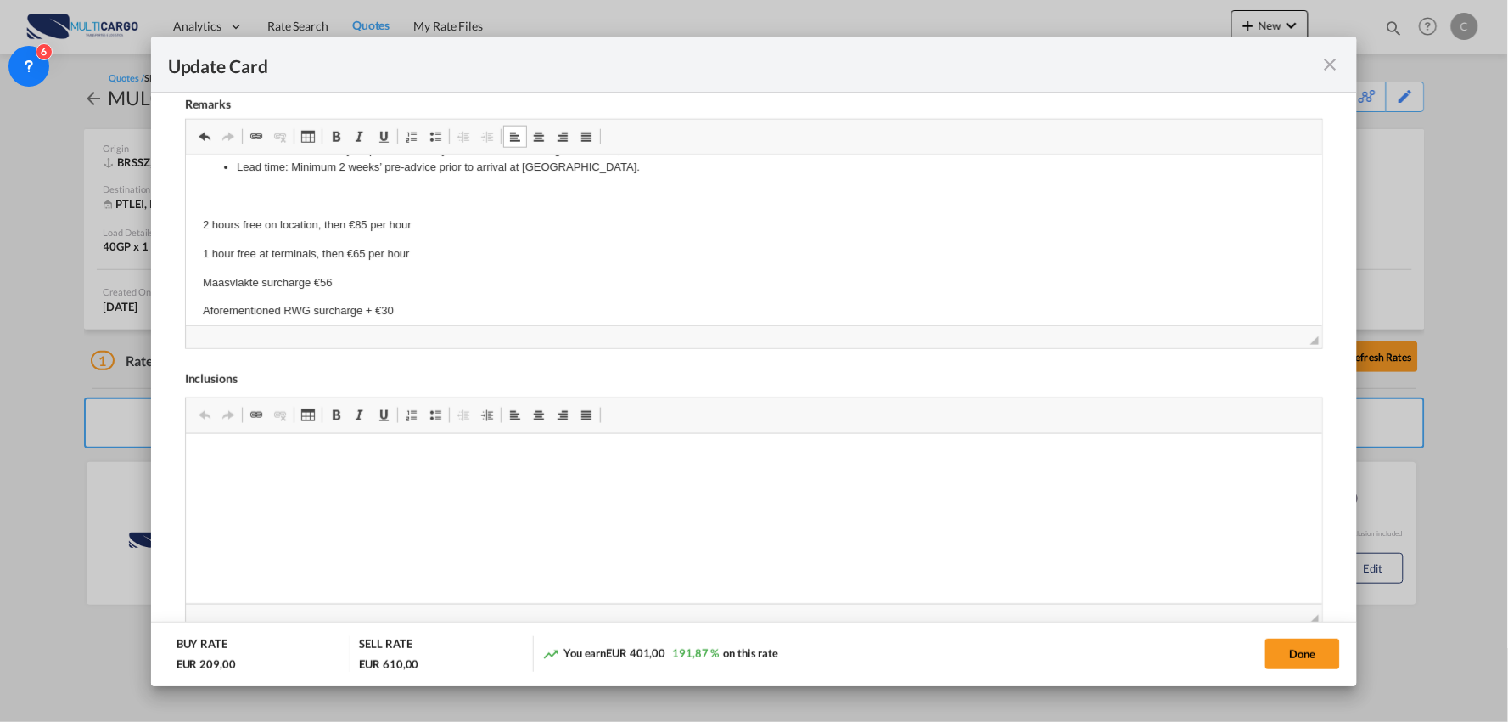
scroll to position [94, 0]
drag, startPoint x: 358, startPoint y: 221, endPoint x: 394, endPoint y: 323, distance: 108.7
click at [359, 221] on p "1 hour free at terminals, then €65 per hour" at bounding box center [753, 226] width 1103 height 18
click at [324, 251] on p "Maasvlakte surcharge €56" at bounding box center [753, 255] width 1103 height 18
click at [386, 278] on p "Aforementioned RWG surcharge + €30" at bounding box center [753, 283] width 1103 height 18
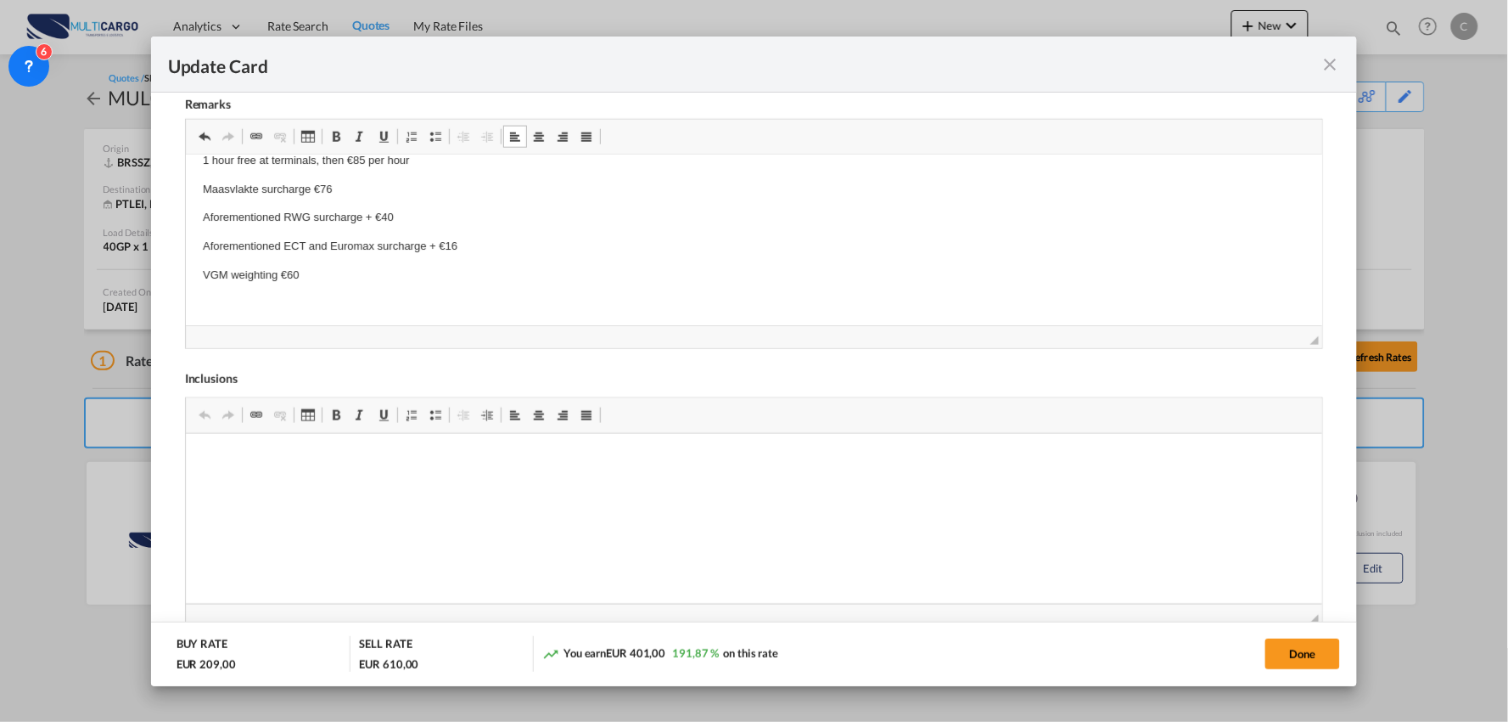
scroll to position [188, 0]
click at [451, 212] on p "Aforementioned ECT and Euromax surcharge + €16" at bounding box center [753, 218] width 1103 height 18
click at [306, 241] on p "VGM weighting €60" at bounding box center [753, 247] width 1103 height 18
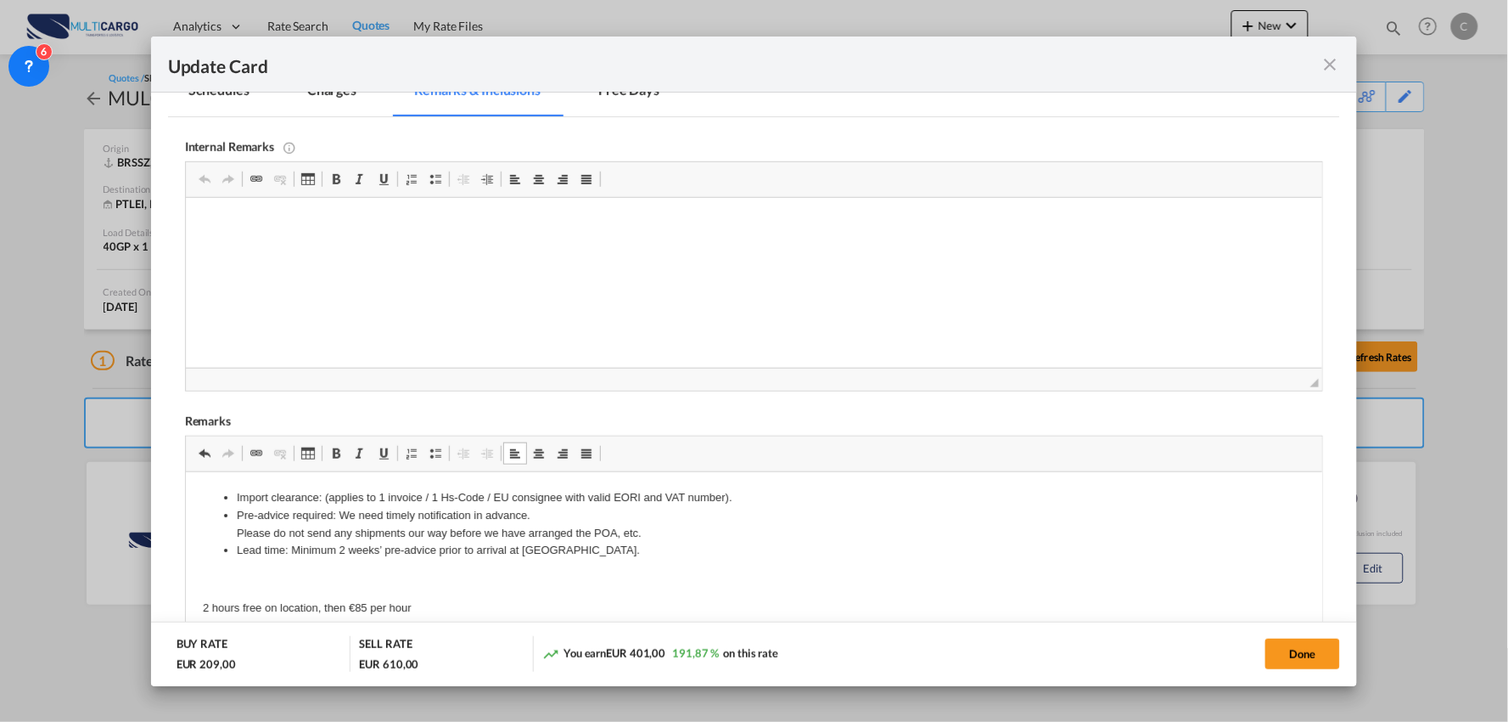
scroll to position [257, 0]
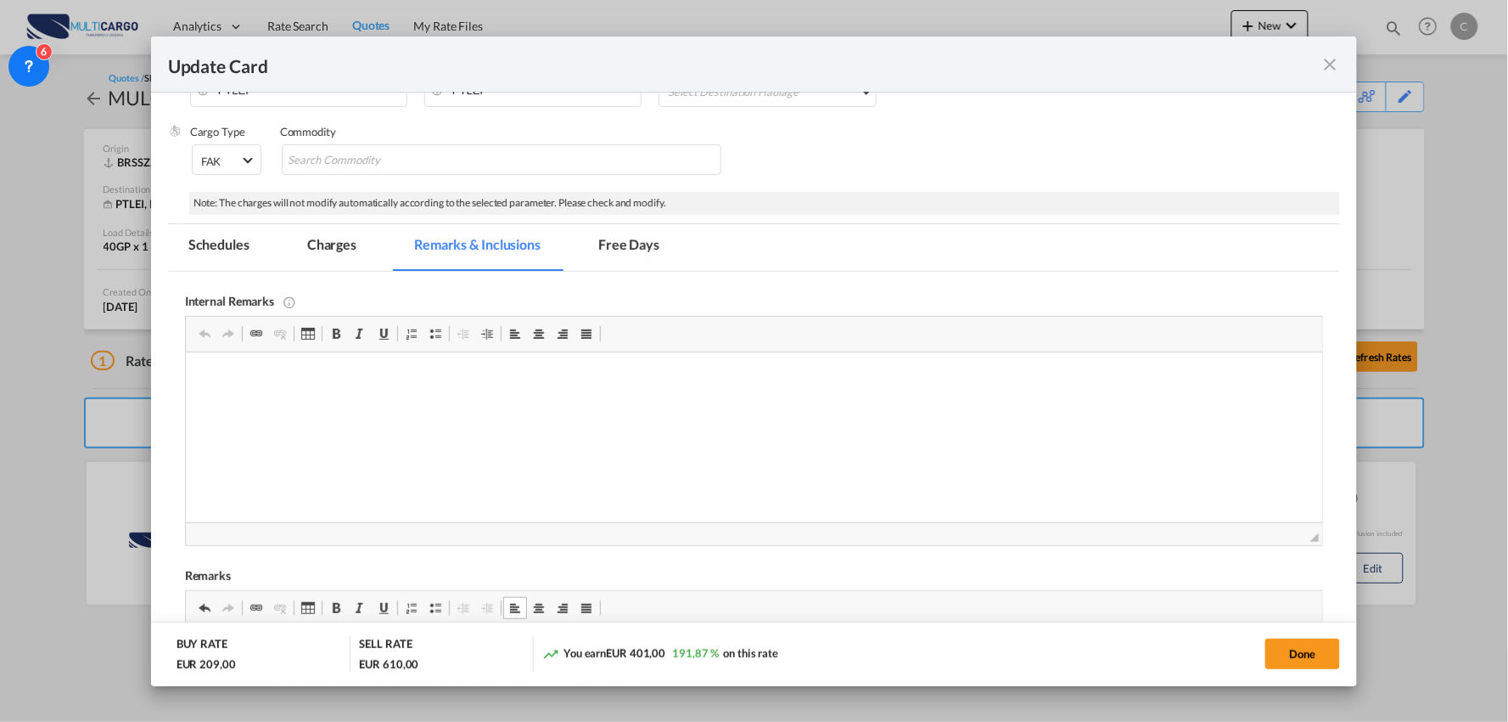
click at [335, 243] on md-tab-item "Charges" at bounding box center [332, 247] width 90 height 47
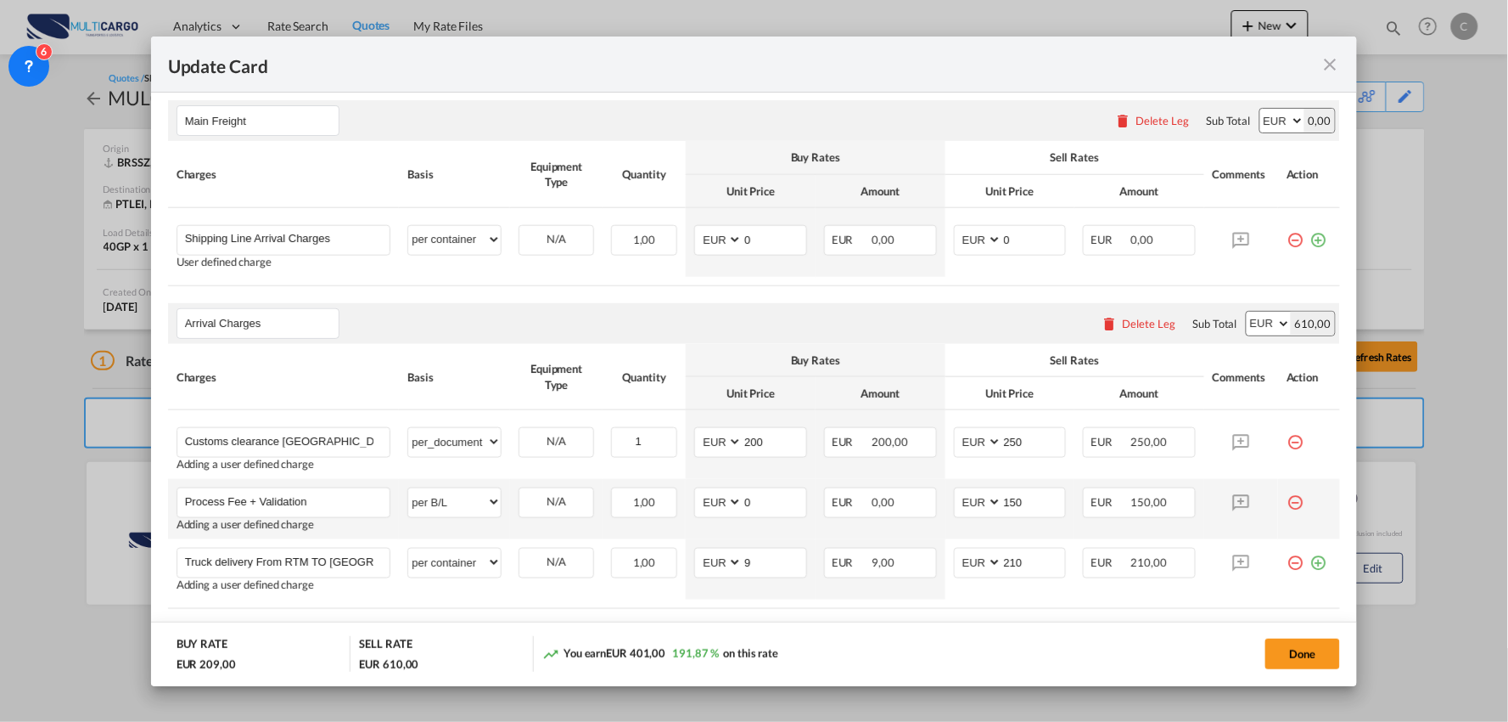
scroll to position [540, 0]
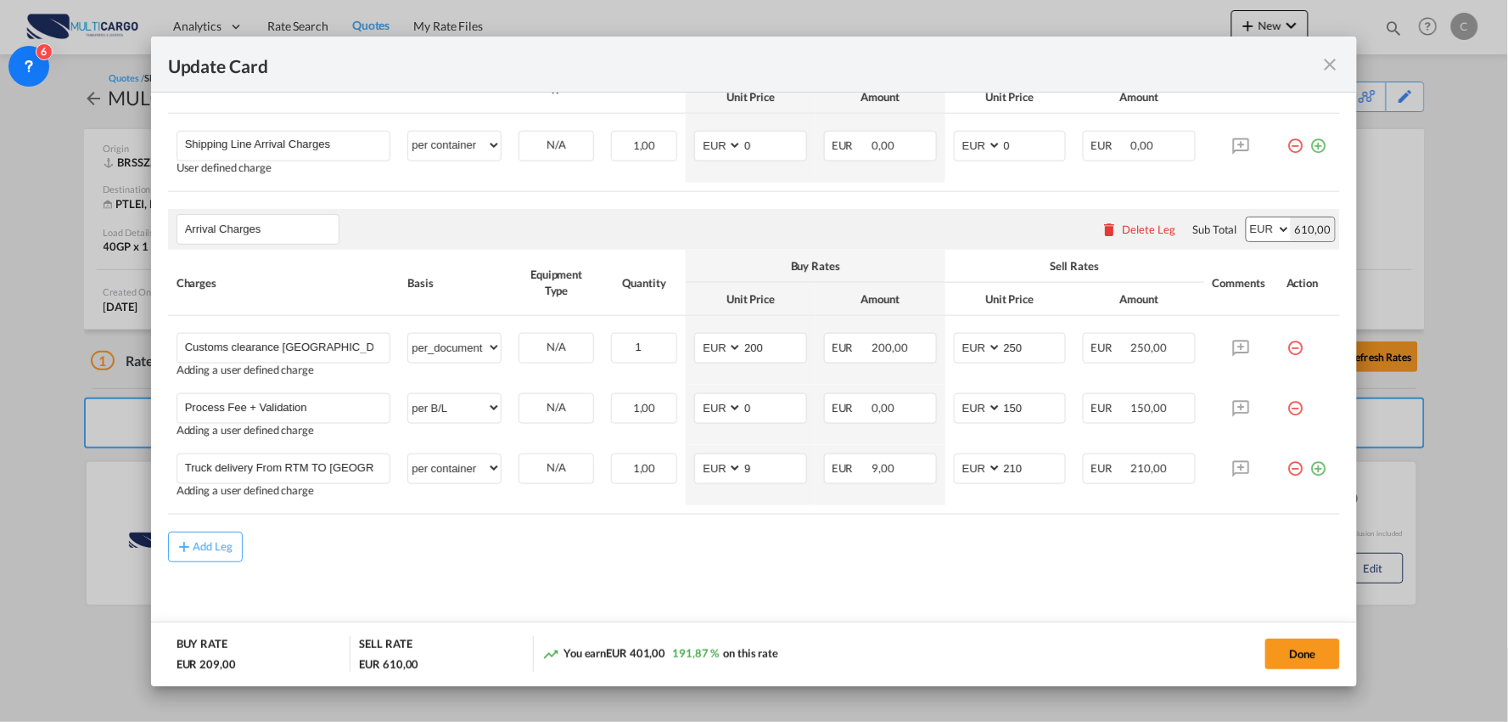
click at [488, 541] on div "Add Leg" at bounding box center [754, 546] width 1173 height 31
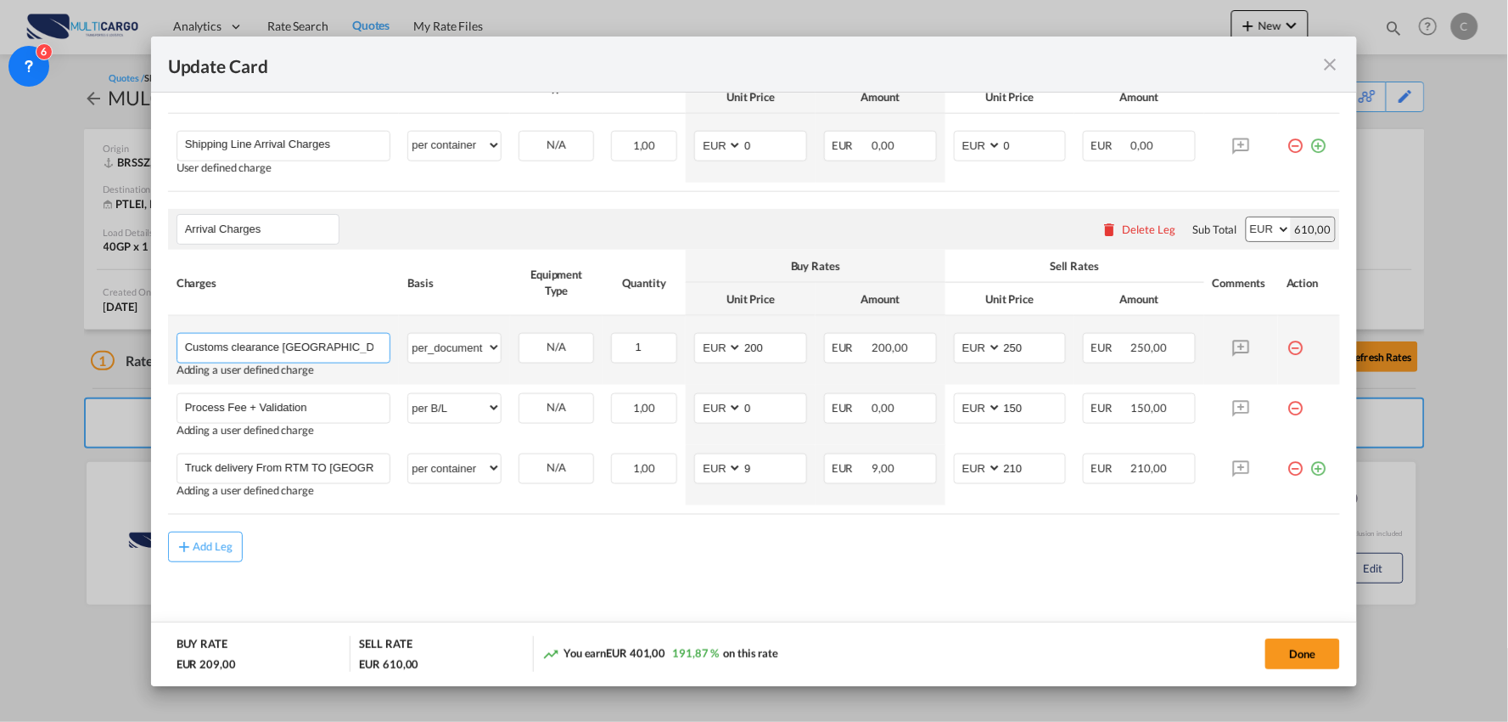
click at [376, 350] on input "Customs clearance Rotterdam" at bounding box center [287, 346] width 205 height 25
click at [344, 345] on input "Customs clearance Rotterdam" at bounding box center [287, 346] width 205 height 25
paste input "(applies to 1 invoice / 1 Hs-Code / EU consignee with valid EORI and VAT number…"
type input "Customs clearance Rotterdam (applies to 1 invoice / 1 Hs-Code / EU consignee wi…"
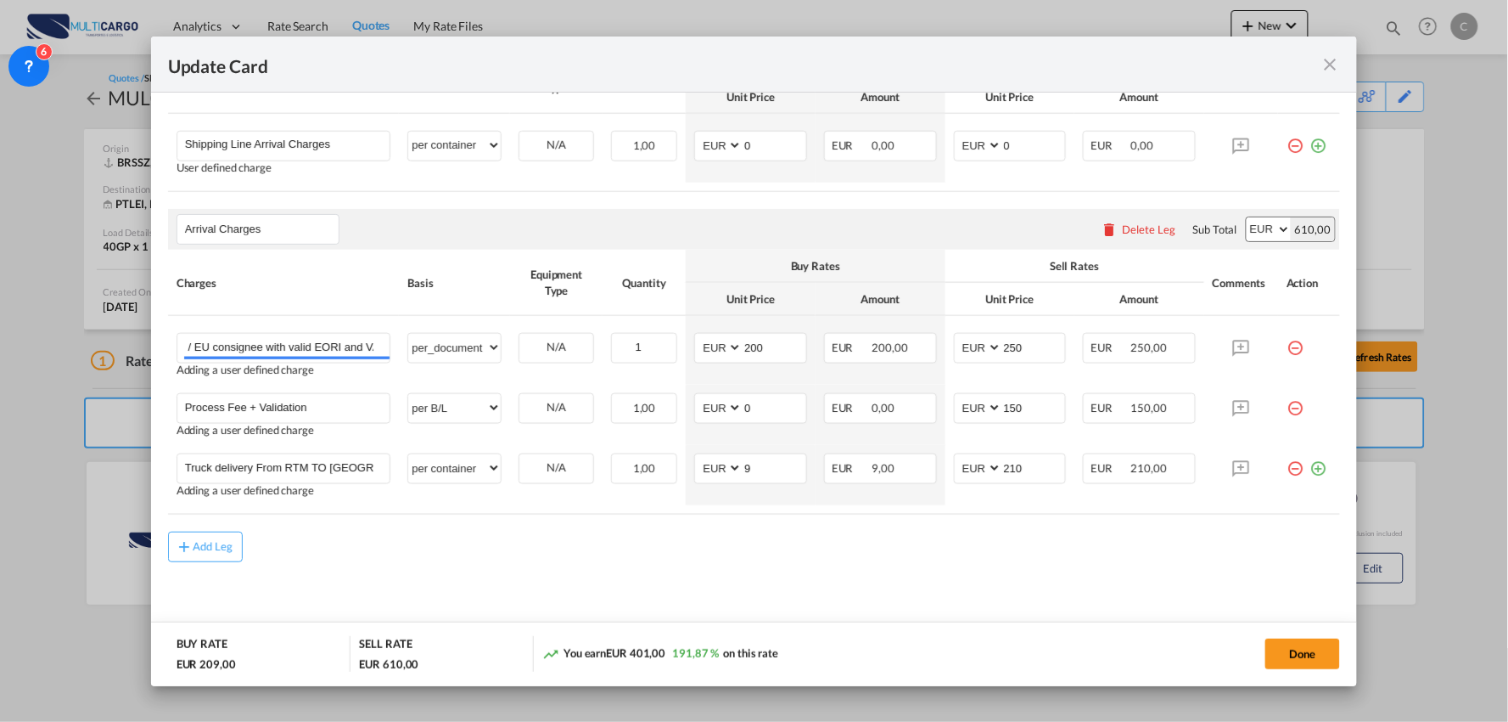
click at [569, 544] on div "Add Leg" at bounding box center [754, 546] width 1173 height 31
click at [537, 567] on md-content "Main Freight Please enter leg name Leg Name Already Exists Delete Leg Sub Total…" at bounding box center [754, 316] width 1173 height 655
click at [582, 540] on div "Add Leg" at bounding box center [754, 546] width 1173 height 31
click at [373, 538] on div "Add Leg" at bounding box center [754, 546] width 1173 height 31
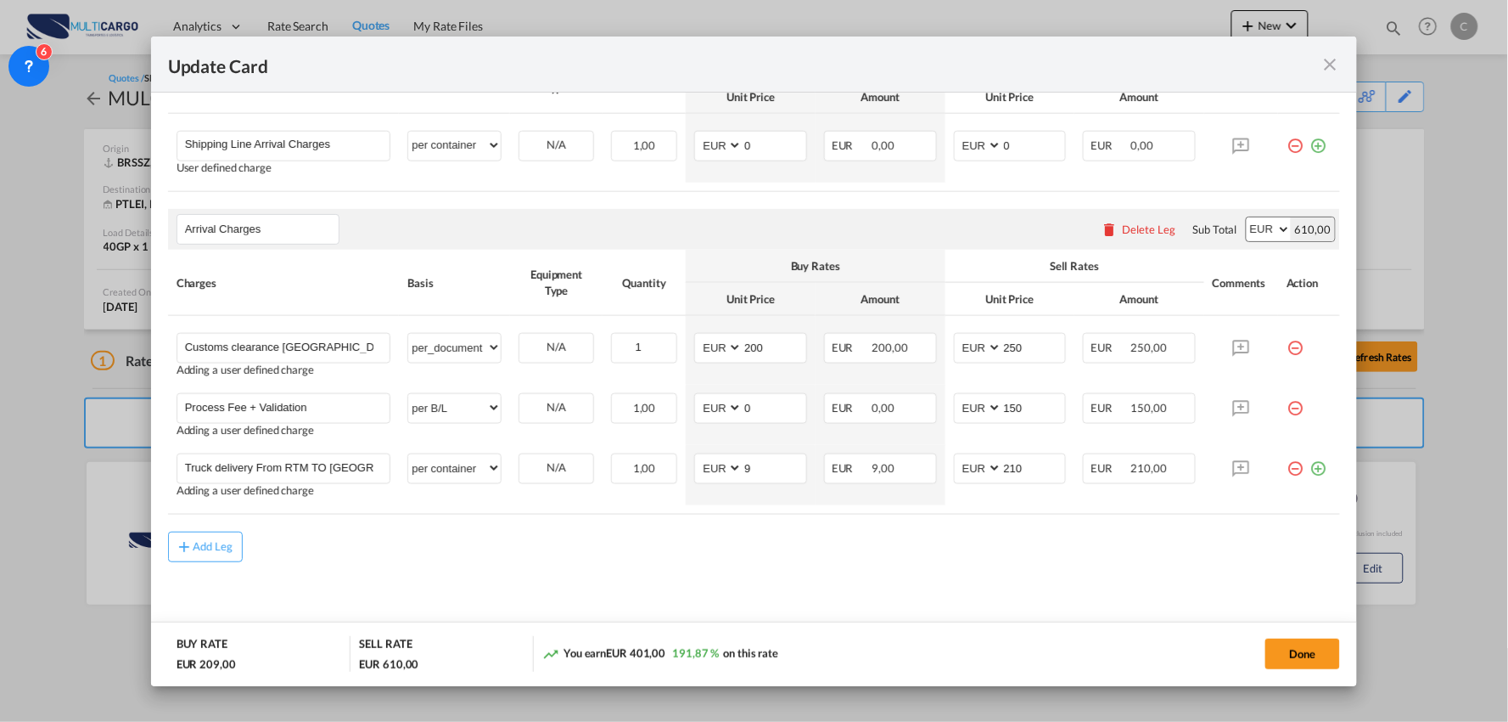
click at [691, 594] on md-content "Main Freight Please enter leg name Leg Name Already Exists Delete Leg Sub Total…" at bounding box center [754, 316] width 1173 height 655
click at [598, 563] on md-content "Main Freight Please enter leg name Leg Name Already Exists Delete Leg Sub Total…" at bounding box center [754, 316] width 1173 height 655
click at [1148, 587] on md-content "Main Freight Please enter leg name Leg Name Already Exists Delete Leg Sub Total…" at bounding box center [754, 316] width 1173 height 655
click at [706, 612] on md-content "Main Freight Please enter leg name Leg Name Already Exists Delete Leg Sub Total…" at bounding box center [754, 316] width 1173 height 655
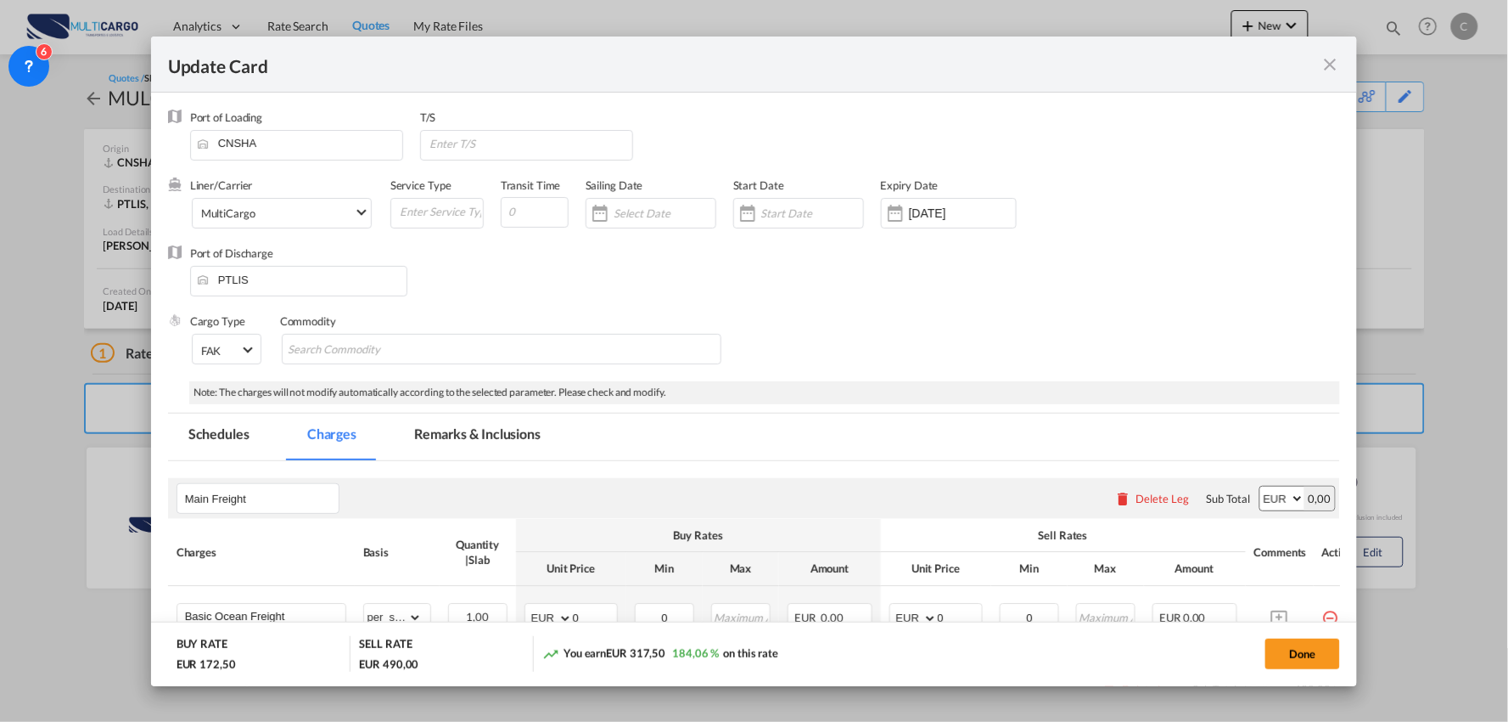
scroll to position [471, 0]
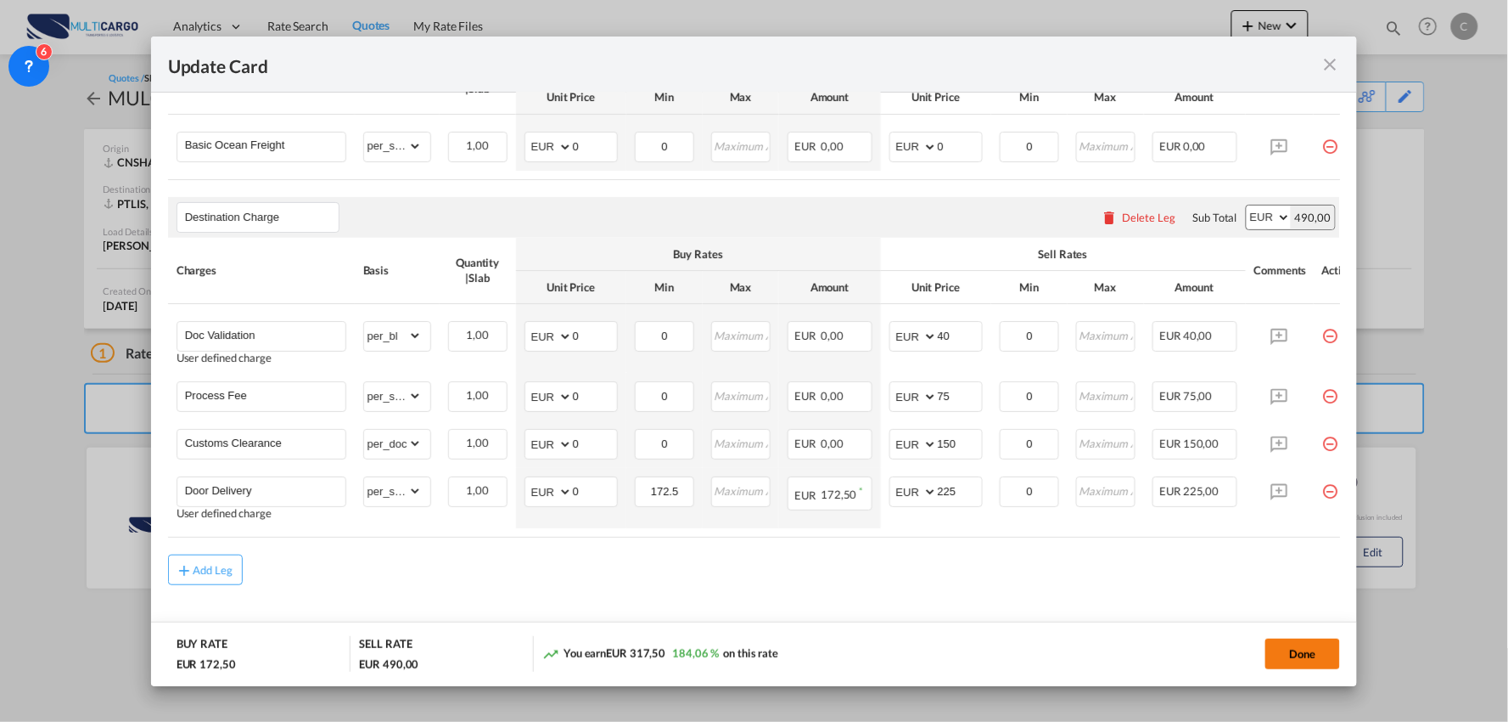
click at [1292, 654] on button "Done" at bounding box center [1303, 653] width 75 height 31
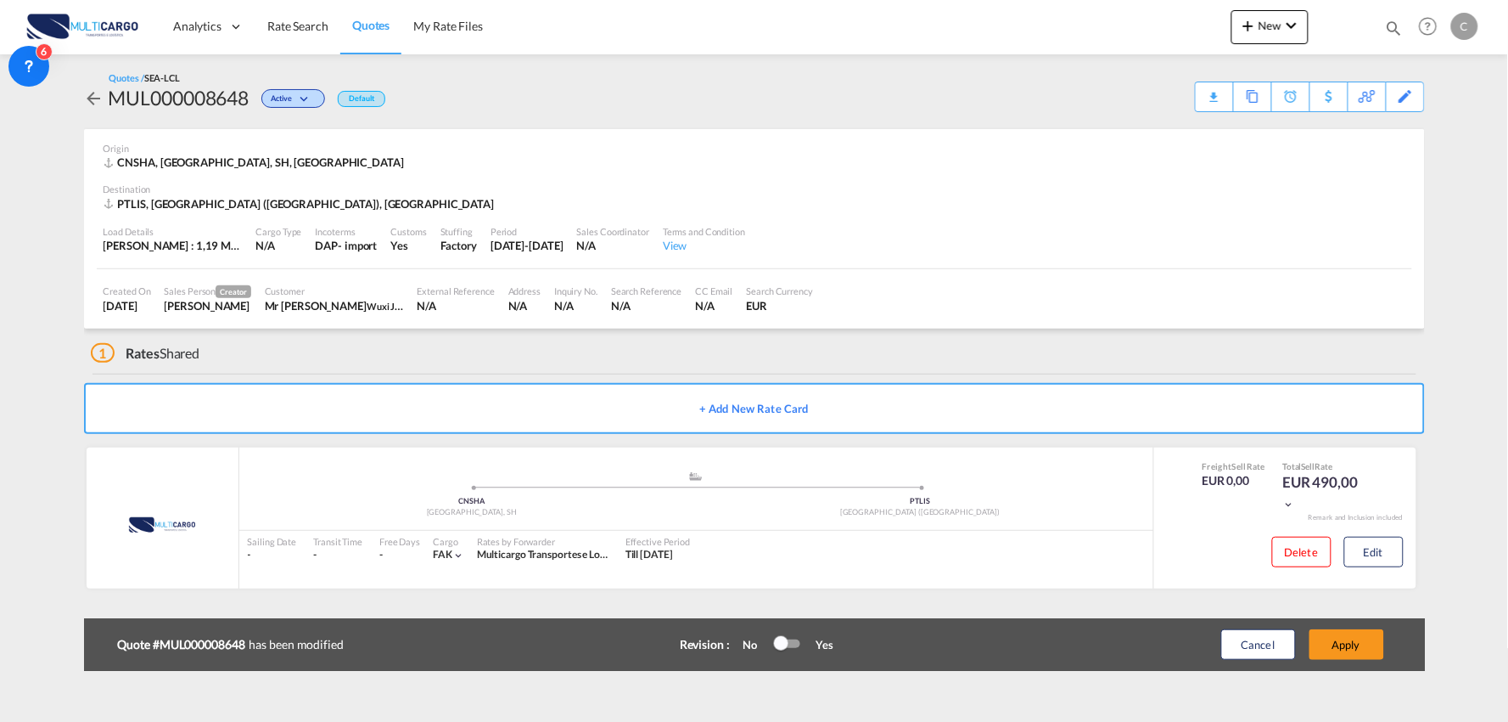
click at [365, 355] on div "1 Rates Shared" at bounding box center [758, 348] width 1334 height 41
